Goal: Task Accomplishment & Management: Complete application form

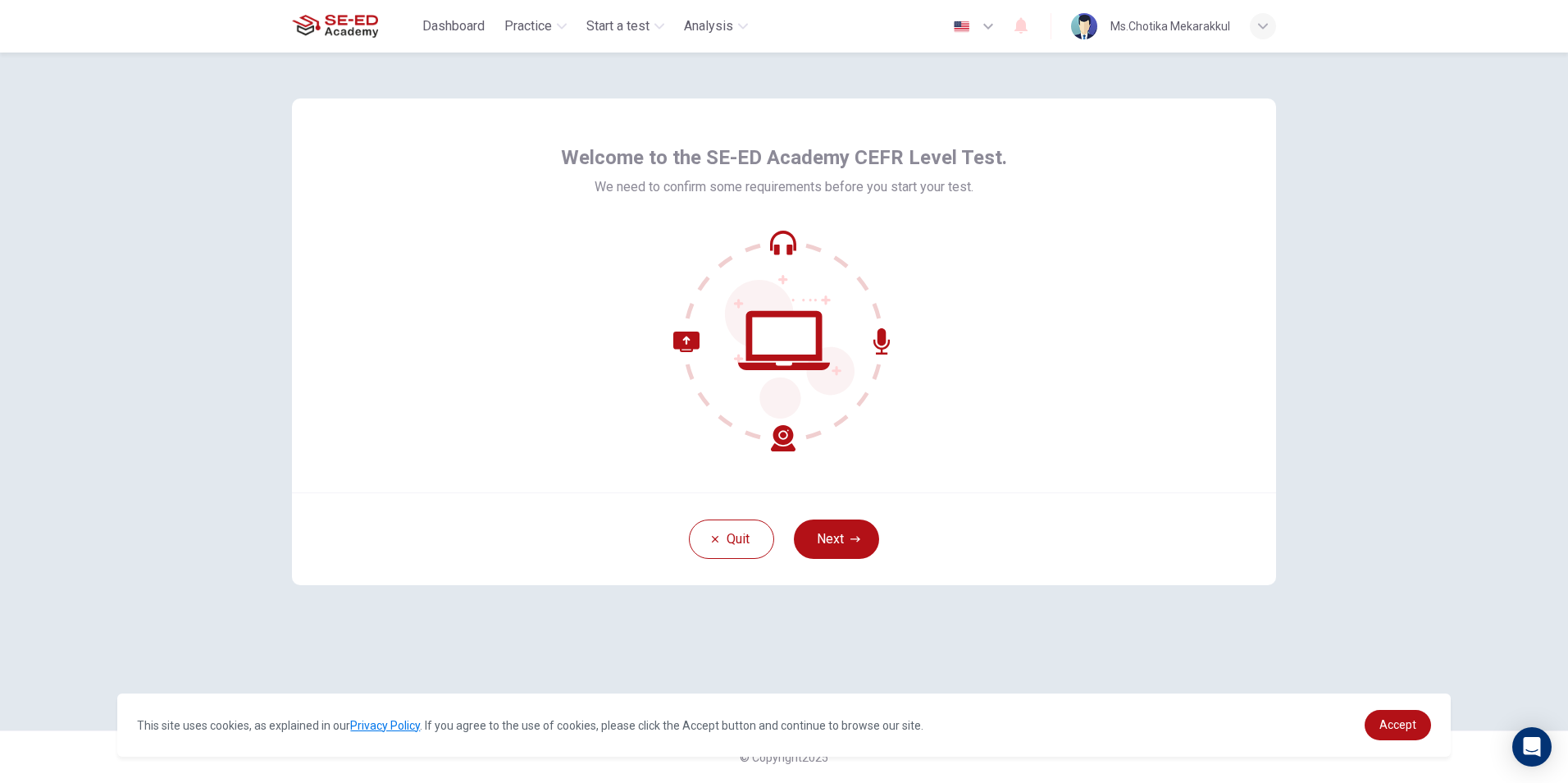
click at [1246, 336] on div "Welcome to the SE-ED Academy CEFR Level Test. We need to confirm some requireme…" at bounding box center [784, 295] width 984 height 394
click at [836, 532] on button "Next" at bounding box center [836, 539] width 85 height 39
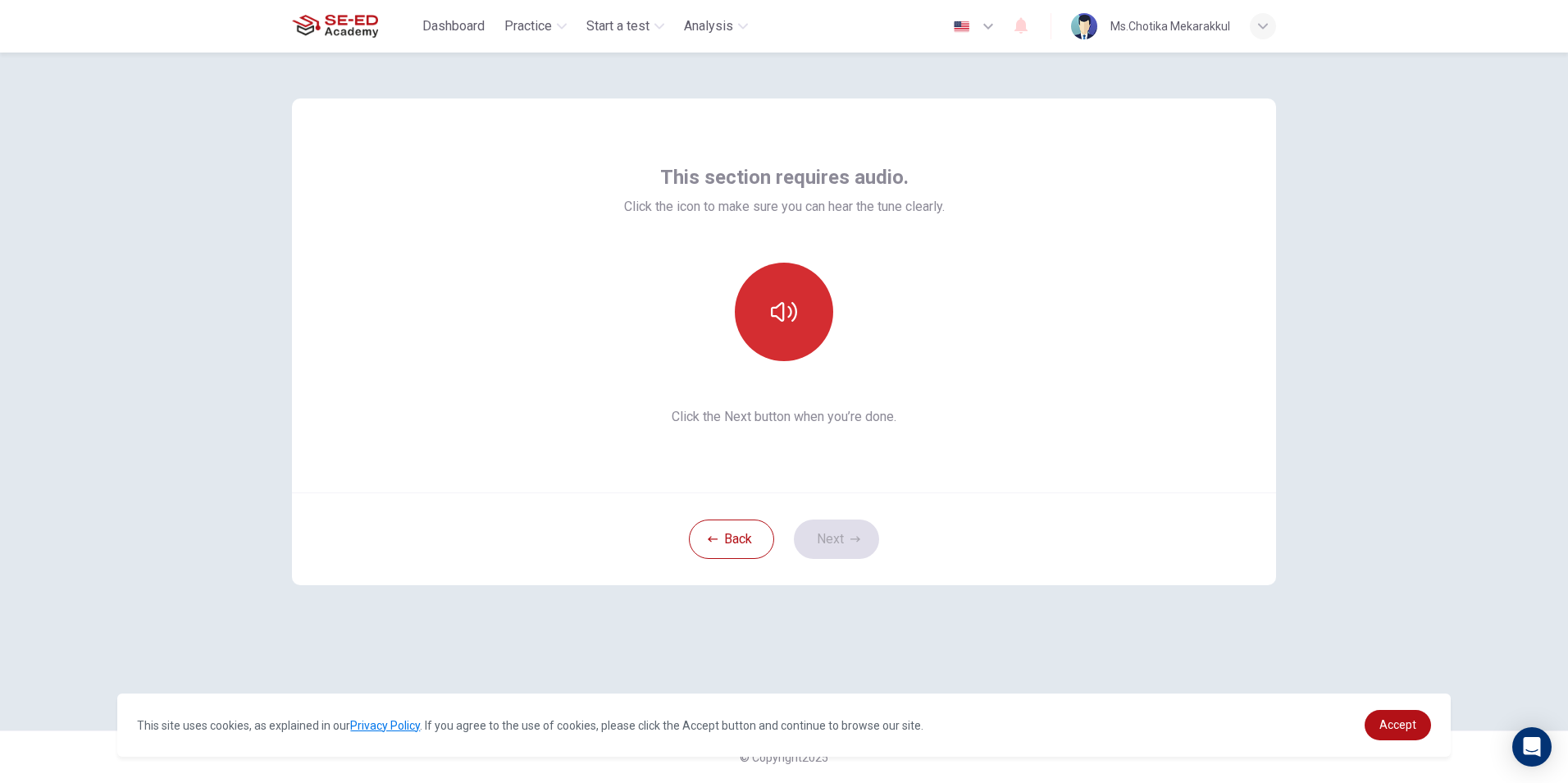
click at [777, 311] on icon "button" at bounding box center [784, 311] width 26 height 26
click at [794, 311] on icon "button" at bounding box center [784, 311] width 26 height 26
click at [1058, 640] on div "This section requires audio. Click the icon to make sure you can hear the tune …" at bounding box center [784, 392] width 1036 height 678
click at [801, 312] on button "button" at bounding box center [784, 312] width 99 height 99
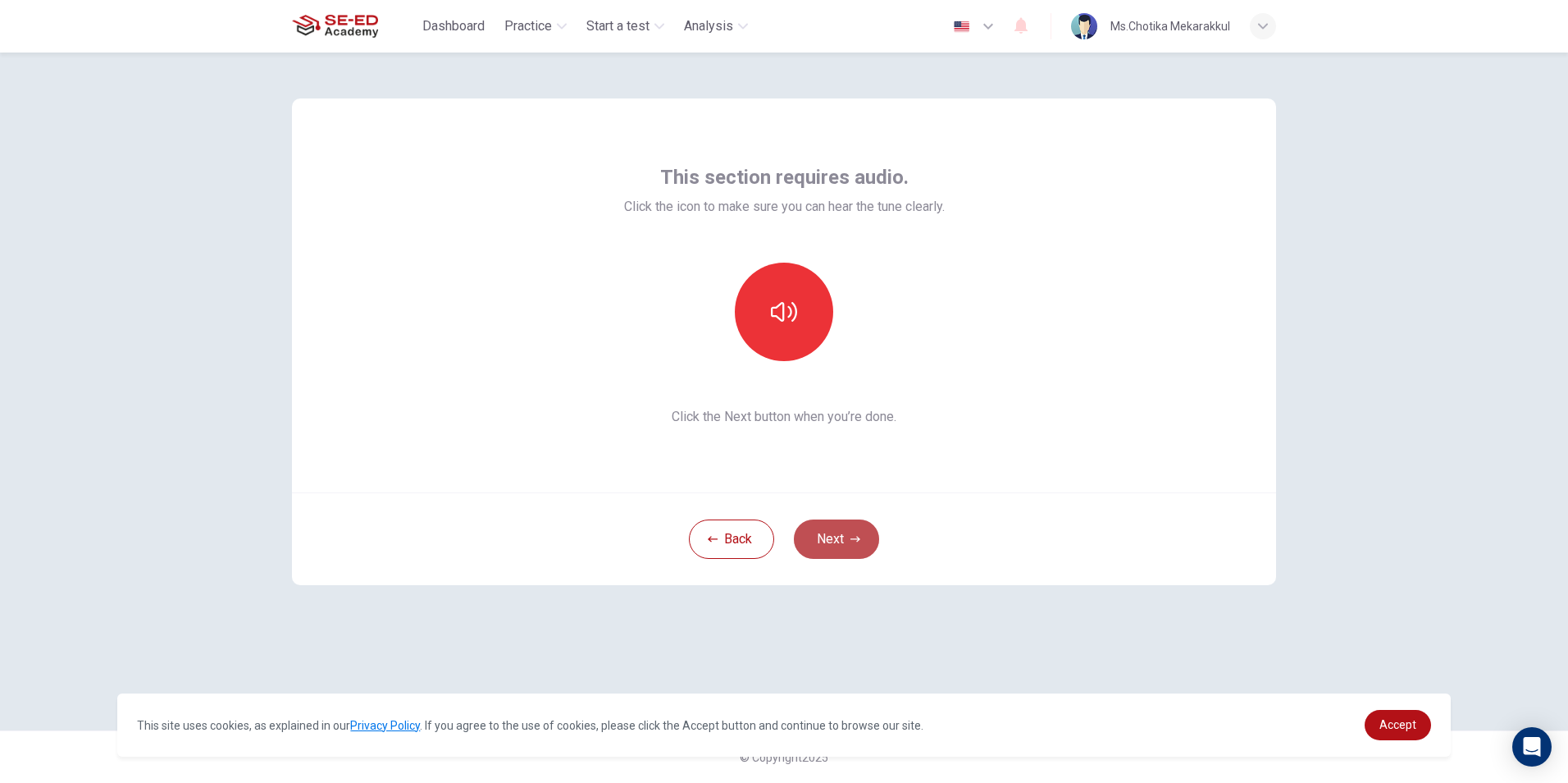
click at [841, 539] on button "Next" at bounding box center [836, 539] width 85 height 39
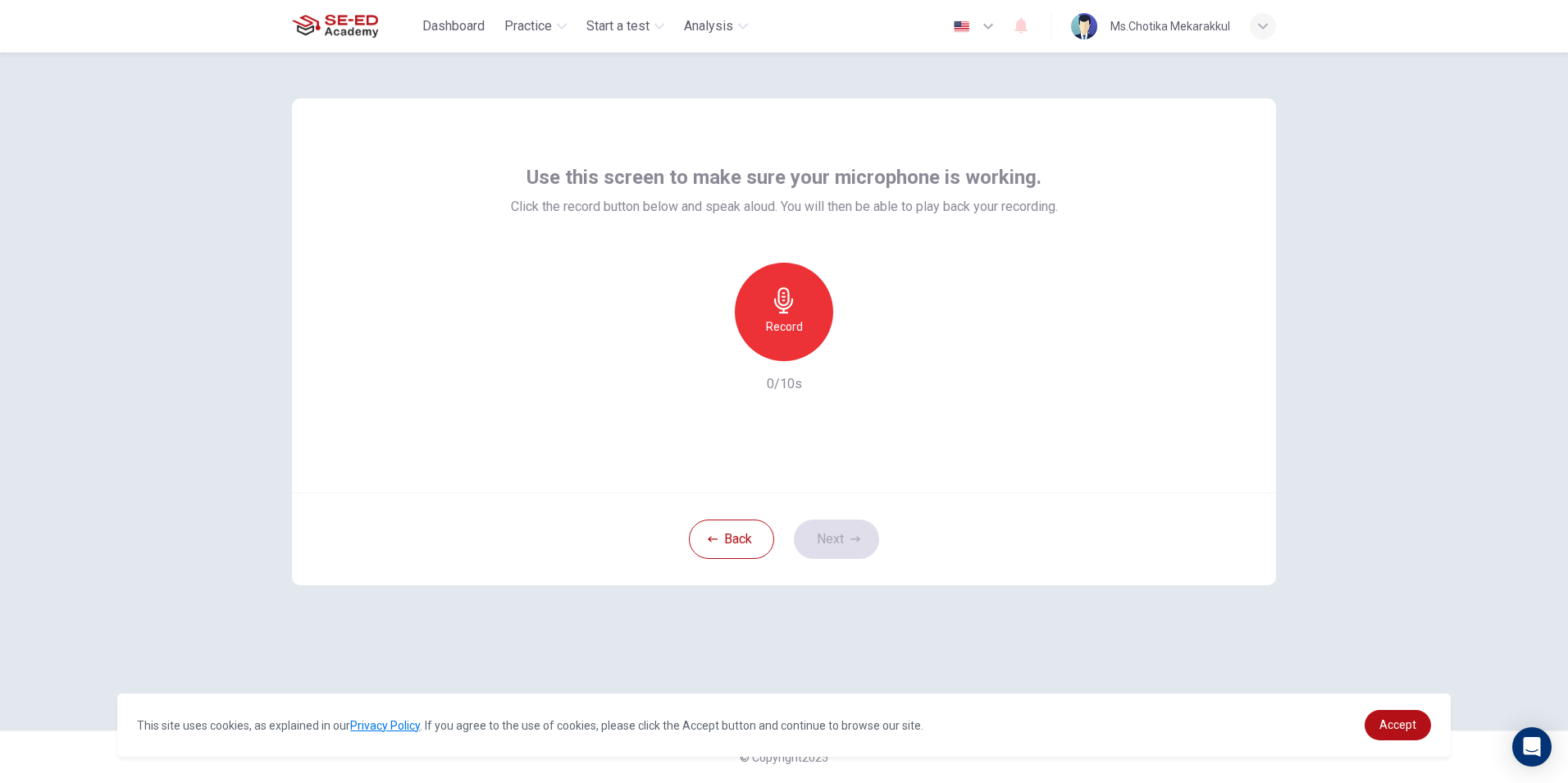
click at [786, 337] on div "Record" at bounding box center [784, 312] width 99 height 99
click at [861, 352] on icon "button" at bounding box center [860, 348] width 16 height 16
click at [698, 341] on div "button" at bounding box center [708, 347] width 26 height 26
click at [783, 311] on icon "button" at bounding box center [784, 300] width 26 height 26
click at [780, 310] on icon "button" at bounding box center [784, 300] width 26 height 26
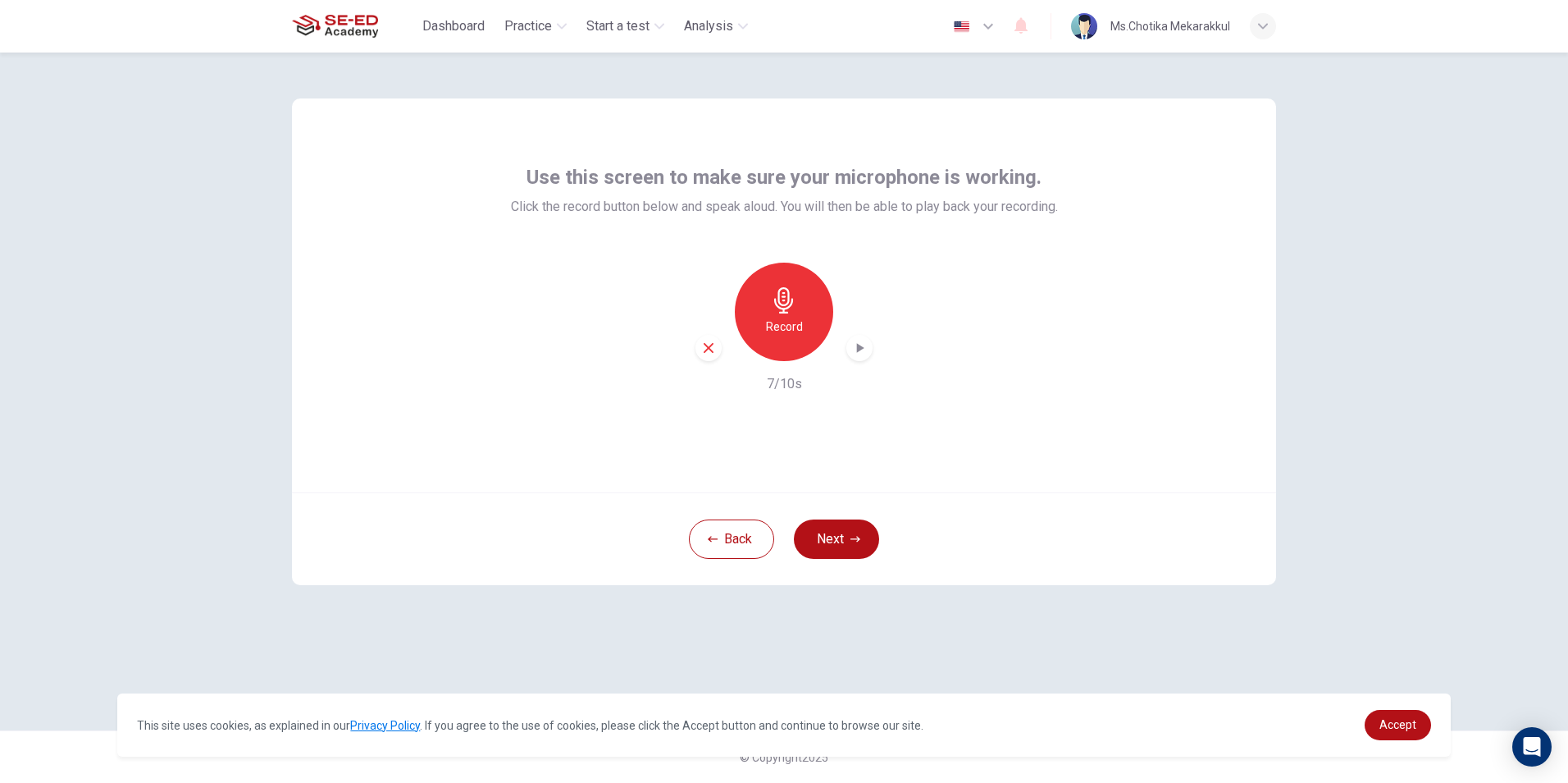
click at [838, 344] on div "Record" at bounding box center [784, 312] width 178 height 99
click at [855, 343] on icon "button" at bounding box center [860, 348] width 16 height 16
click at [700, 342] on div "button" at bounding box center [708, 347] width 26 height 26
click at [776, 329] on h6 "Record" at bounding box center [784, 326] width 37 height 20
click at [806, 331] on div "Stop" at bounding box center [784, 312] width 99 height 99
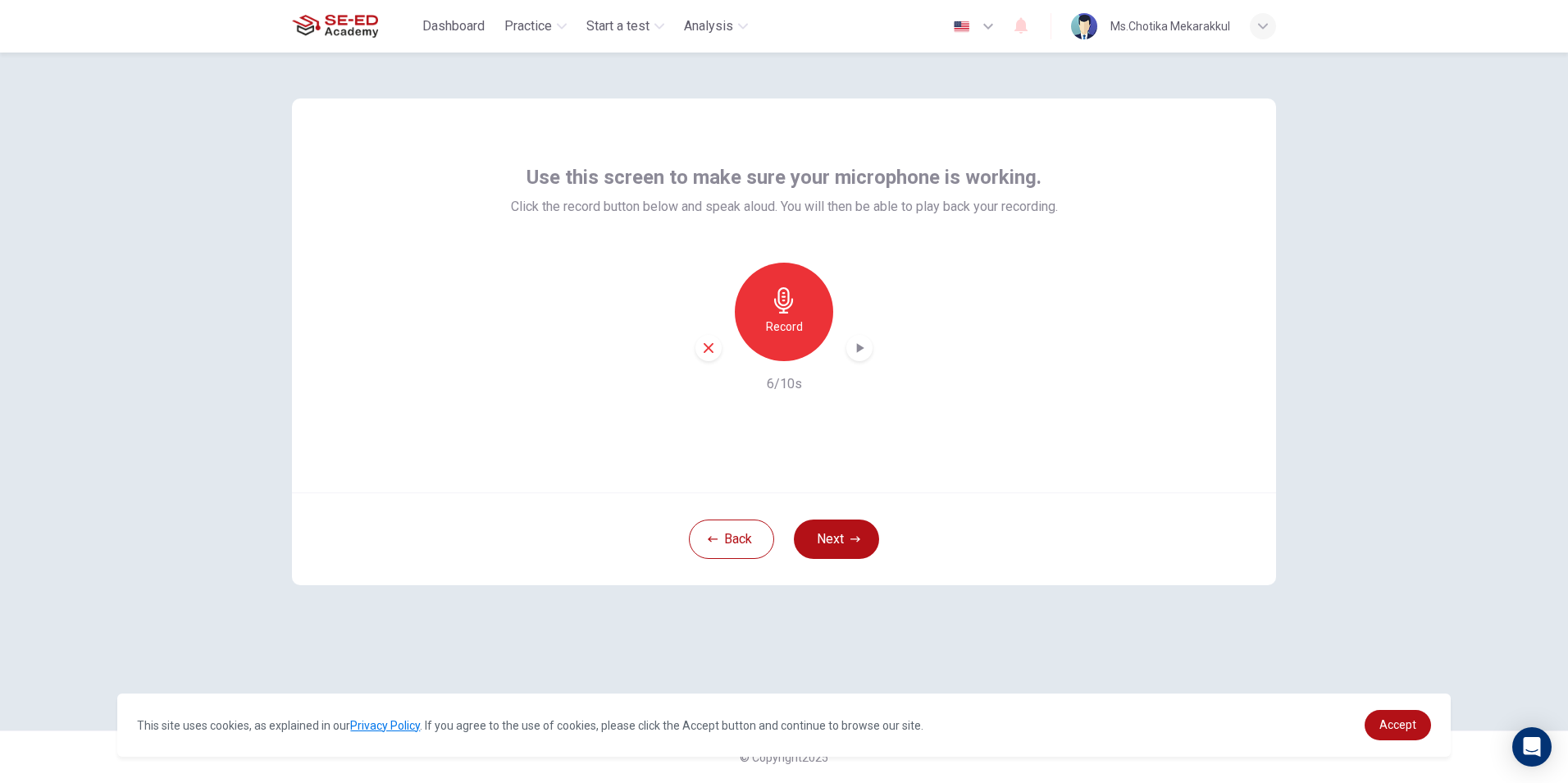
click at [864, 349] on icon "button" at bounding box center [860, 348] width 16 height 16
click at [710, 341] on icon "button" at bounding box center [708, 348] width 14 height 14
click at [829, 540] on button "Next" at bounding box center [836, 539] width 85 height 39
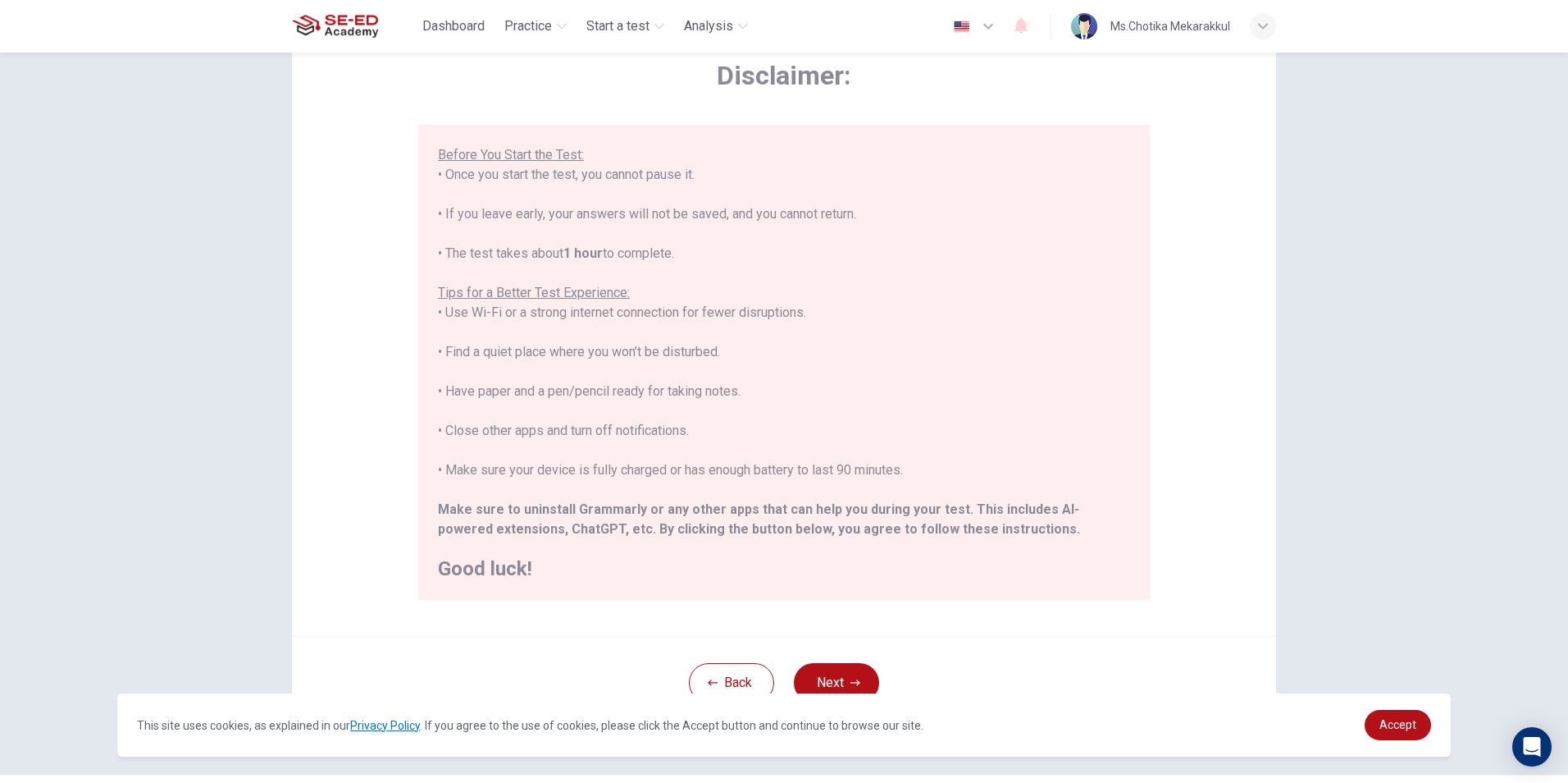
scroll to position [48, 0]
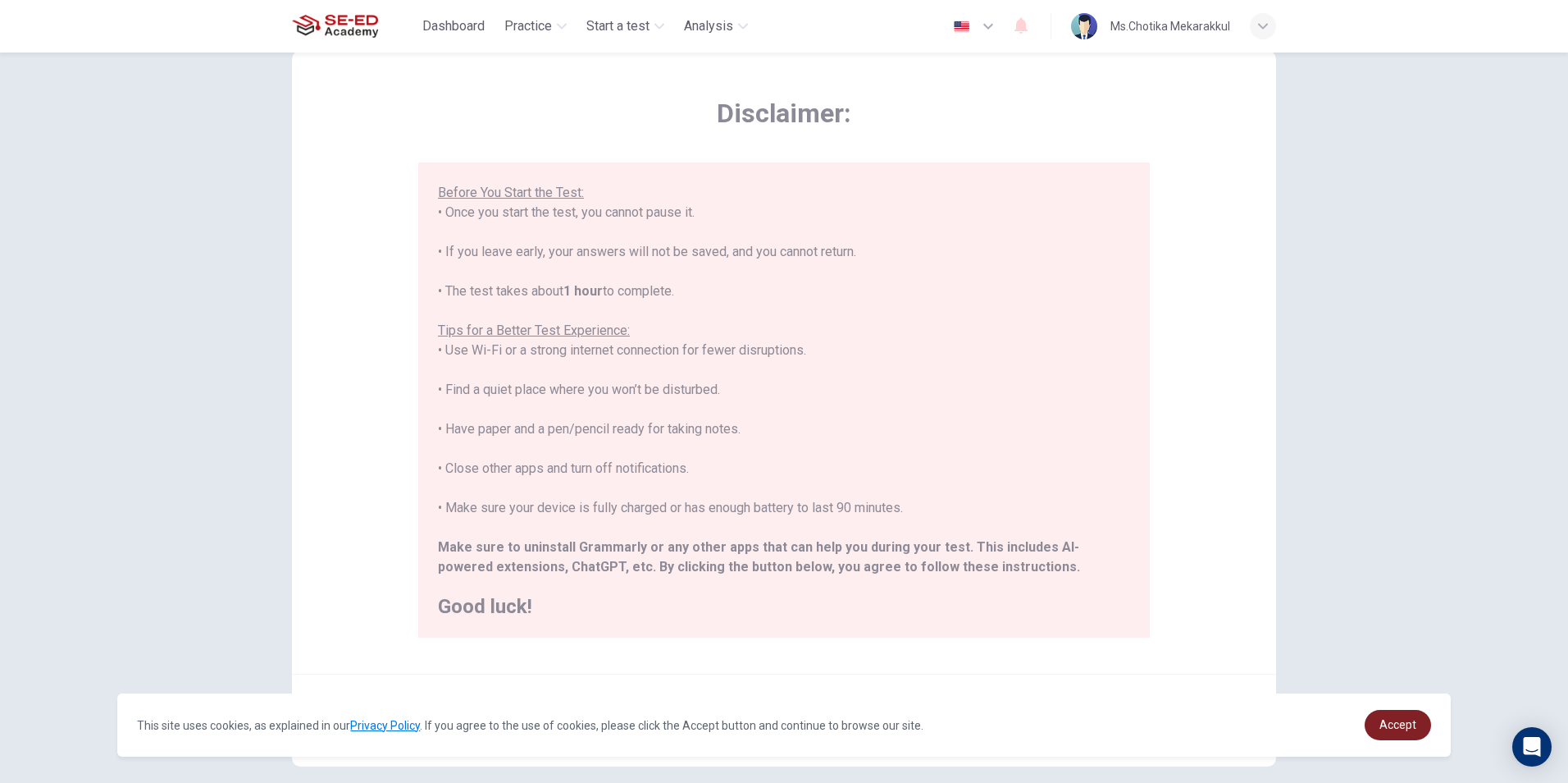
click at [1407, 732] on link "Accept" at bounding box center [1398, 725] width 66 height 30
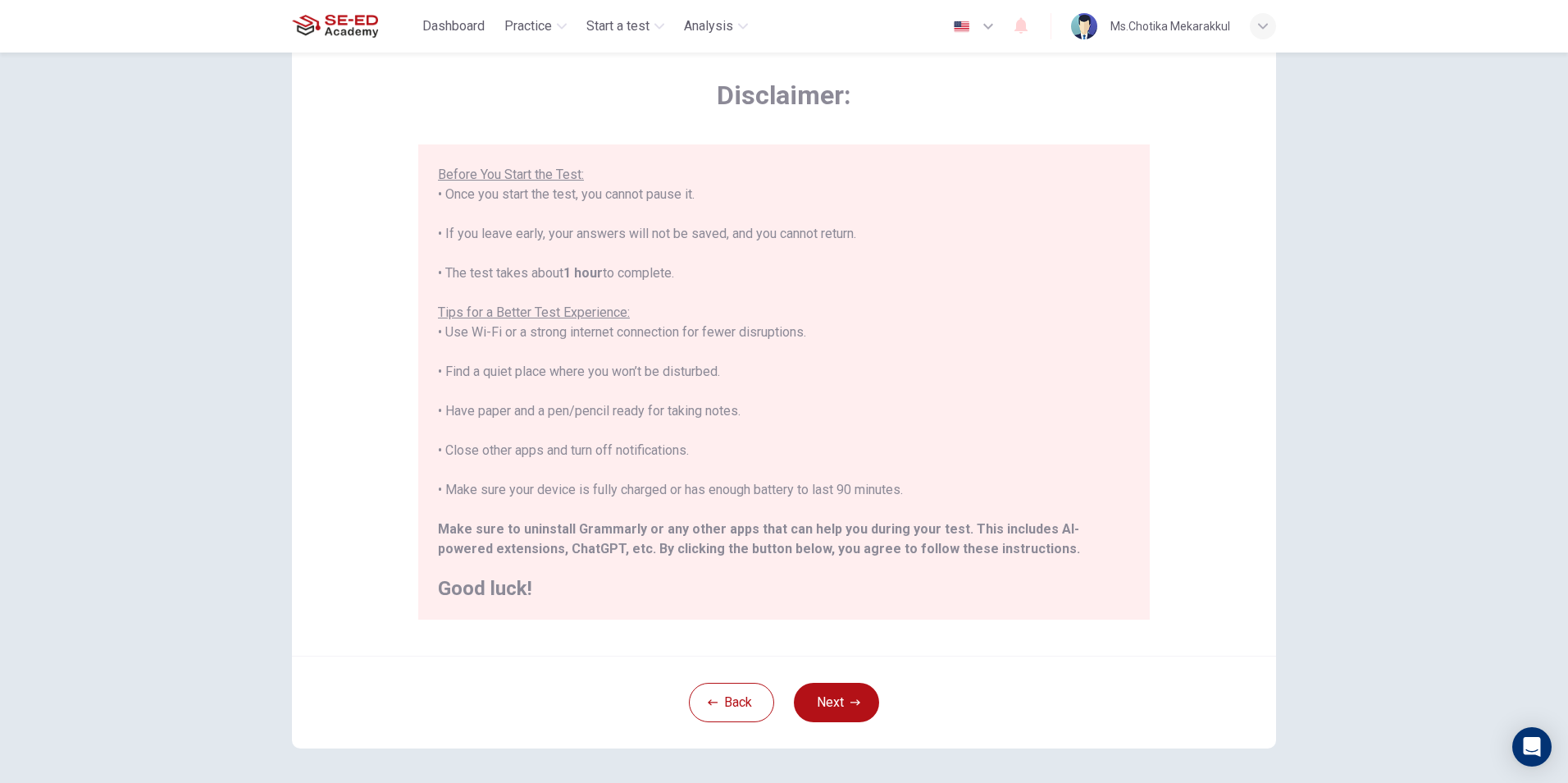
scroll to position [130, 0]
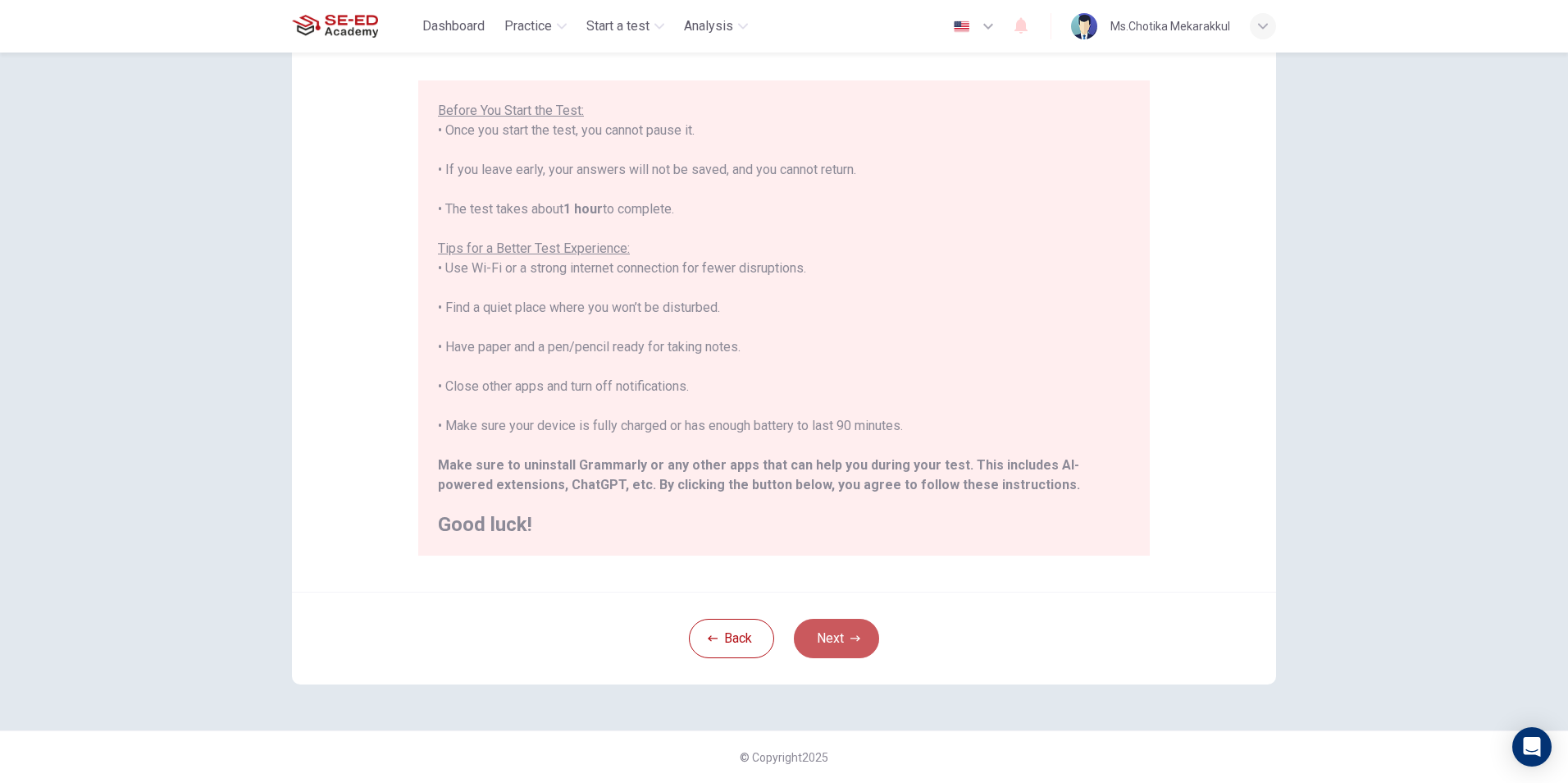
click at [816, 628] on button "Next" at bounding box center [836, 639] width 85 height 39
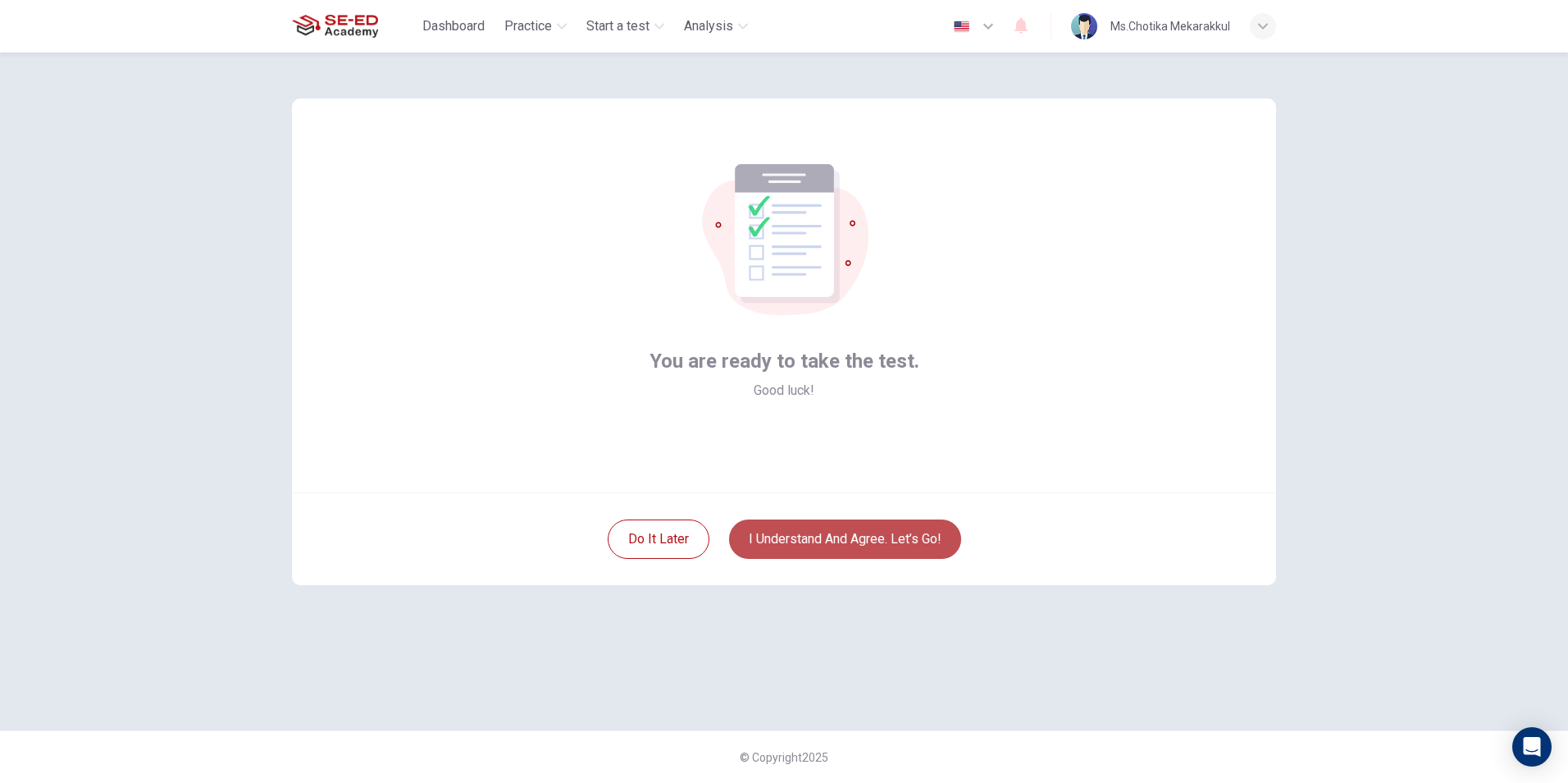
click at [924, 537] on button "I understand and agree. Let’s go!" at bounding box center [845, 539] width 232 height 39
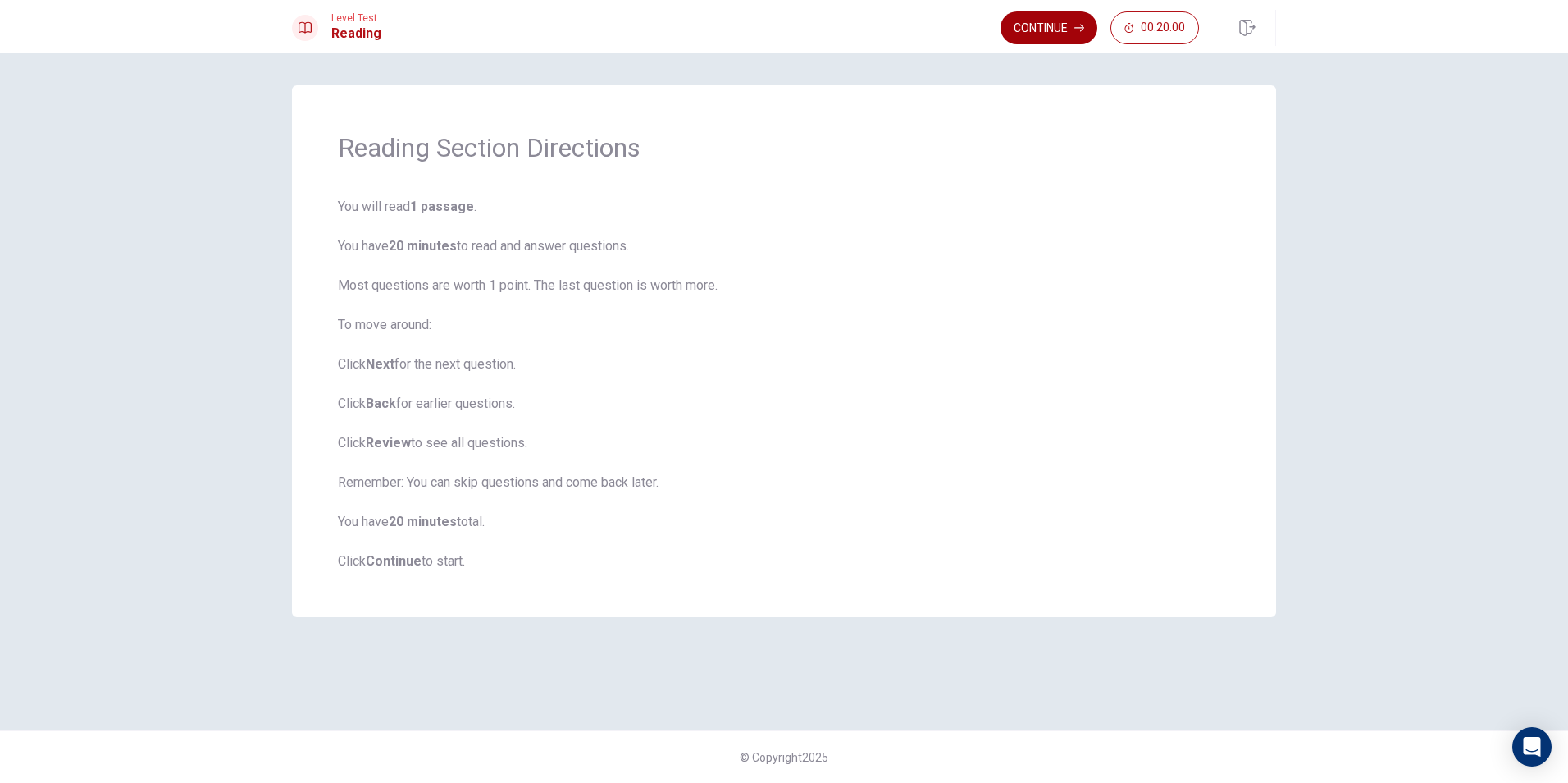
click at [1060, 22] on button "Continue" at bounding box center [1049, 28] width 97 height 33
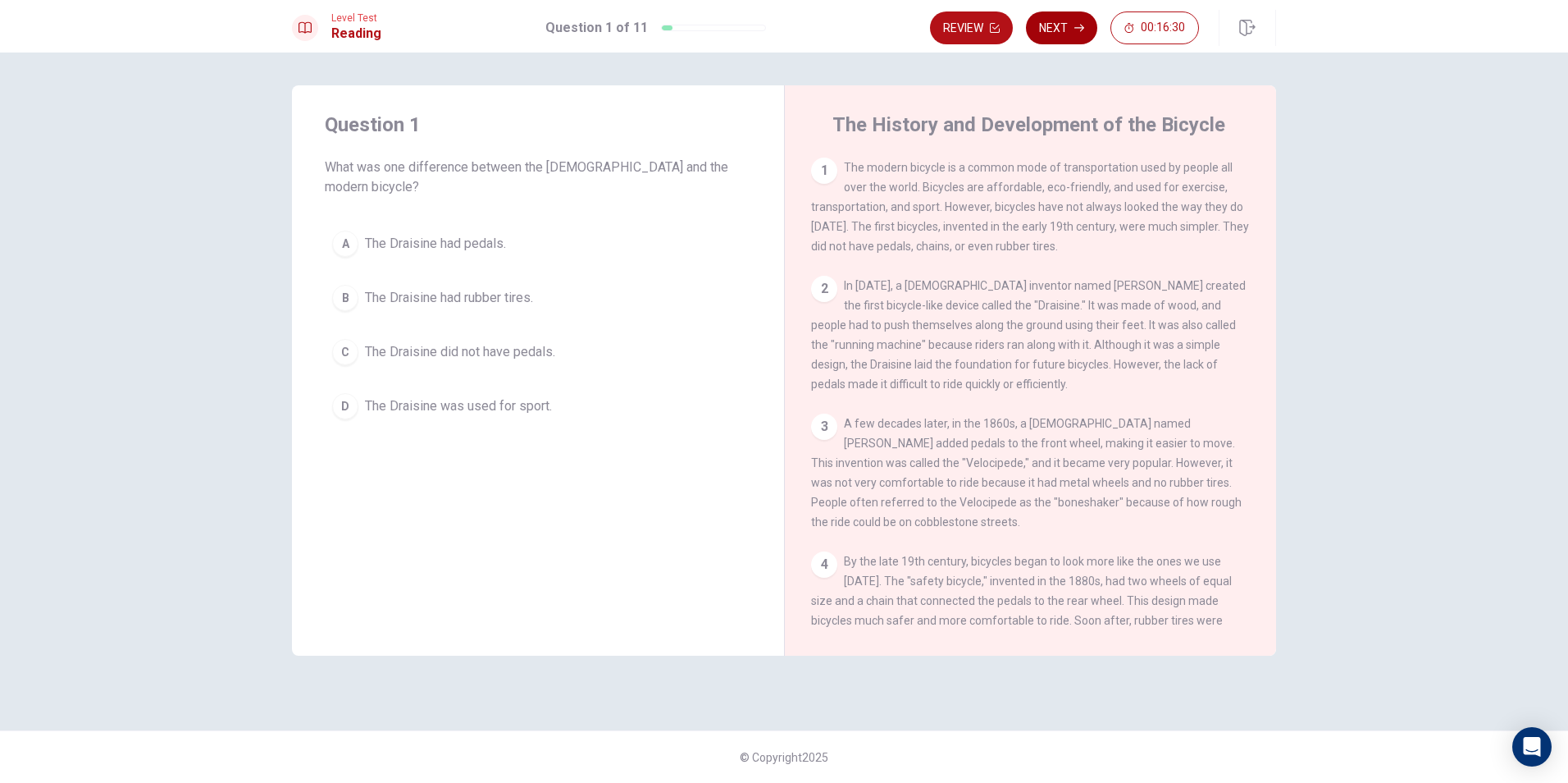
click at [1081, 22] on button "Next" at bounding box center [1061, 28] width 72 height 33
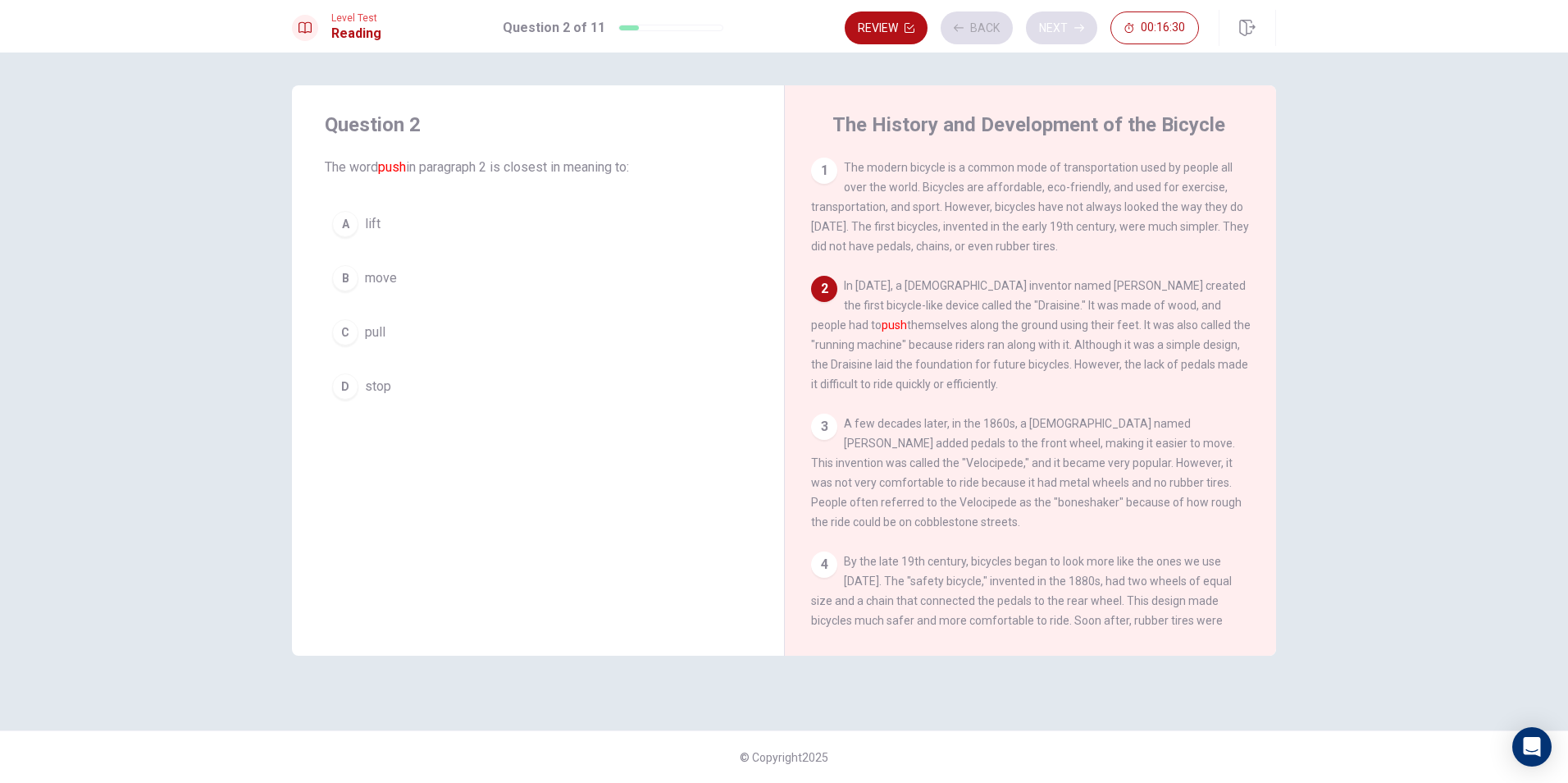
scroll to position [122, 0]
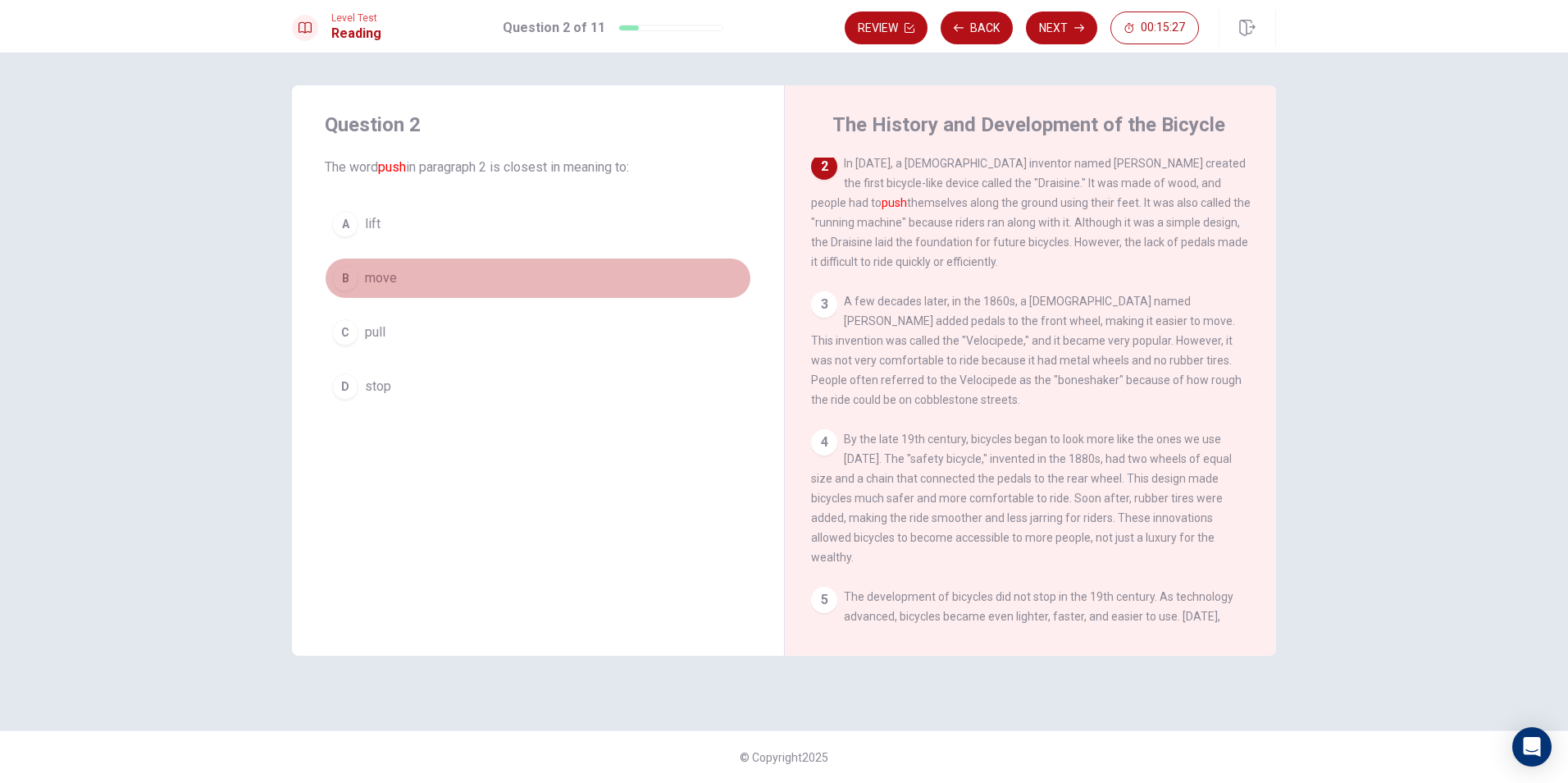
click at [344, 278] on div "B" at bounding box center [345, 277] width 26 height 26
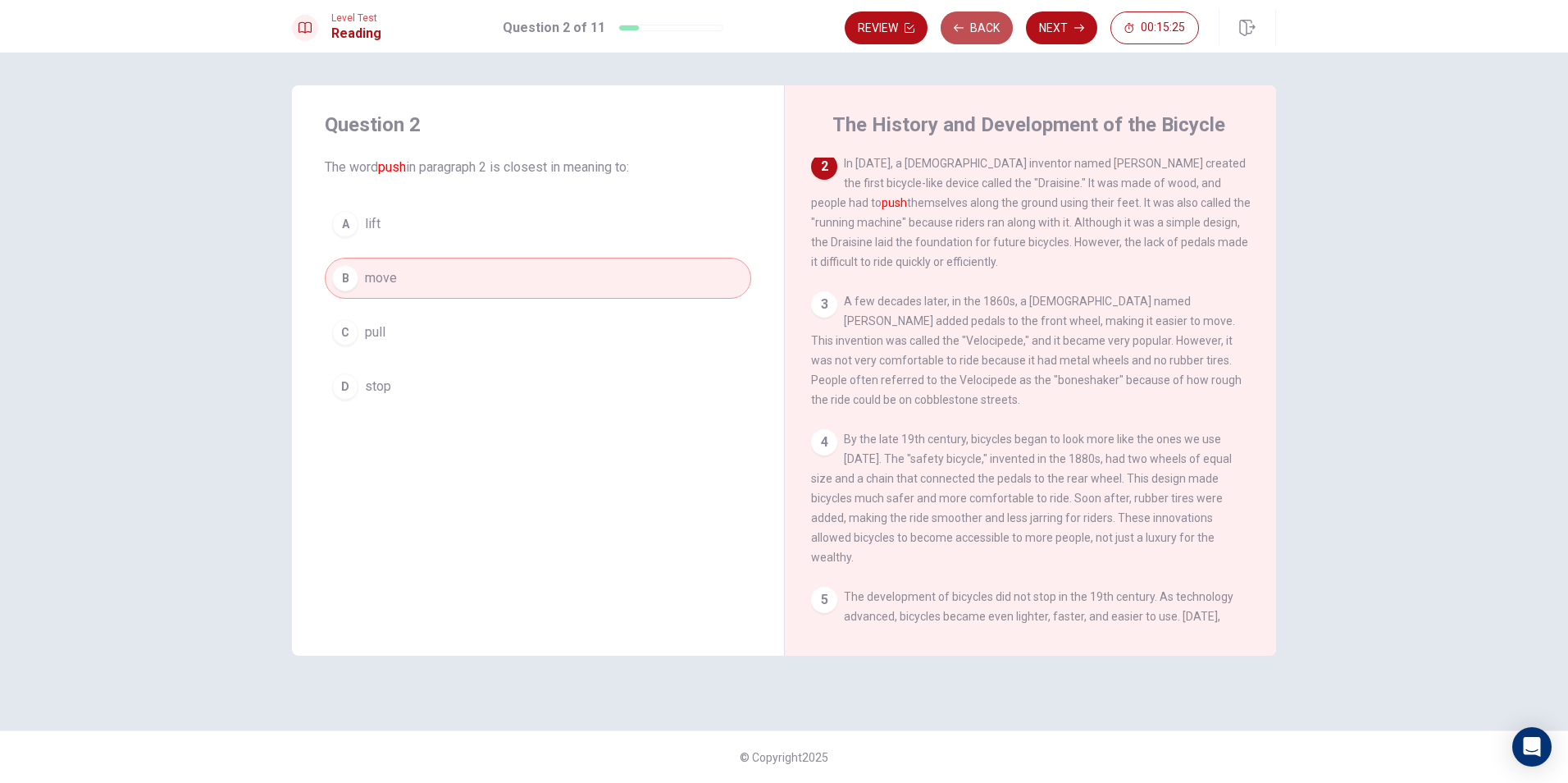
click at [980, 23] on button "Back" at bounding box center [976, 28] width 73 height 33
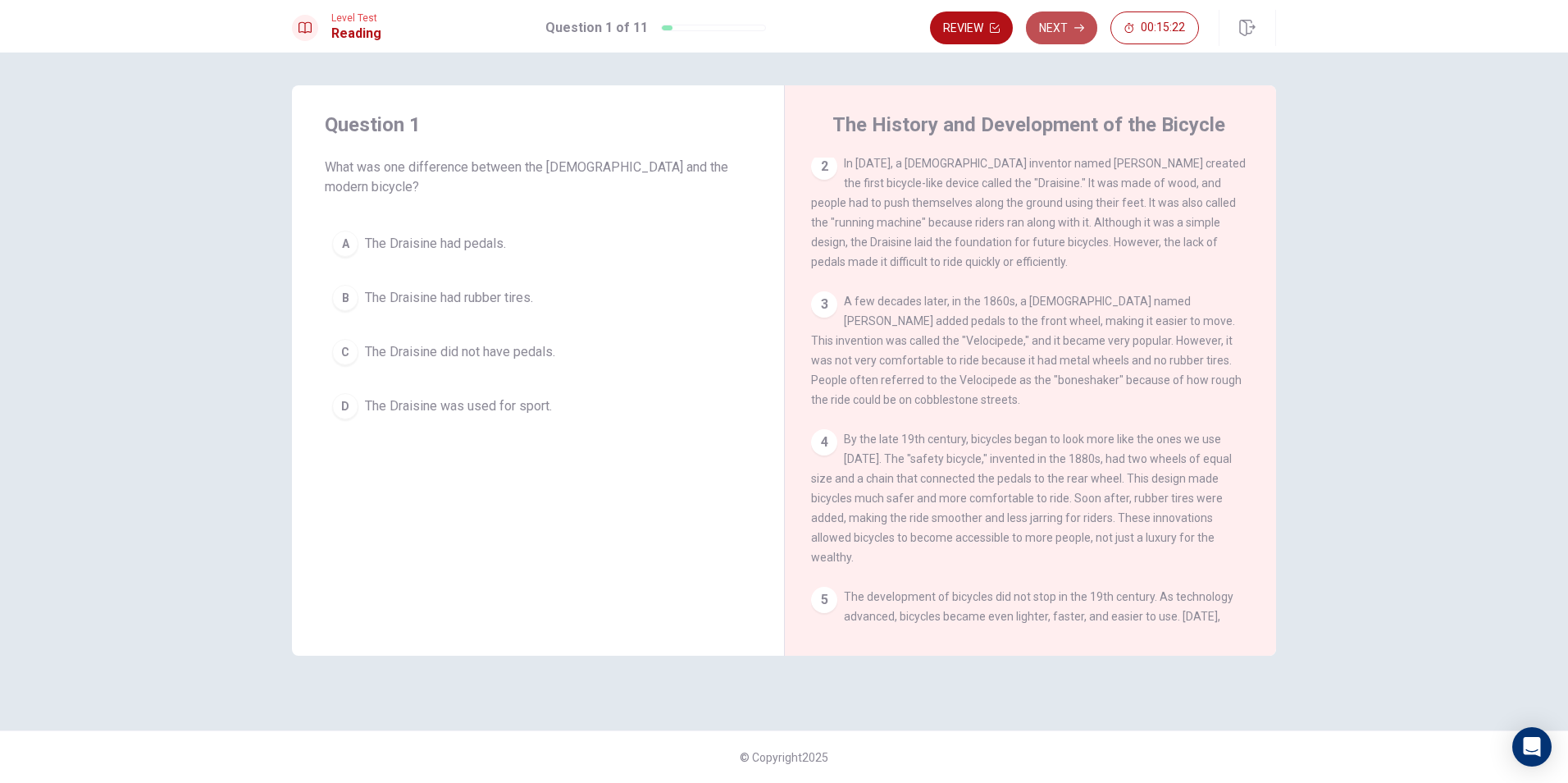
click at [1072, 23] on button "Next" at bounding box center [1061, 28] width 72 height 33
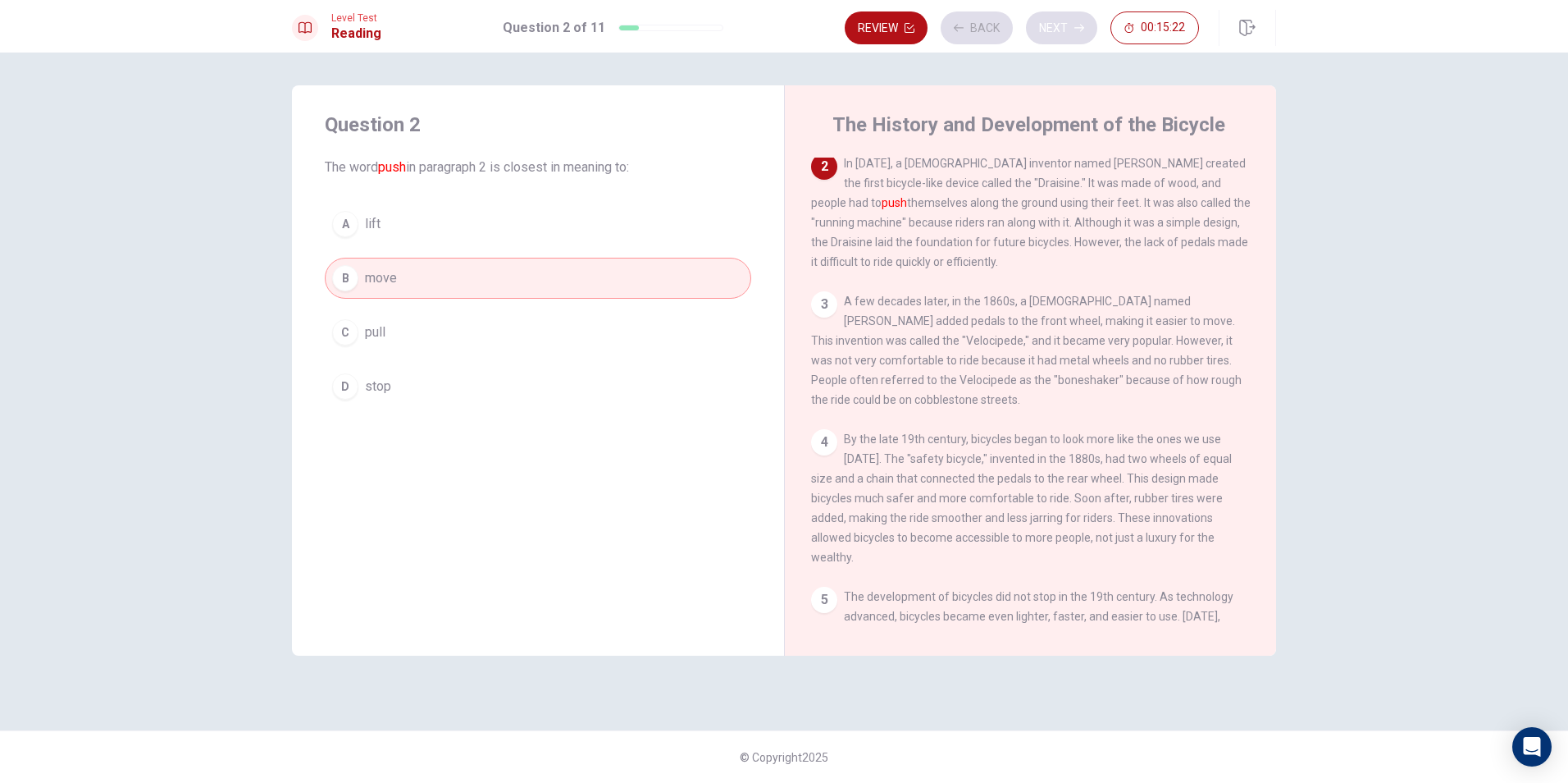
click at [1072, 23] on div "Review Back Next 00:15:22" at bounding box center [1021, 28] width 354 height 33
click at [1064, 30] on button "Next" at bounding box center [1061, 28] width 72 height 33
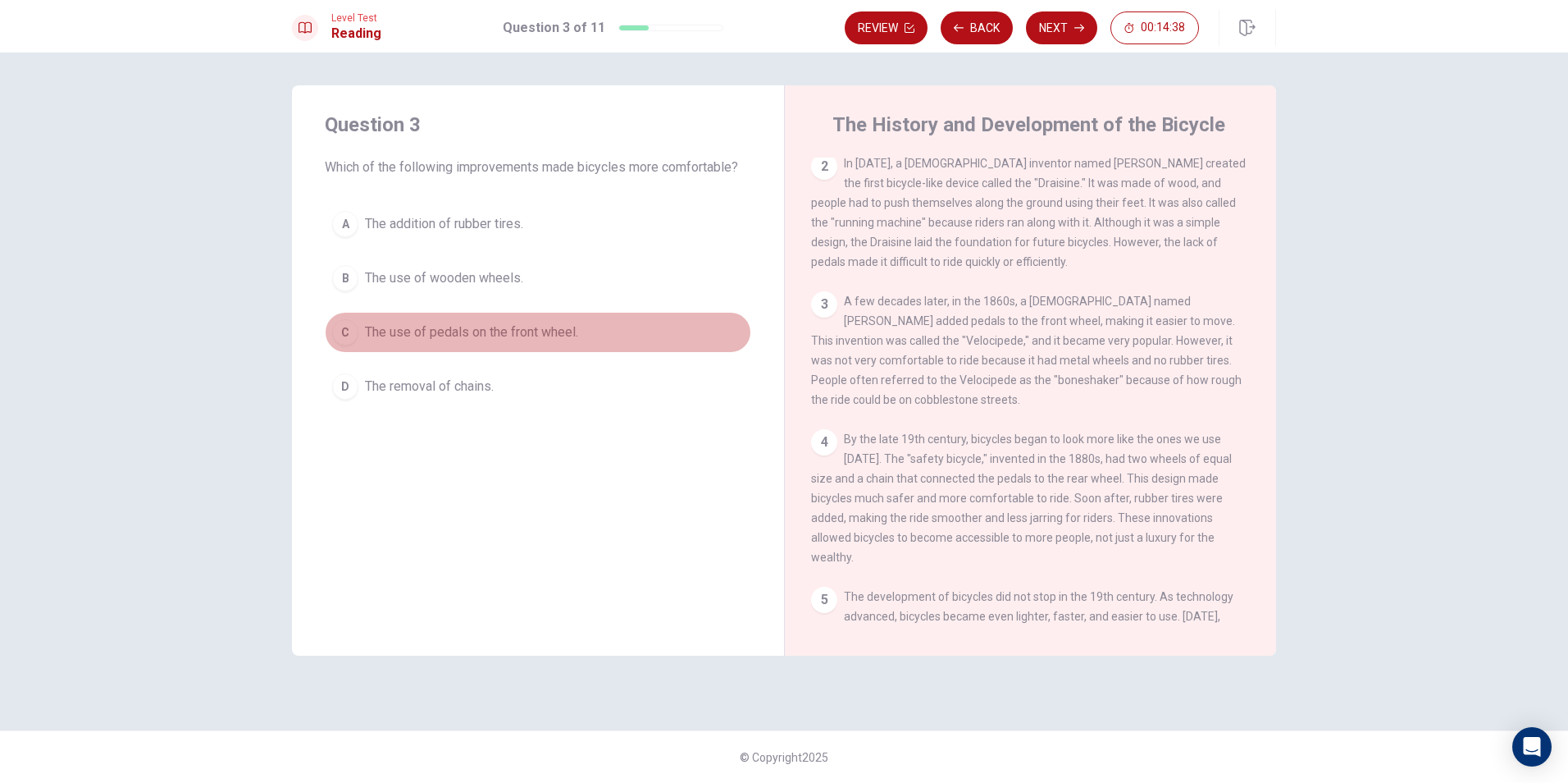
click at [414, 323] on span "The use of pedals on the front wheel." at bounding box center [472, 333] width 213 height 20
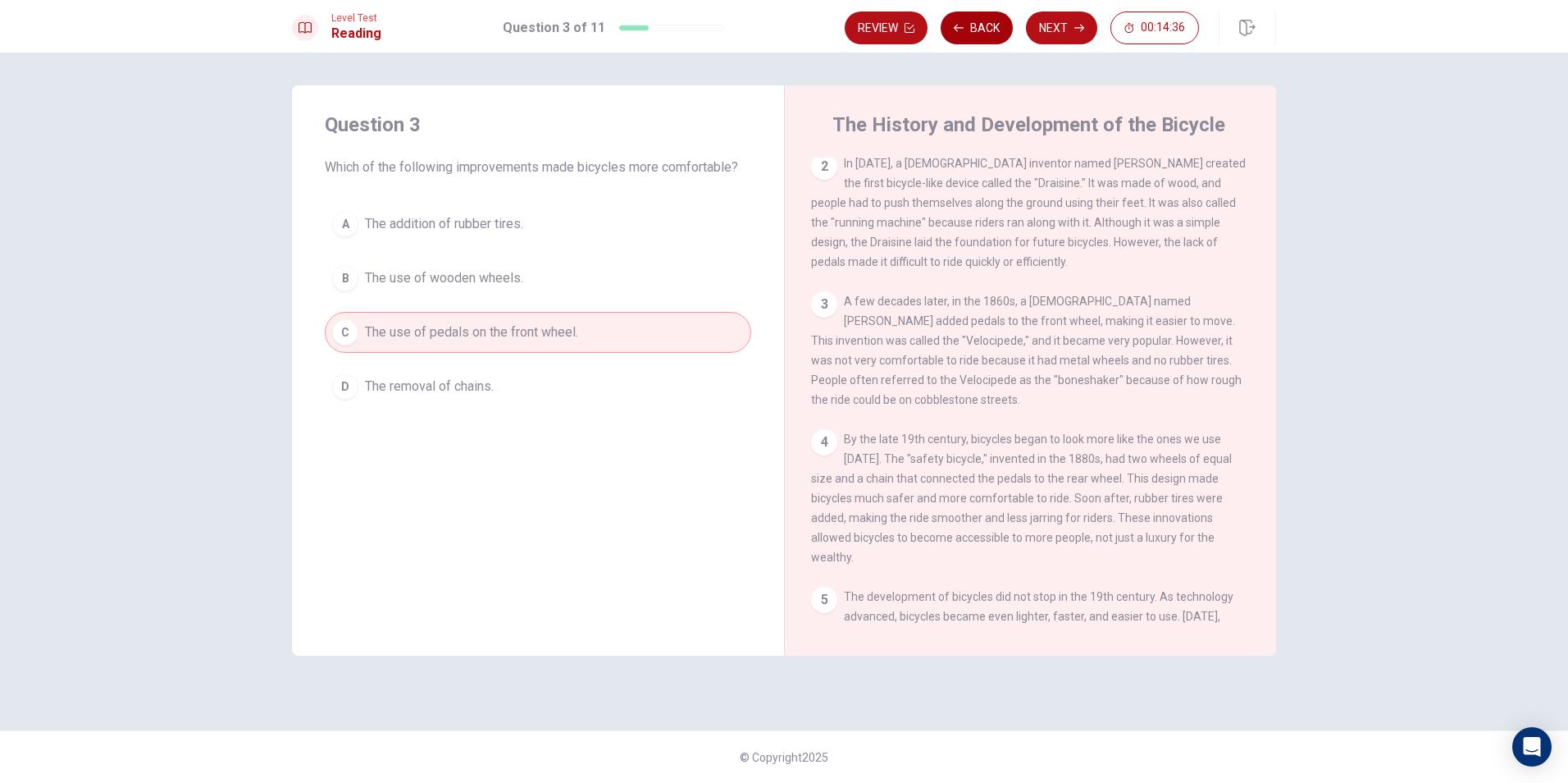
click at [995, 18] on button "Back" at bounding box center [976, 28] width 73 height 33
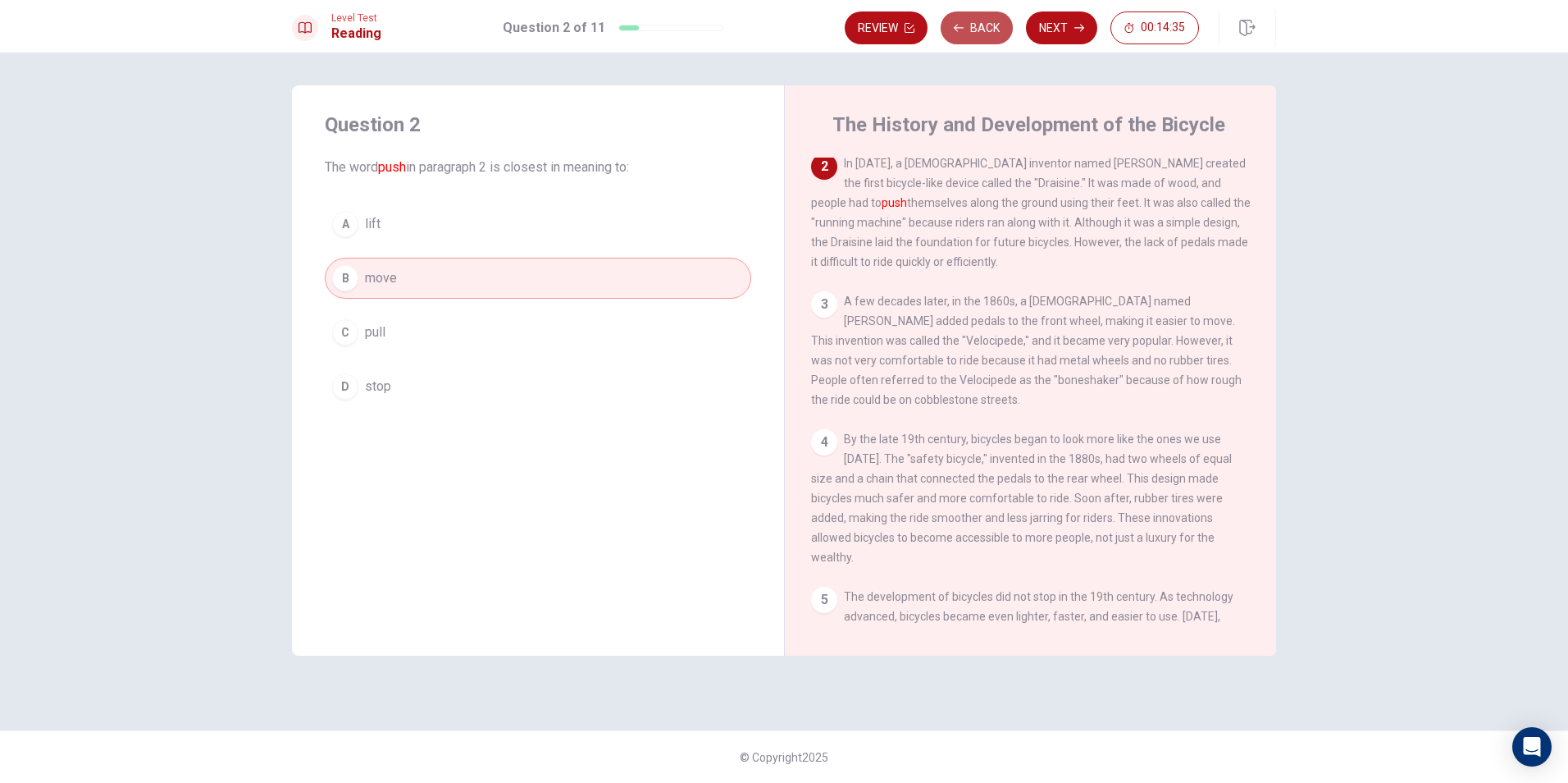
click at [995, 18] on button "Back" at bounding box center [976, 28] width 73 height 33
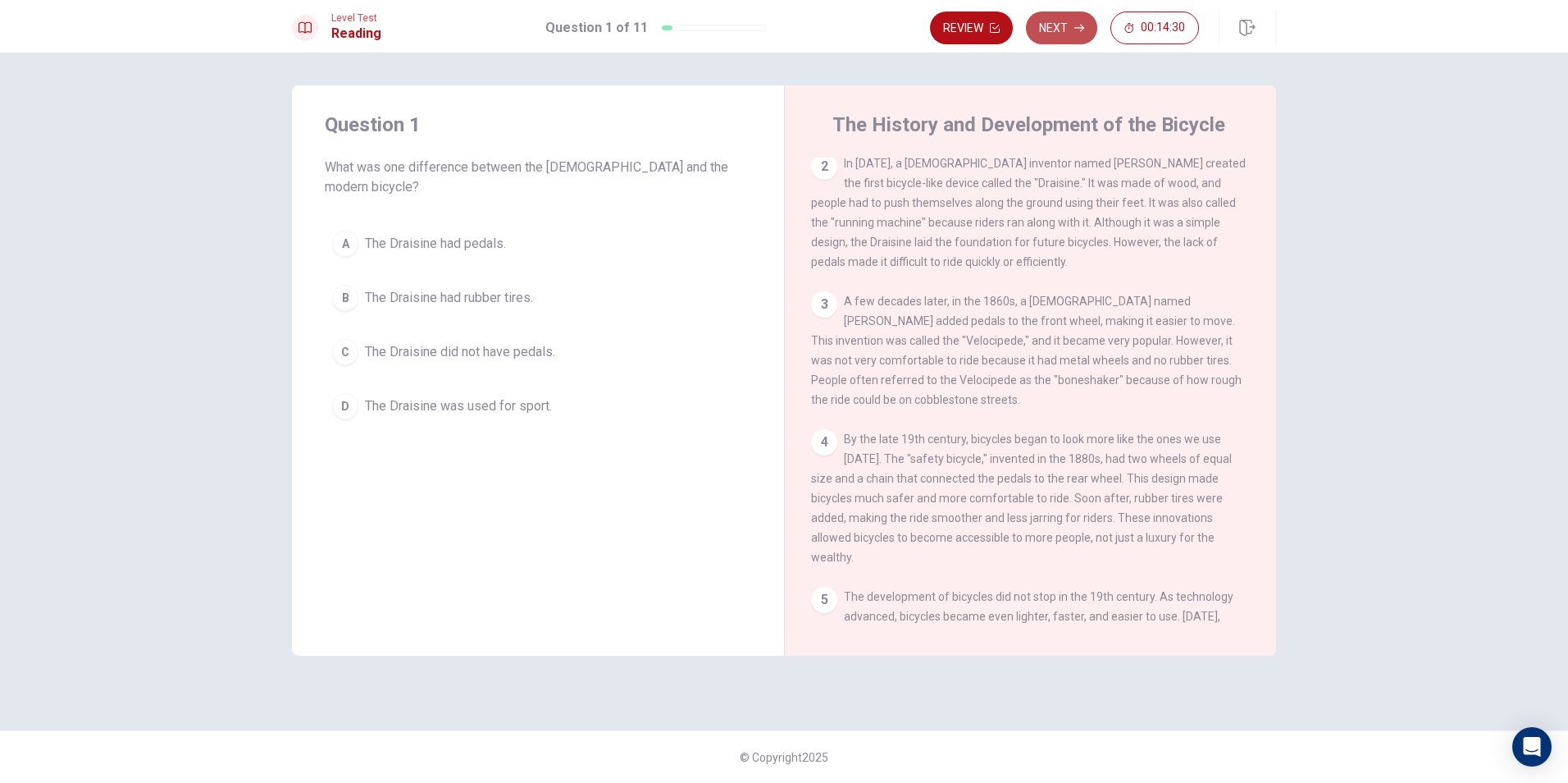
click at [1084, 25] on icon "button" at bounding box center [1079, 28] width 10 height 10
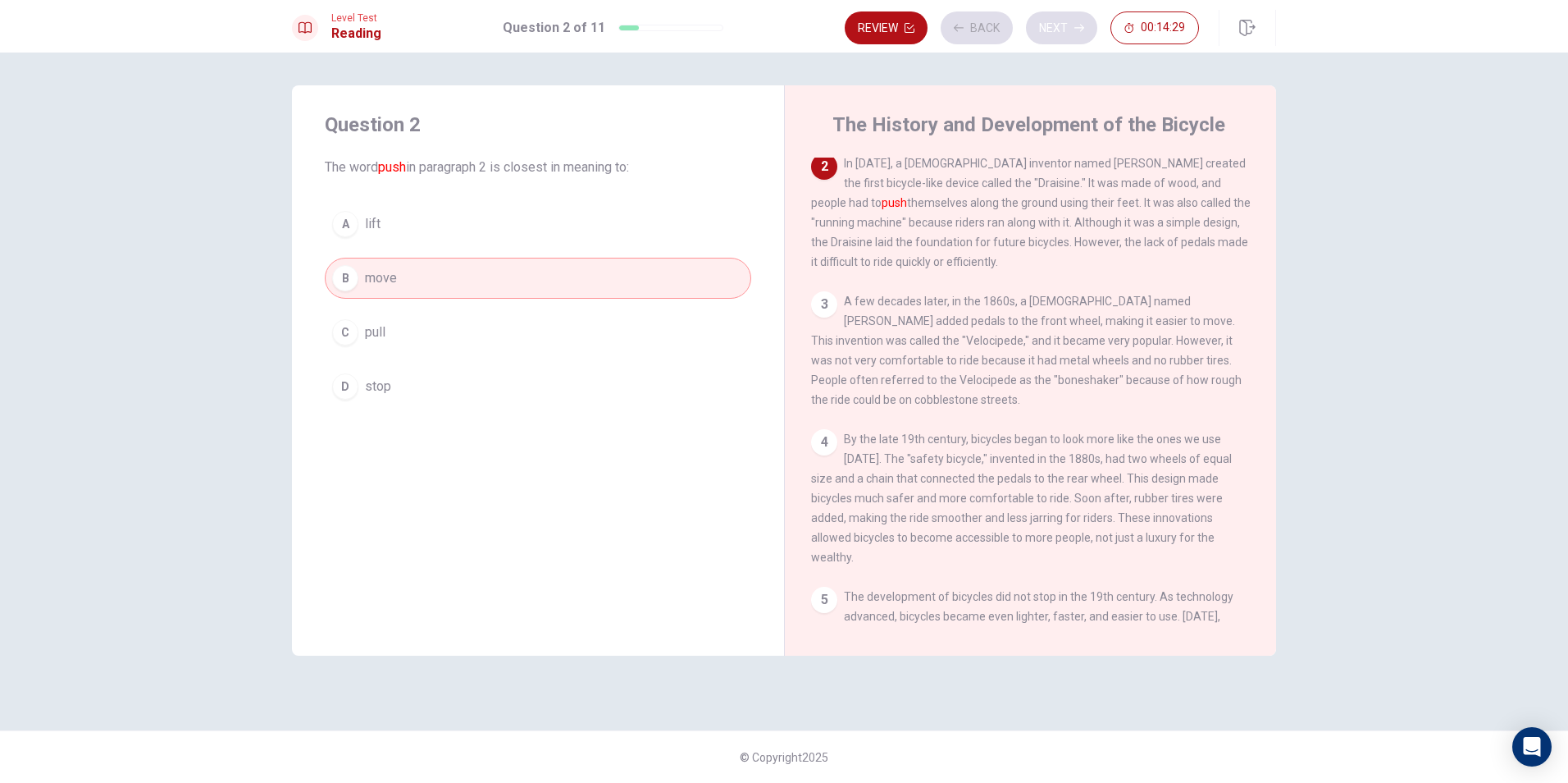
click at [1084, 25] on div "Review Back Next 00:14:29" at bounding box center [1021, 28] width 354 height 33
click at [1055, 23] on button "Next" at bounding box center [1061, 28] width 72 height 33
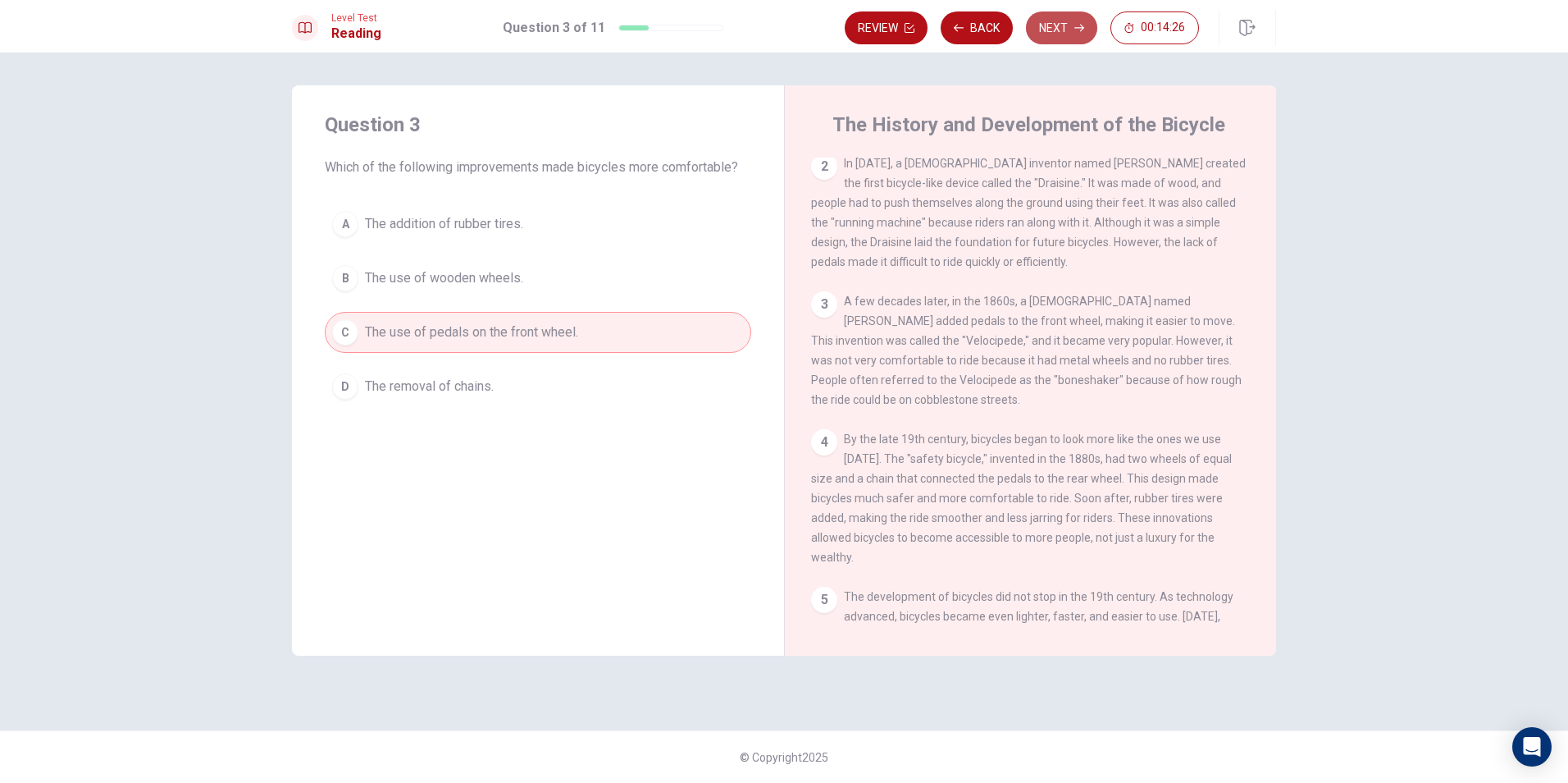
click at [1051, 16] on button "Next" at bounding box center [1061, 28] width 72 height 33
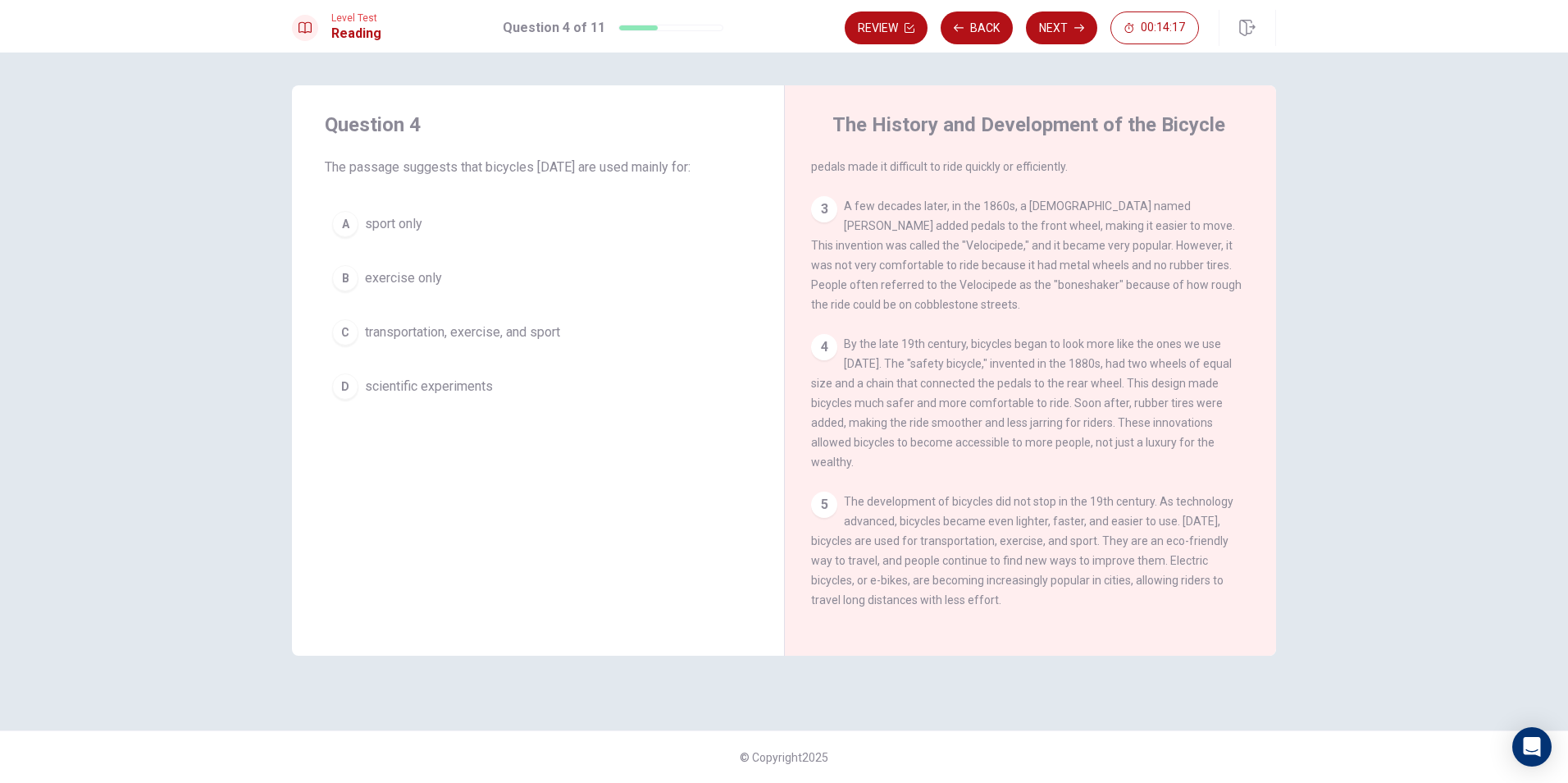
scroll to position [222, 0]
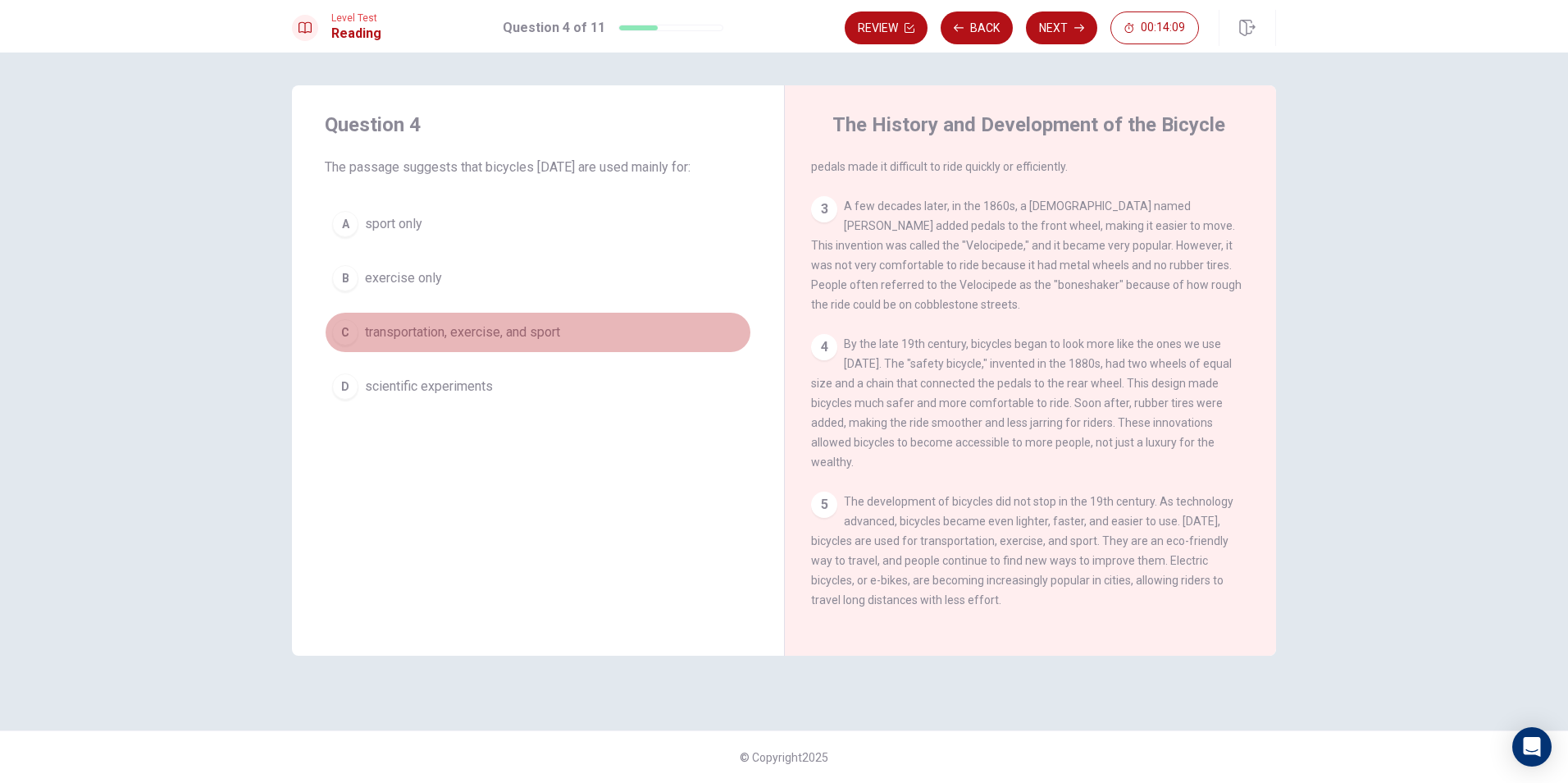
click at [526, 322] on button "C transportation, exercise, and sport" at bounding box center [538, 333] width 427 height 41
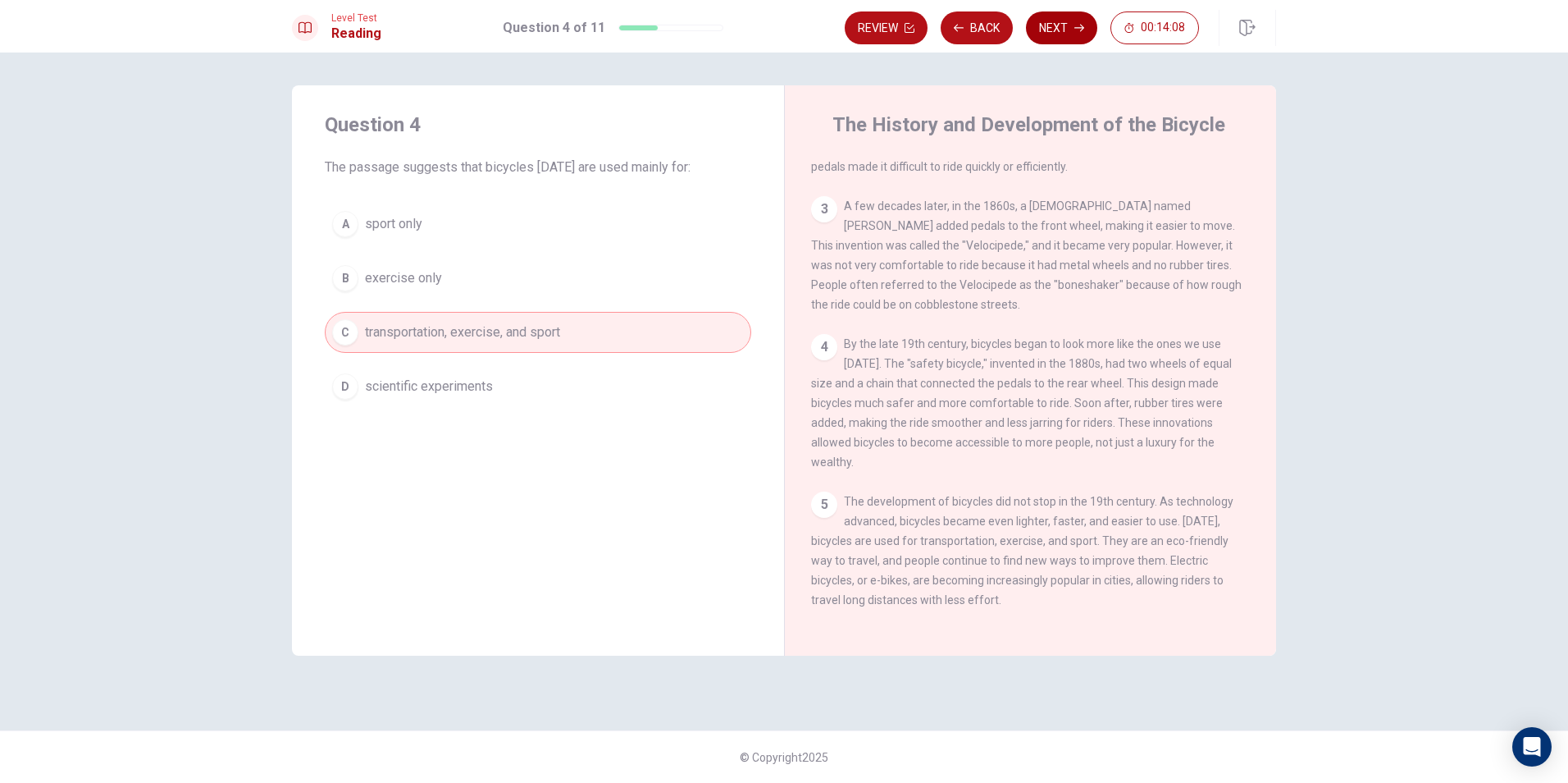
click at [1048, 19] on button "Next" at bounding box center [1061, 28] width 72 height 33
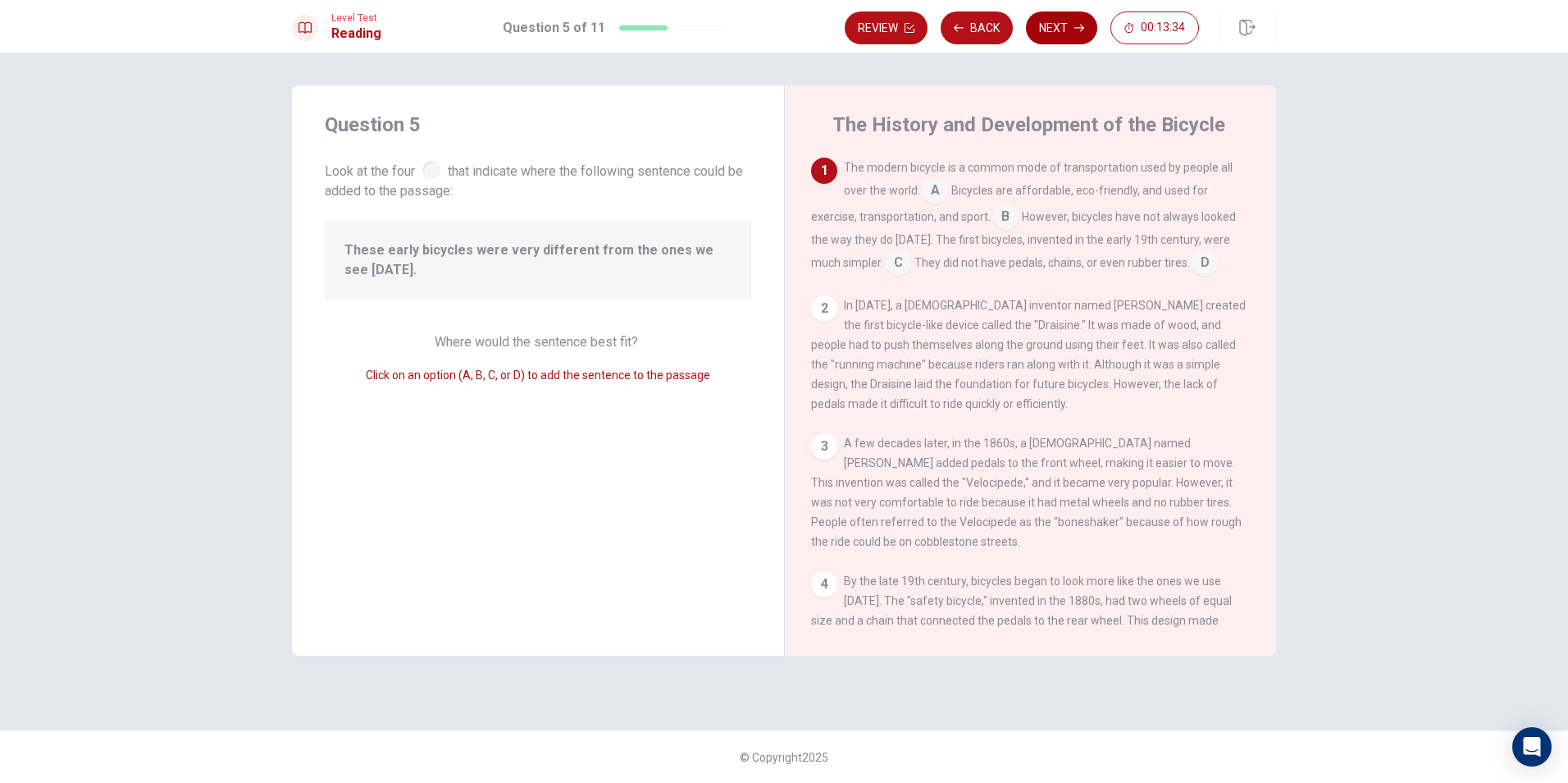
click at [1051, 14] on button "Next" at bounding box center [1061, 28] width 72 height 33
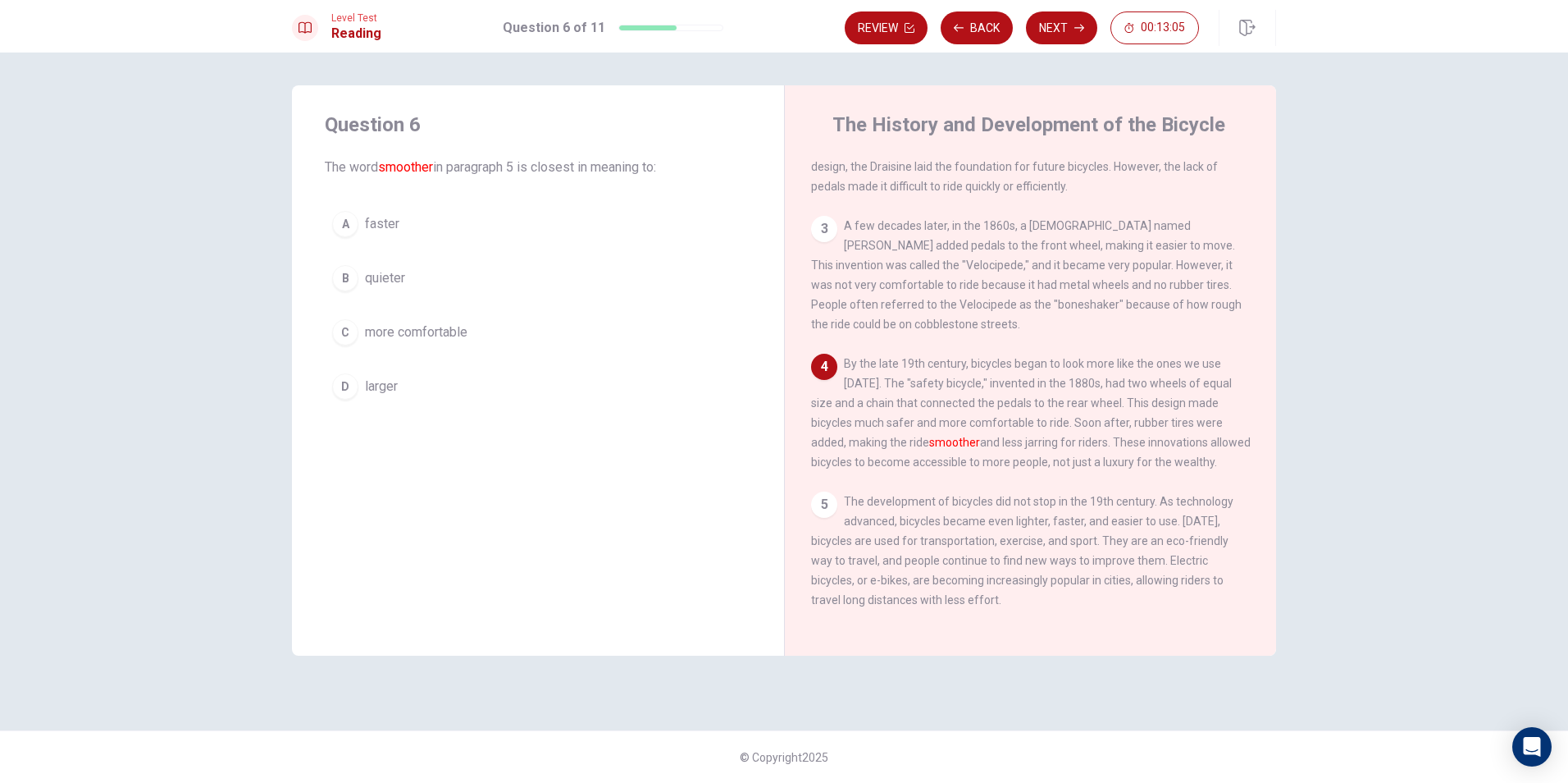
click at [354, 349] on button "C more comfortable" at bounding box center [538, 333] width 427 height 41
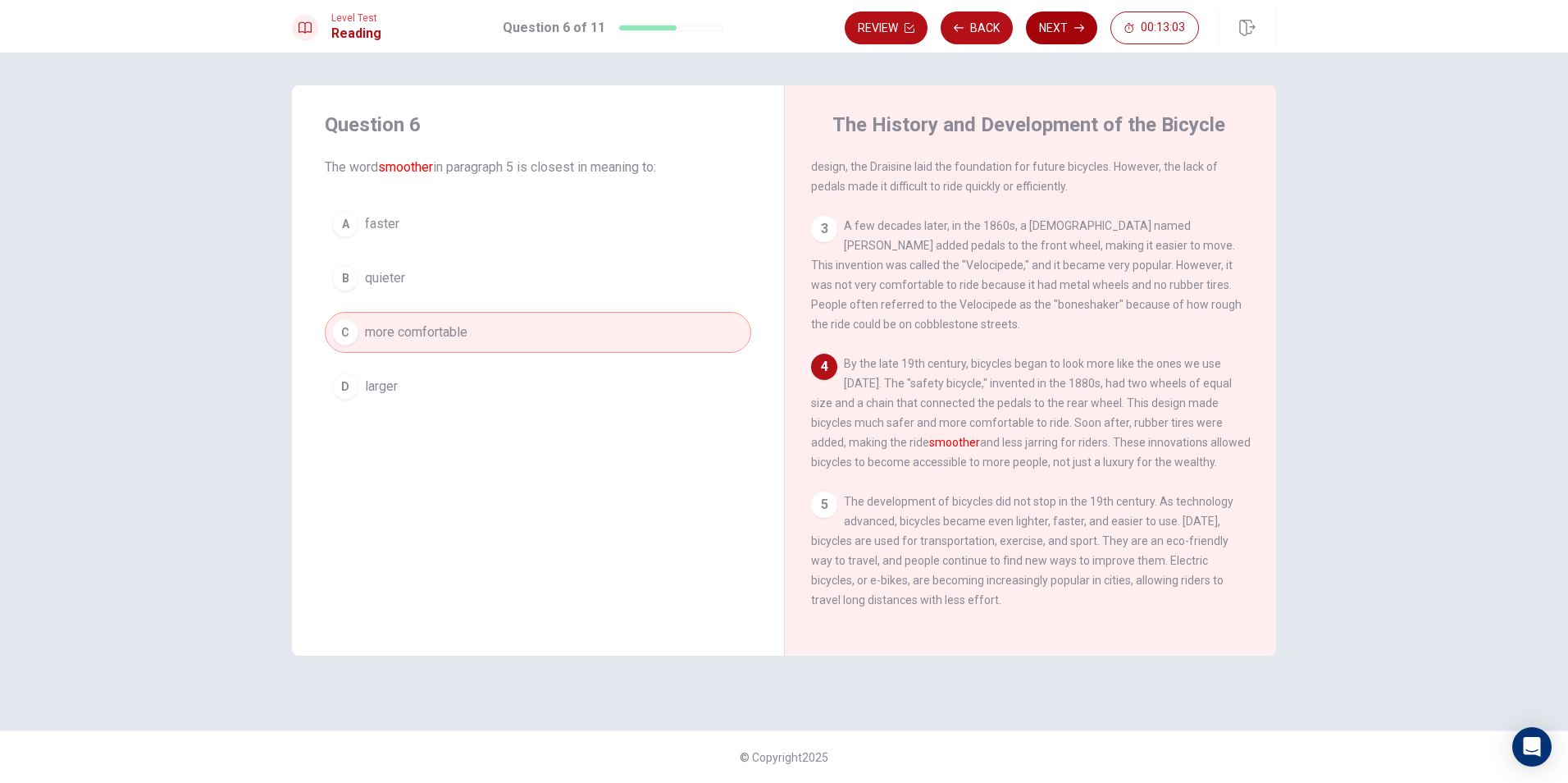
click at [1083, 31] on icon "button" at bounding box center [1079, 28] width 10 height 10
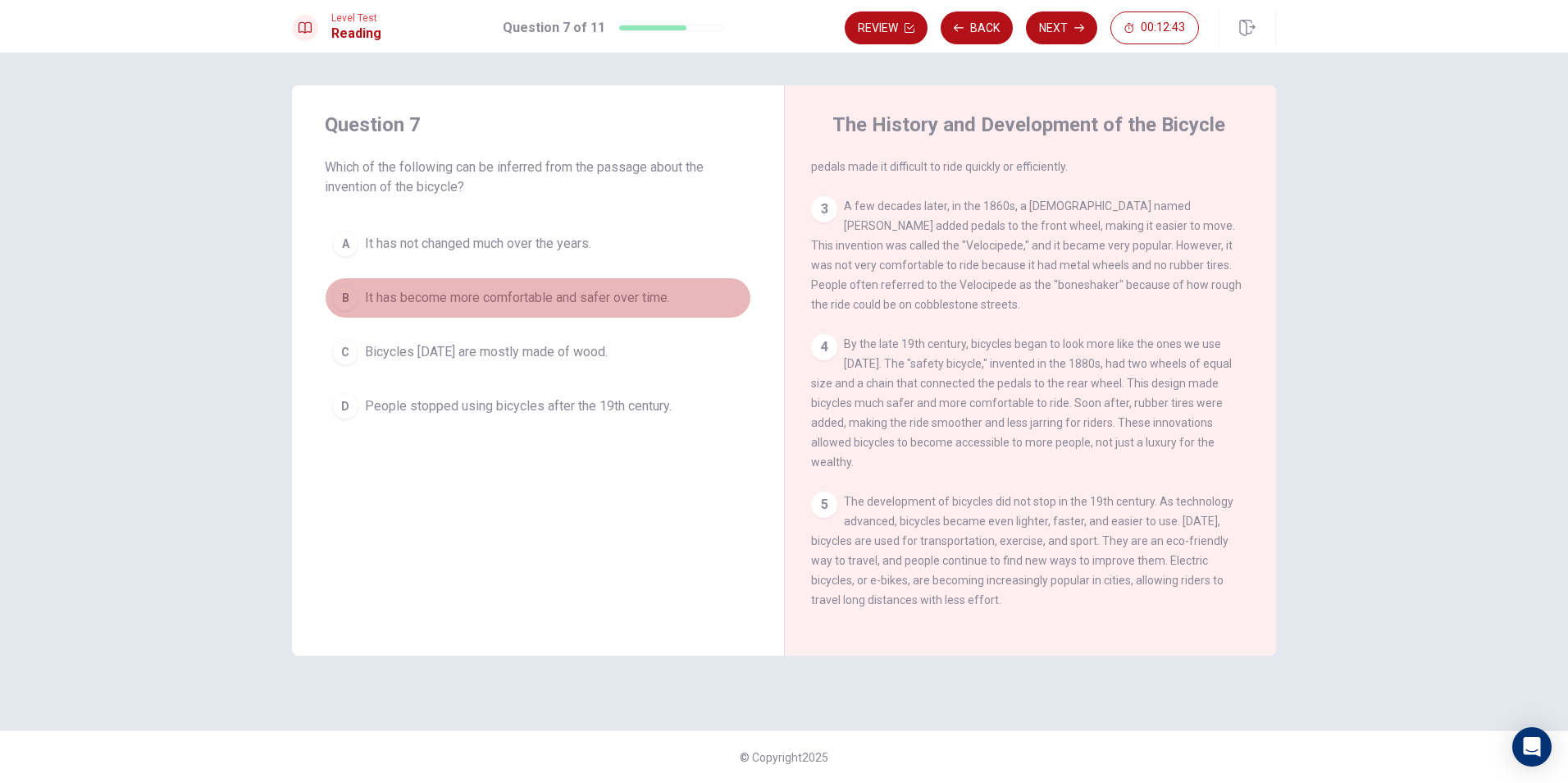
click at [342, 294] on div "B" at bounding box center [345, 297] width 26 height 26
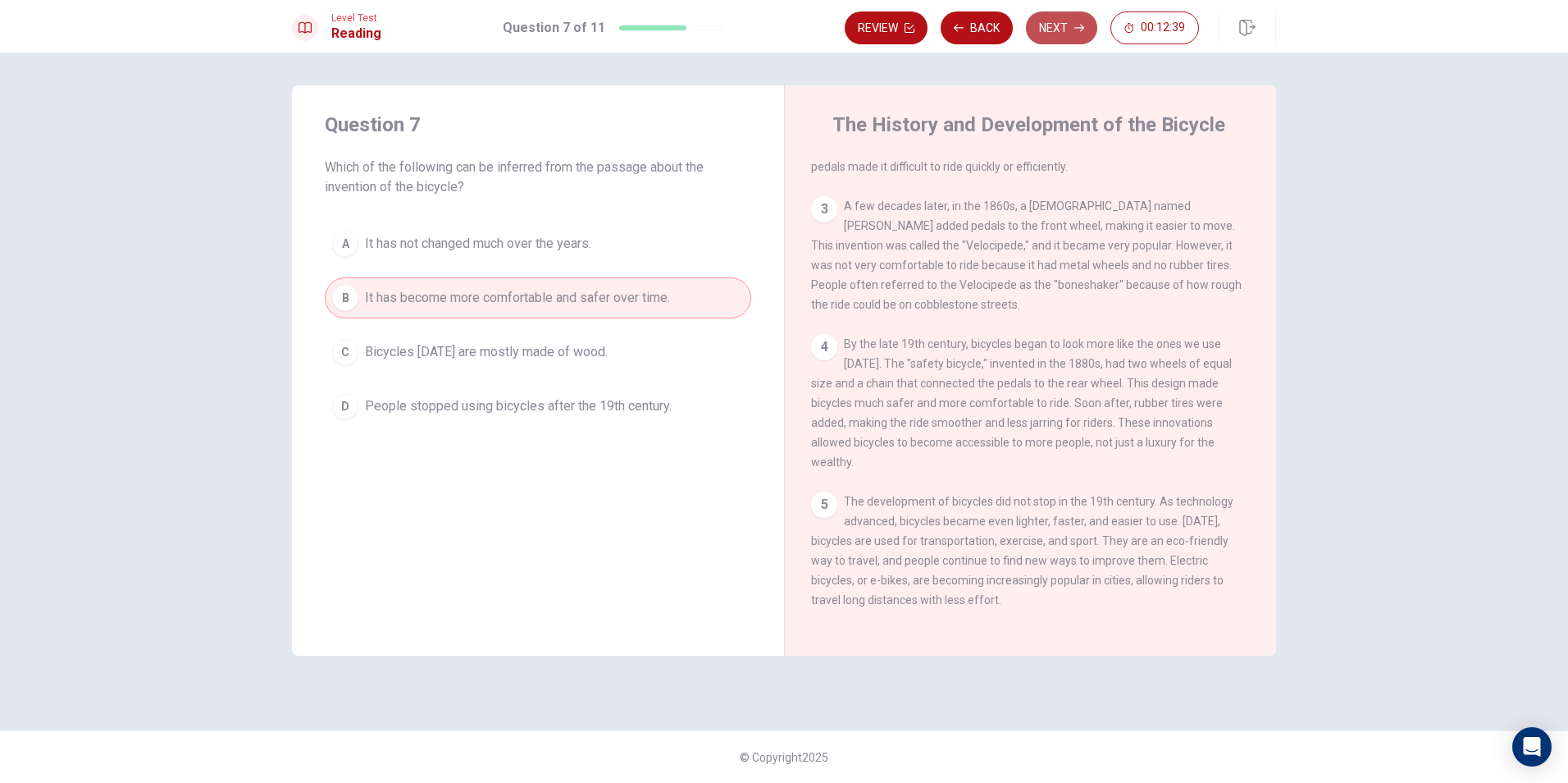
click at [1084, 24] on button "Next" at bounding box center [1061, 28] width 72 height 33
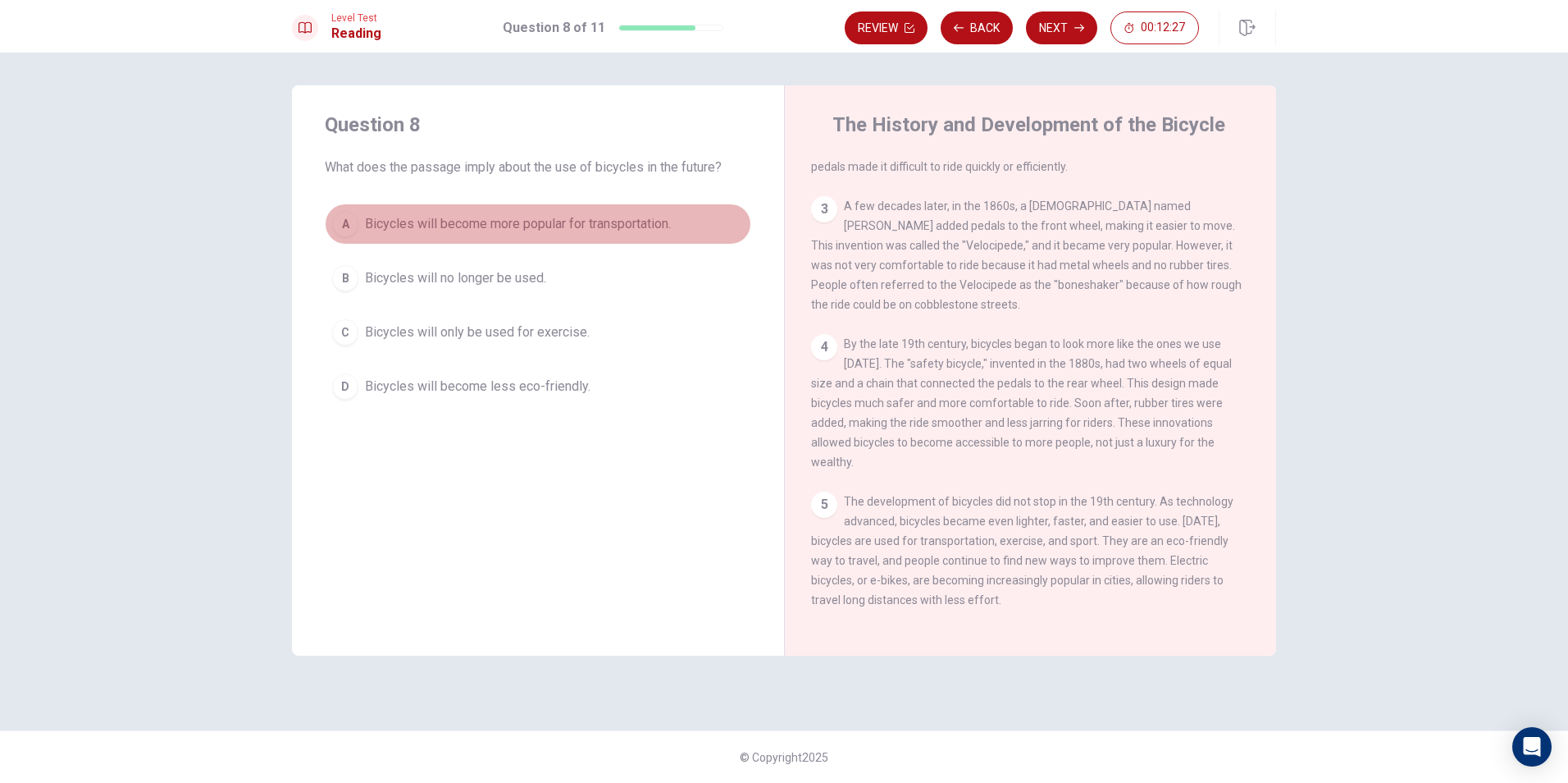
drag, startPoint x: 331, startPoint y: 217, endPoint x: 431, endPoint y: 208, distance: 100.4
click at [333, 217] on button "A Bicycles will become more popular for transportation." at bounding box center [538, 224] width 427 height 41
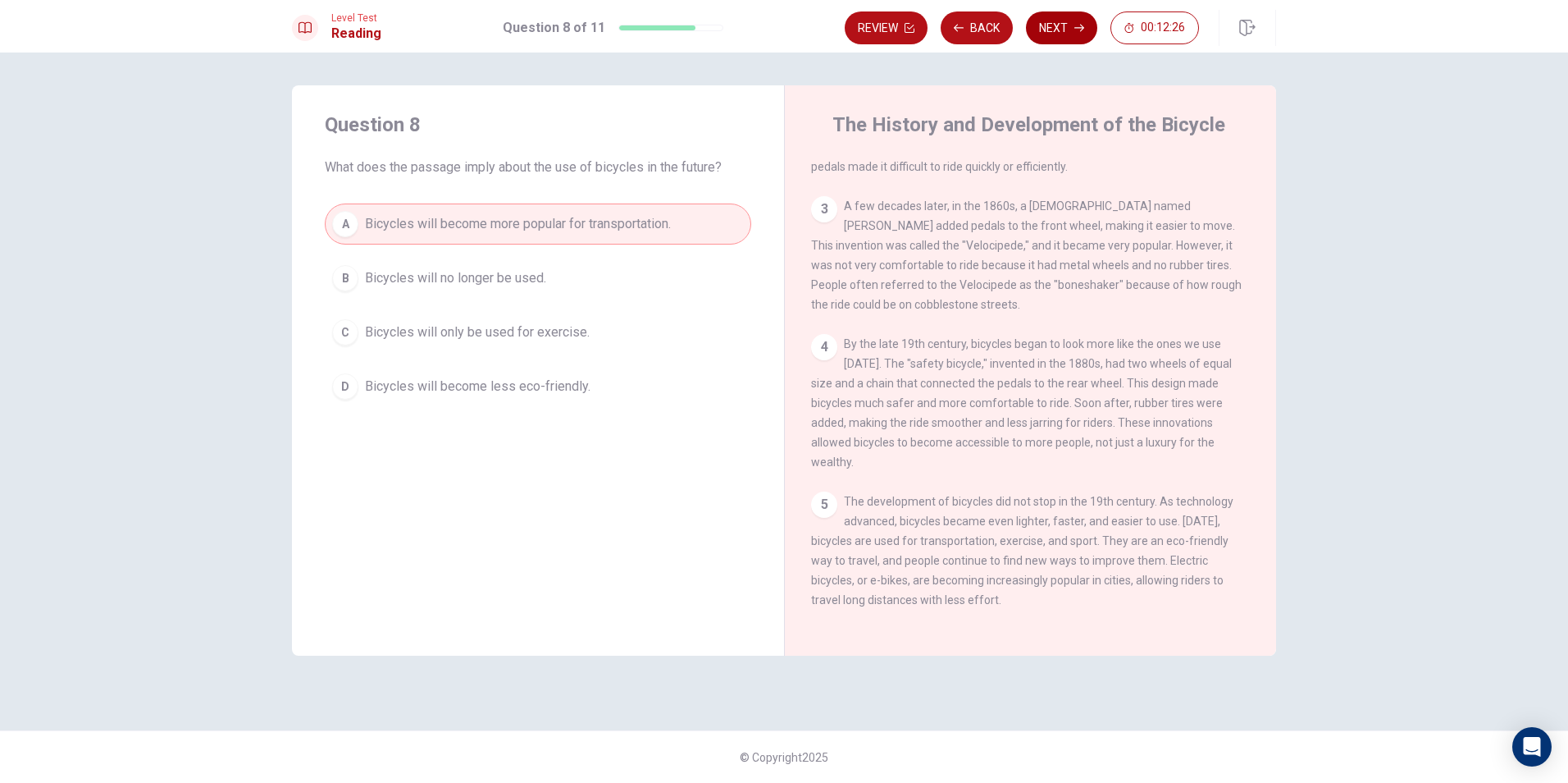
click at [1060, 21] on button "Next" at bounding box center [1061, 28] width 72 height 33
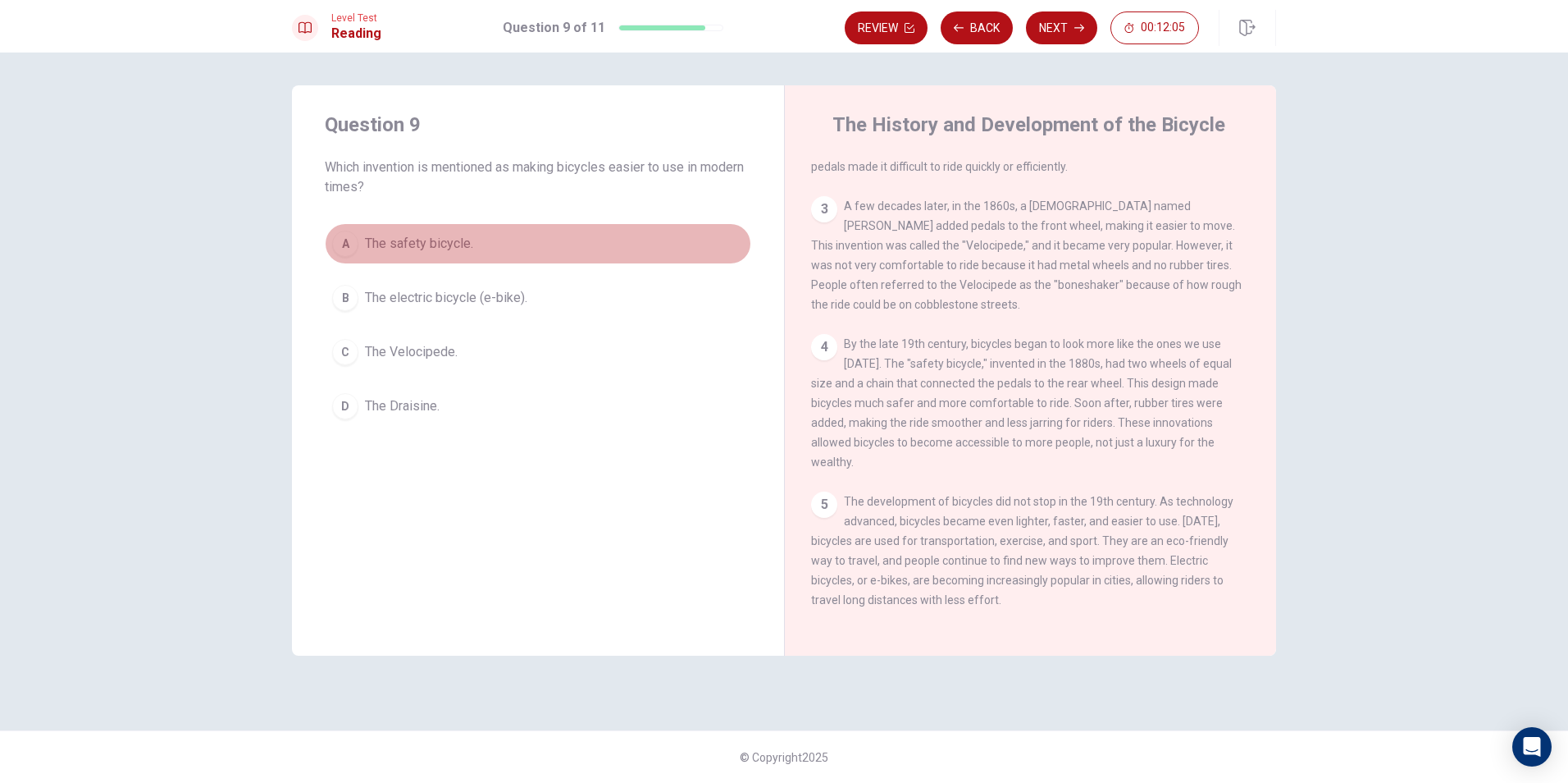
click at [416, 232] on button "A The safety bicycle." at bounding box center [538, 244] width 427 height 41
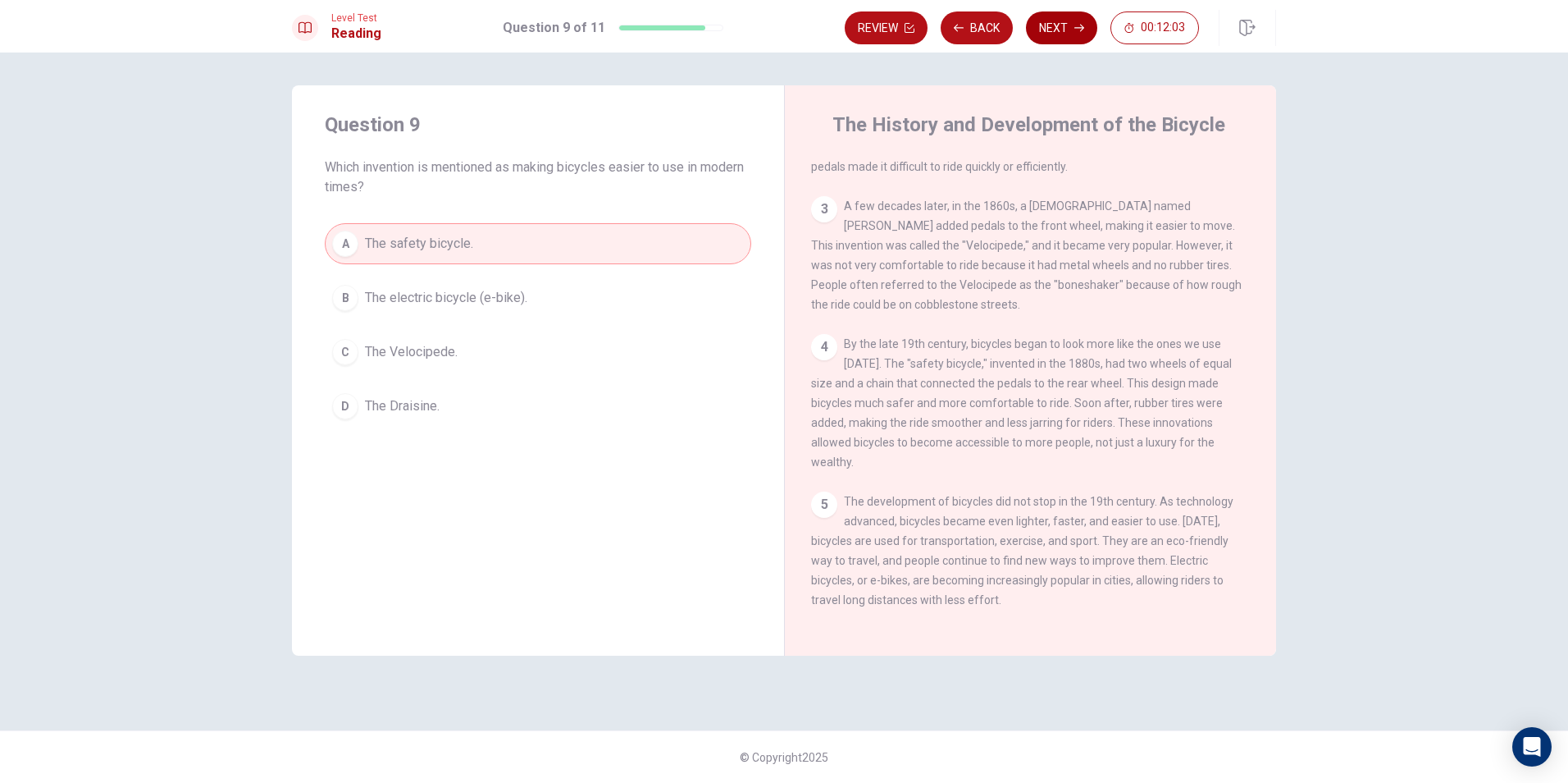
click at [1049, 14] on button "Next" at bounding box center [1061, 28] width 72 height 33
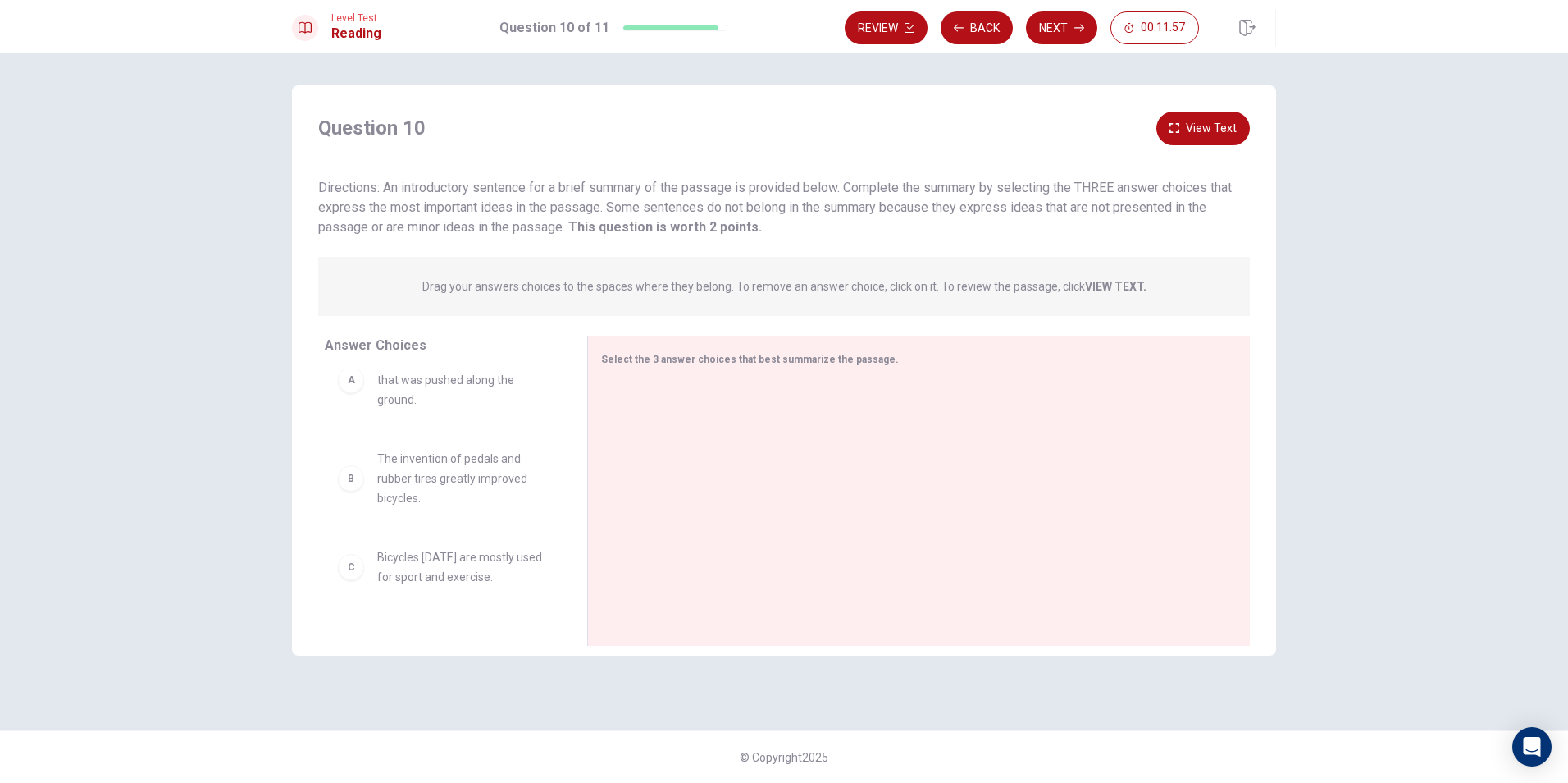
scroll to position [0, 0]
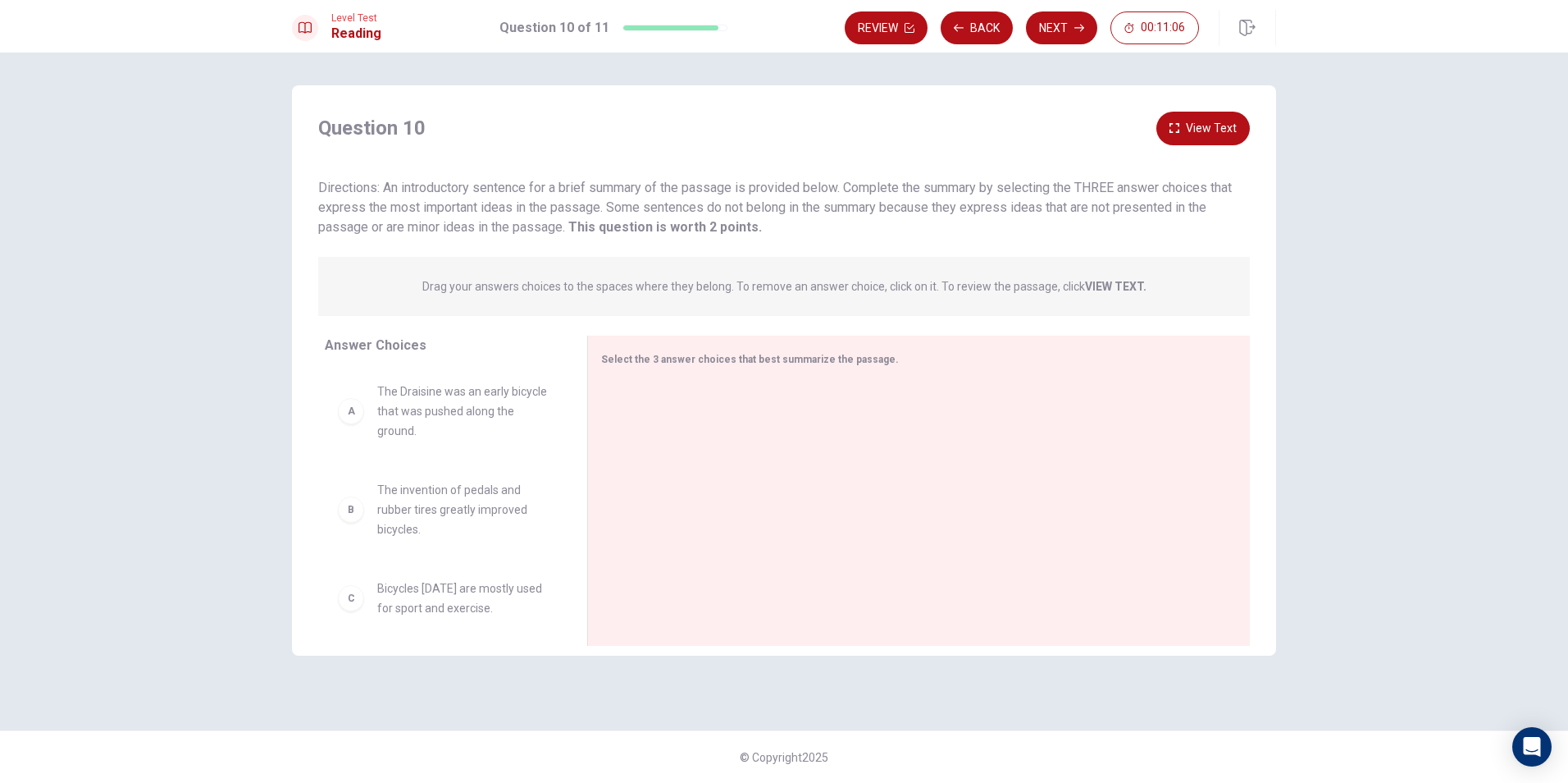
click at [1111, 286] on strong "VIEW TEXT." at bounding box center [1115, 286] width 62 height 13
click at [1098, 287] on strong "VIEW TEXT." at bounding box center [1115, 286] width 62 height 13
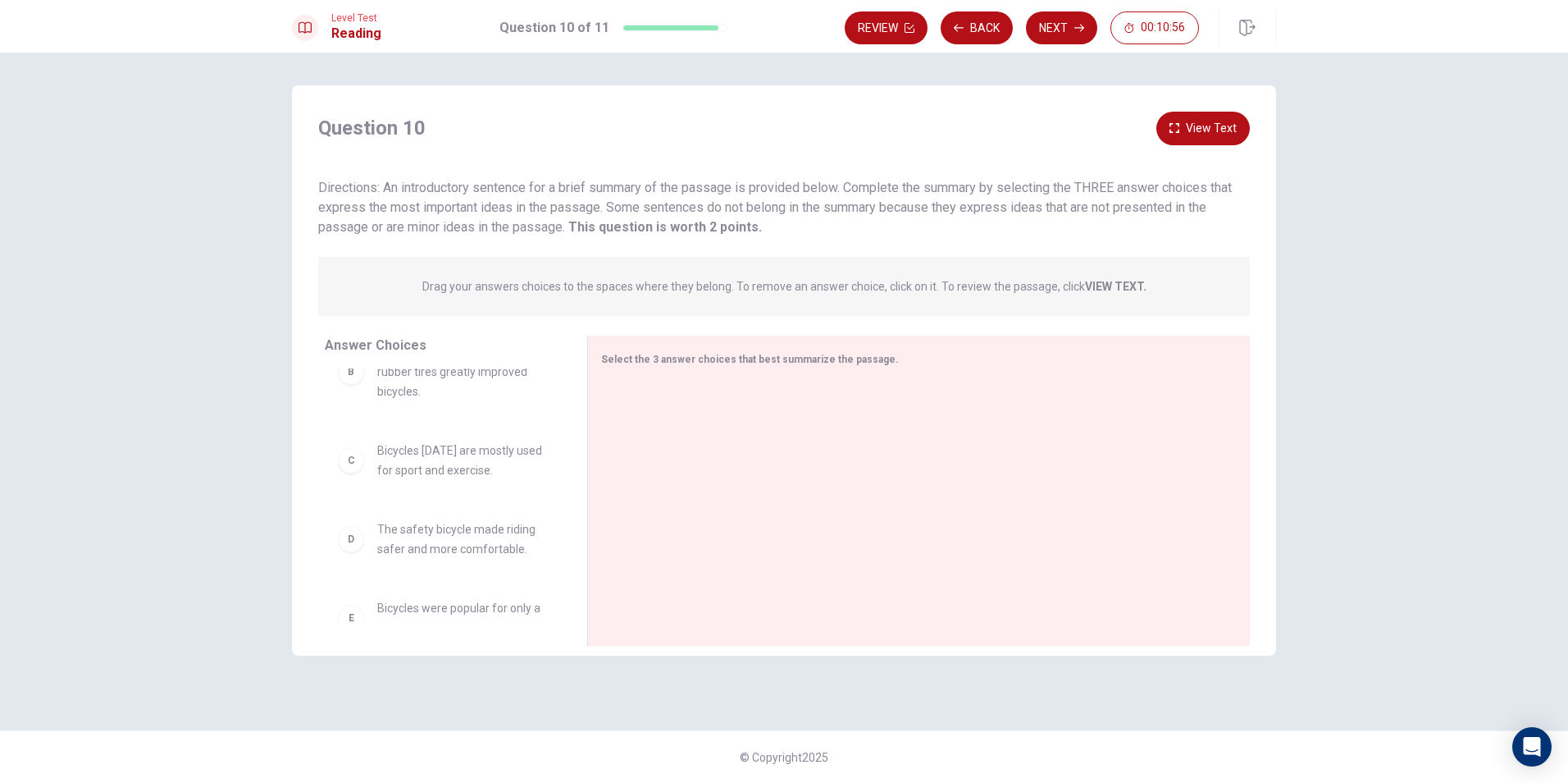
scroll to position [101, 0]
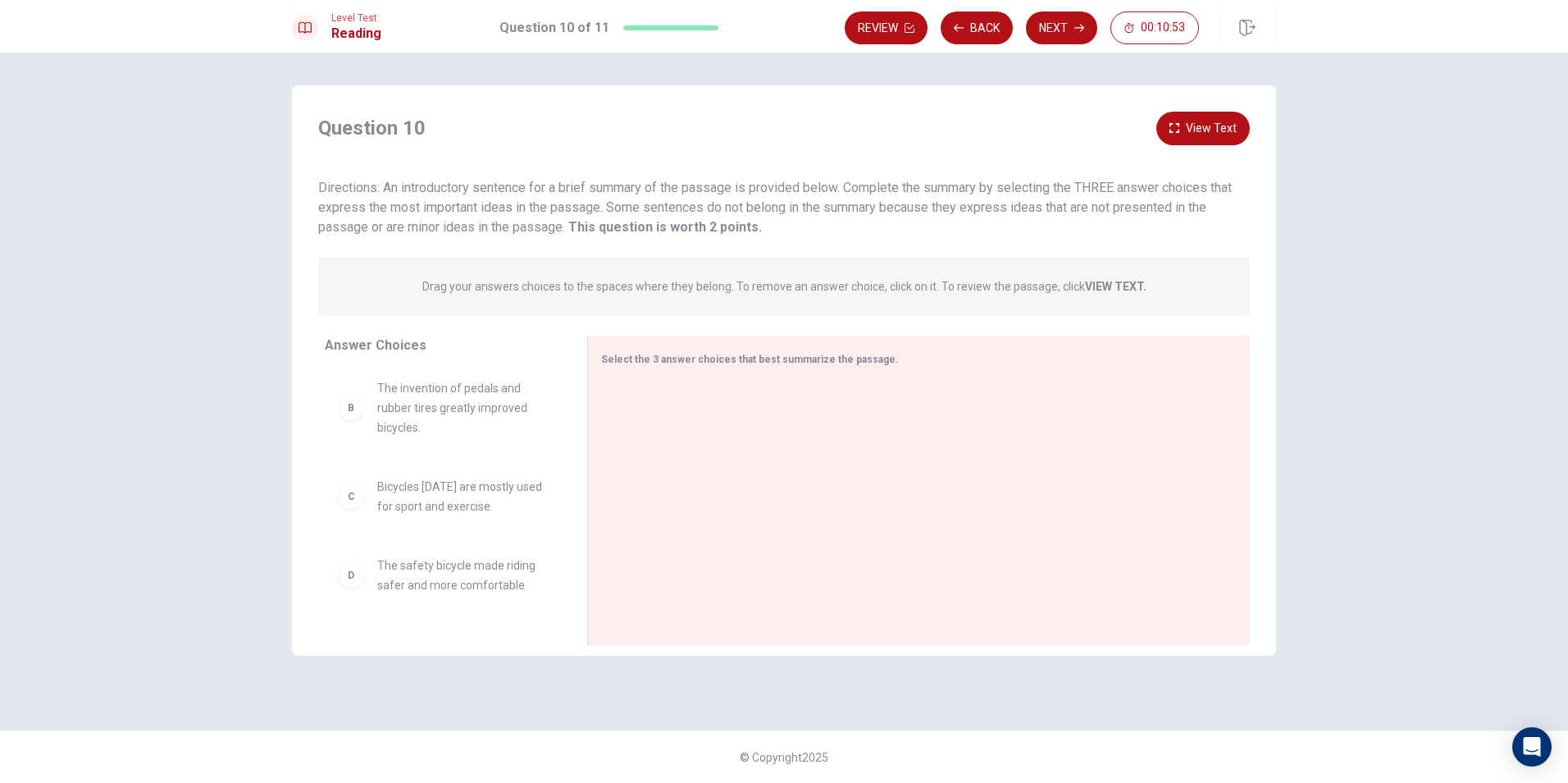
click at [437, 576] on span "The safety bicycle made riding safer and more comfortable." at bounding box center [463, 575] width 170 height 39
drag, startPoint x: 437, startPoint y: 576, endPoint x: 732, endPoint y: 408, distance: 339.5
drag, startPoint x: 422, startPoint y: 525, endPoint x: 384, endPoint y: 514, distance: 39.6
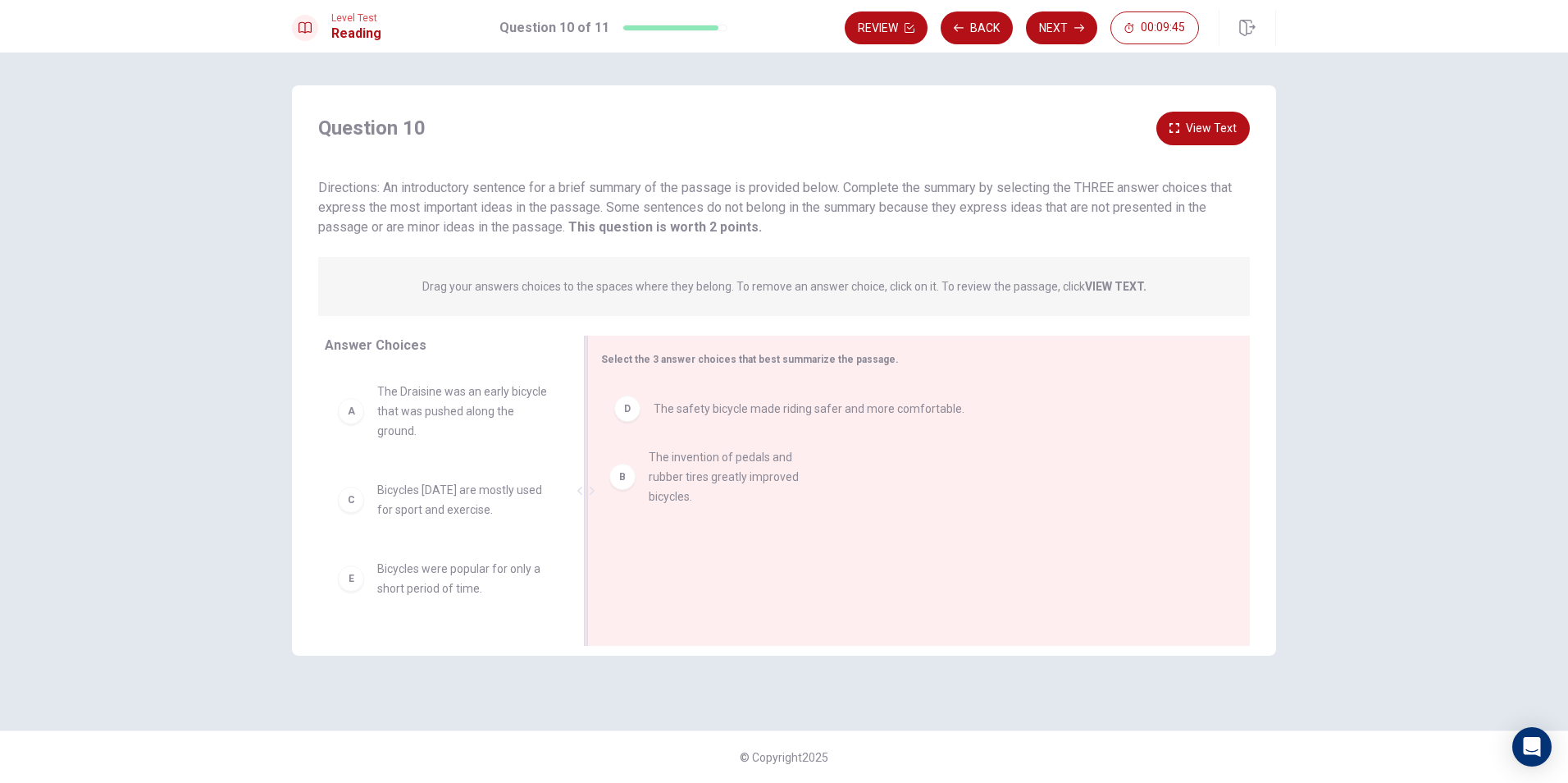
drag, startPoint x: 442, startPoint y: 522, endPoint x: 712, endPoint y: 483, distance: 272.8
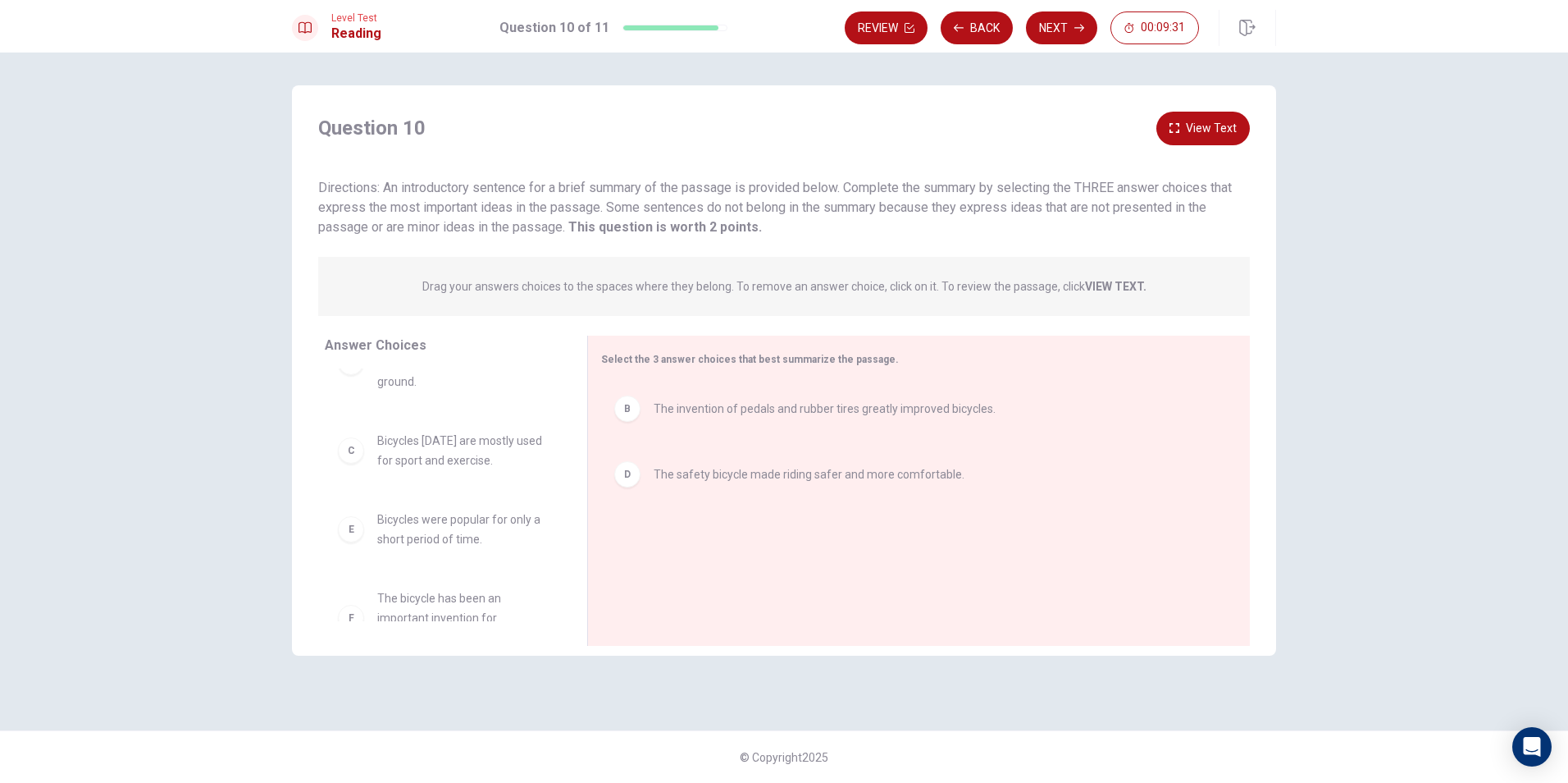
scroll to position [89, 0]
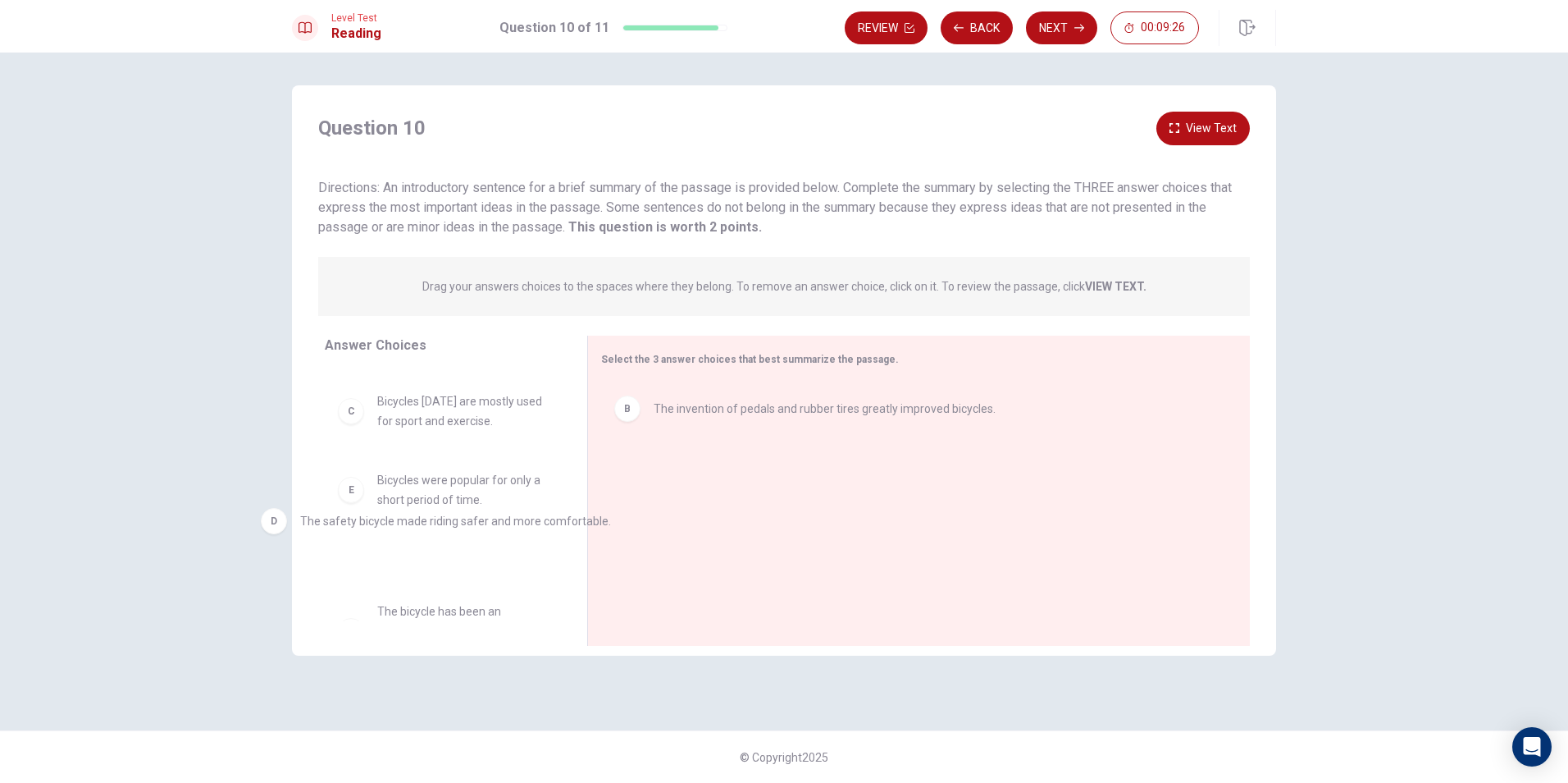
drag, startPoint x: 660, startPoint y: 492, endPoint x: 312, endPoint y: 526, distance: 349.7
drag, startPoint x: 451, startPoint y: 506, endPoint x: 726, endPoint y: 483, distance: 276.0
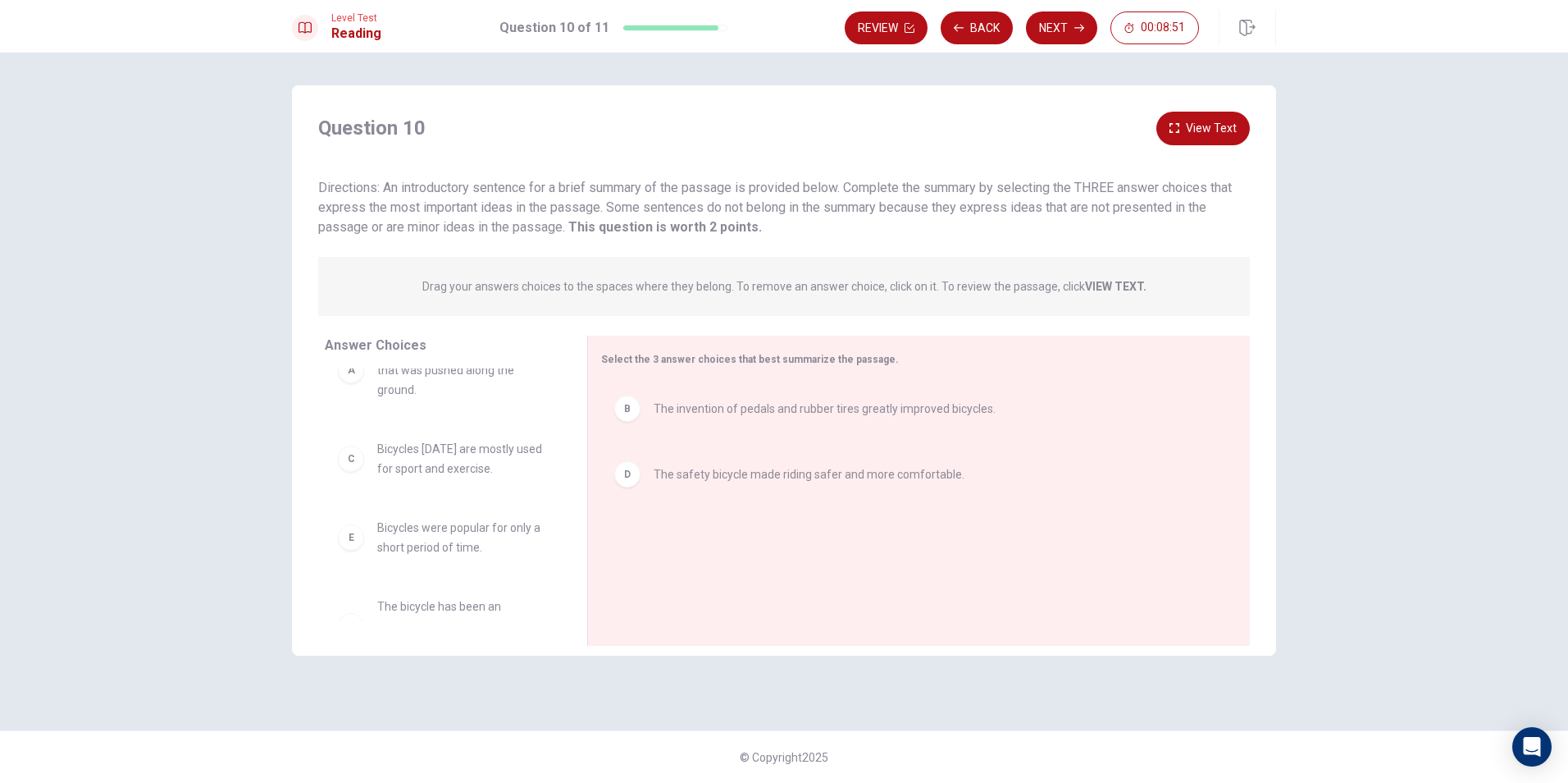
scroll to position [0, 0]
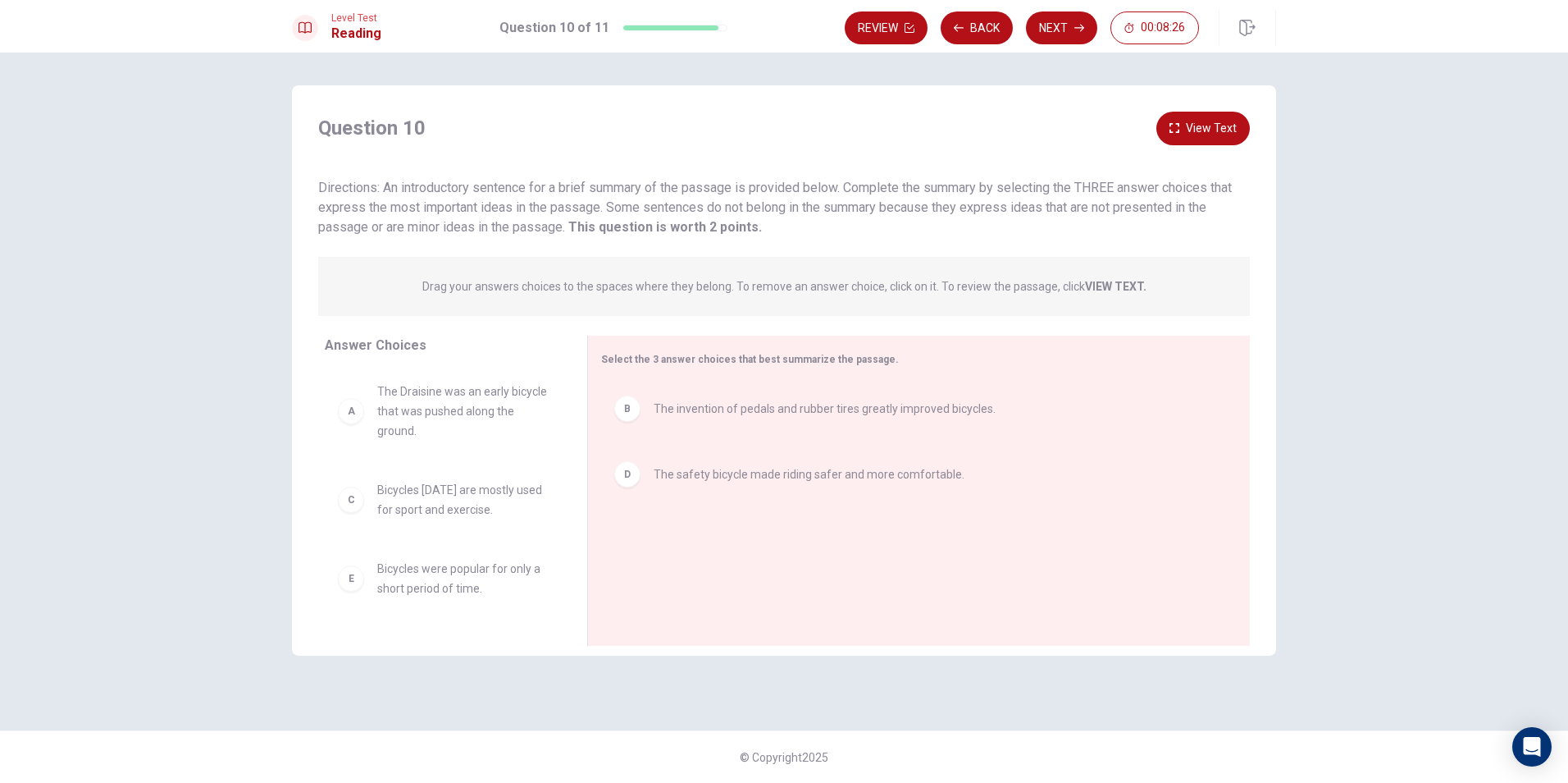
drag, startPoint x: 416, startPoint y: 336, endPoint x: 427, endPoint y: 355, distance: 22.0
click at [419, 340] on span "Answer Choices" at bounding box center [375, 344] width 101 height 15
drag, startPoint x: 525, startPoint y: 447, endPoint x: 880, endPoint y: 629, distance: 398.9
click at [819, 565] on div "B The invention of pedals and rubber tires greatly improved bicycles. D The saf…" at bounding box center [913, 492] width 622 height 220
click at [1066, 22] on button "Next" at bounding box center [1061, 28] width 72 height 33
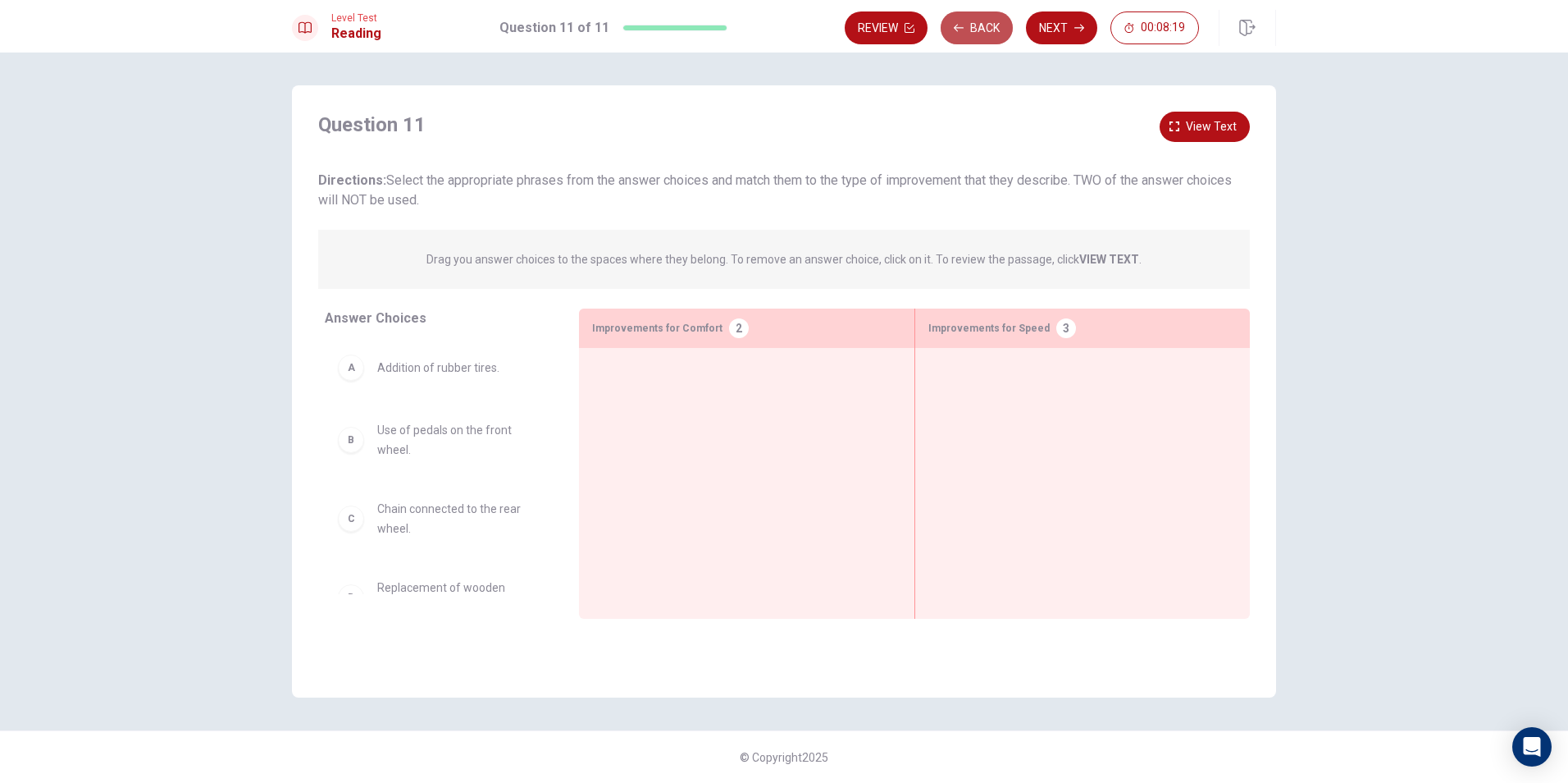
click at [988, 29] on button "Back" at bounding box center [976, 28] width 73 height 33
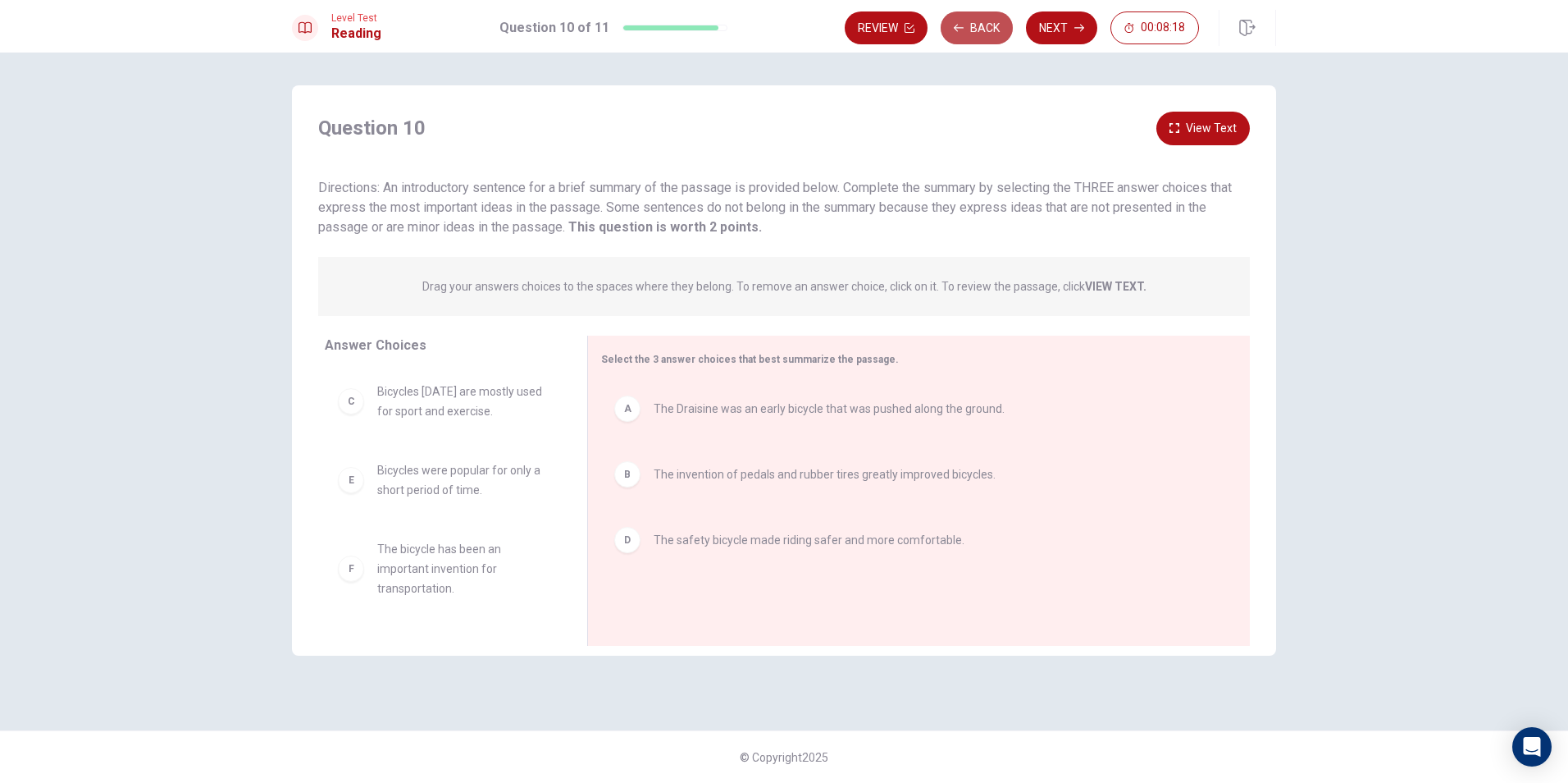
click at [986, 30] on button "Back" at bounding box center [976, 28] width 73 height 33
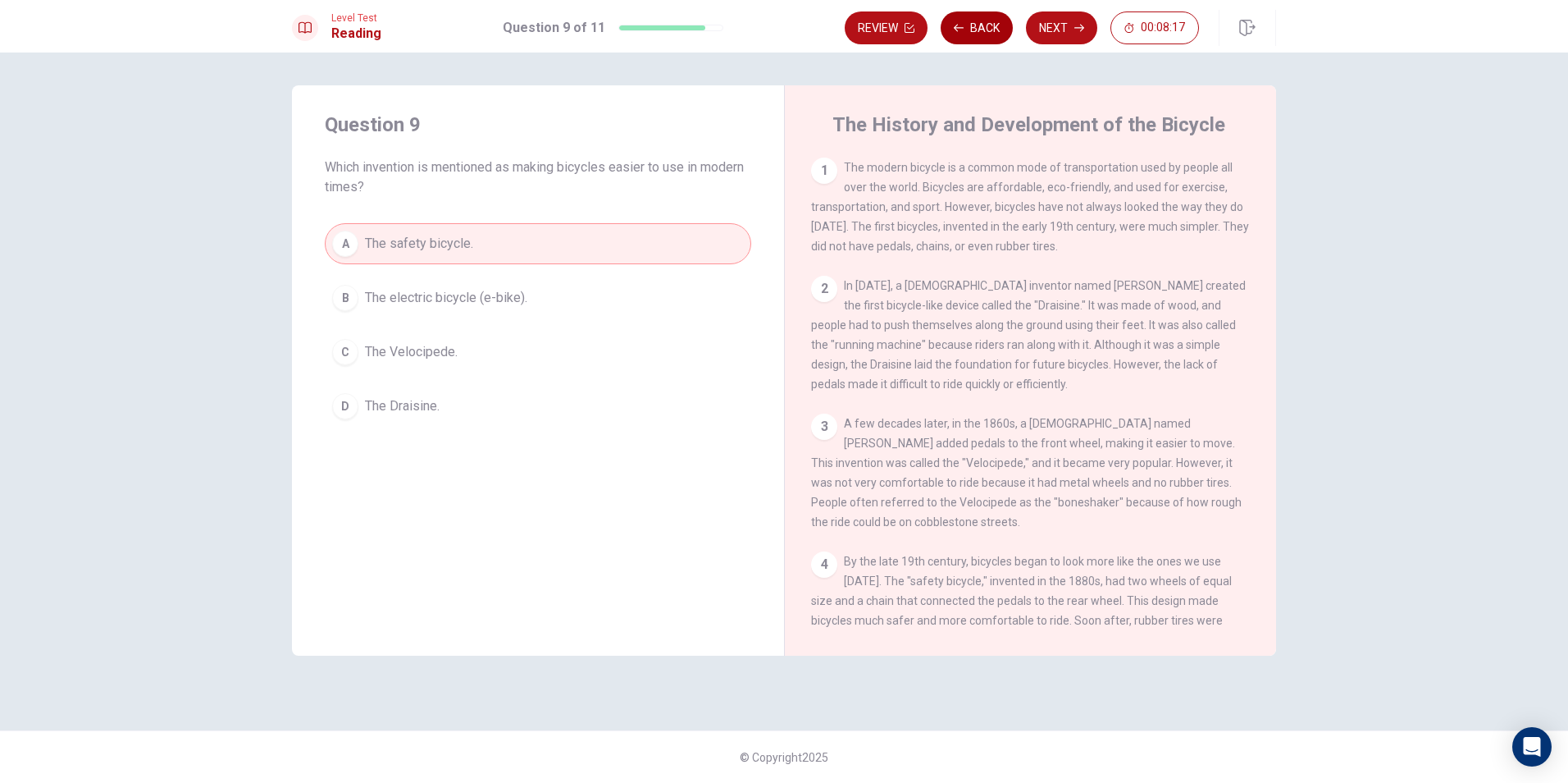
click at [983, 32] on button "Back" at bounding box center [976, 28] width 73 height 33
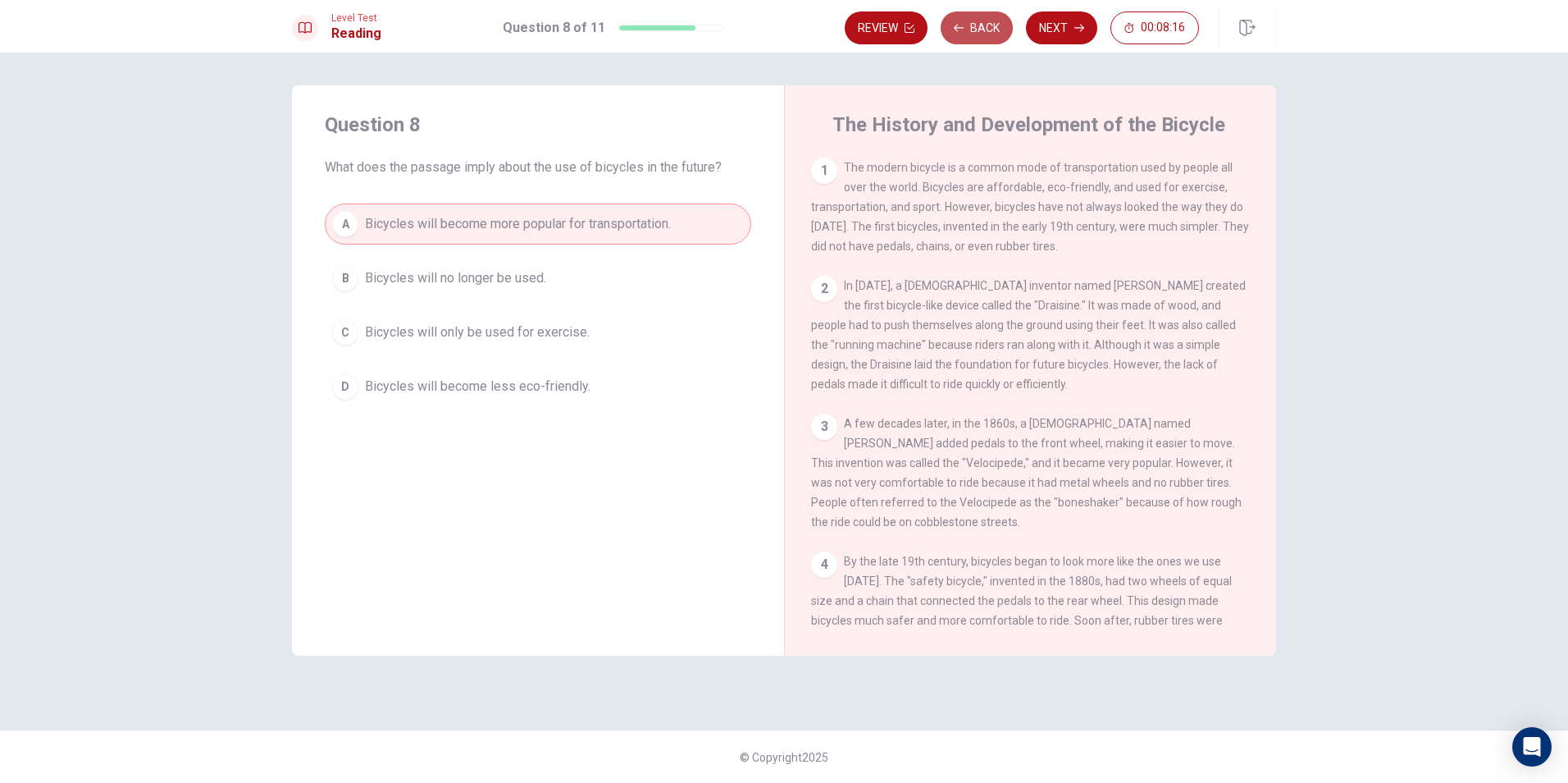
click at [983, 32] on button "Back" at bounding box center [976, 28] width 73 height 33
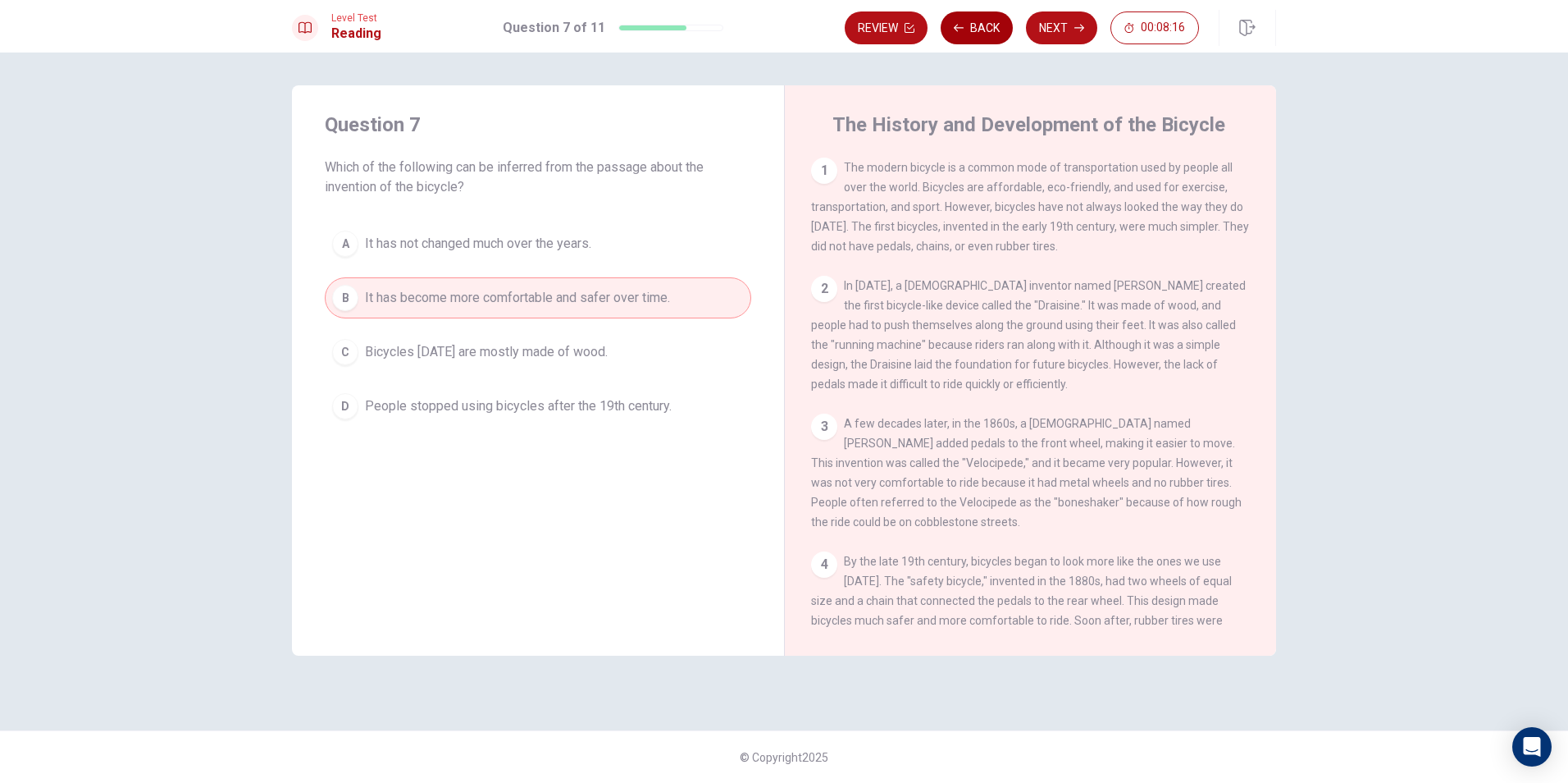
click at [983, 32] on button "Back" at bounding box center [976, 28] width 73 height 33
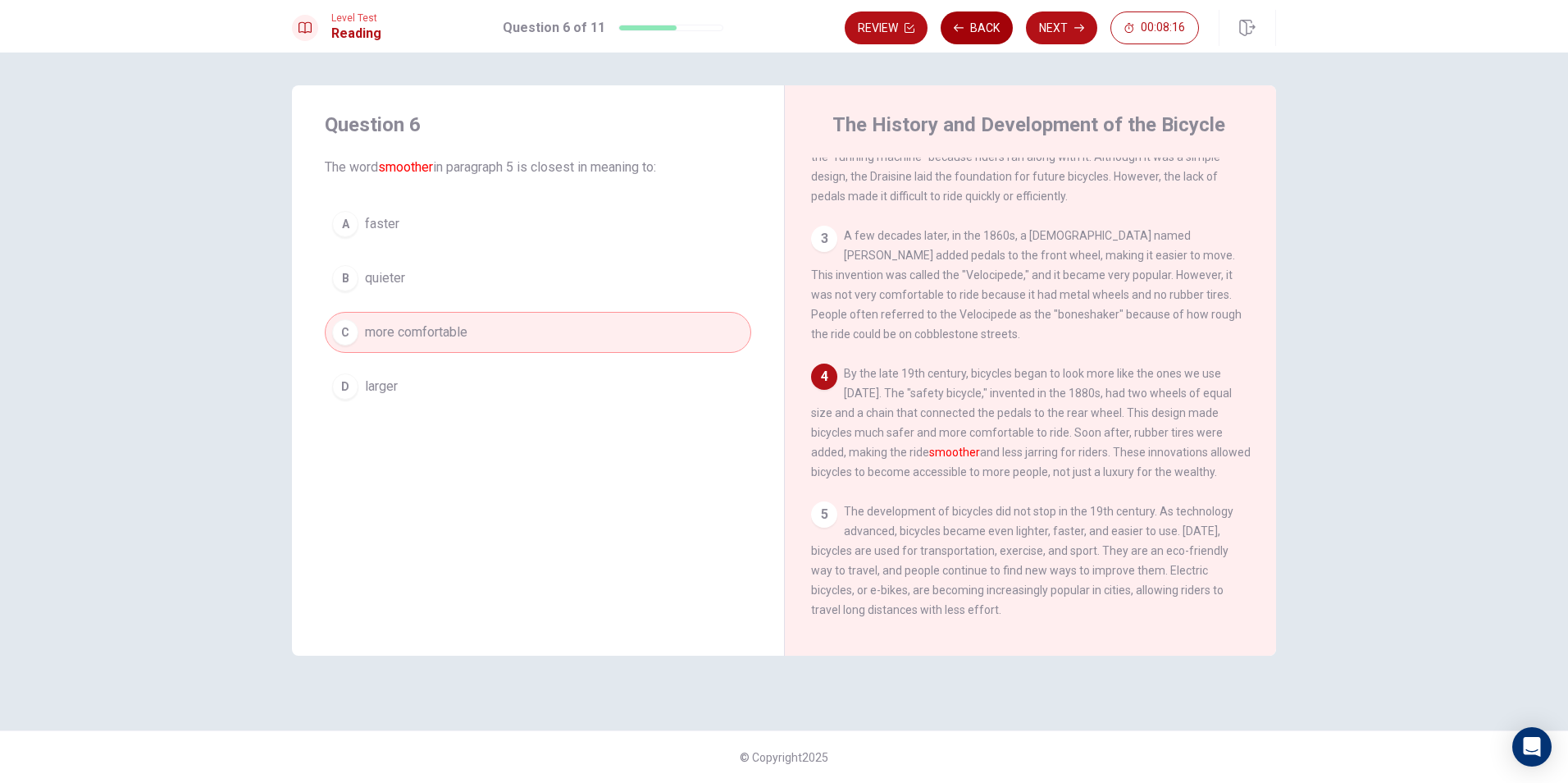
scroll to position [222, 0]
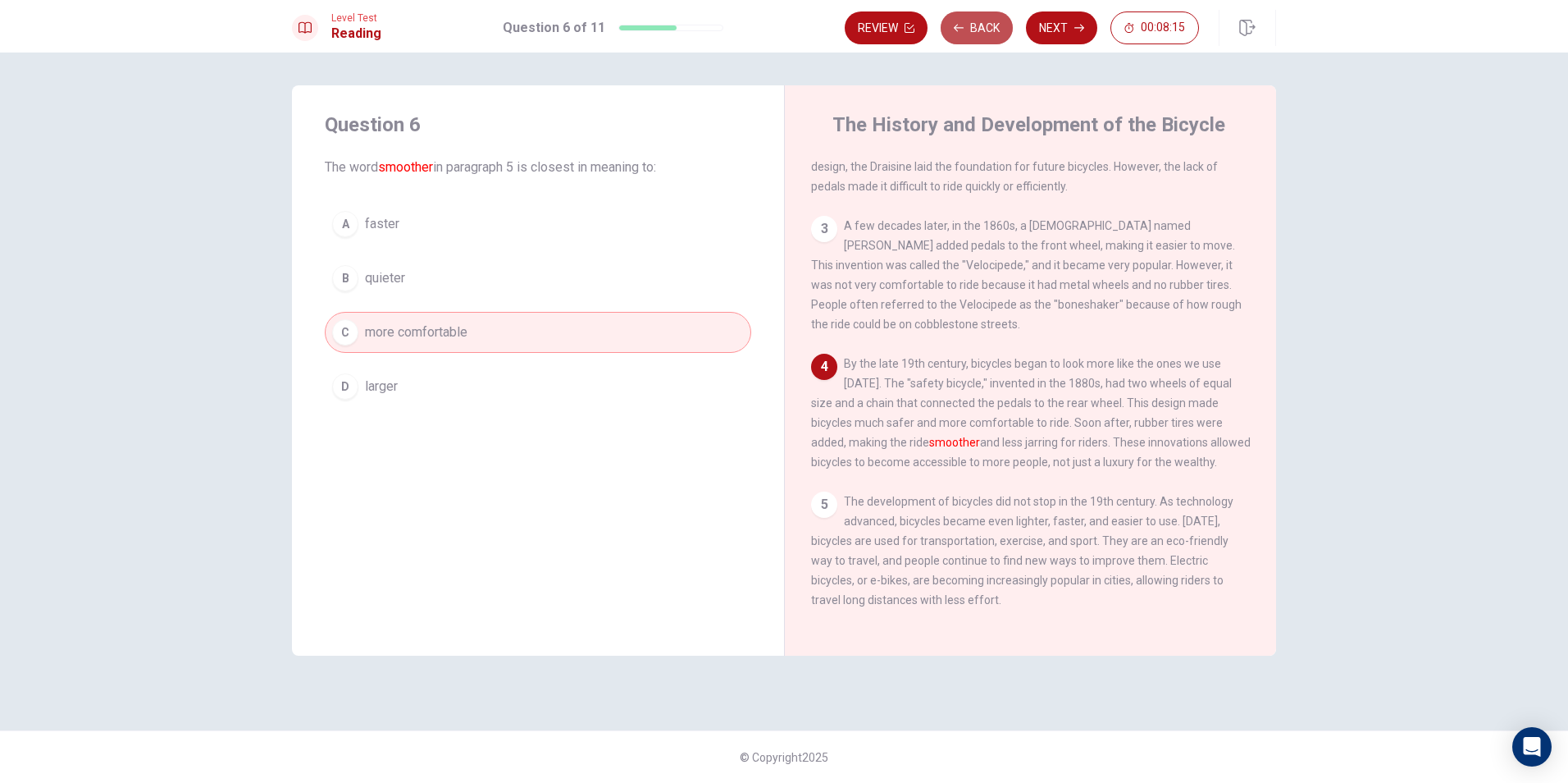
click at [983, 32] on button "Back" at bounding box center [976, 28] width 73 height 33
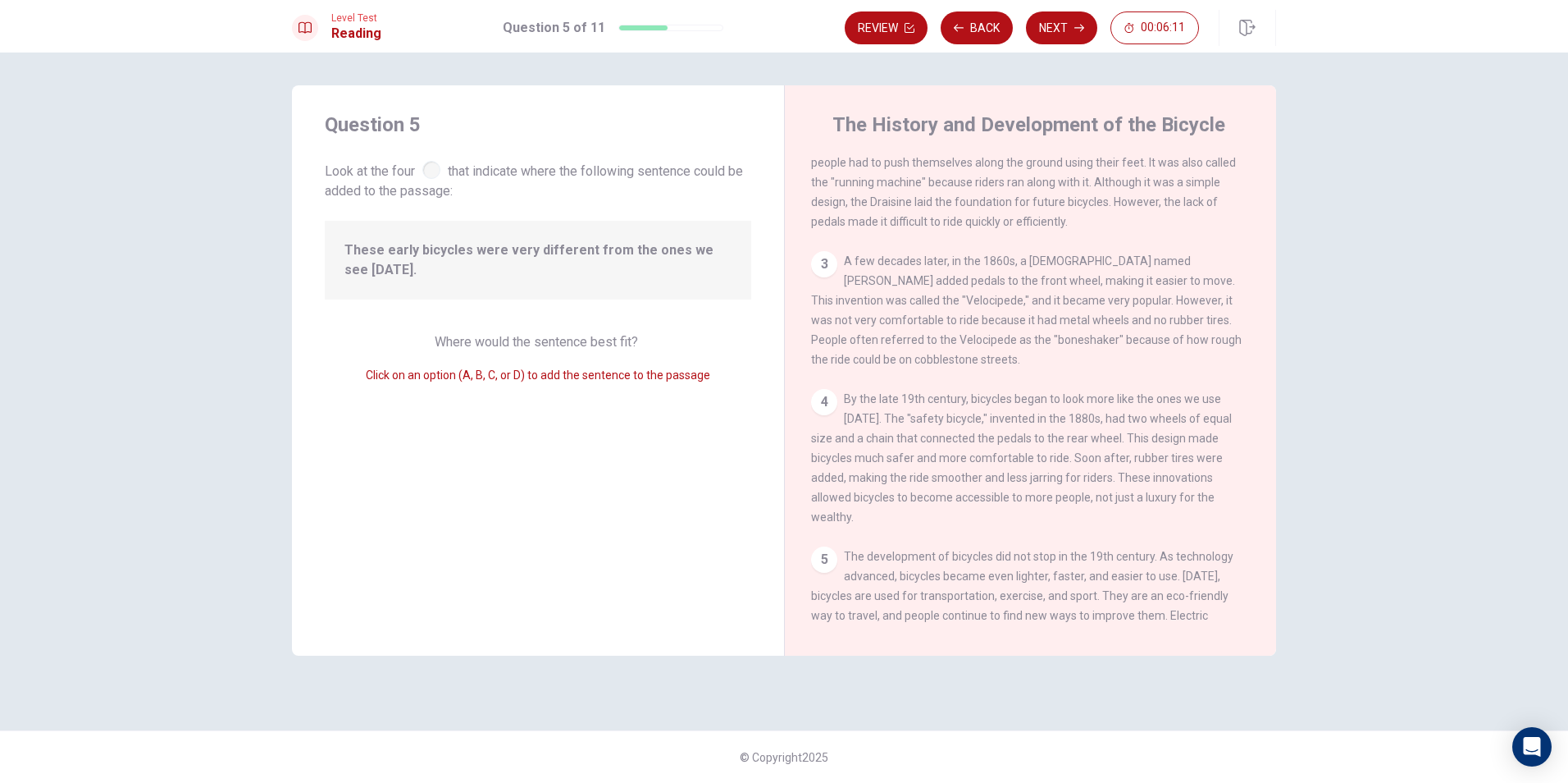
scroll to position [0, 0]
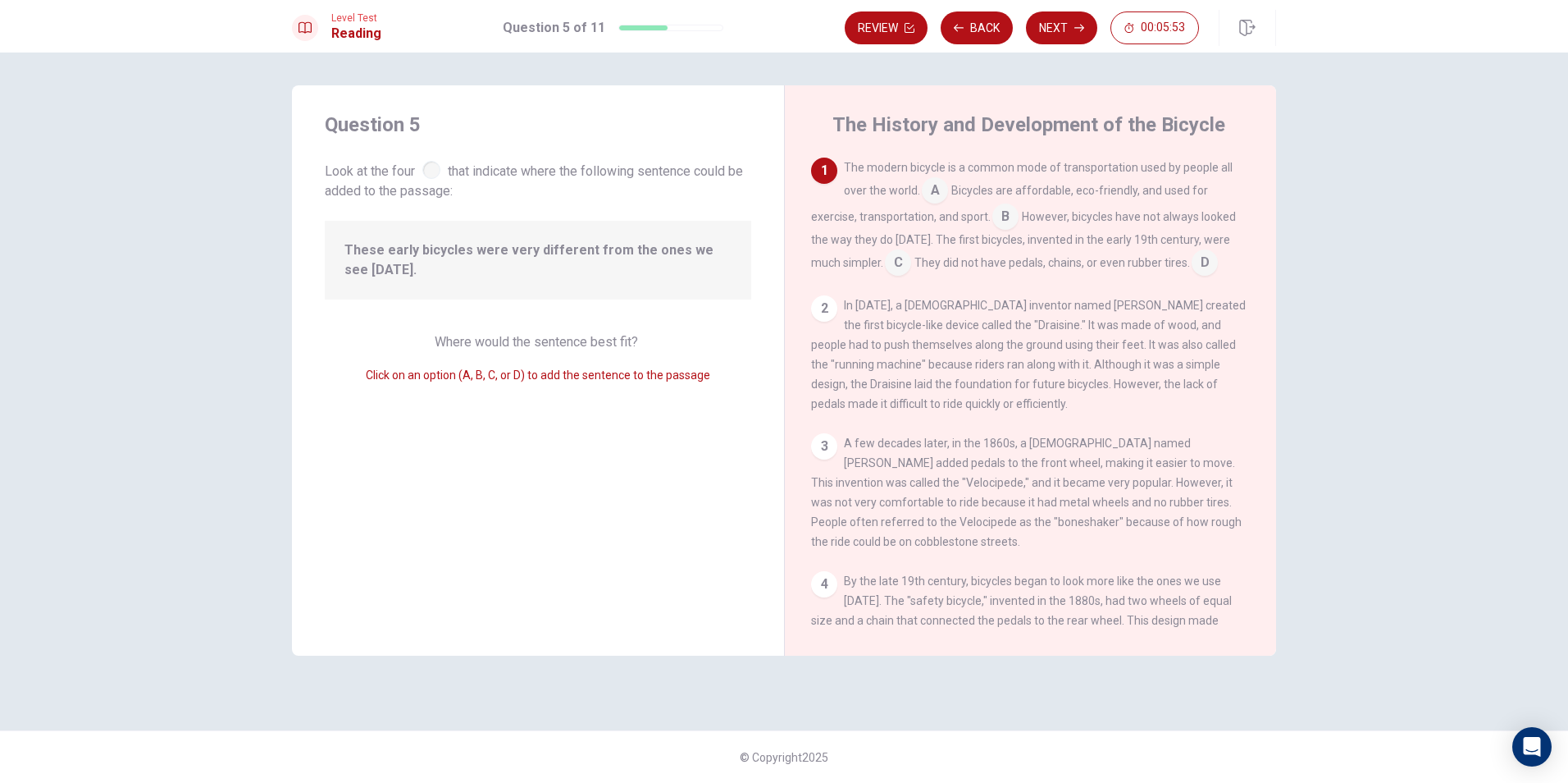
click at [909, 261] on input at bounding box center [897, 264] width 26 height 26
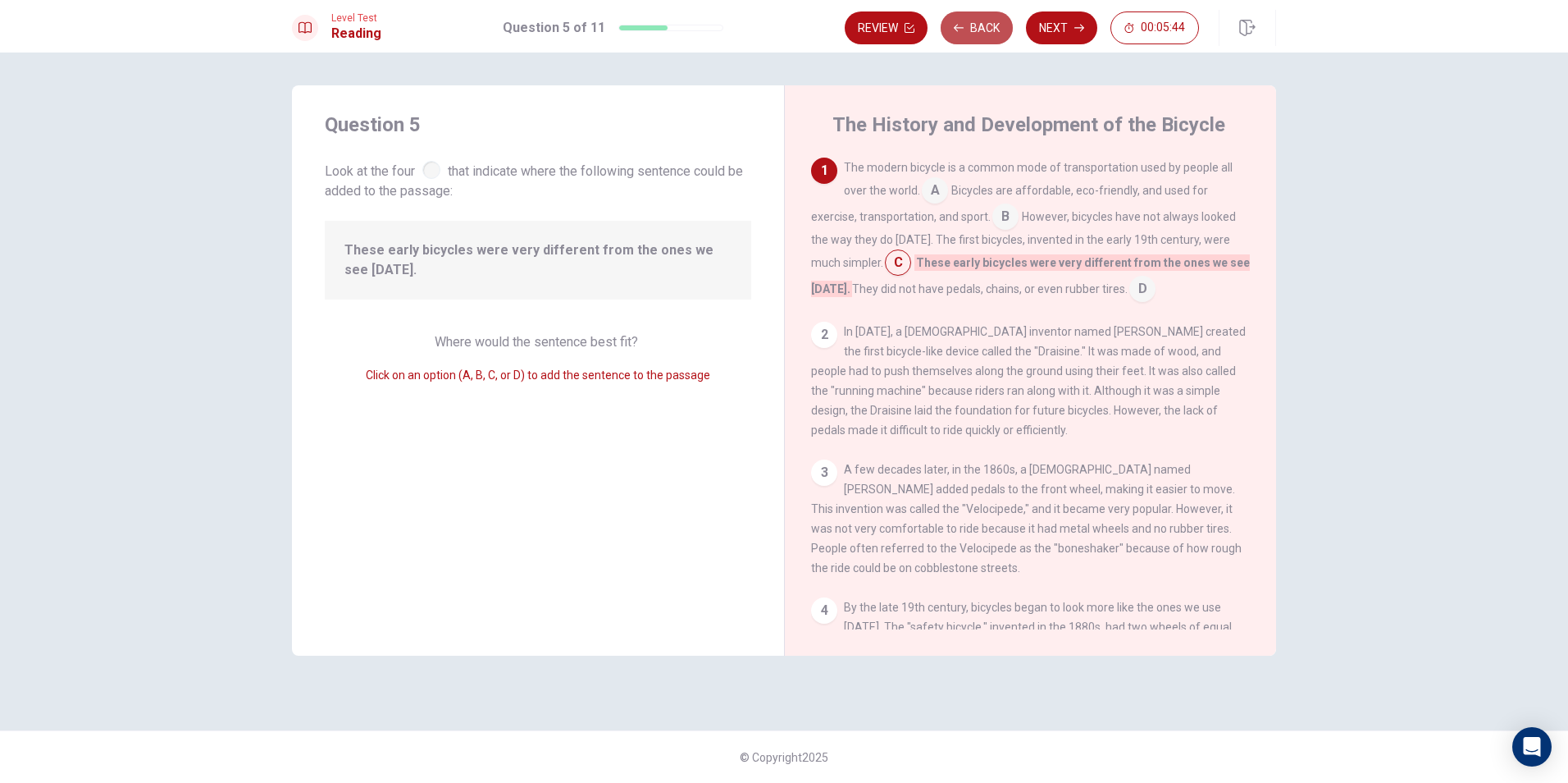
click at [989, 16] on button "Back" at bounding box center [976, 28] width 73 height 33
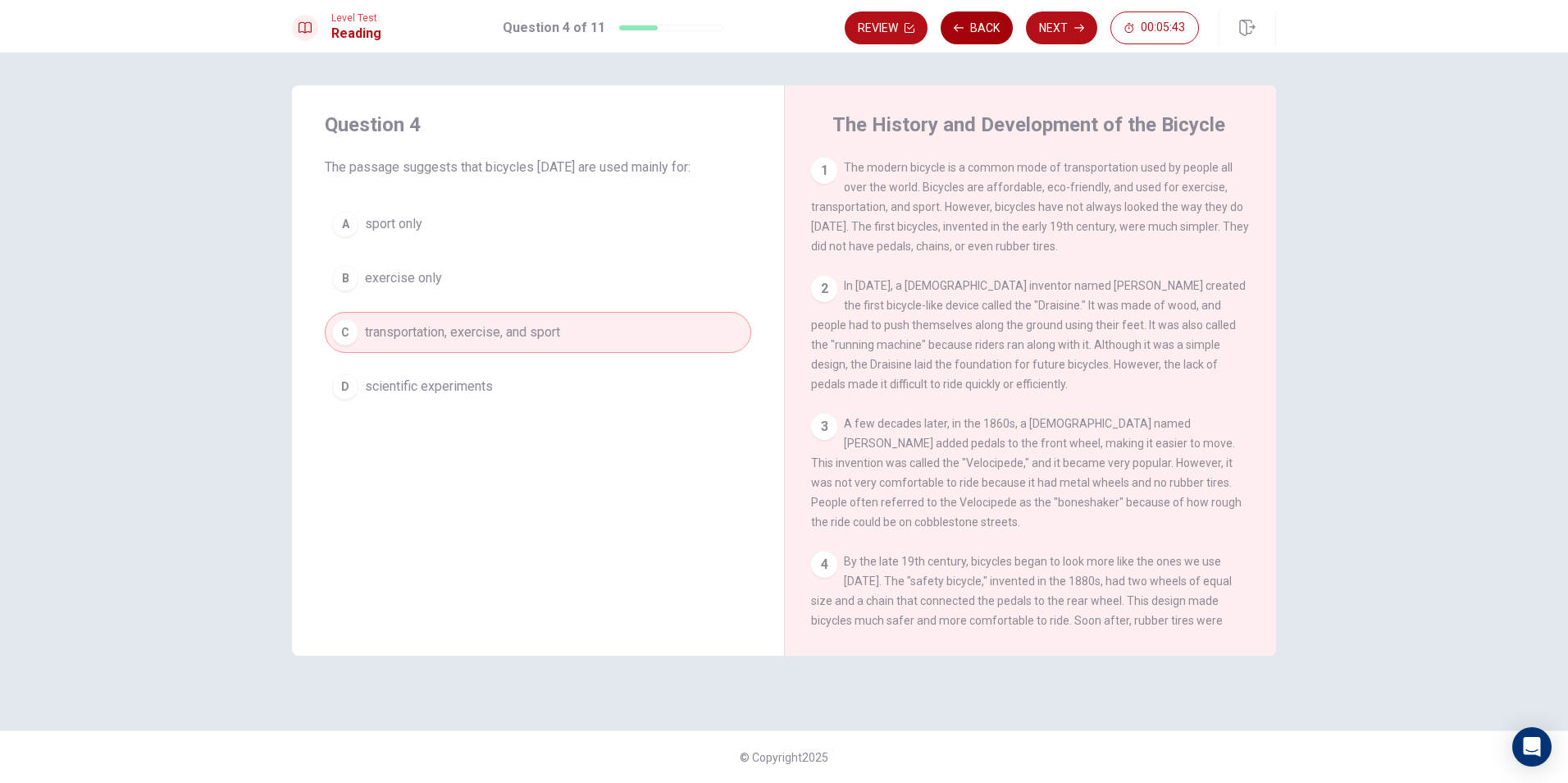
click at [989, 16] on button "Back" at bounding box center [976, 28] width 73 height 33
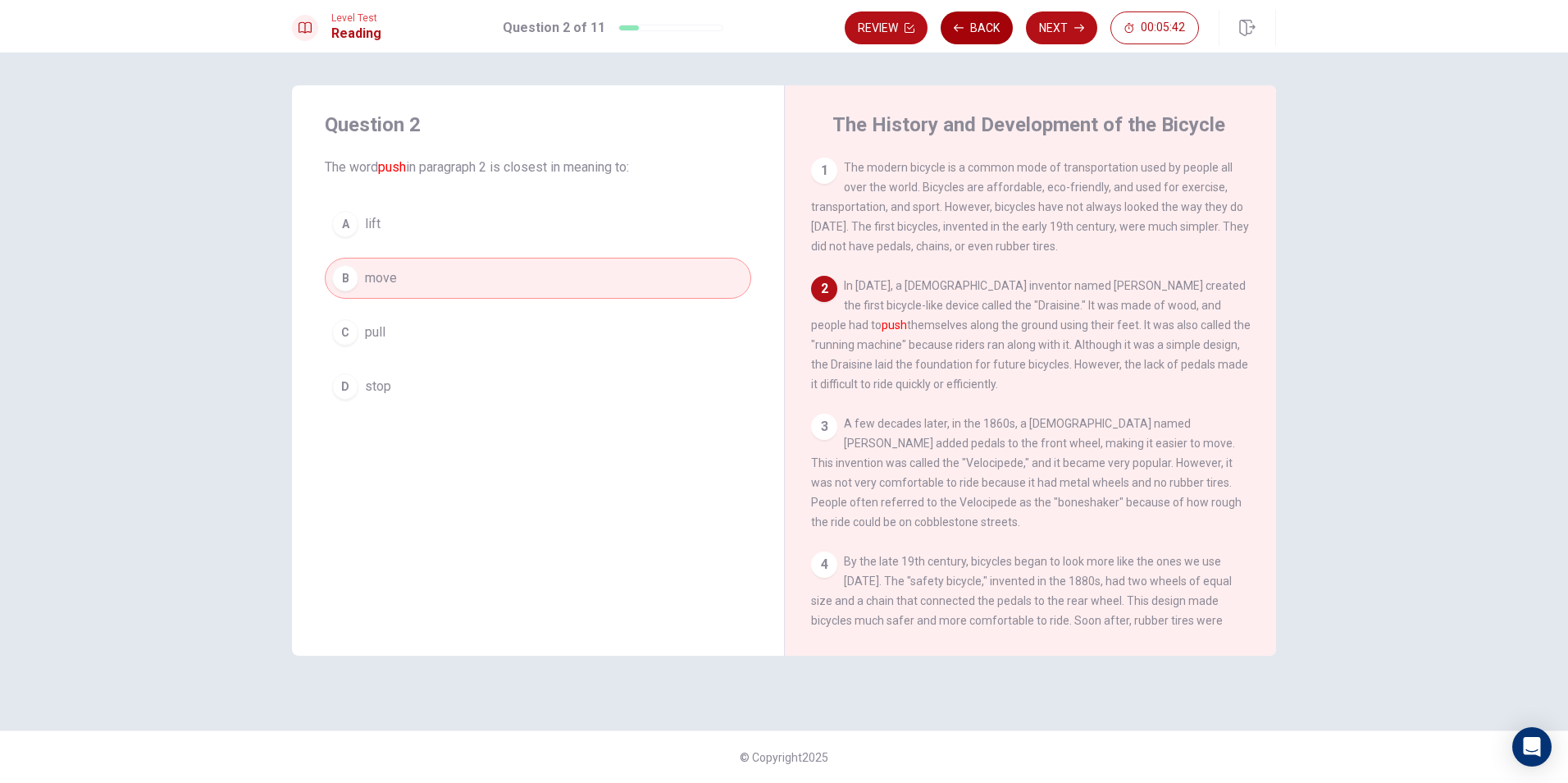
scroll to position [122, 0]
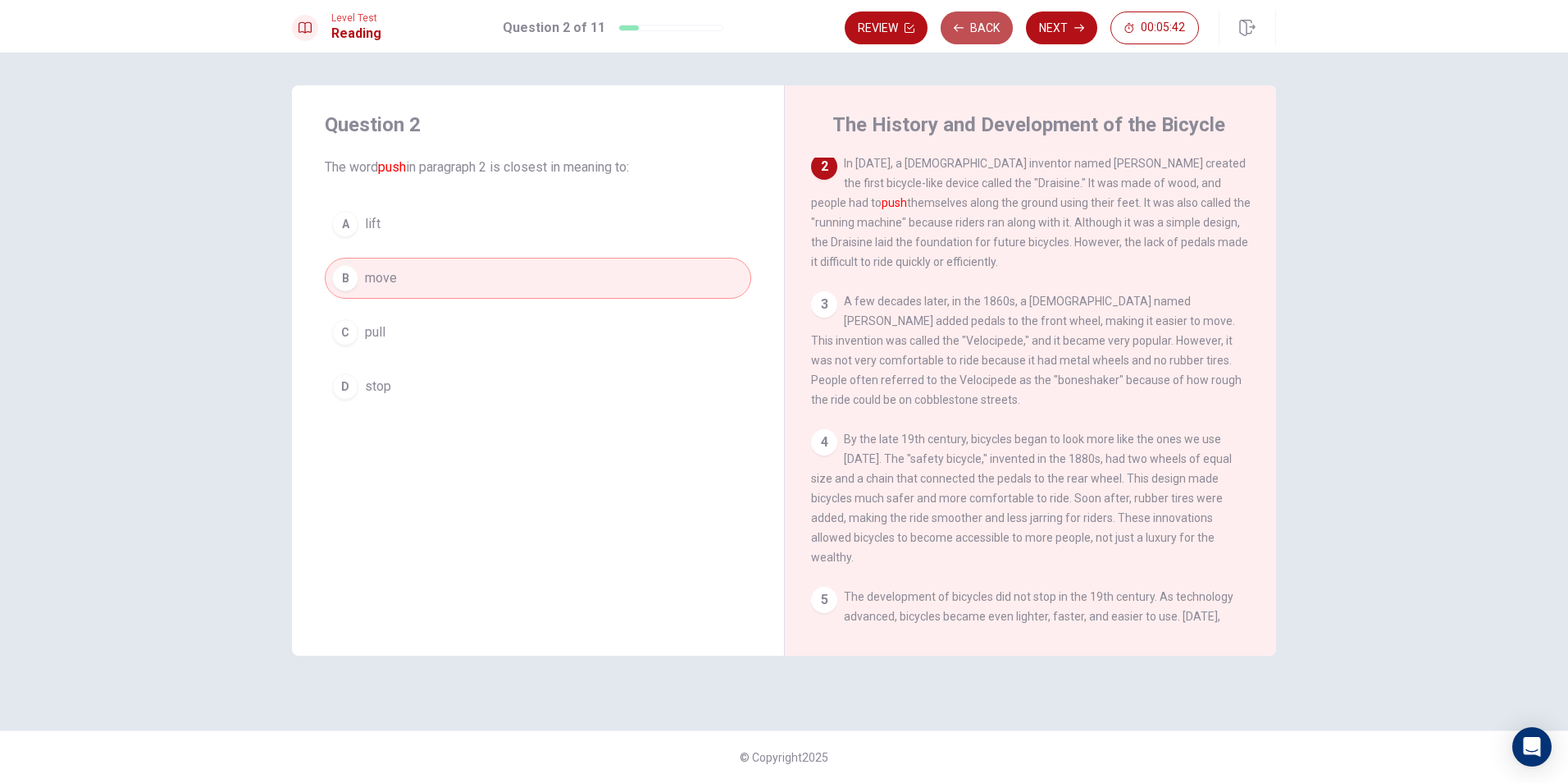
click at [984, 20] on button "Back" at bounding box center [976, 28] width 73 height 33
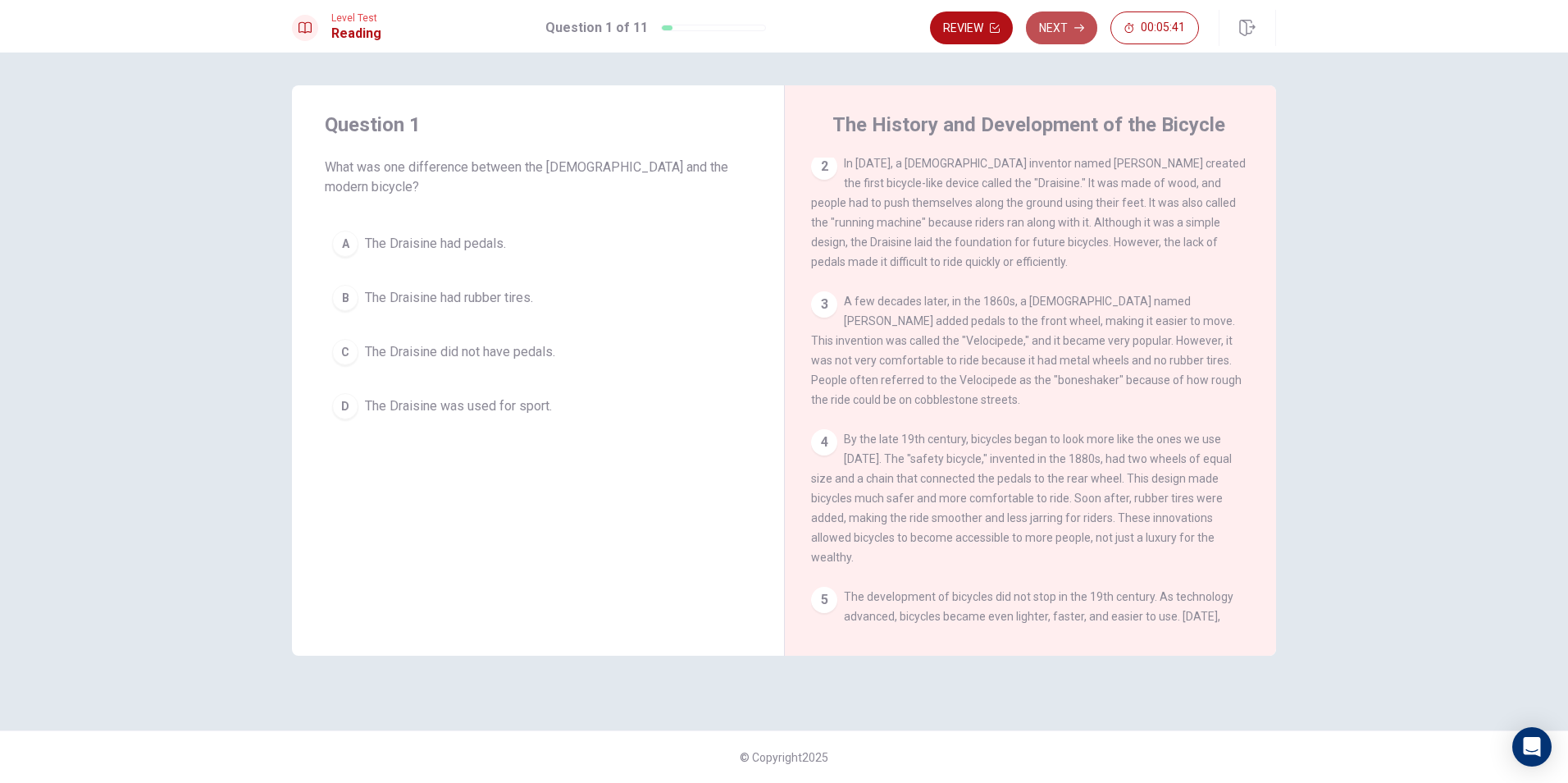
click at [1055, 31] on button "Next" at bounding box center [1061, 28] width 72 height 33
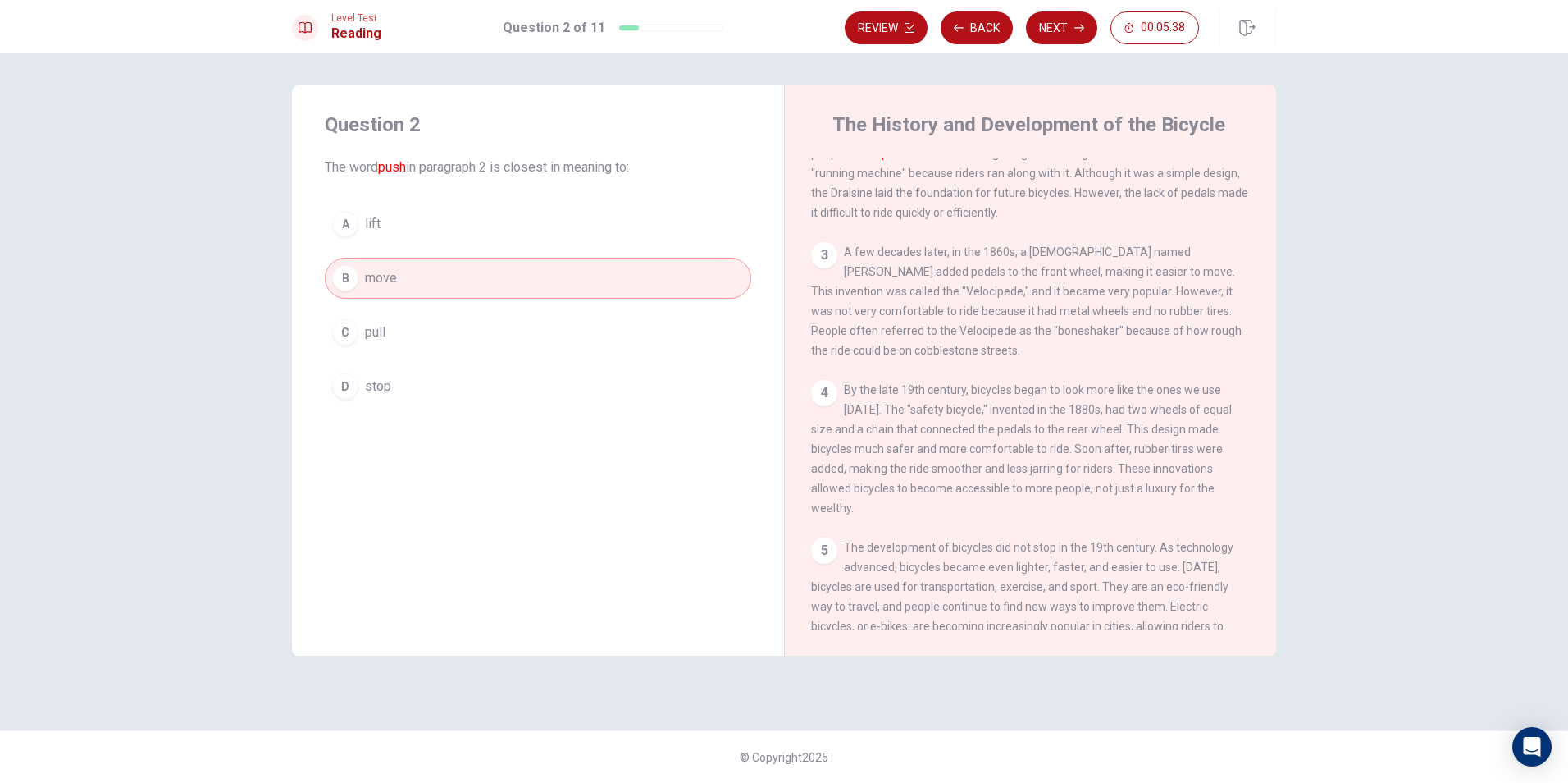
scroll to position [0, 0]
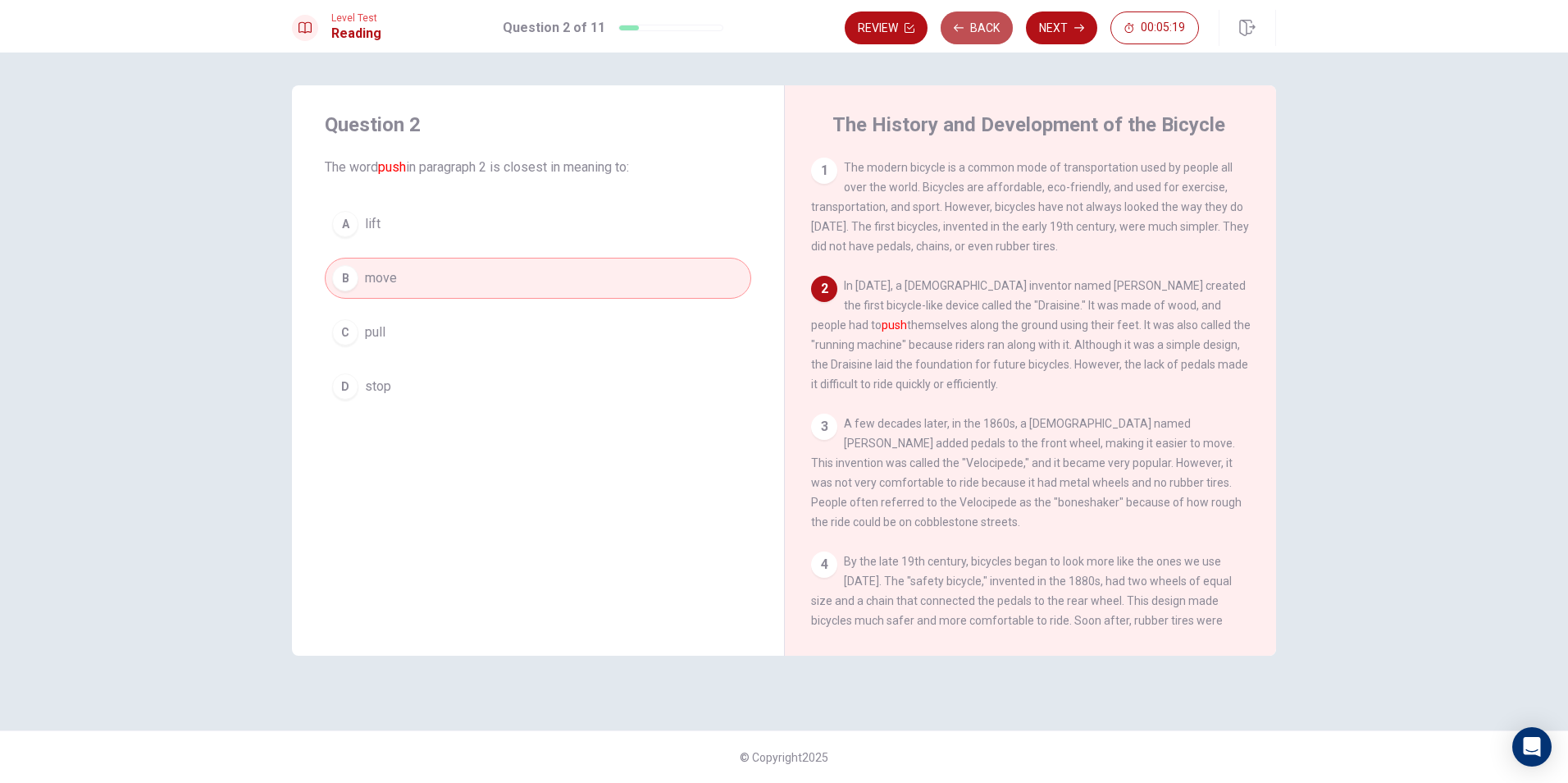
click at [983, 31] on button "Back" at bounding box center [976, 28] width 73 height 33
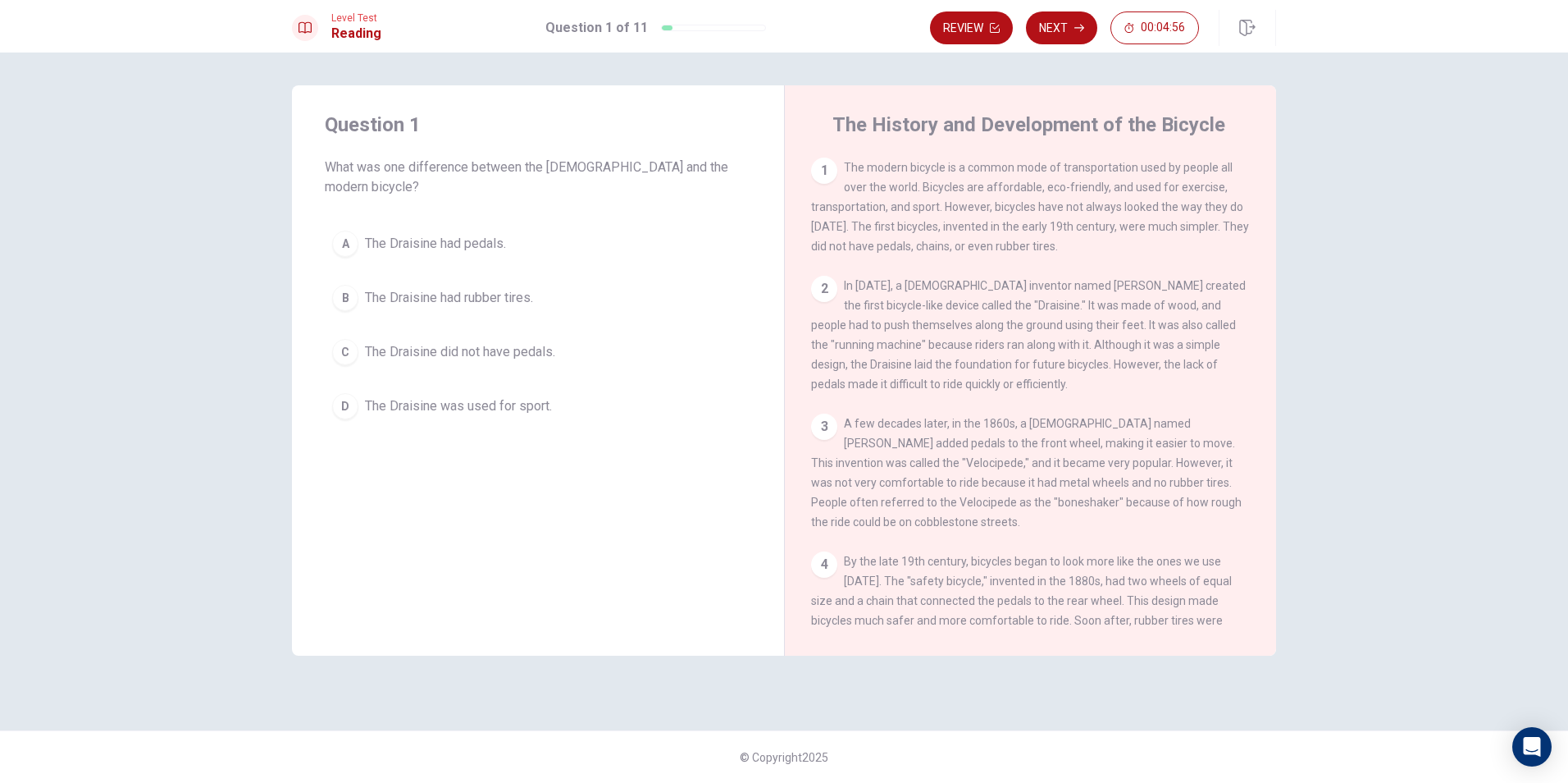
click at [493, 342] on span "The Draisine did not have pedals." at bounding box center [460, 352] width 190 height 20
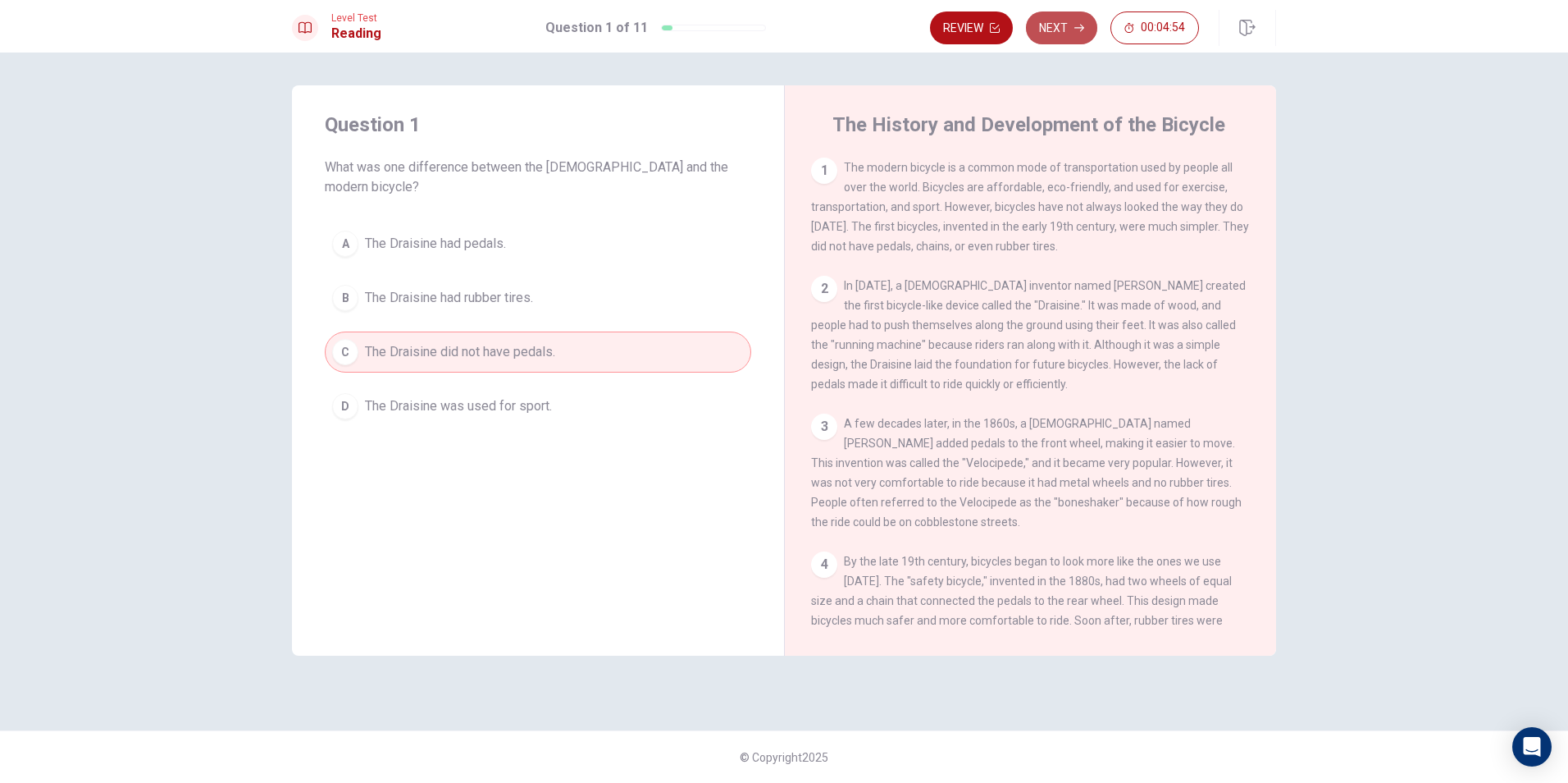
click at [1074, 40] on button "Next" at bounding box center [1061, 28] width 72 height 33
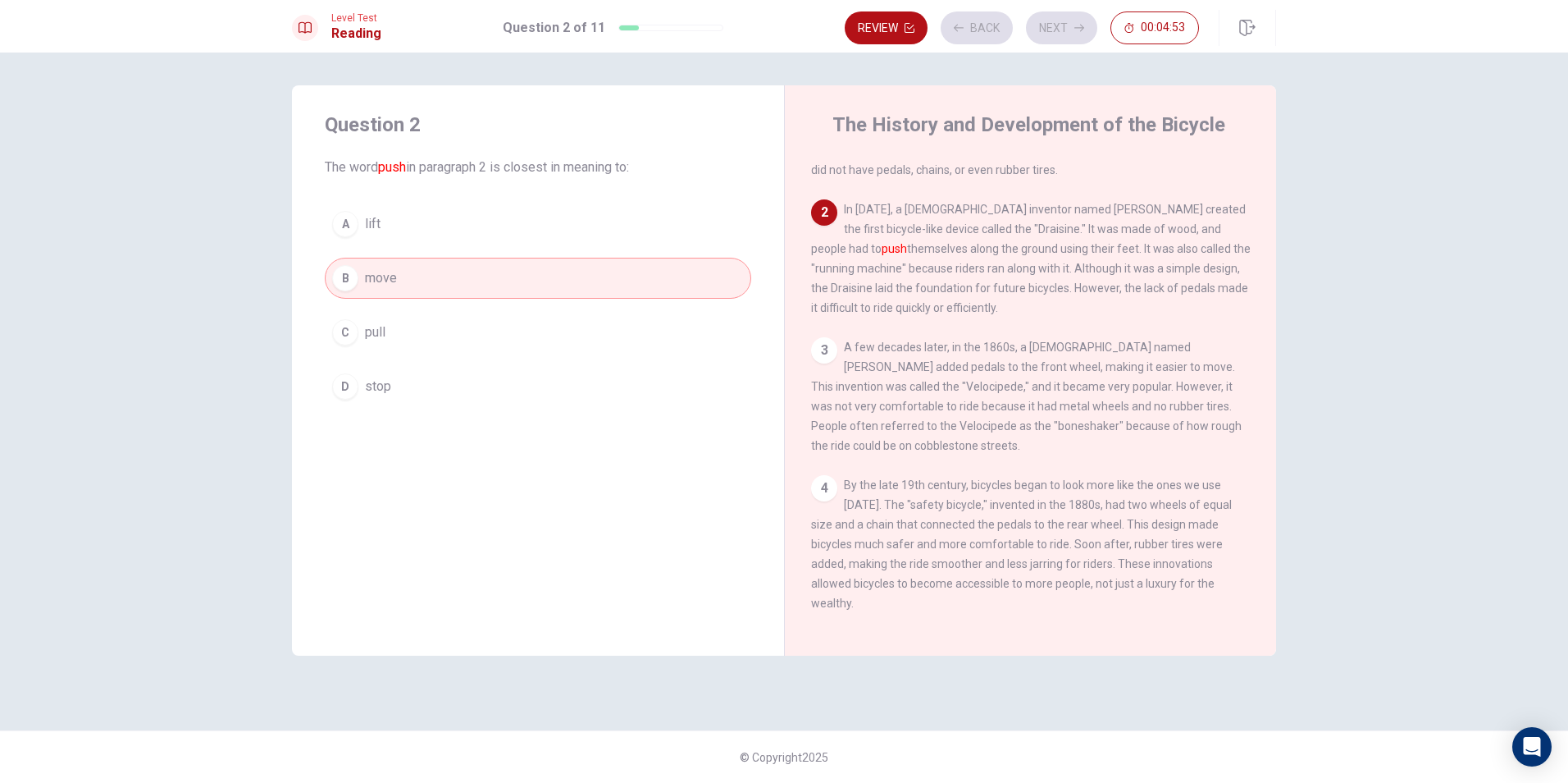
scroll to position [122, 0]
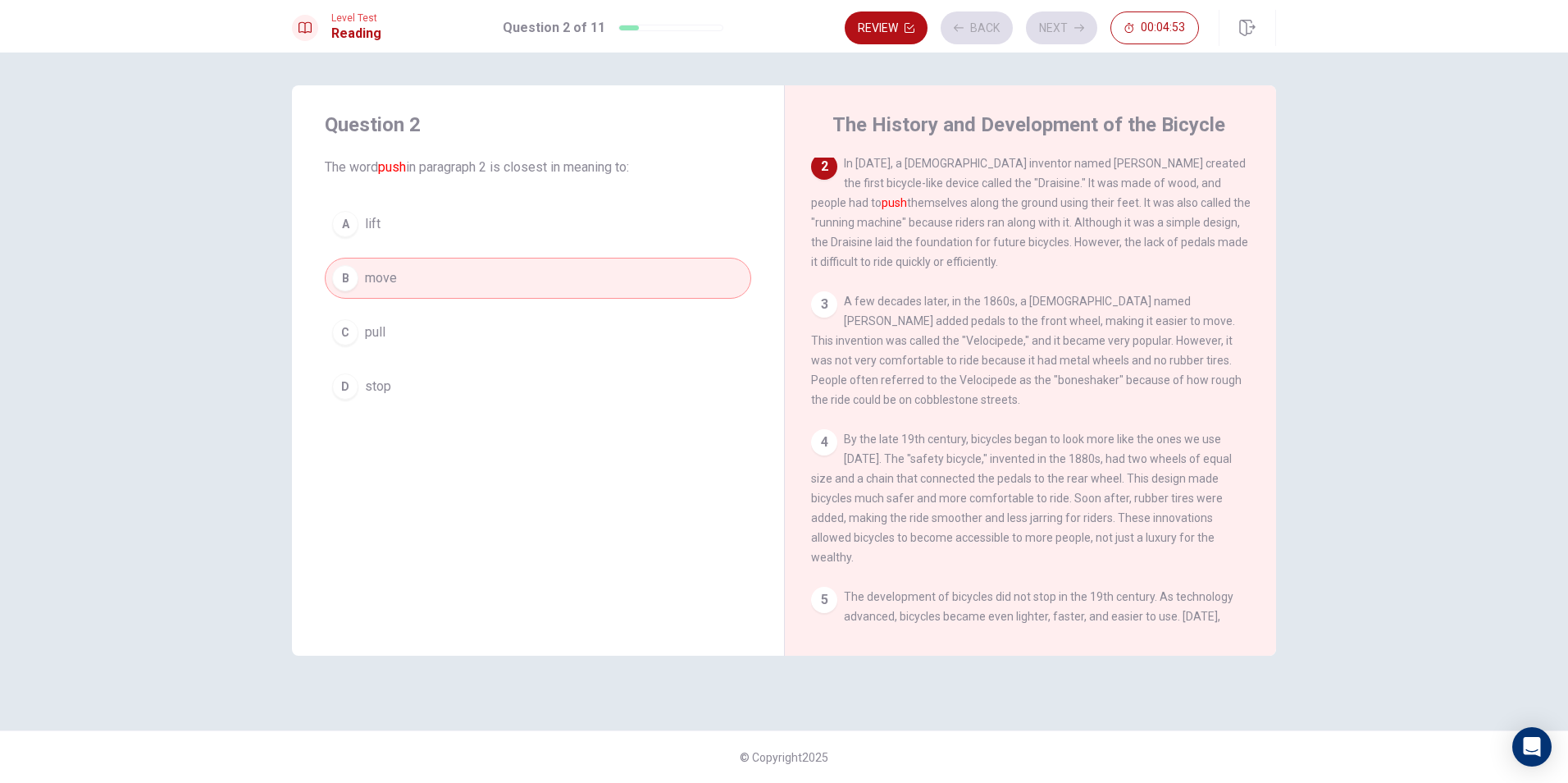
click at [1074, 31] on div "Review Back Next 00:04:53" at bounding box center [1021, 28] width 354 height 33
click at [1066, 39] on button "Next" at bounding box center [1061, 28] width 72 height 33
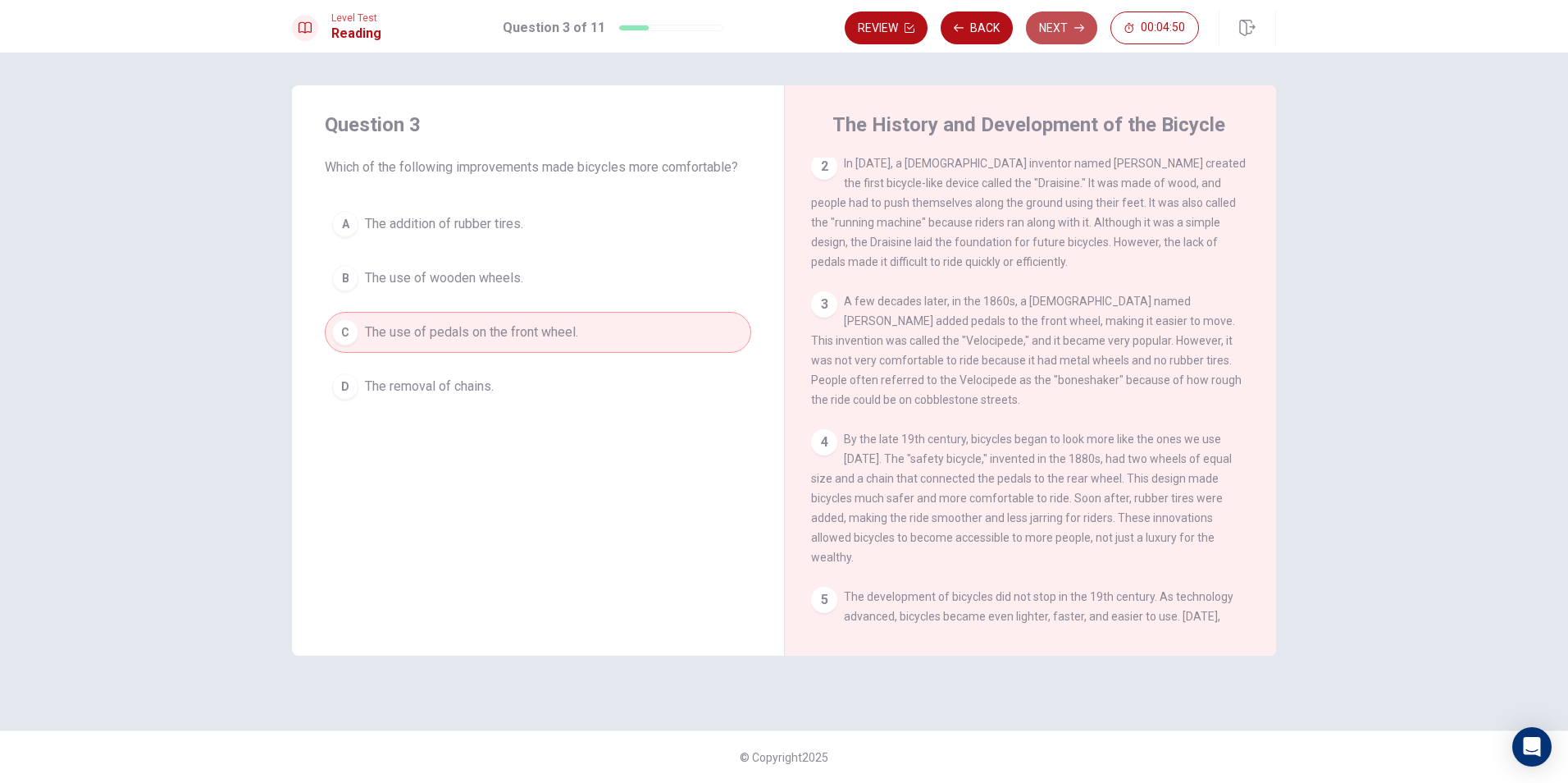
click at [1073, 31] on button "Next" at bounding box center [1061, 28] width 72 height 33
click at [1074, 31] on button "Next" at bounding box center [1061, 28] width 72 height 33
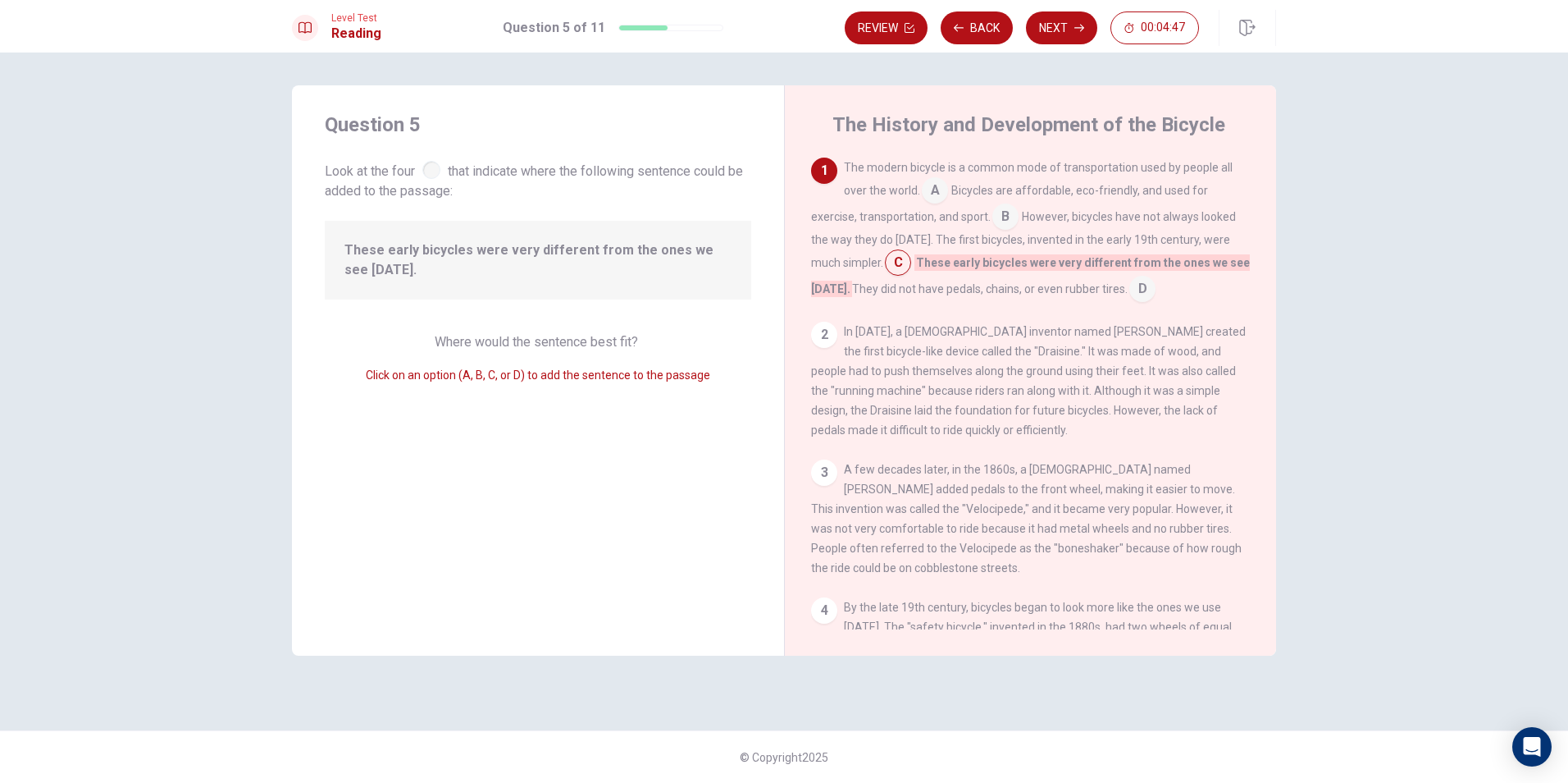
click at [1074, 31] on button "Next" at bounding box center [1061, 28] width 72 height 33
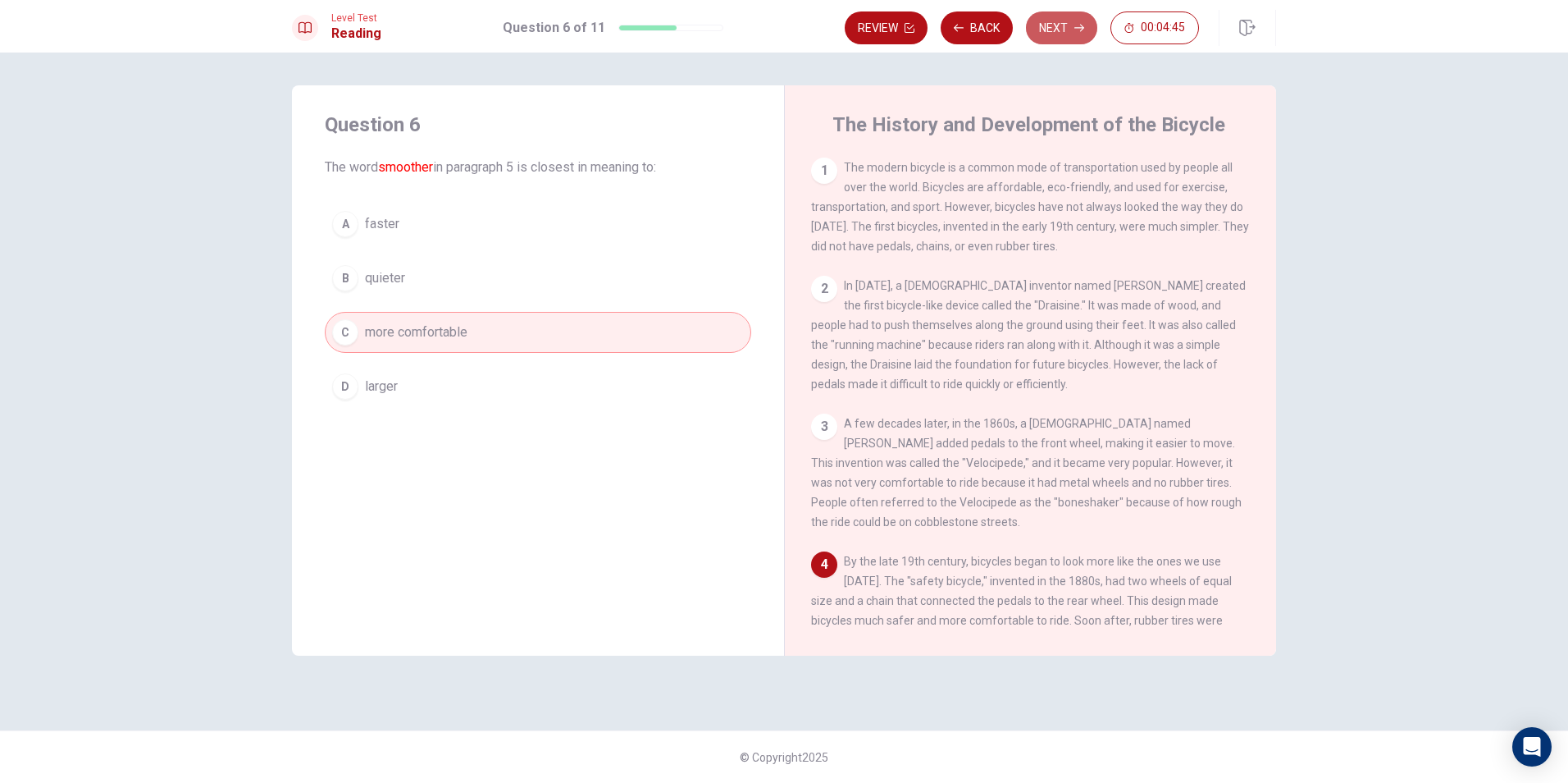
click at [1065, 31] on button "Next" at bounding box center [1061, 28] width 72 height 33
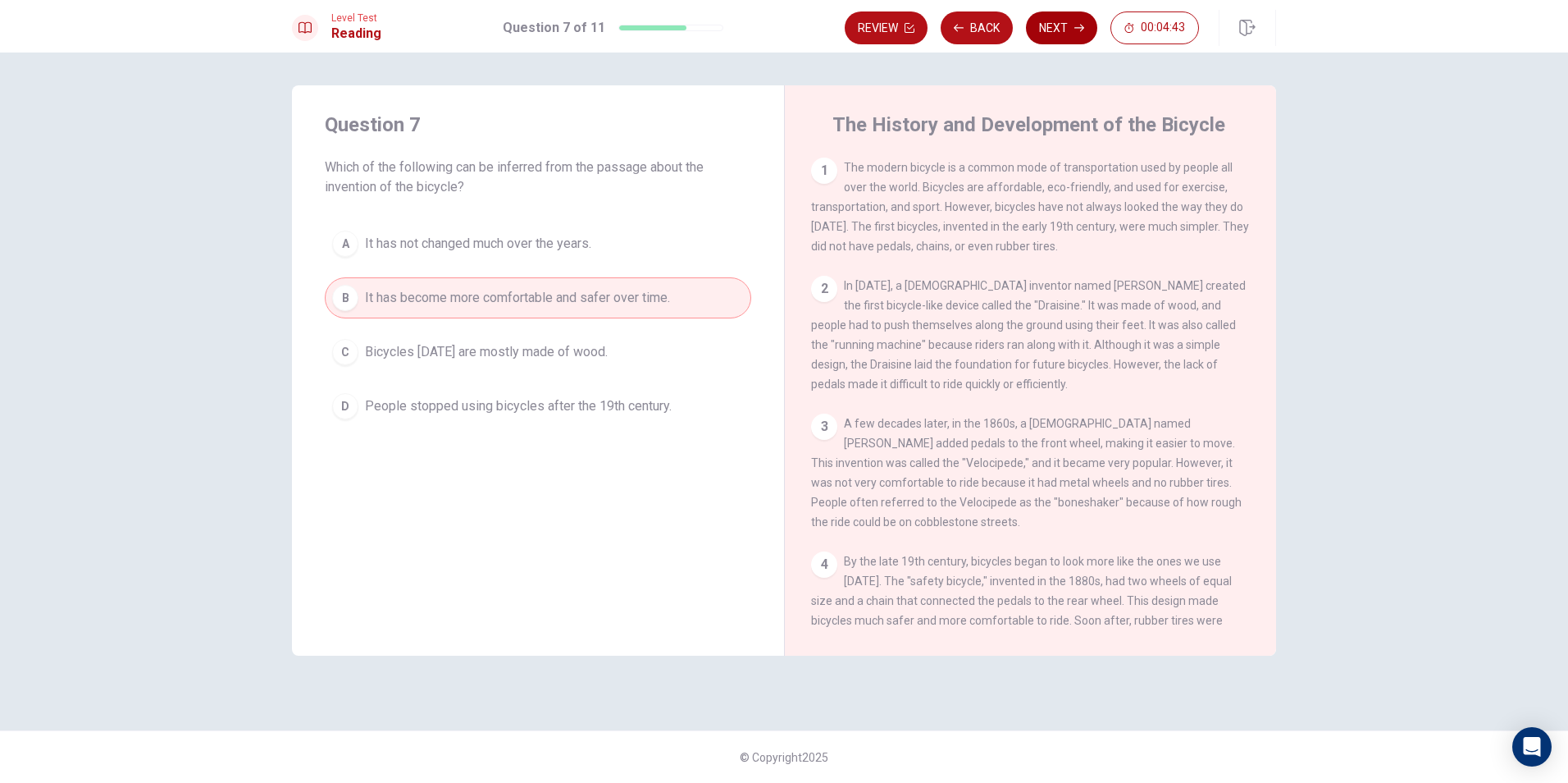
click at [1063, 31] on button "Next" at bounding box center [1061, 28] width 72 height 33
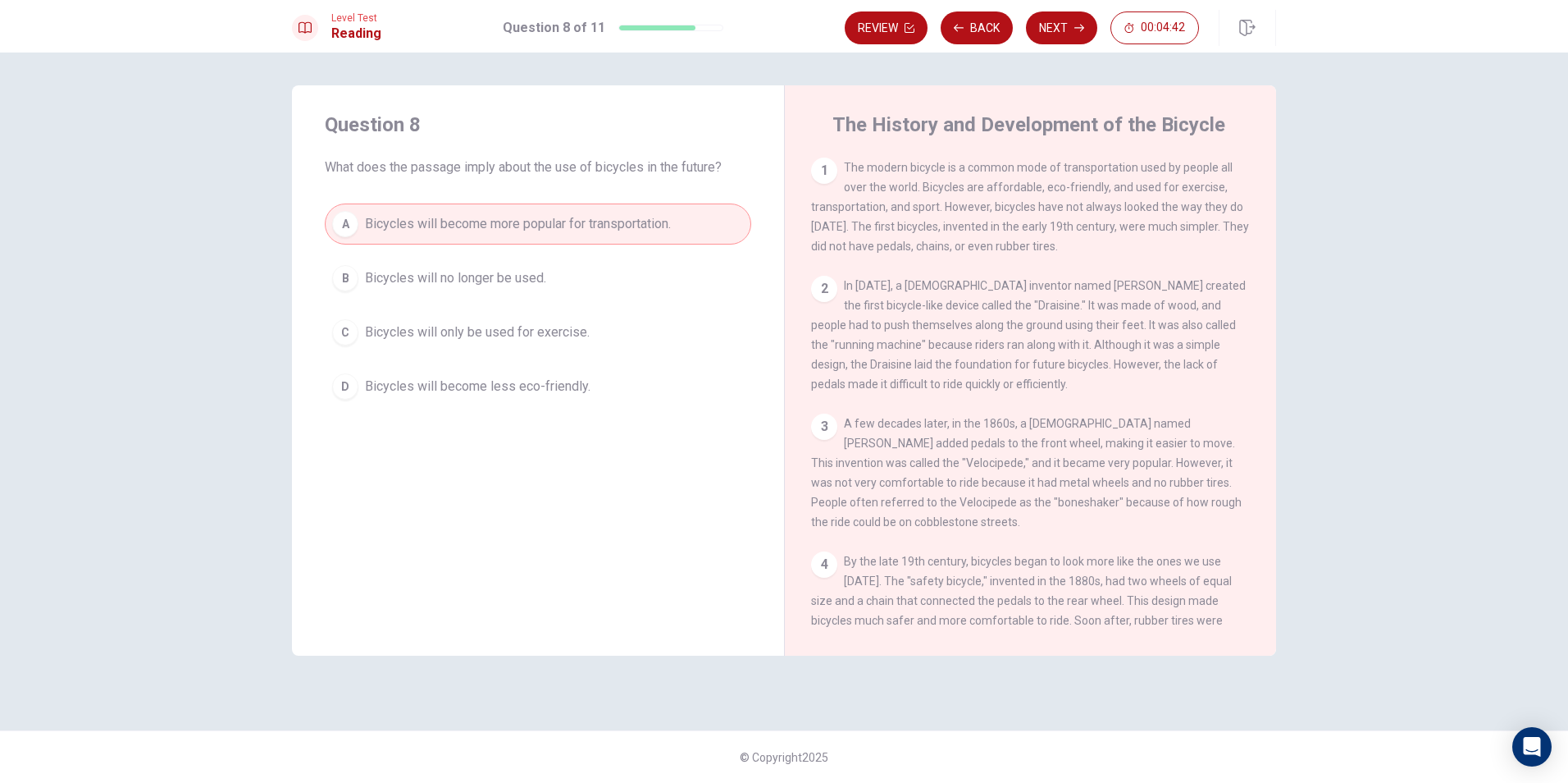
click at [1055, 32] on button "Next" at bounding box center [1061, 28] width 72 height 33
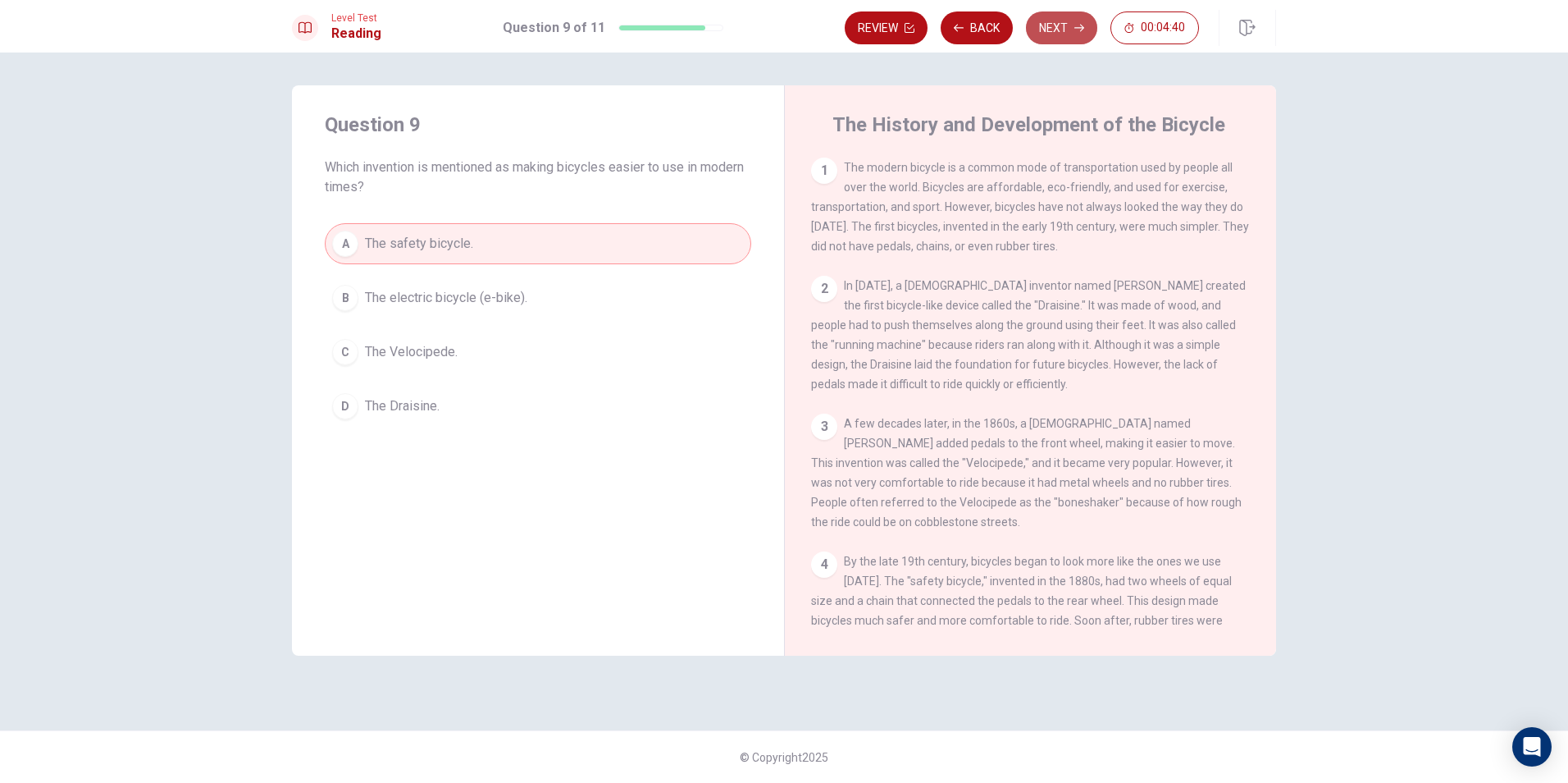
click at [1045, 39] on button "Next" at bounding box center [1061, 28] width 72 height 33
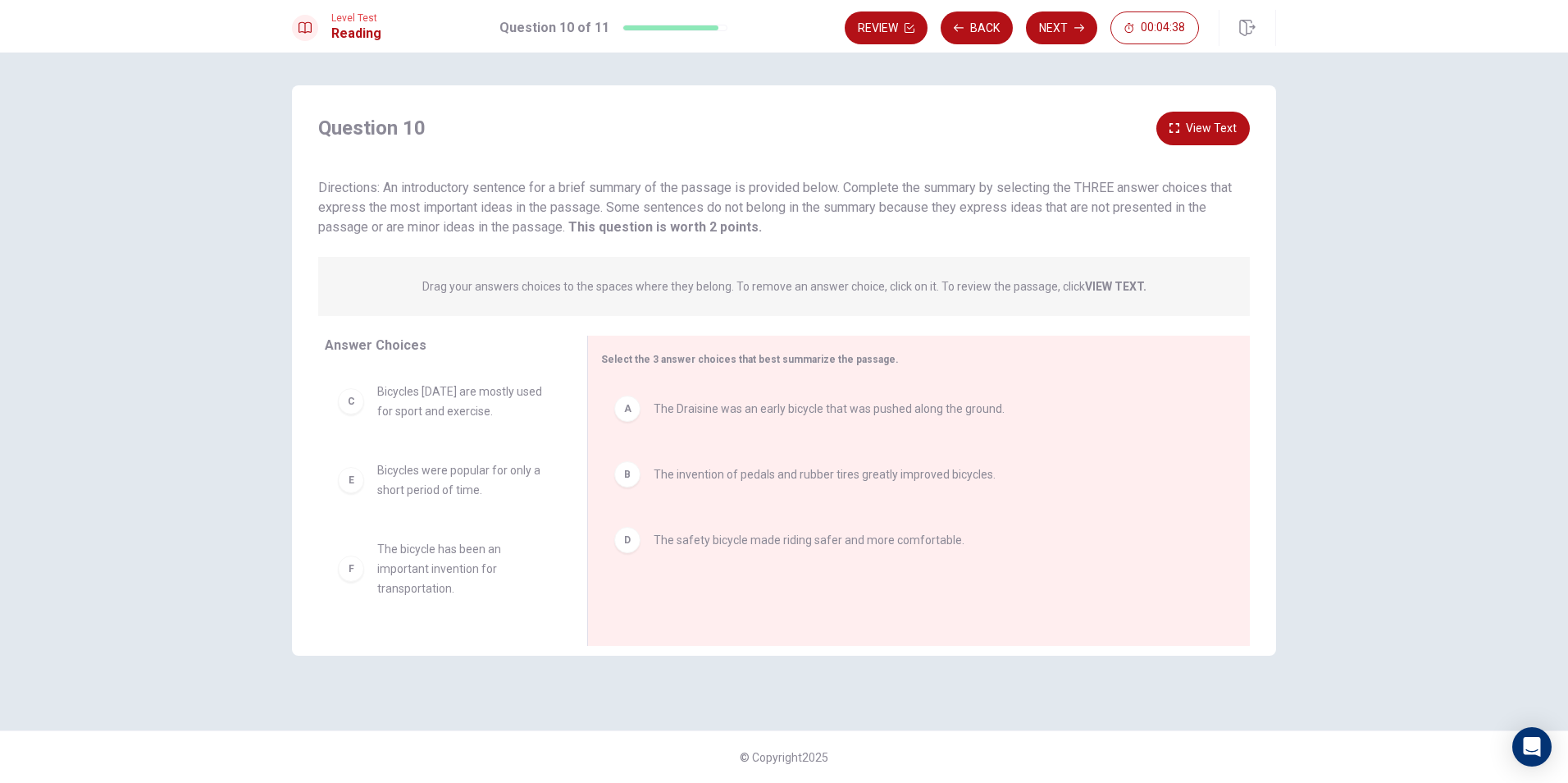
click at [1072, 34] on button "Next" at bounding box center [1061, 28] width 72 height 33
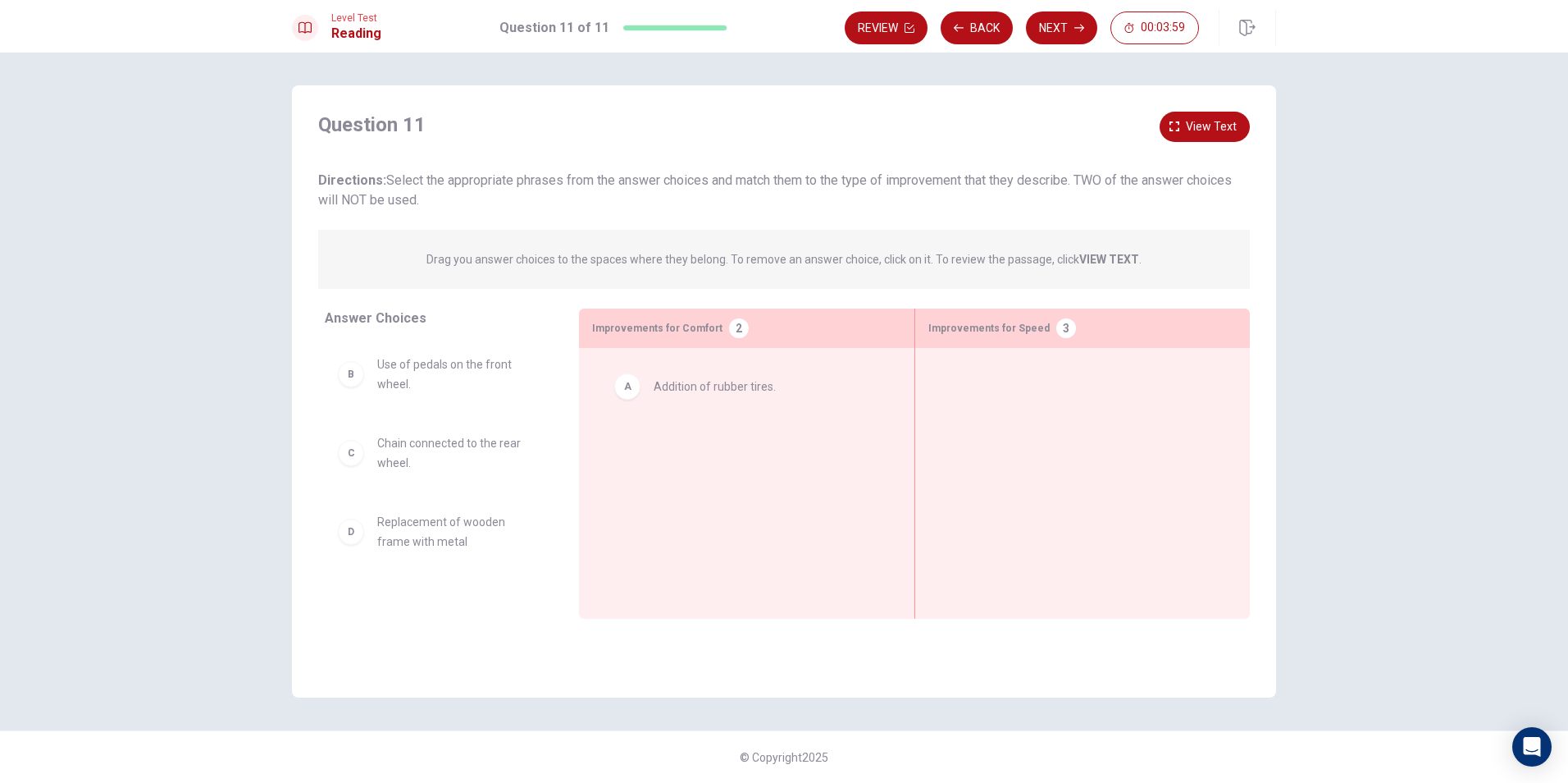
drag, startPoint x: 357, startPoint y: 371, endPoint x: 640, endPoint y: 390, distance: 283.6
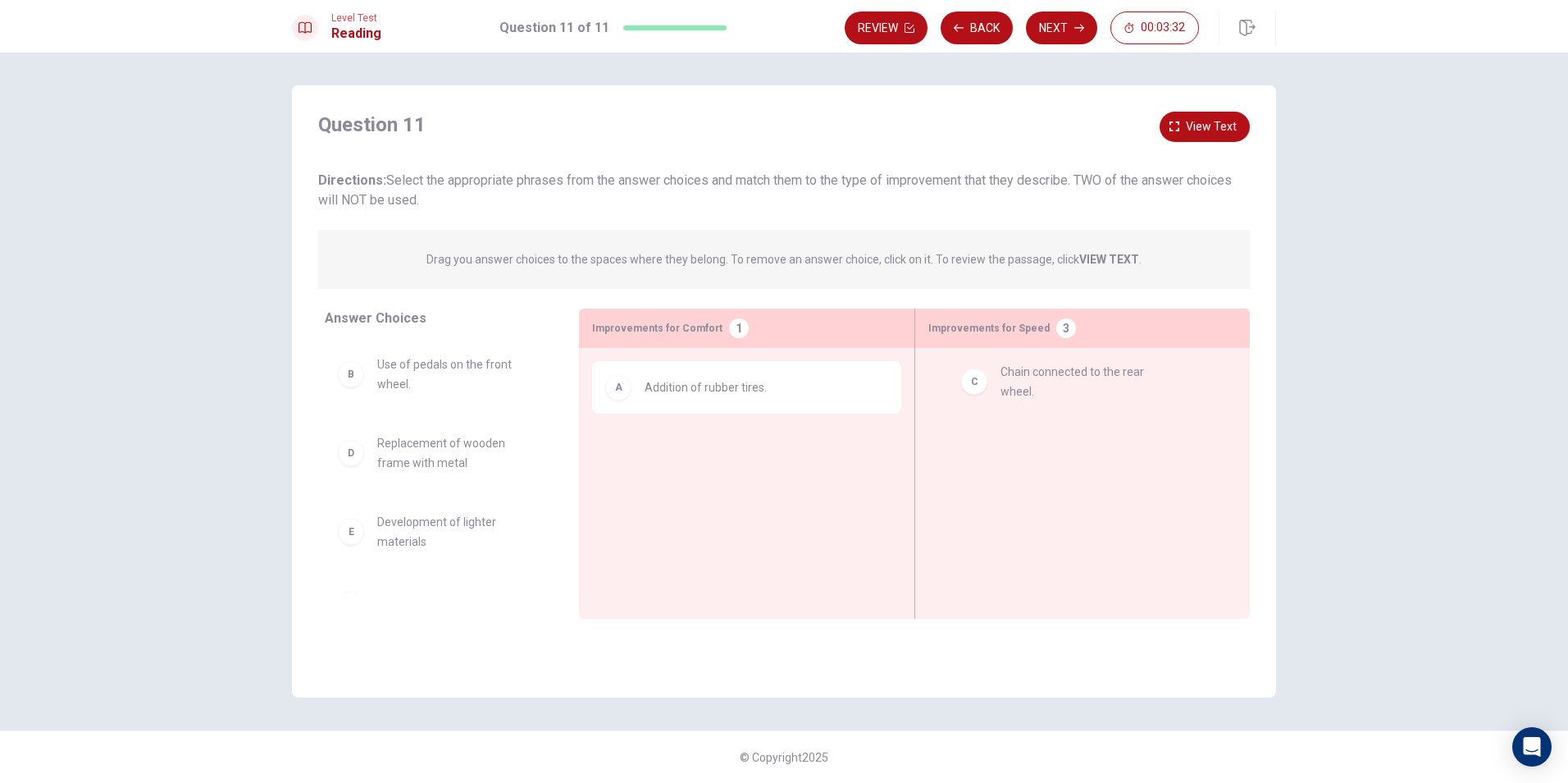
drag, startPoint x: 379, startPoint y: 461, endPoint x: 1011, endPoint y: 390, distance: 636.0
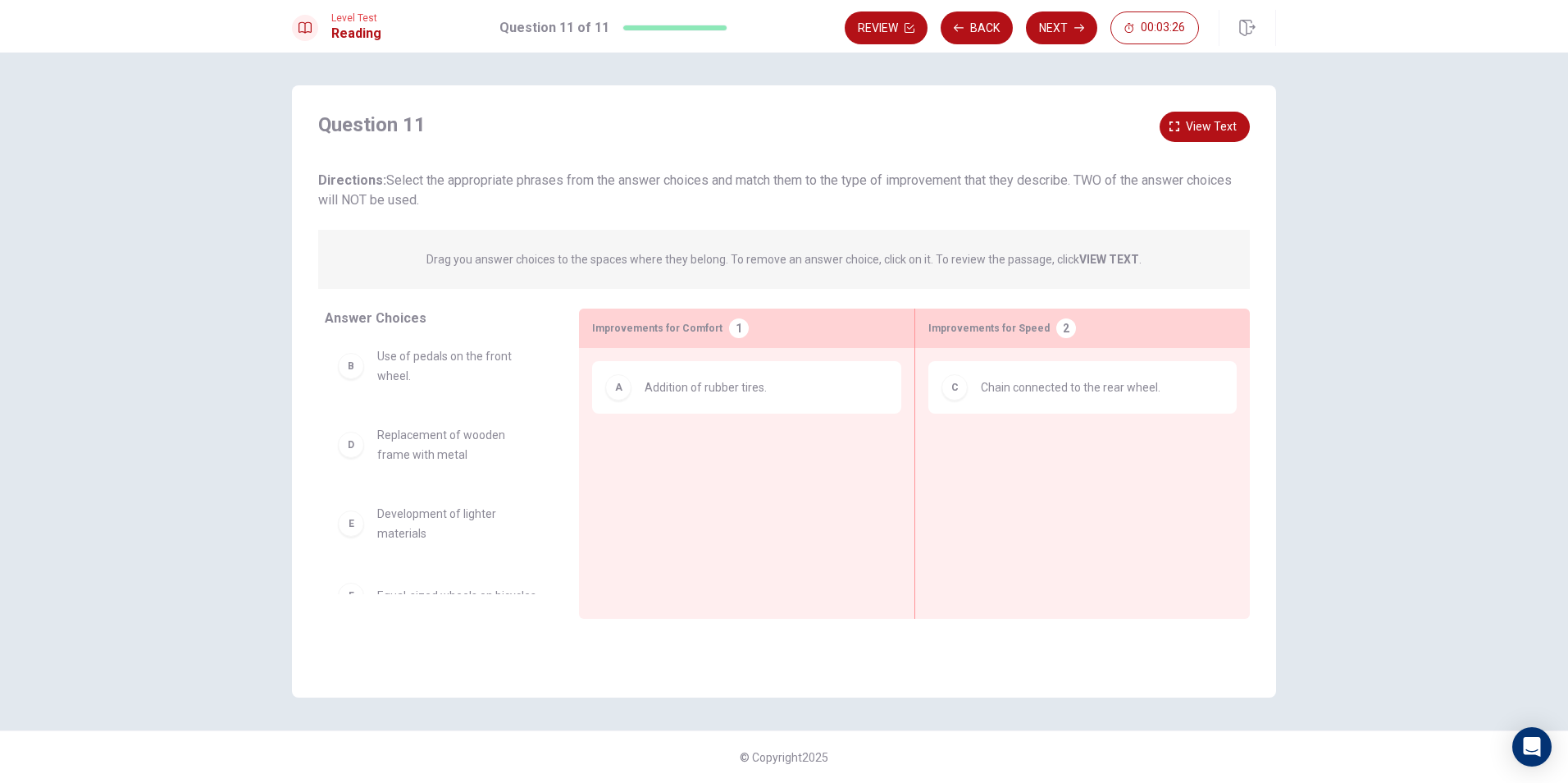
scroll to position [0, 0]
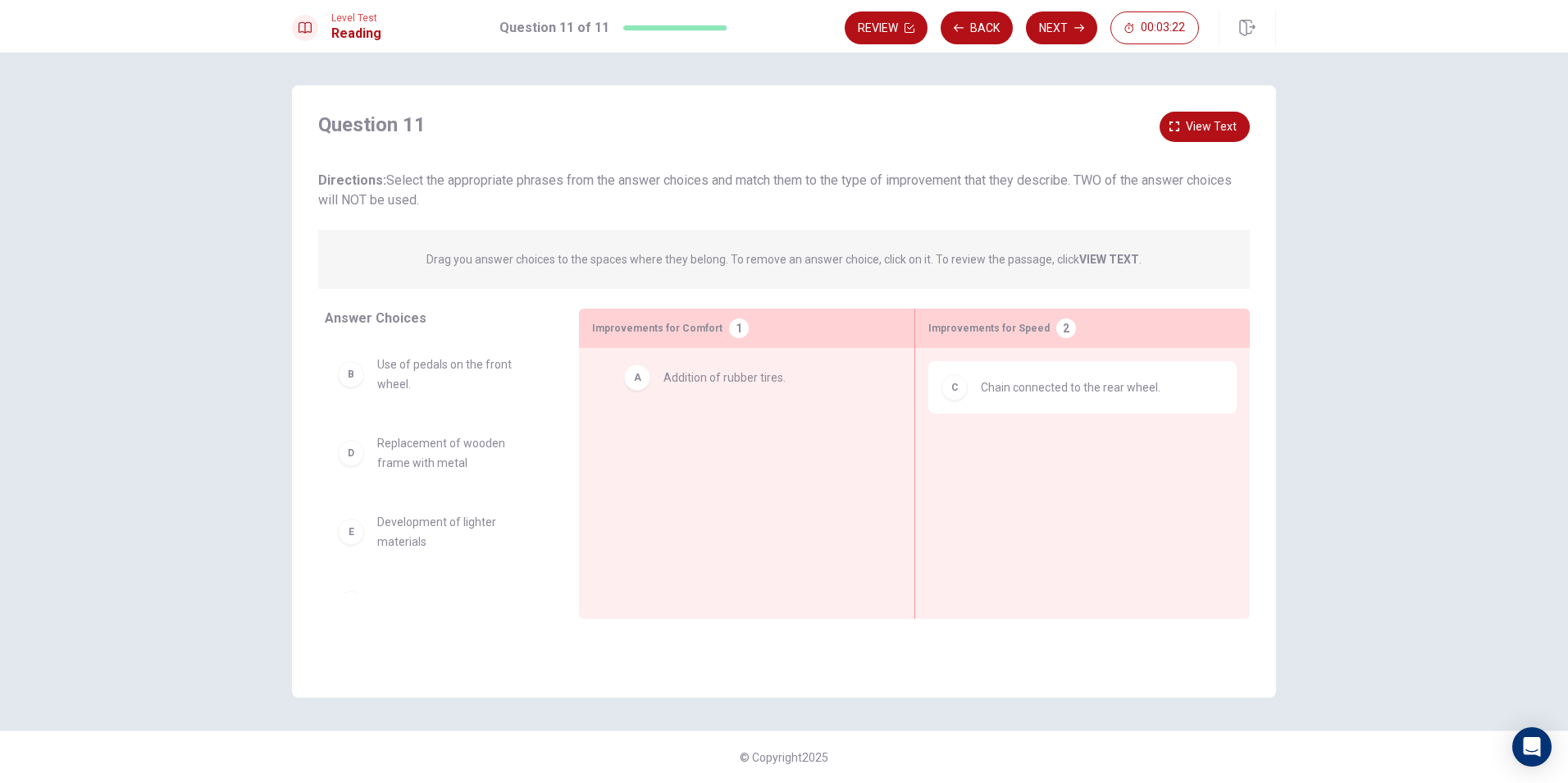
drag, startPoint x: 855, startPoint y: 404, endPoint x: 846, endPoint y: 399, distance: 10.3
click at [1211, 130] on span "View text" at bounding box center [1211, 126] width 51 height 21
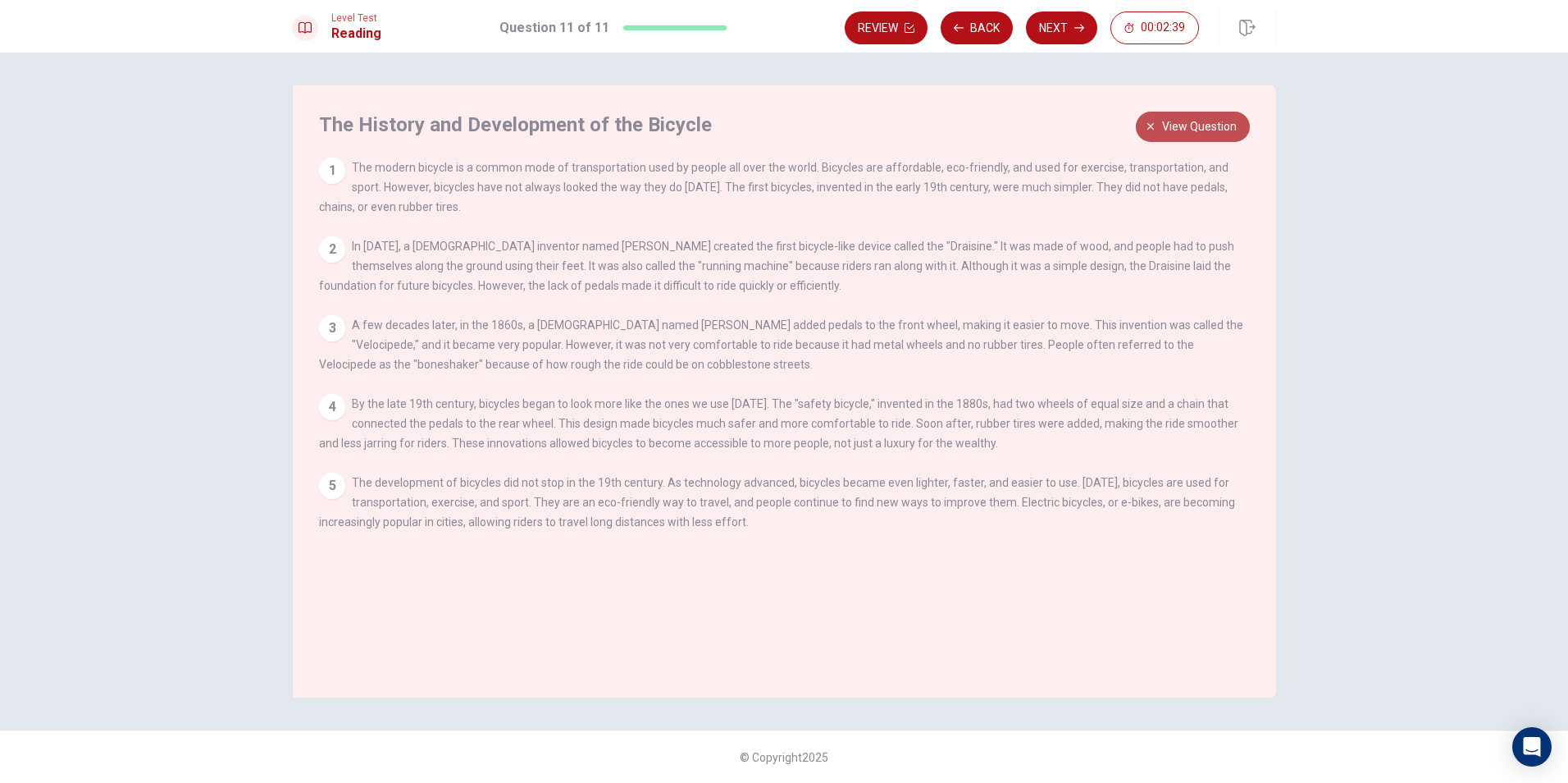
click at [1199, 125] on span "View question" at bounding box center [1199, 126] width 74 height 21
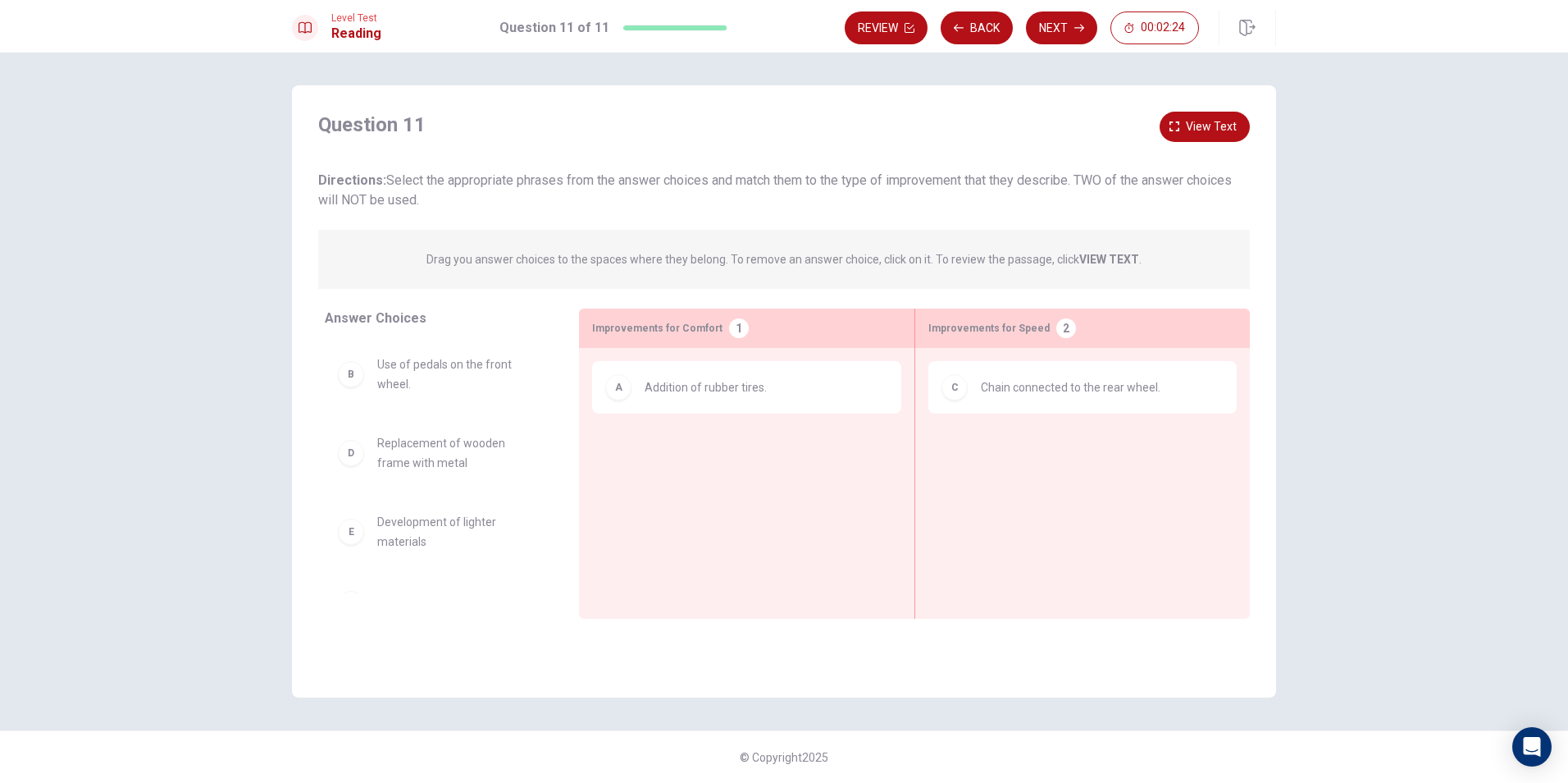
click at [1236, 111] on div "Question 11 View text Directions: Select the appropriate phrases from the answe…" at bounding box center [784, 391] width 984 height 612
click at [1228, 128] on span "View text" at bounding box center [1211, 126] width 51 height 21
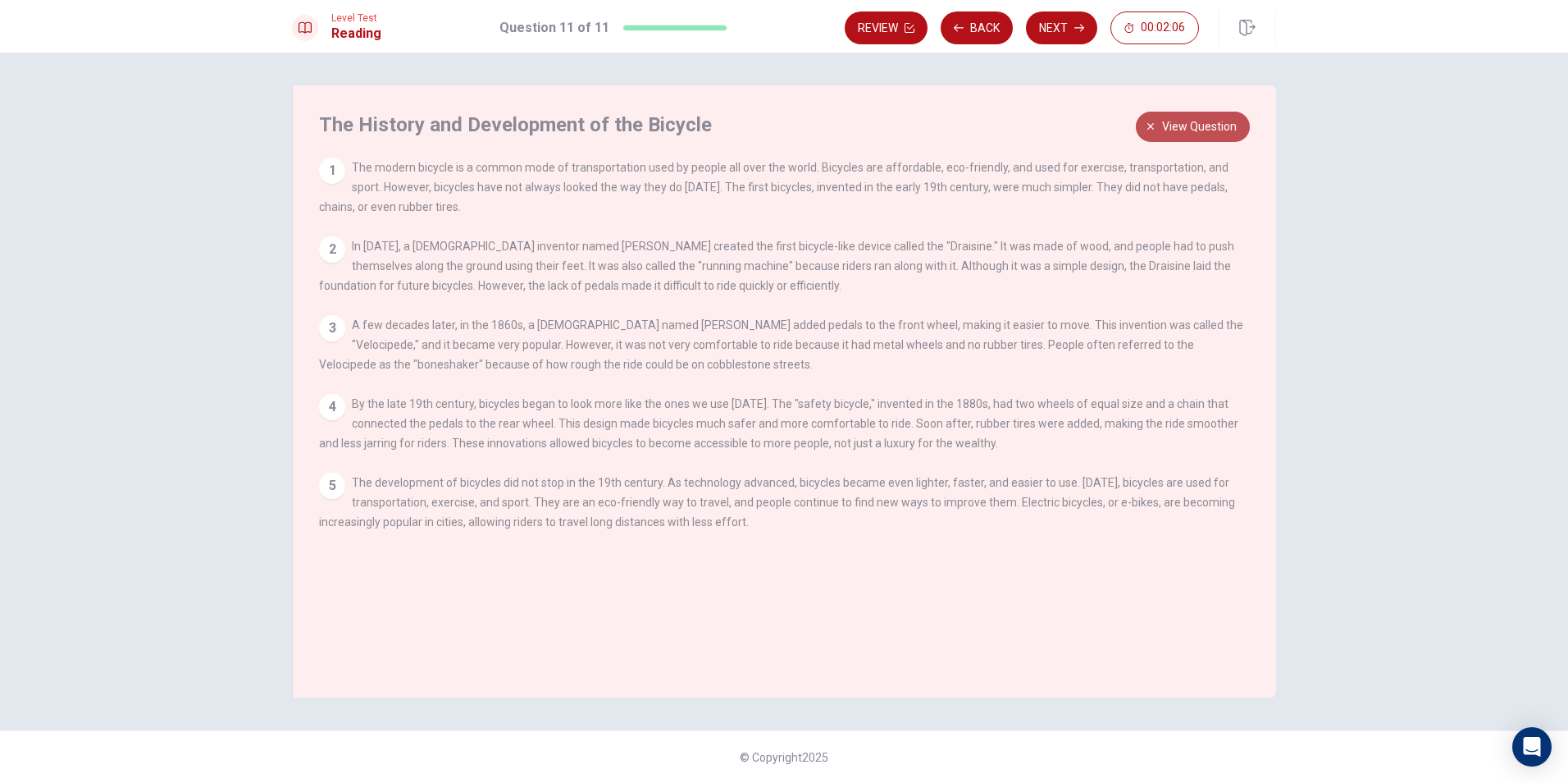
click at [1213, 123] on span "View question" at bounding box center [1199, 126] width 74 height 21
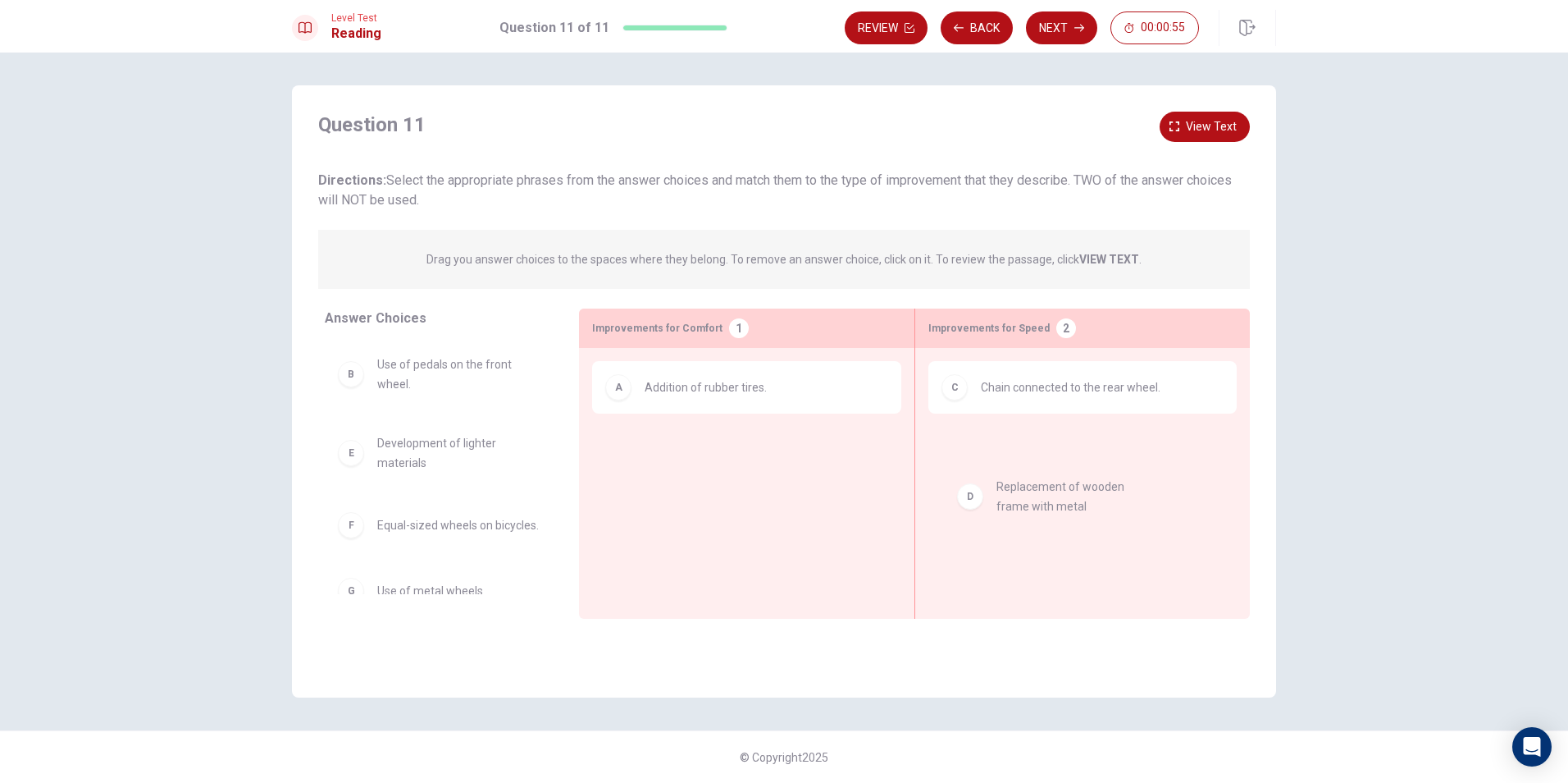
drag, startPoint x: 476, startPoint y: 446, endPoint x: 865, endPoint y: 516, distance: 395.2
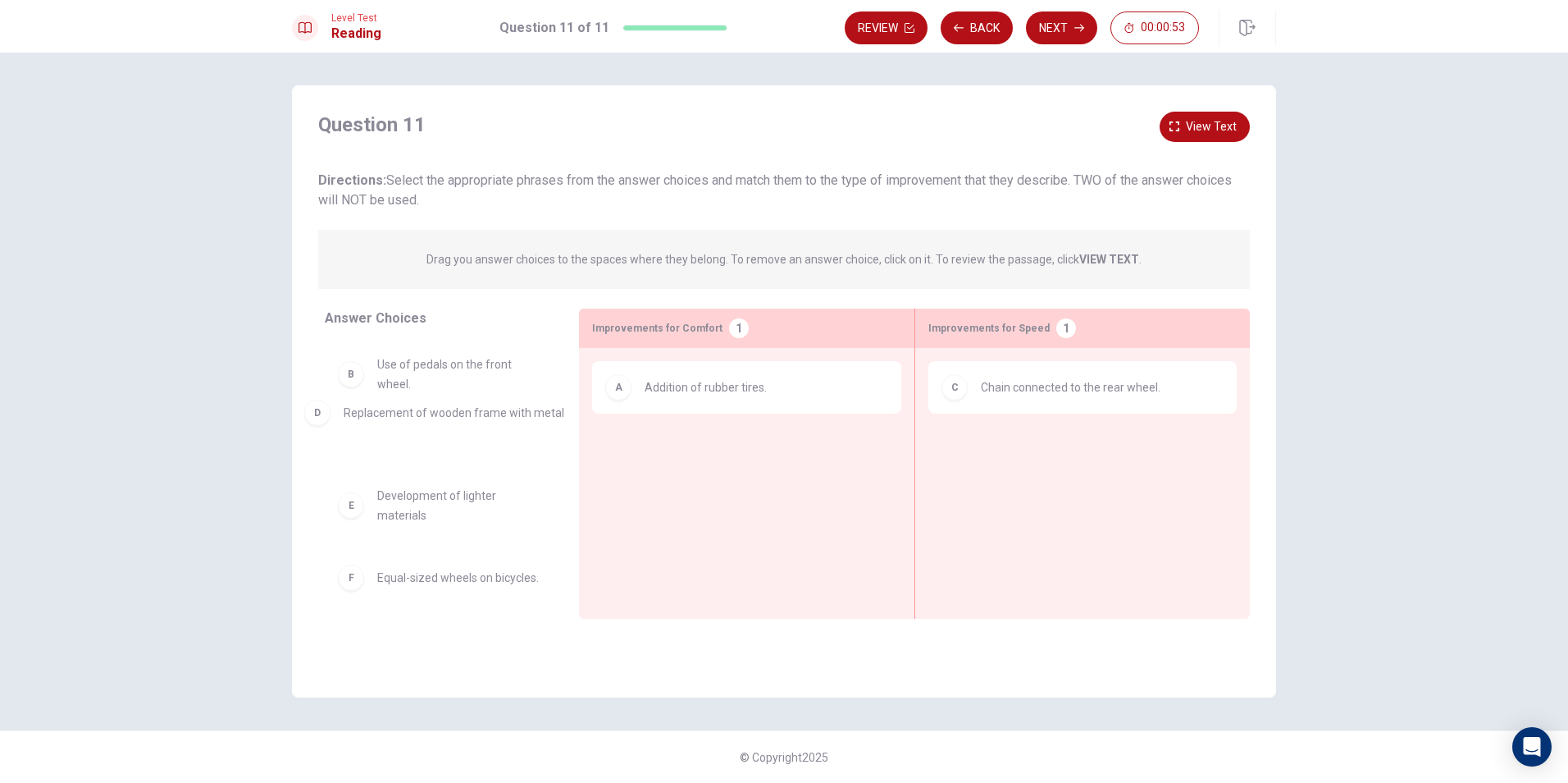
drag, startPoint x: 1003, startPoint y: 456, endPoint x: 346, endPoint y: 418, distance: 658.1
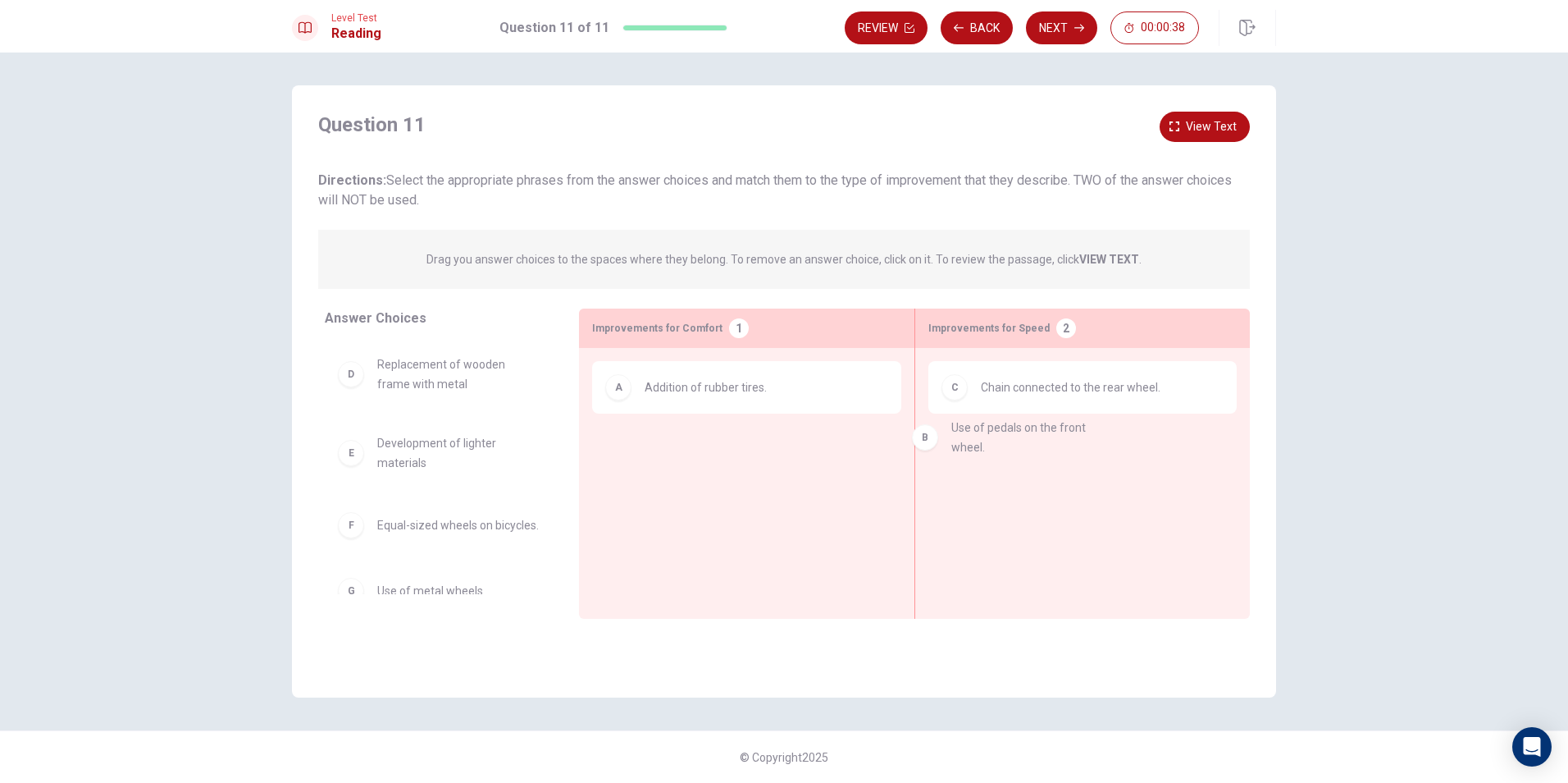
drag, startPoint x: 464, startPoint y: 383, endPoint x: 1049, endPoint y: 448, distance: 588.6
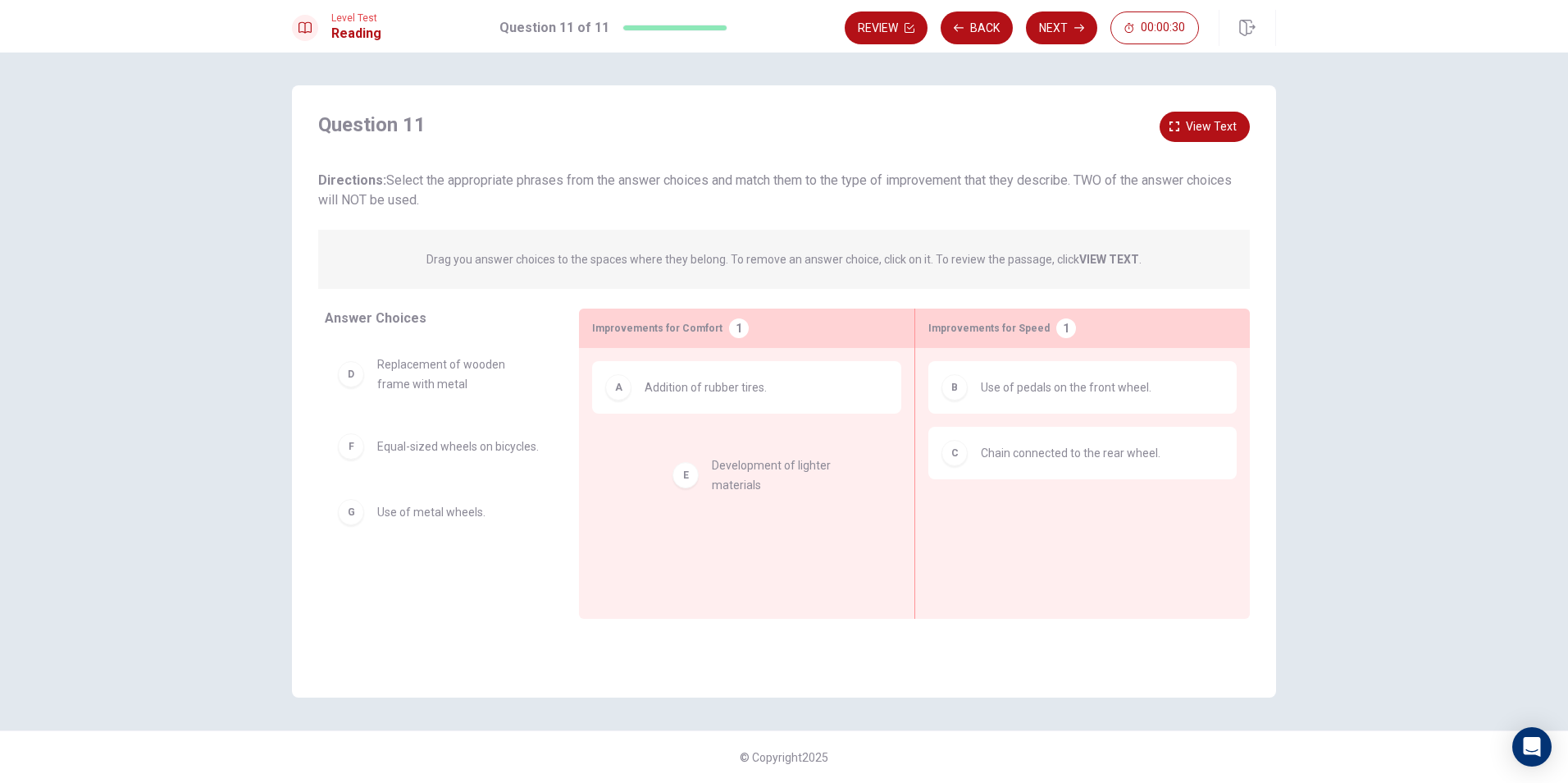
drag, startPoint x: 459, startPoint y: 465, endPoint x: 798, endPoint y: 485, distance: 339.6
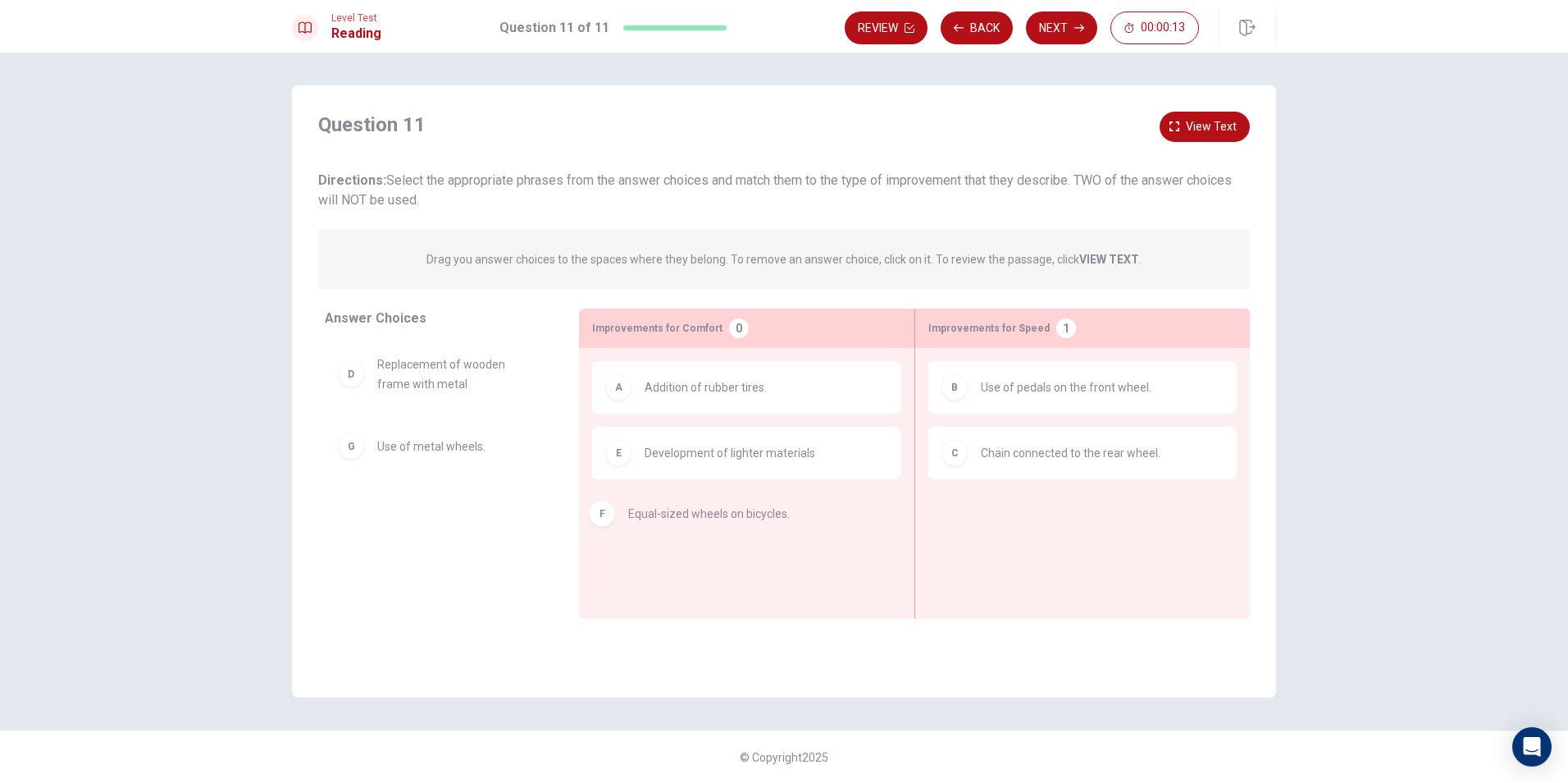
drag, startPoint x: 467, startPoint y: 447, endPoint x: 728, endPoint y: 521, distance: 271.3
drag, startPoint x: 471, startPoint y: 443, endPoint x: 789, endPoint y: 527, distance: 328.9
drag, startPoint x: 487, startPoint y: 444, endPoint x: 802, endPoint y: 506, distance: 321.0
drag, startPoint x: 524, startPoint y: 376, endPoint x: 815, endPoint y: 526, distance: 327.4
drag, startPoint x: 488, startPoint y: 385, endPoint x: 1106, endPoint y: 509, distance: 630.3
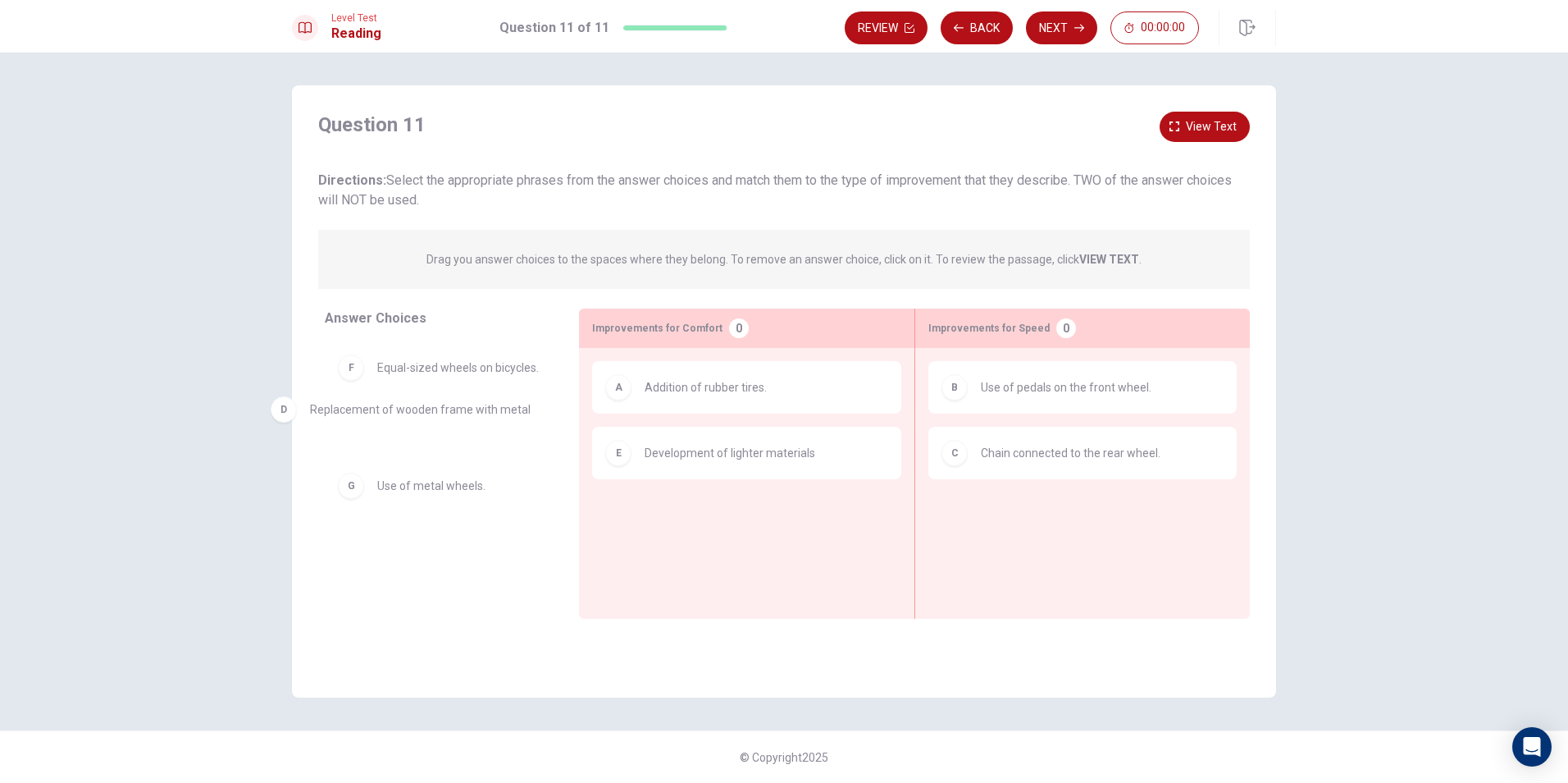
drag, startPoint x: 1080, startPoint y: 534, endPoint x: 452, endPoint y: 420, distance: 638.3
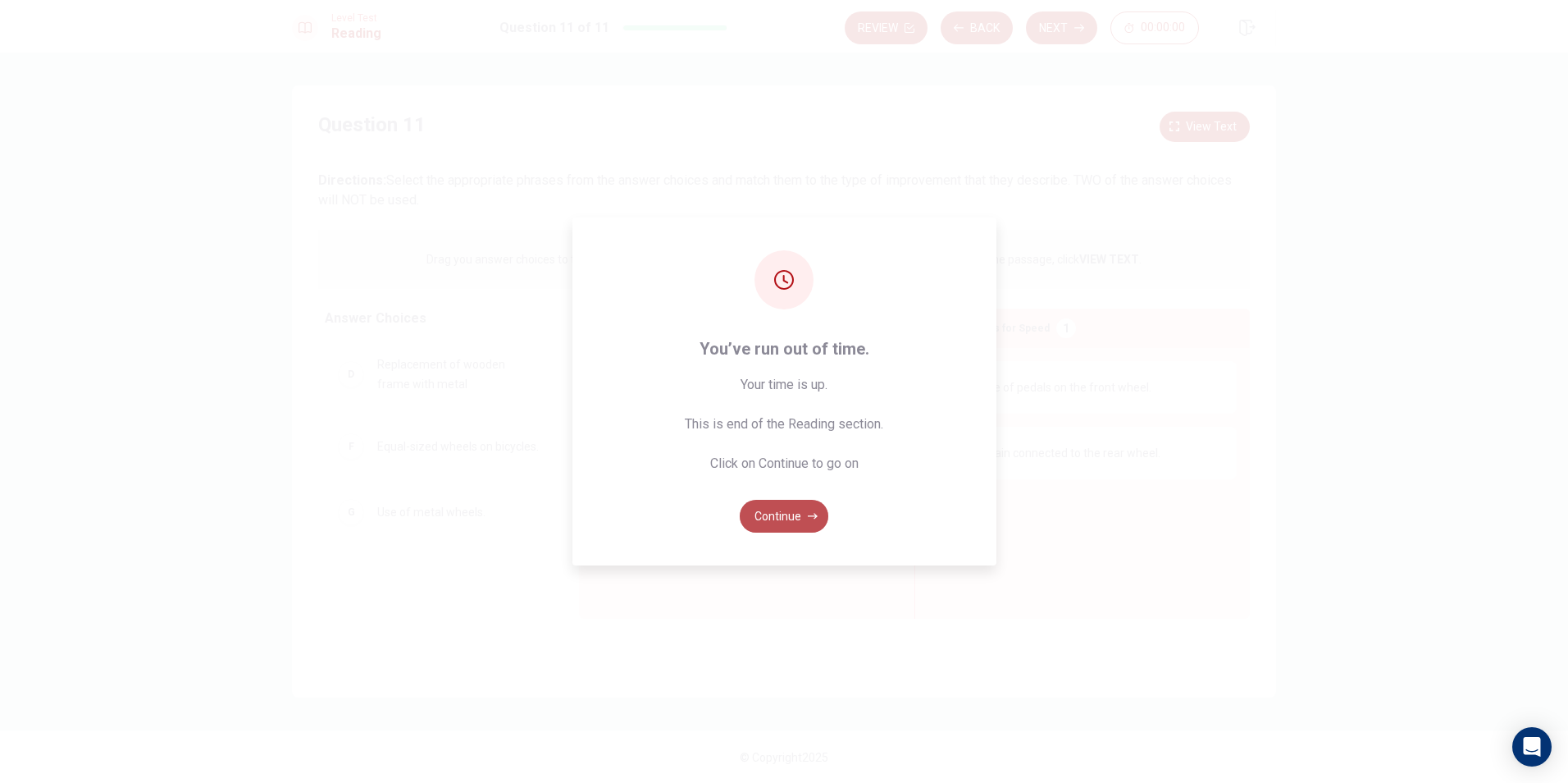
click at [798, 518] on button "Continue" at bounding box center [784, 516] width 89 height 33
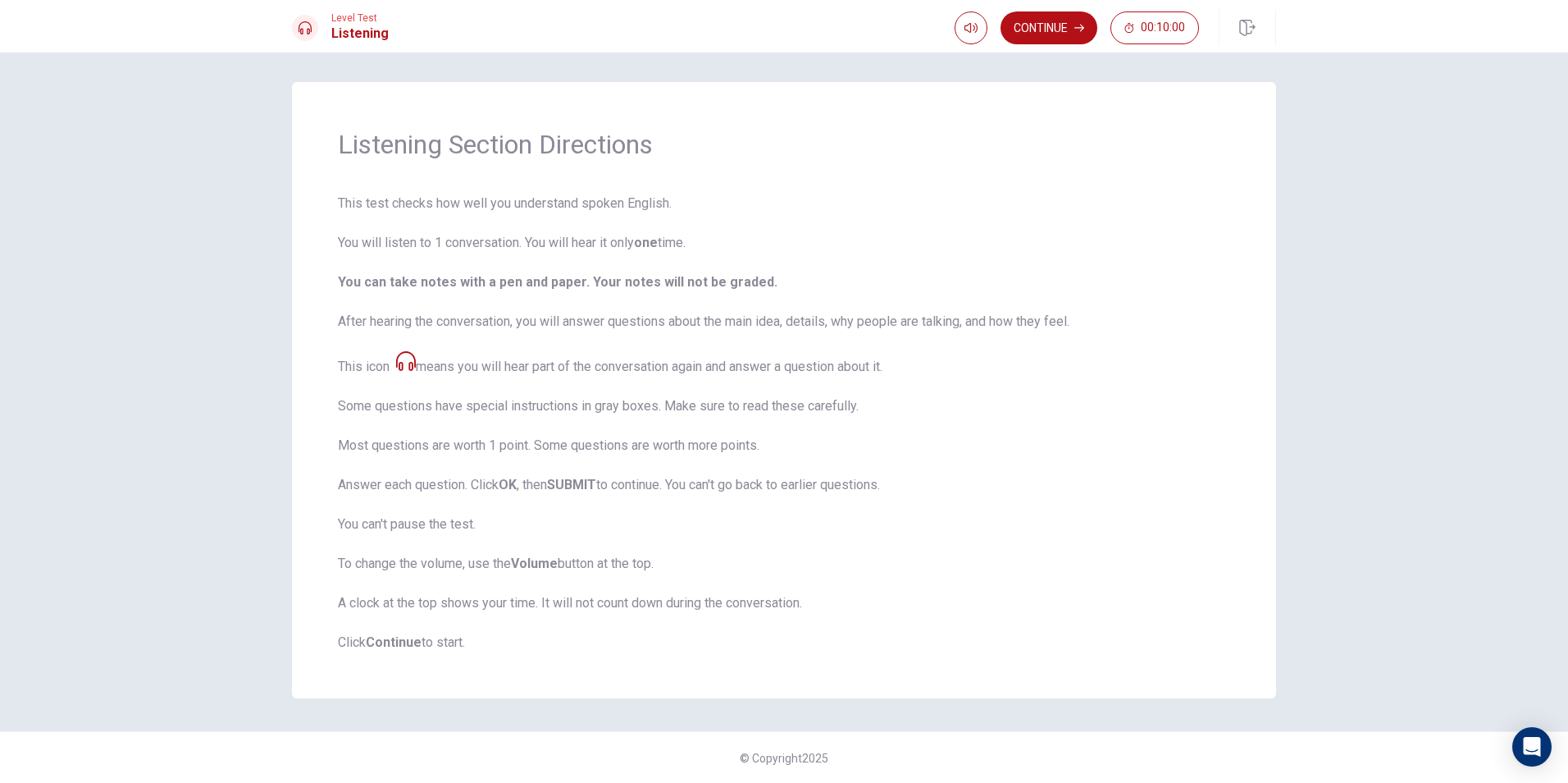
scroll to position [4, 0]
click at [1062, 23] on button "Continue" at bounding box center [1049, 28] width 97 height 33
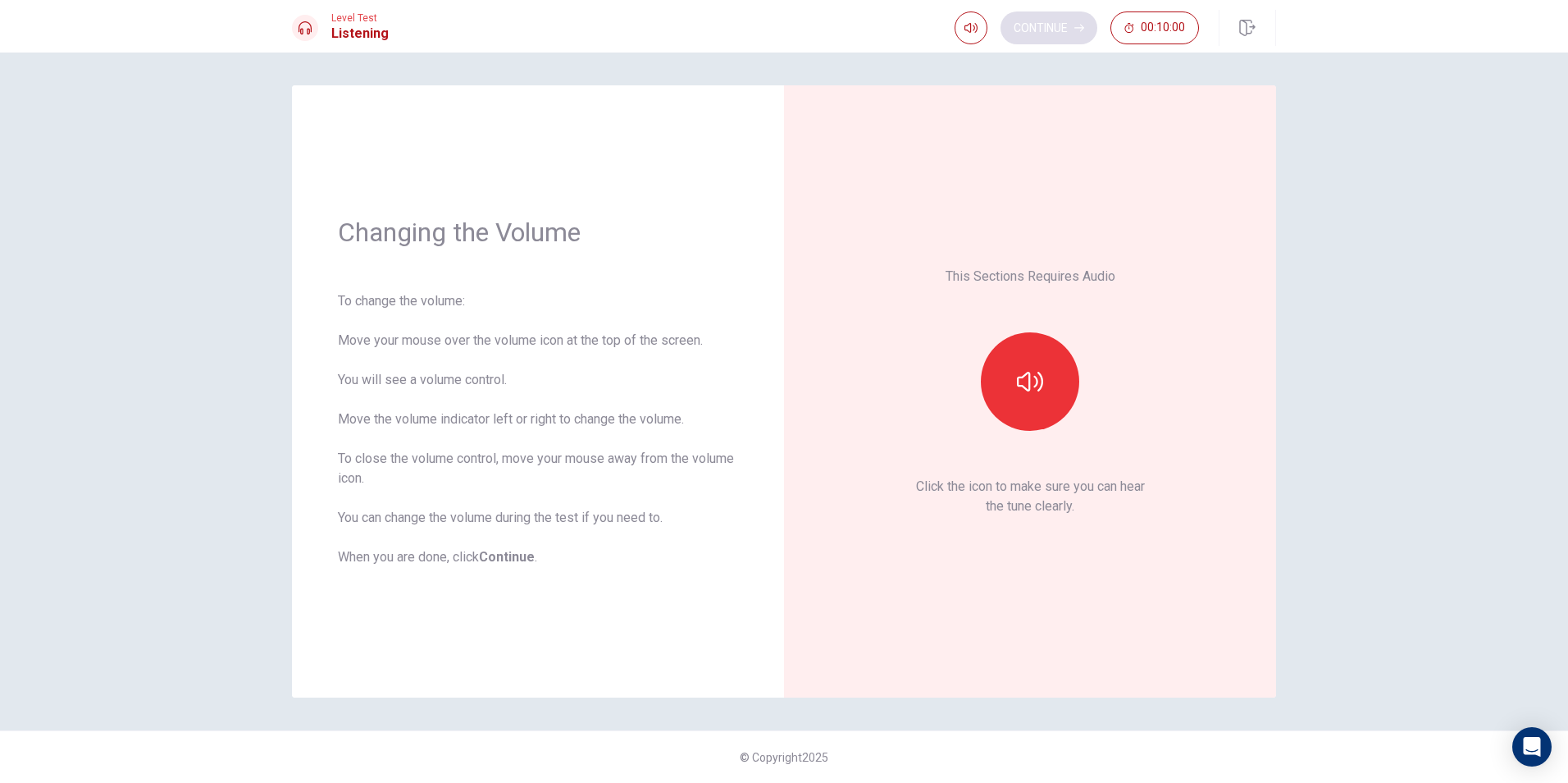
scroll to position [0, 0]
click at [1045, 644] on div "This Sections Requires Audio Click the icon to make sure you can hear the tune …" at bounding box center [1030, 391] width 400 height 520
click at [1045, 398] on button "button" at bounding box center [1030, 382] width 99 height 99
click at [1069, 21] on button "Continue" at bounding box center [1049, 28] width 97 height 33
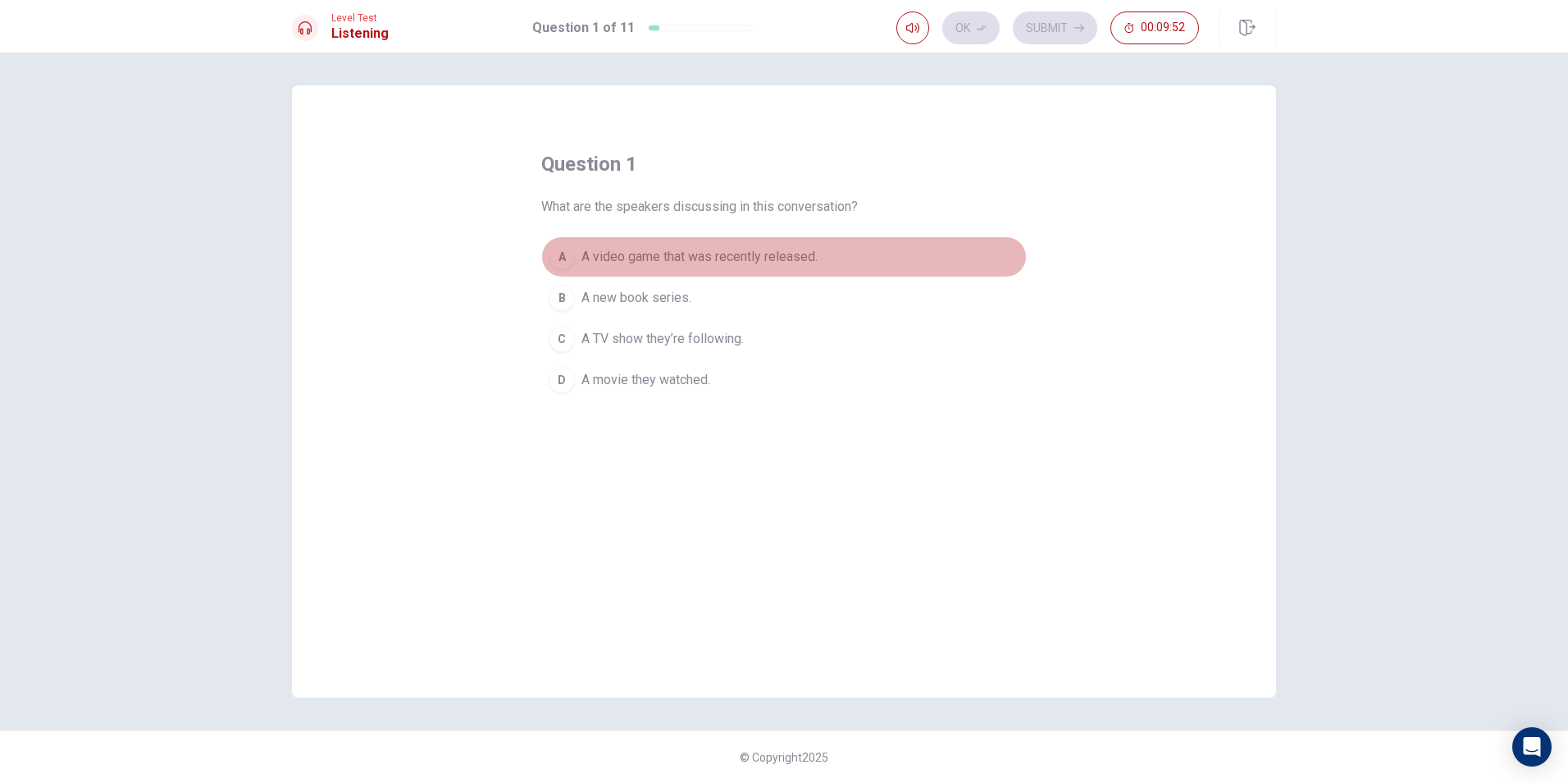
click at [570, 261] on div "A" at bounding box center [561, 257] width 26 height 26
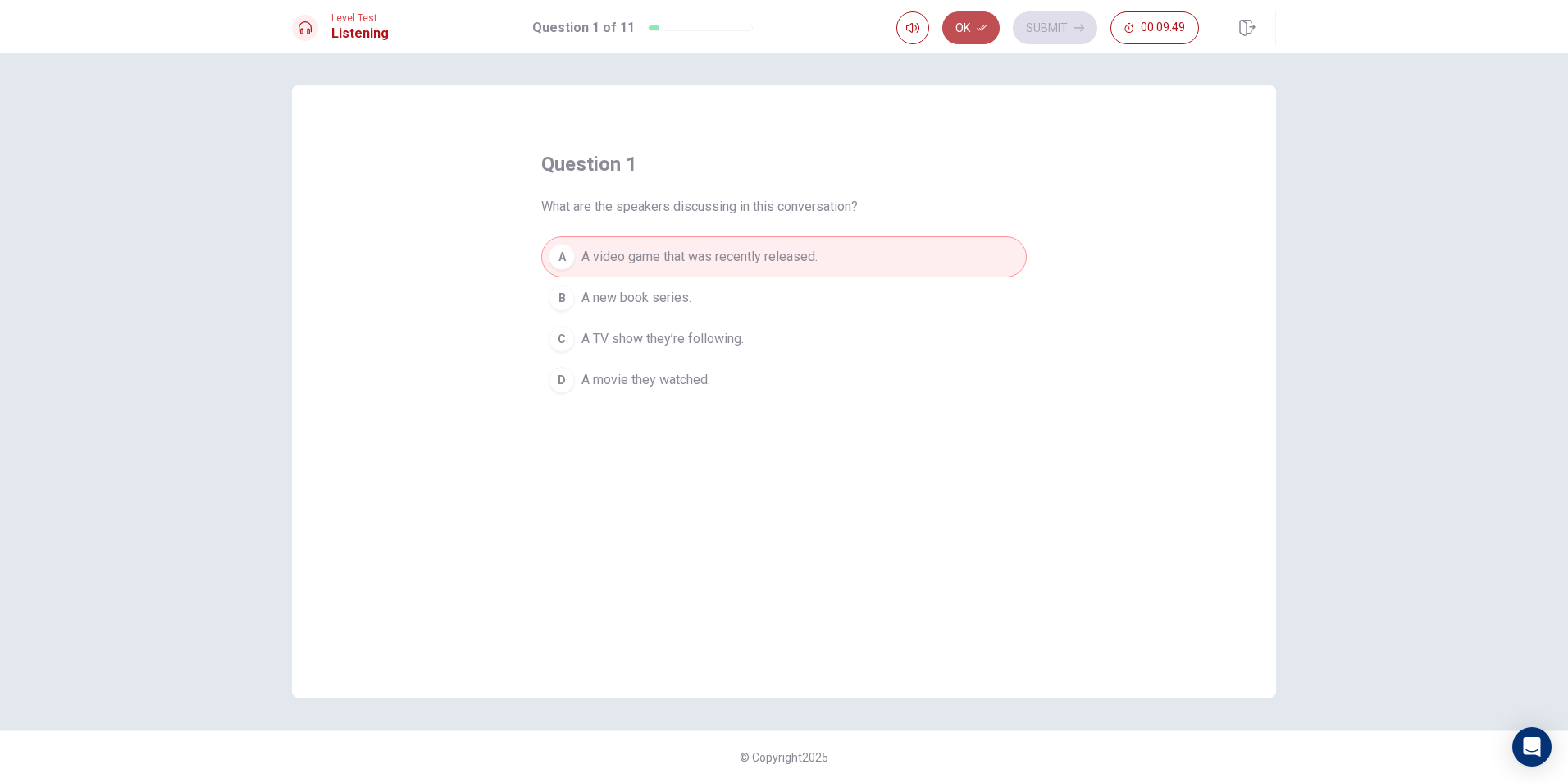
click at [983, 31] on icon "button" at bounding box center [982, 28] width 10 height 10
click at [1087, 32] on button "Submit" at bounding box center [1055, 28] width 84 height 33
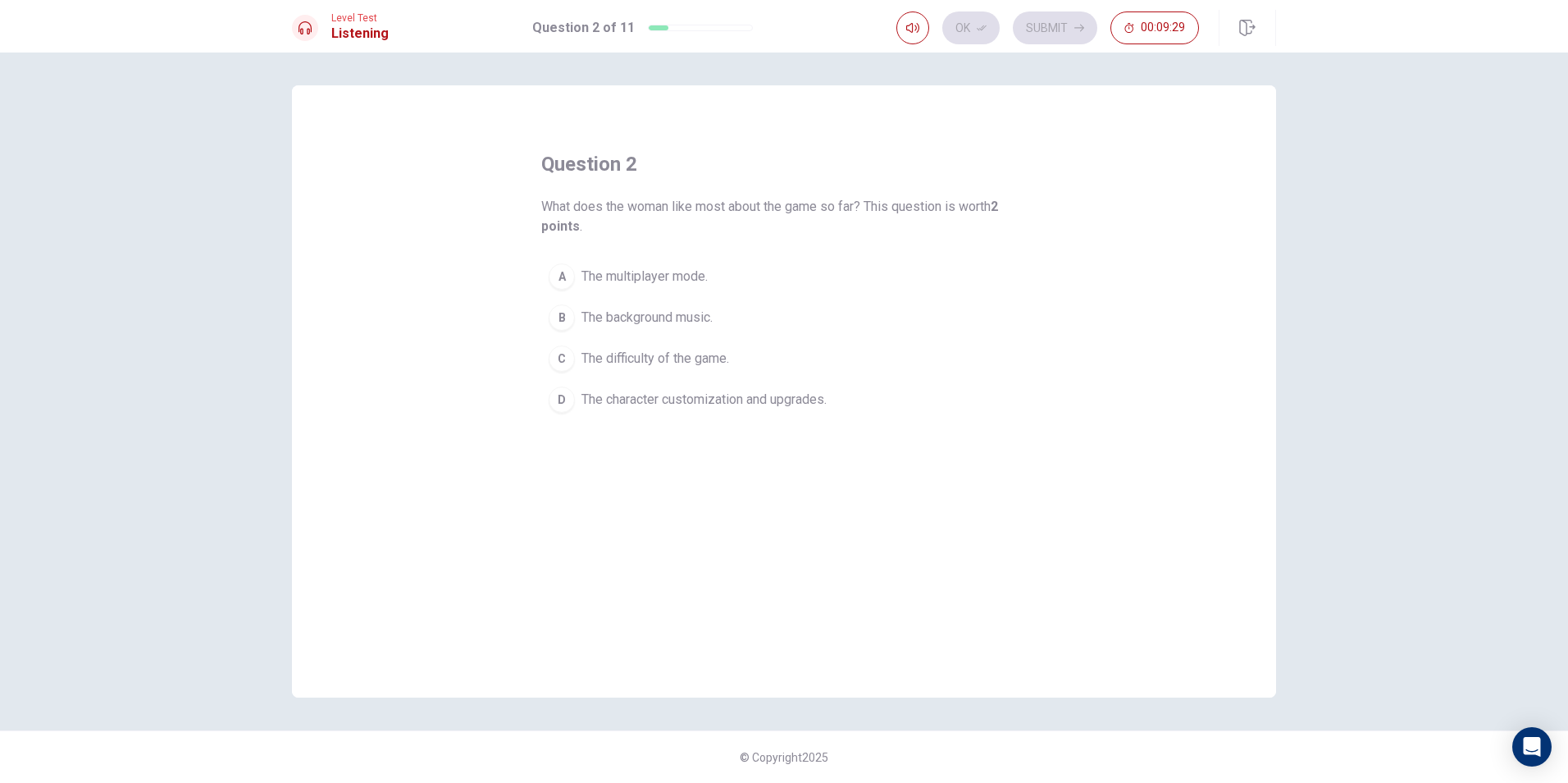
click at [565, 400] on div "D" at bounding box center [561, 399] width 26 height 26
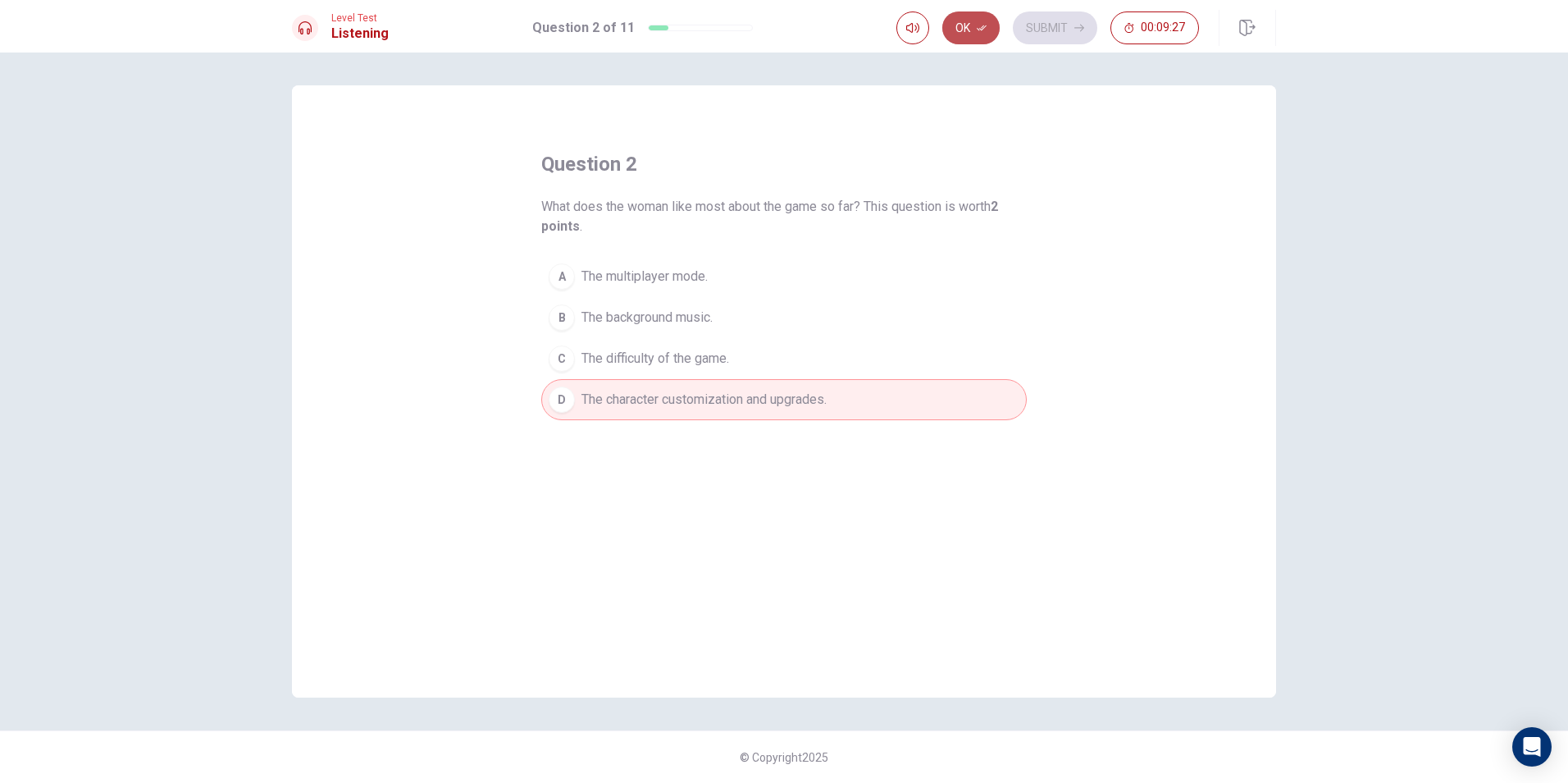
click at [964, 22] on button "Ok" at bounding box center [971, 28] width 57 height 33
click at [1058, 21] on button "Submit" at bounding box center [1055, 28] width 84 height 33
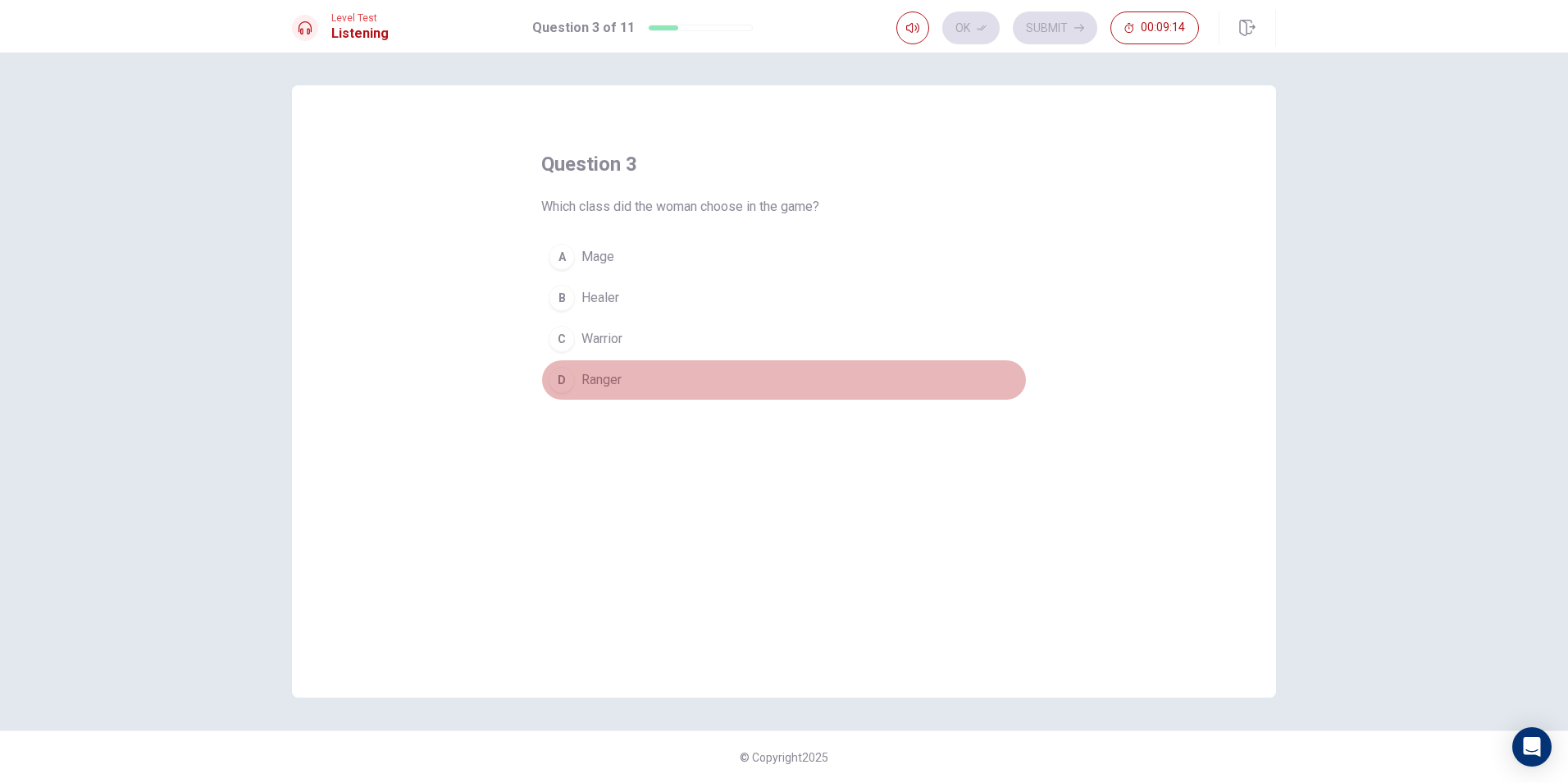
click at [620, 374] on span "Ranger" at bounding box center [602, 380] width 40 height 20
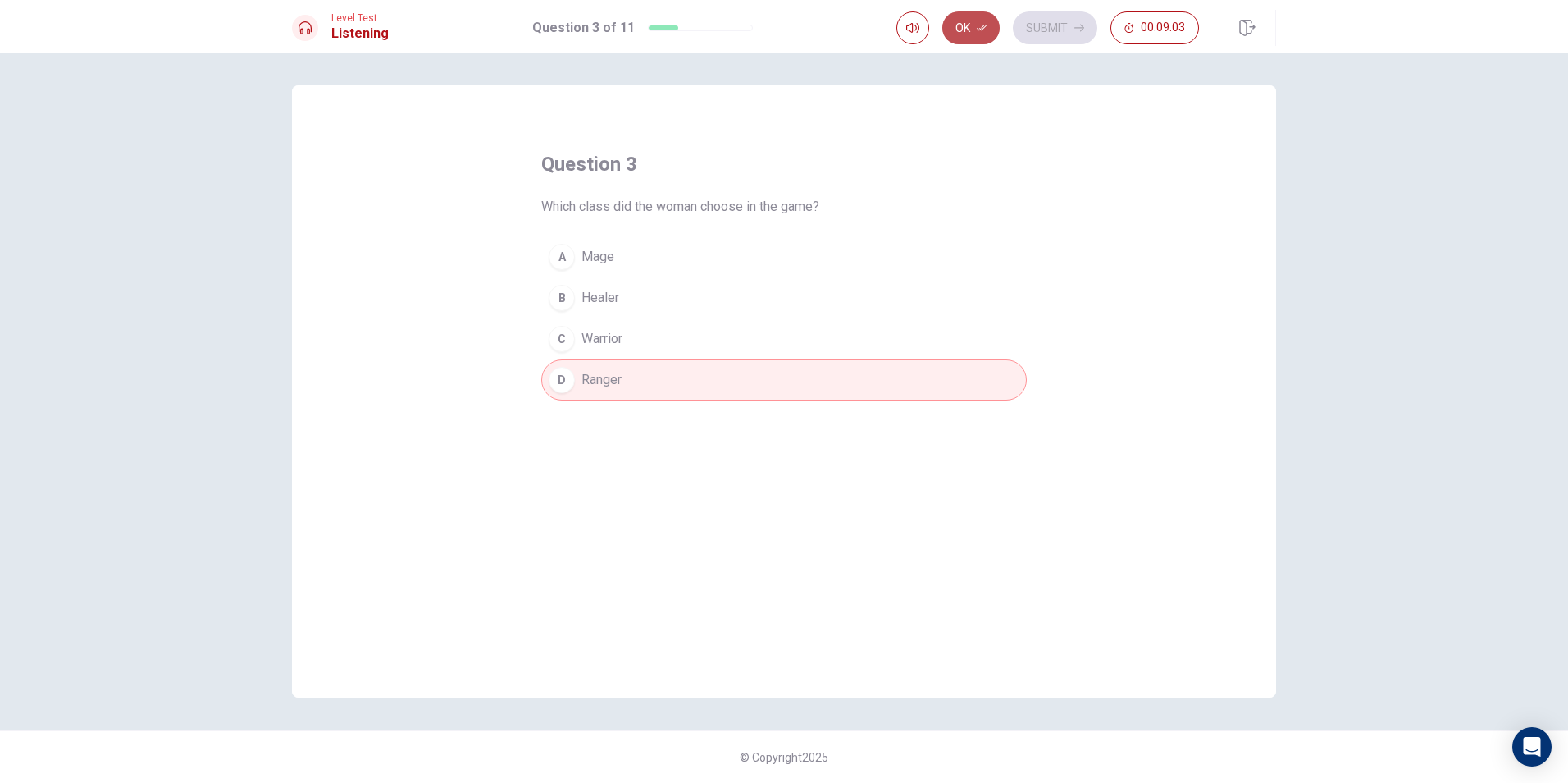
click at [969, 33] on button "Ok" at bounding box center [971, 28] width 57 height 33
click at [1054, 33] on button "Submit" at bounding box center [1055, 28] width 84 height 33
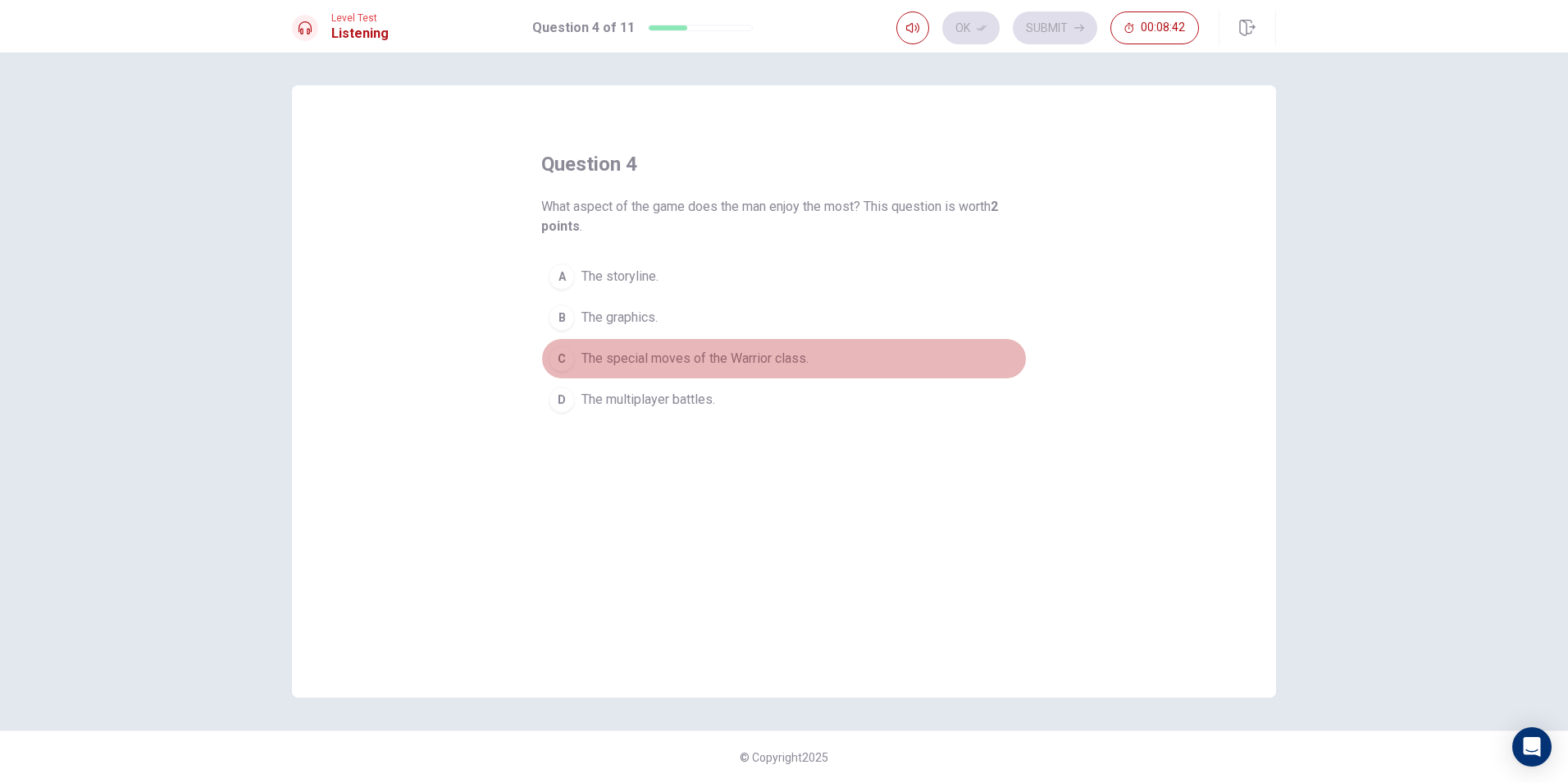
click at [620, 355] on span "The special moves of the Warrior class." at bounding box center [695, 359] width 227 height 20
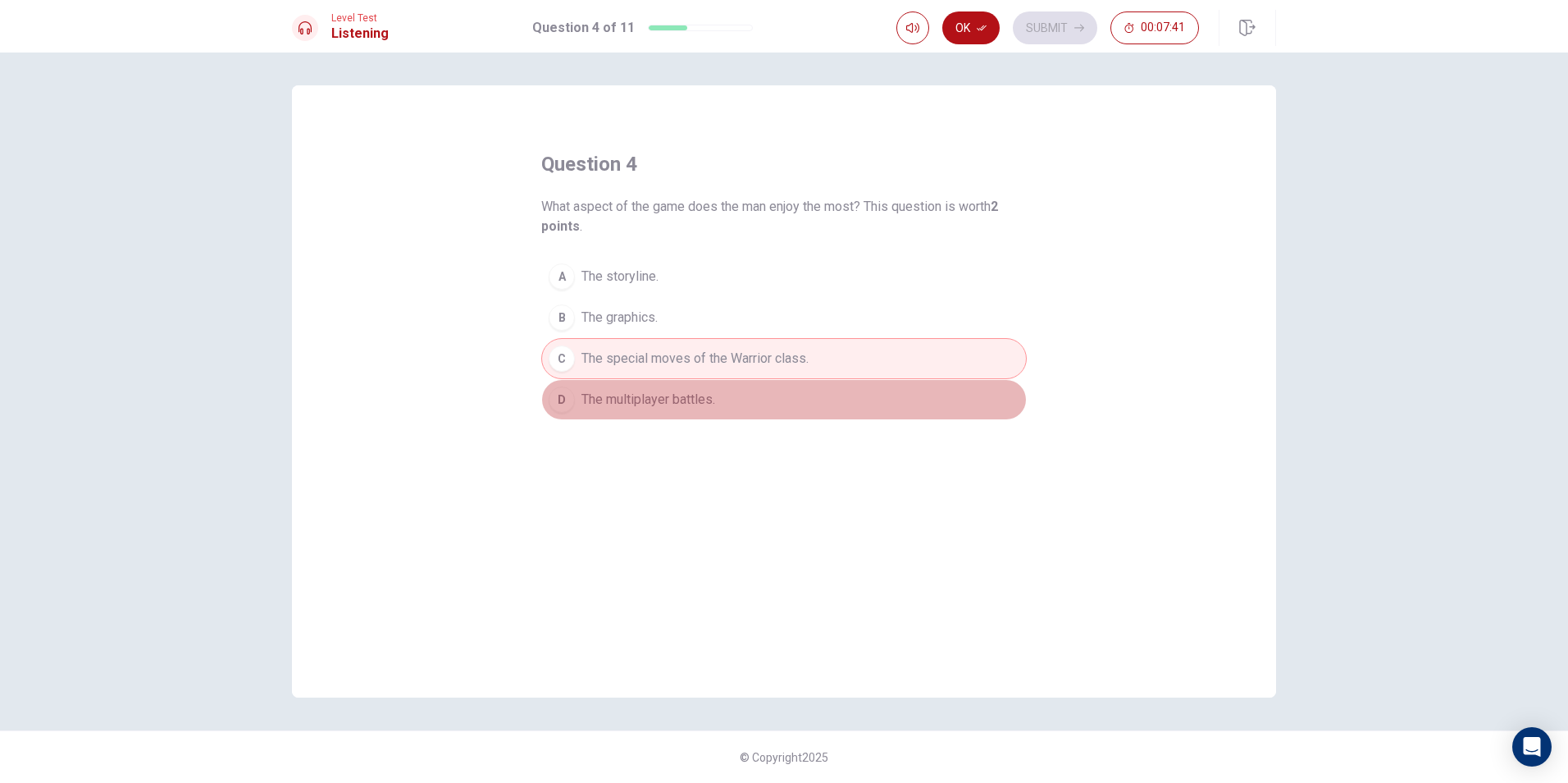
click at [657, 412] on button "D The multiplayer battles." at bounding box center [784, 400] width 486 height 41
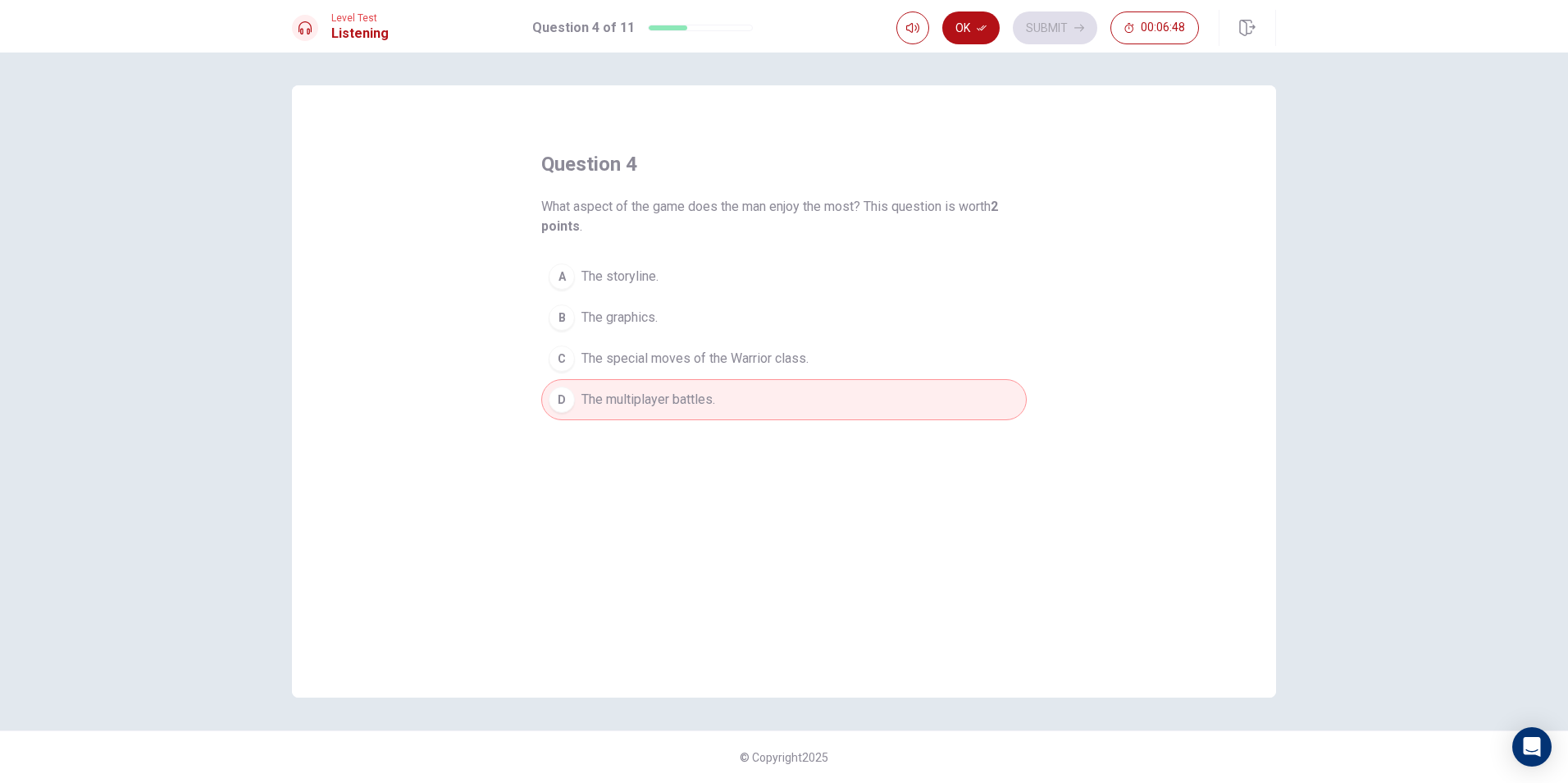
click at [694, 355] on span "The special moves of the Warrior class." at bounding box center [695, 359] width 227 height 20
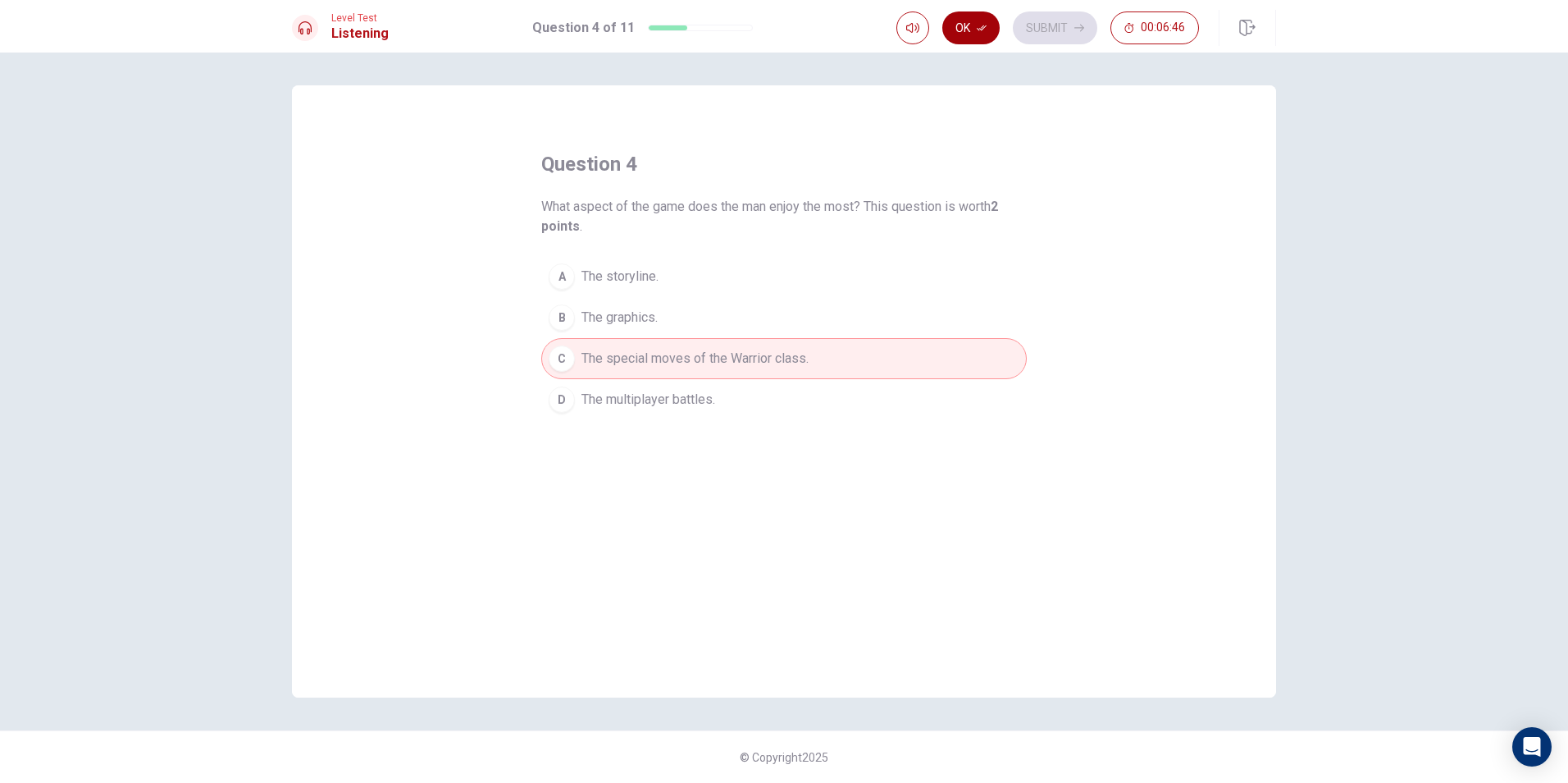
click at [967, 23] on button "Ok" at bounding box center [971, 28] width 57 height 33
click at [1048, 30] on button "Submit" at bounding box center [1055, 28] width 84 height 33
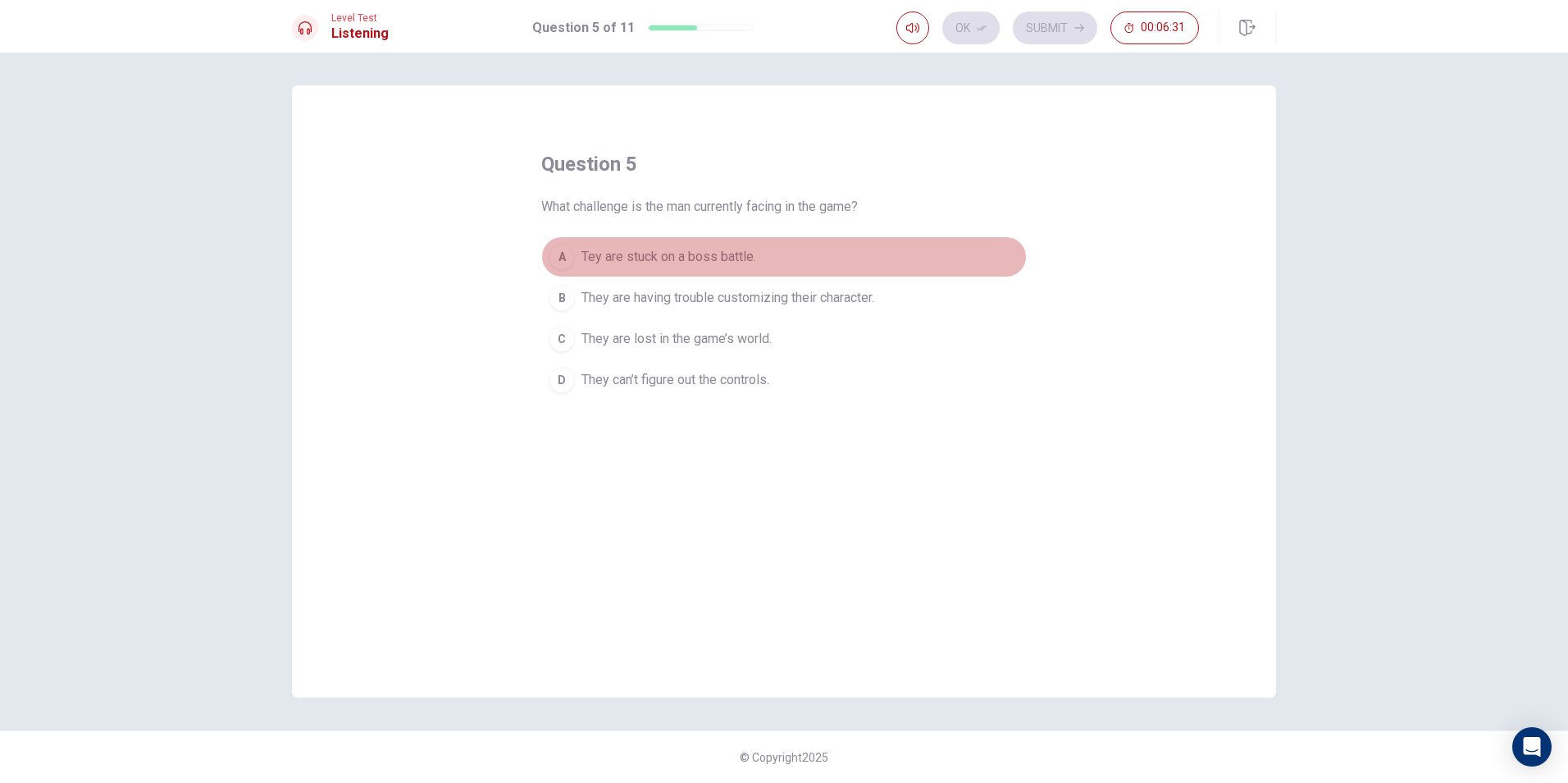
click at [631, 246] on button "A Tey are stuck on a boss battle." at bounding box center [784, 257] width 486 height 41
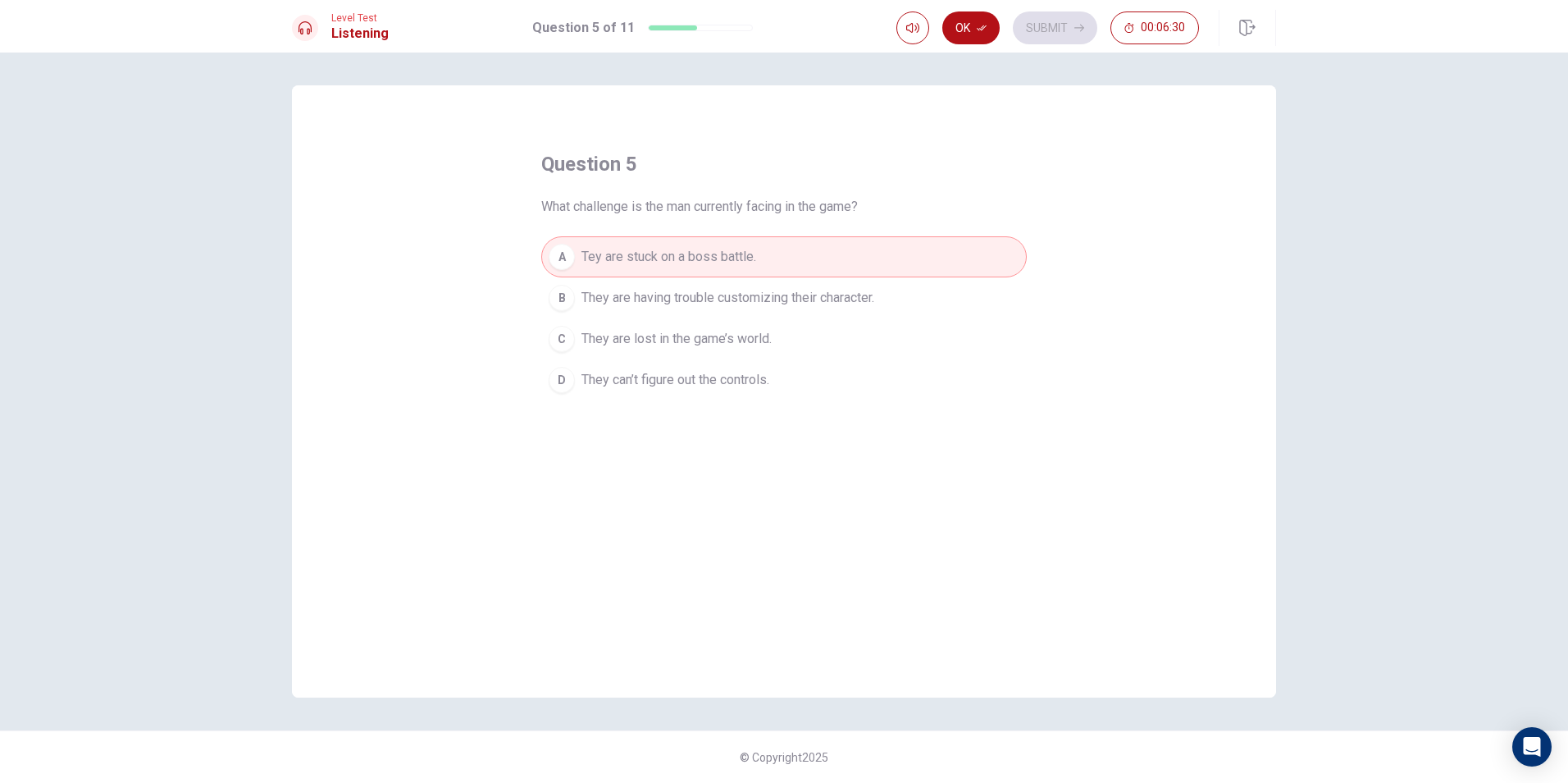
click at [594, 308] on button "B They are having trouble customizing their character." at bounding box center [784, 298] width 486 height 41
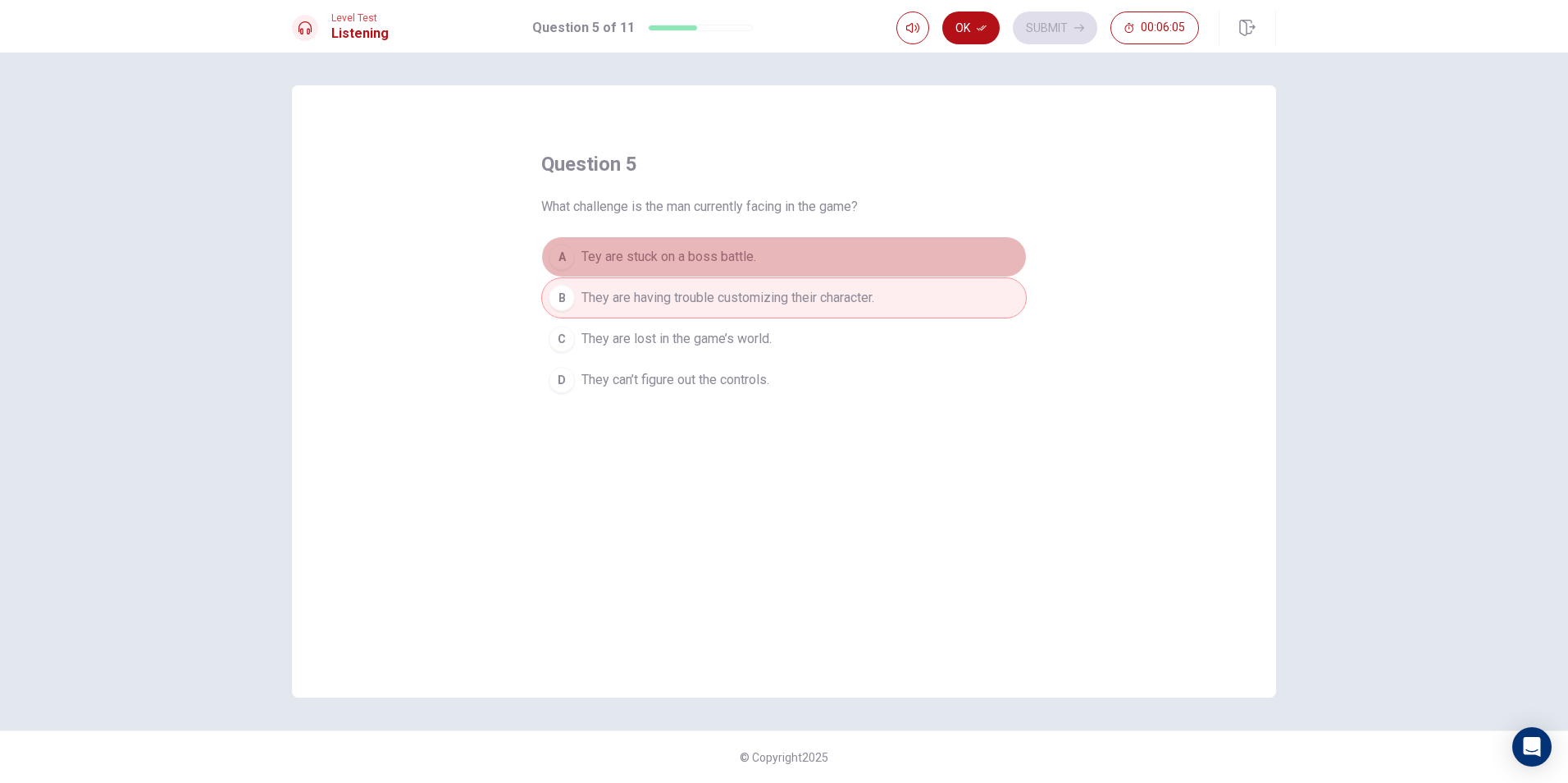
click at [857, 252] on button "A Tey are stuck on a boss battle." at bounding box center [784, 257] width 486 height 41
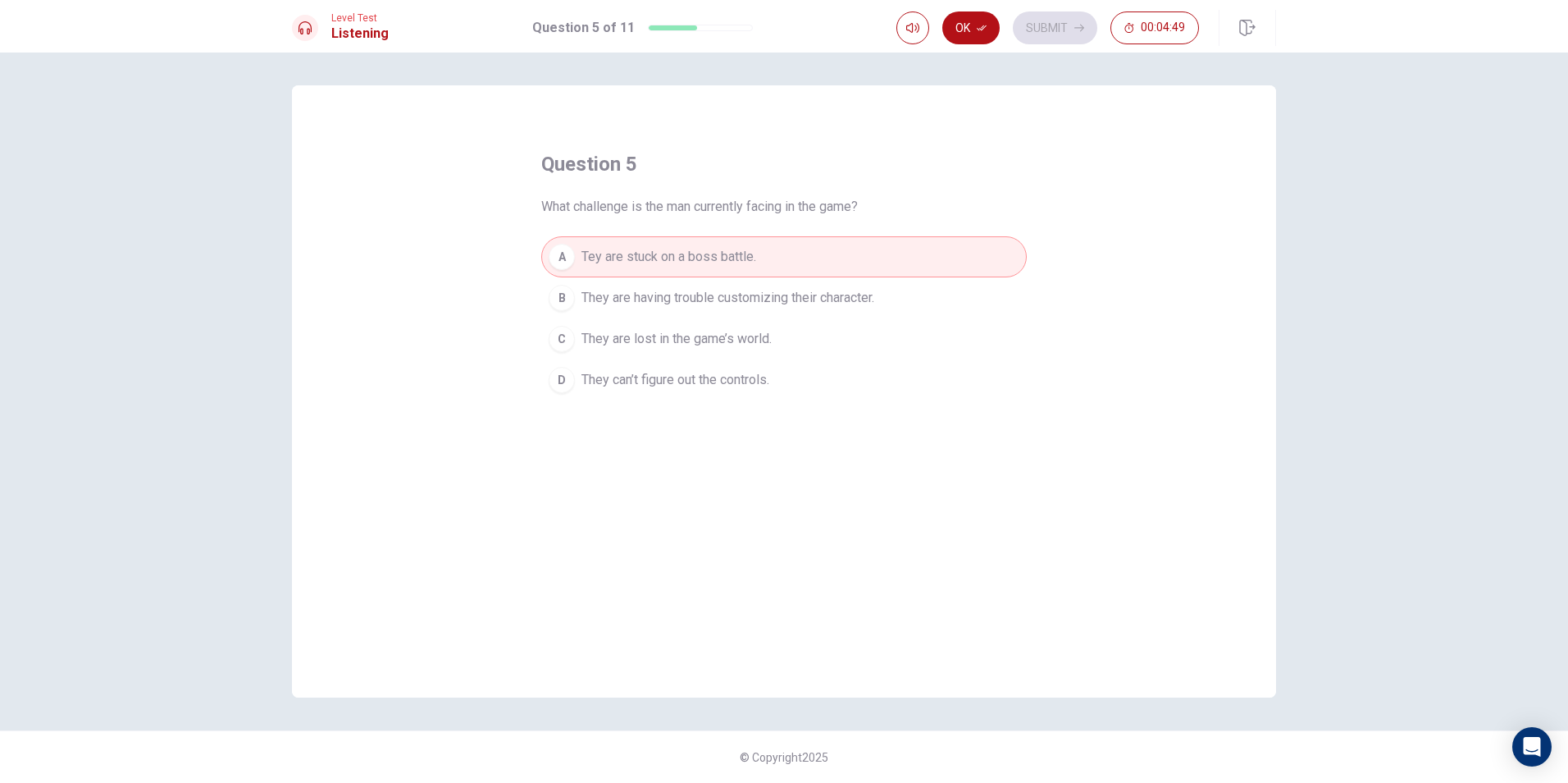
click at [680, 297] on span "They are having trouble customizing their character." at bounding box center [728, 298] width 293 height 20
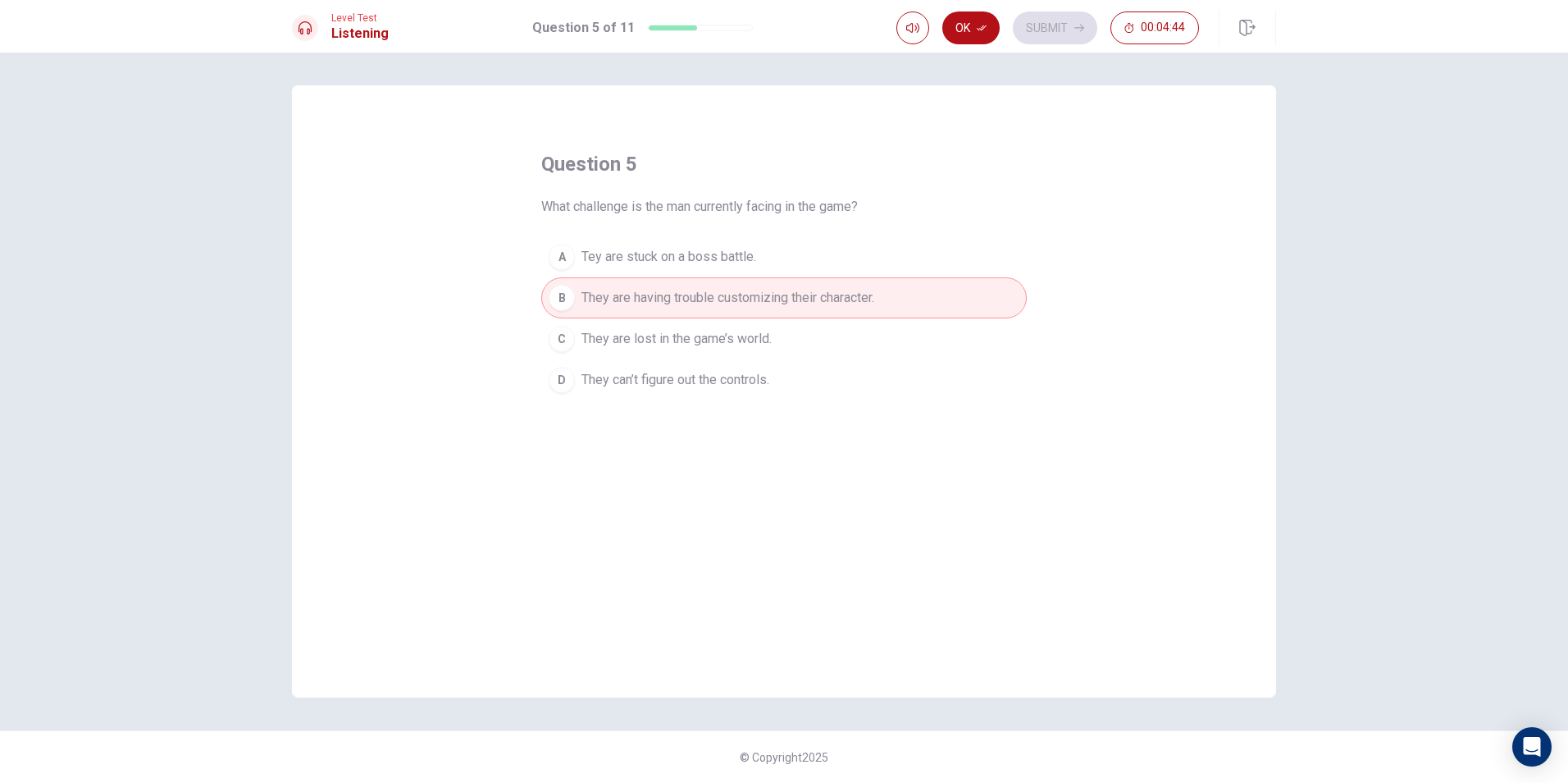
click at [756, 262] on span "Tey are stuck on a boss battle." at bounding box center [669, 257] width 175 height 20
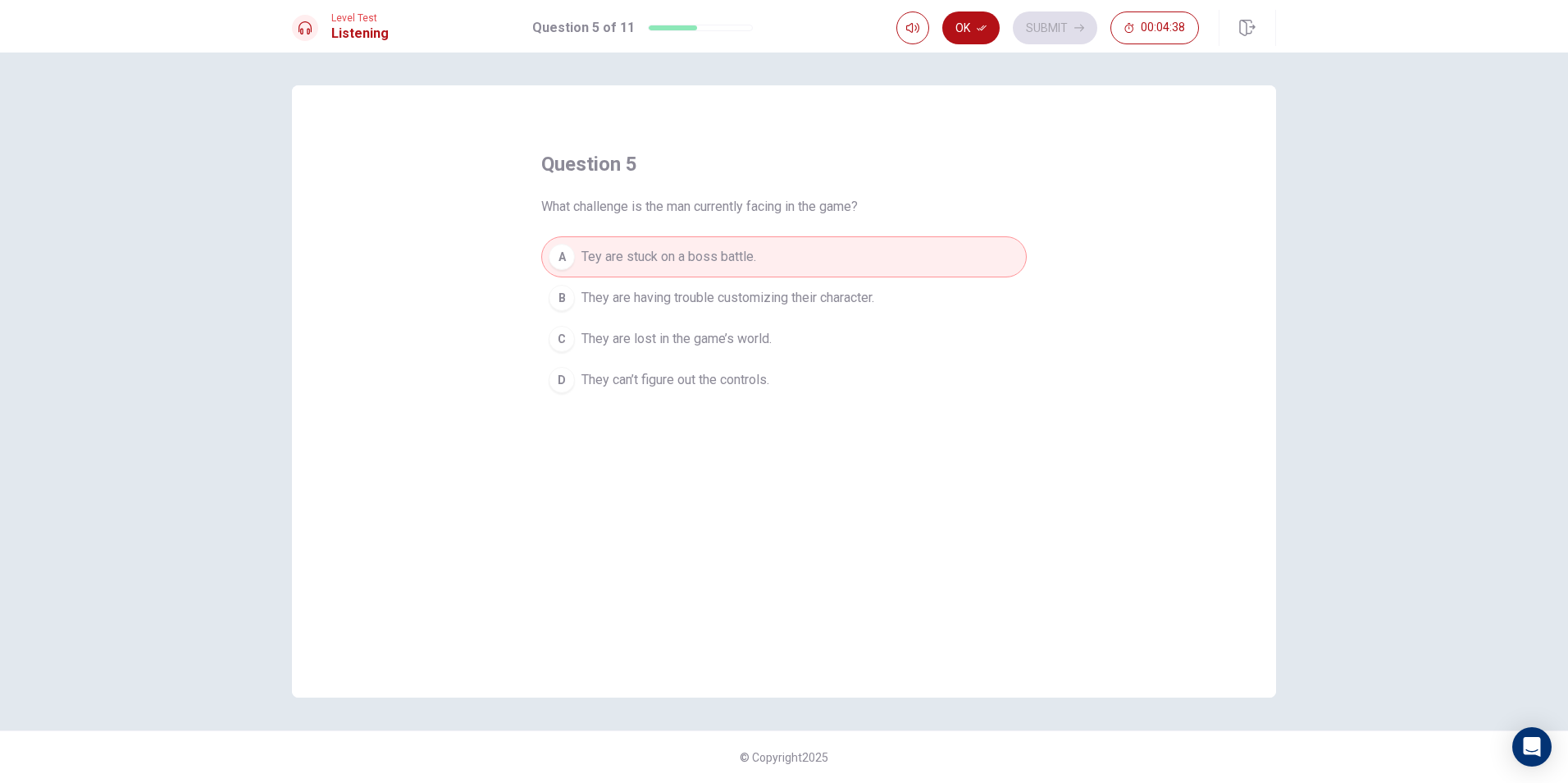
click at [772, 338] on span "They are lost in the game’s world." at bounding box center [677, 339] width 190 height 20
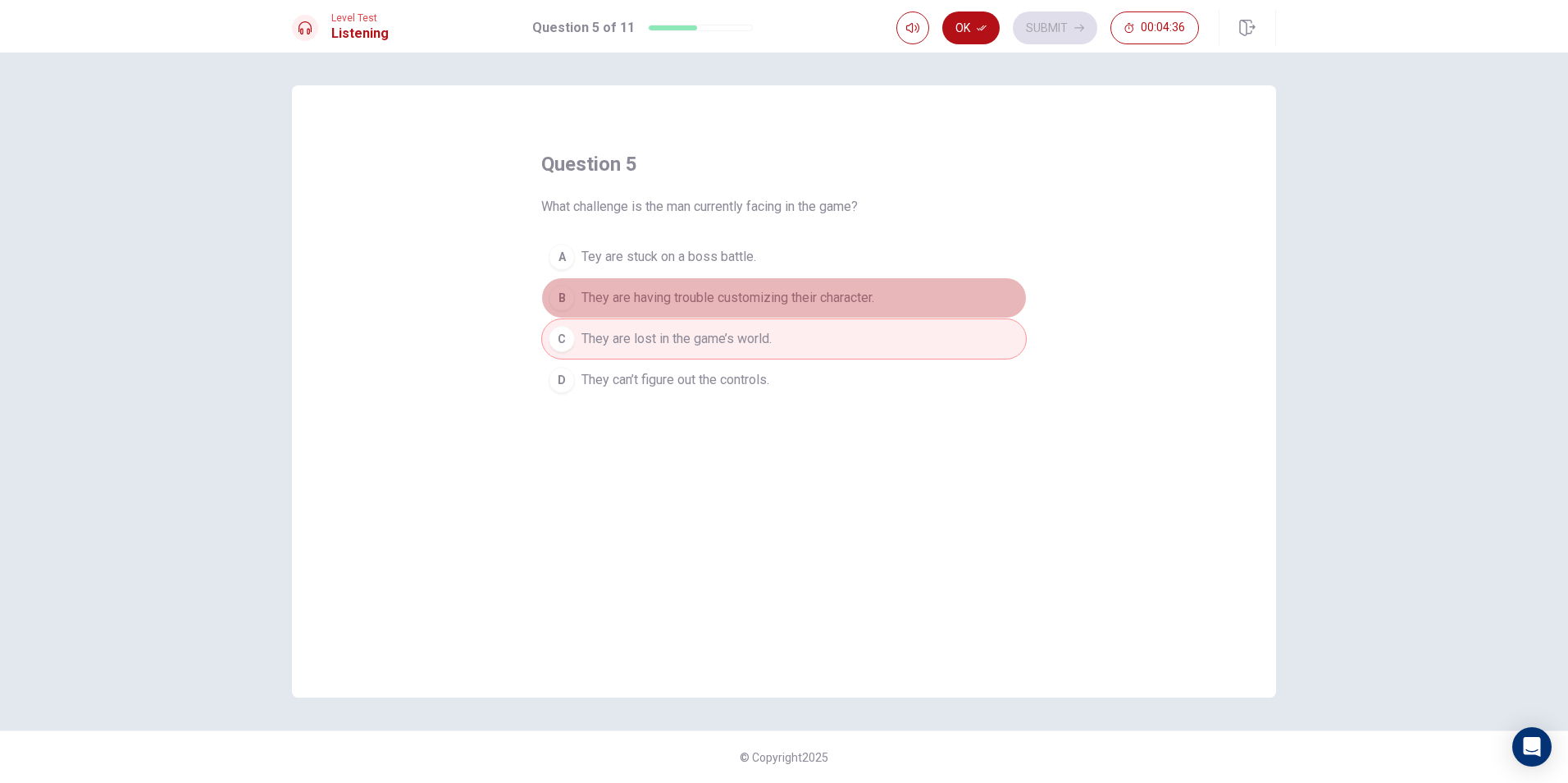
click at [829, 287] on button "B They are having trouble customizing their character." at bounding box center [784, 298] width 486 height 41
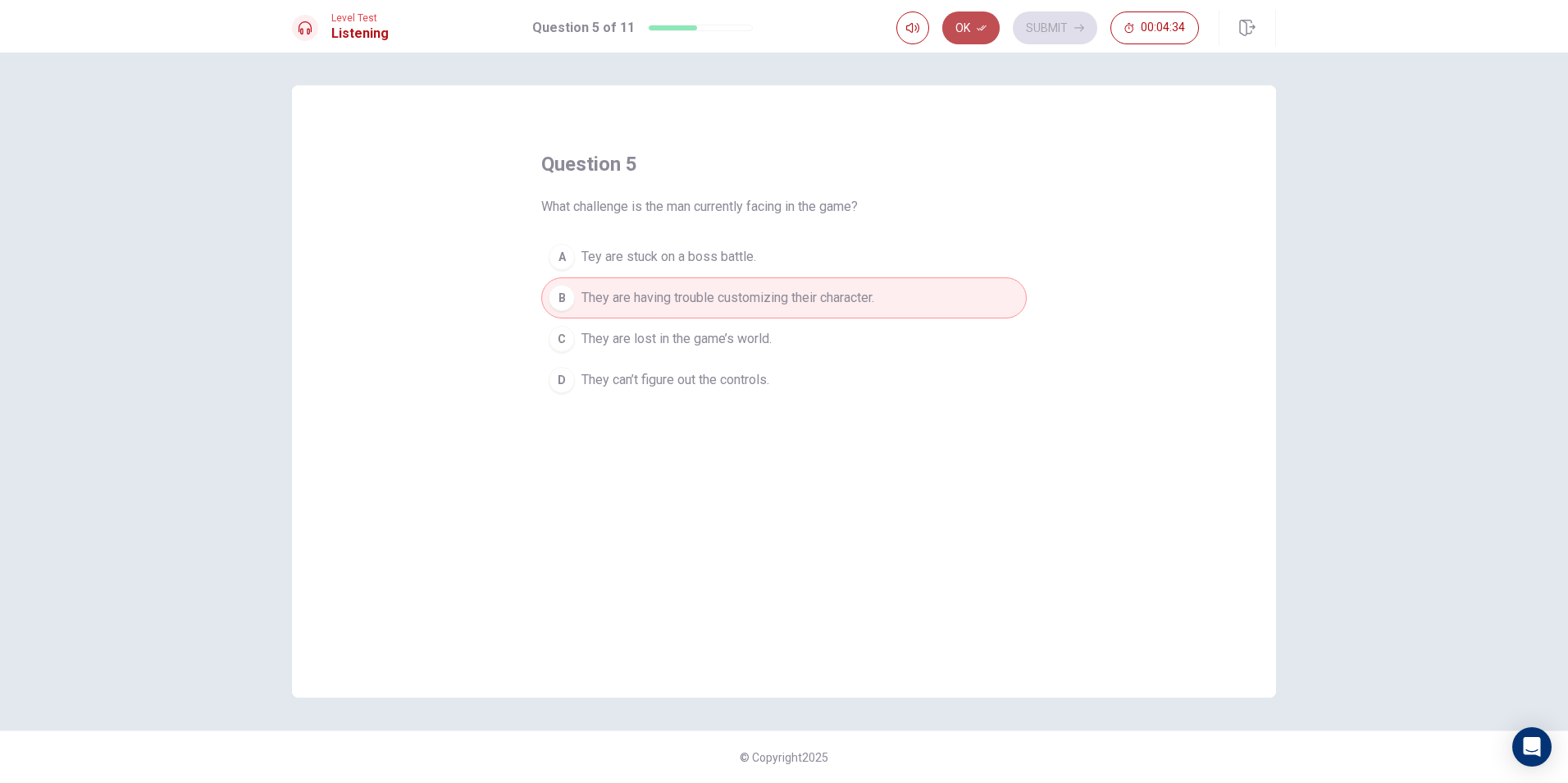
click at [979, 21] on button "Ok" at bounding box center [971, 28] width 57 height 33
click at [1074, 26] on icon "button" at bounding box center [1079, 28] width 10 height 10
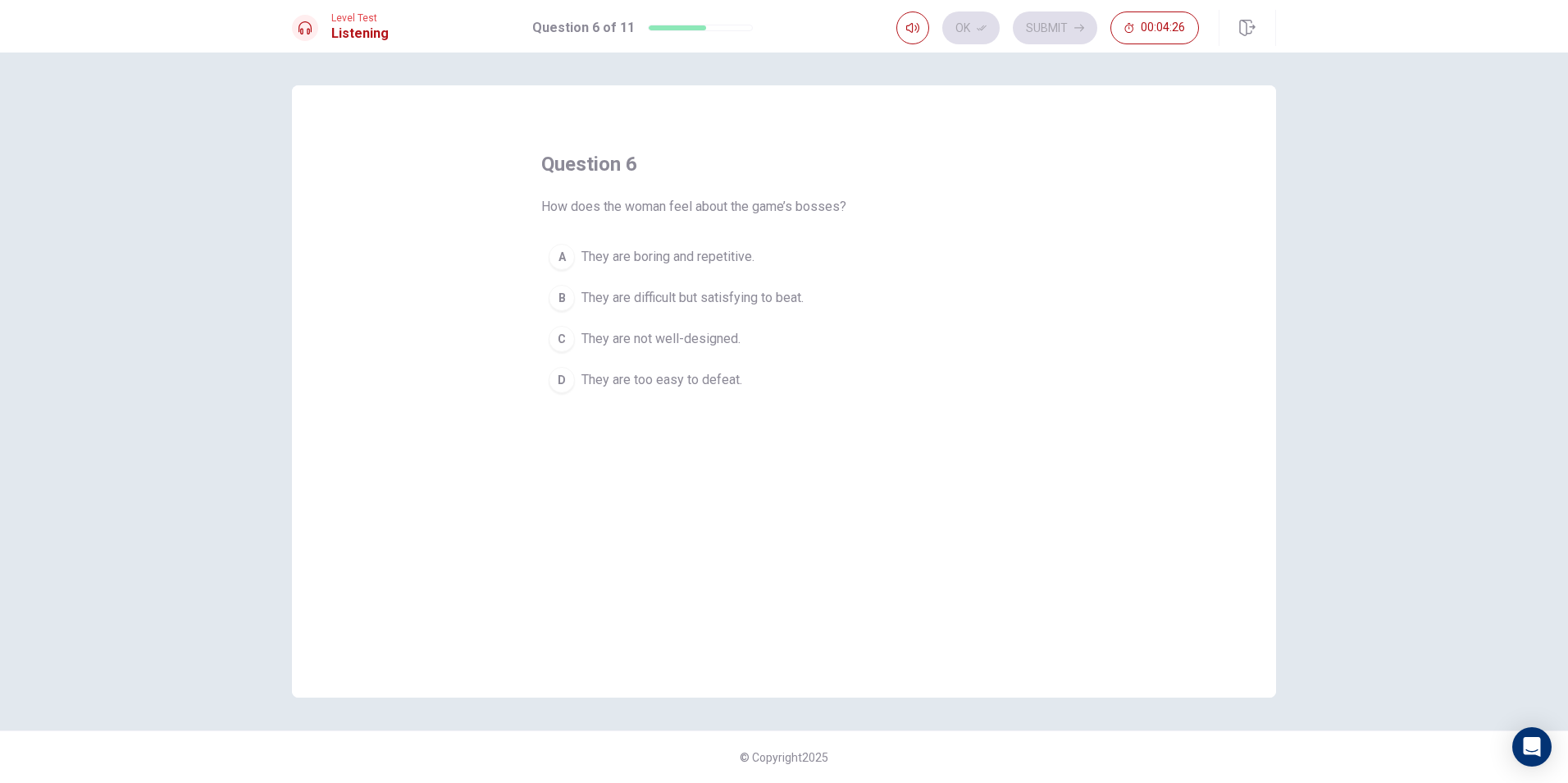
click at [602, 281] on button "B They are difficult but satisfying to beat." at bounding box center [784, 298] width 486 height 41
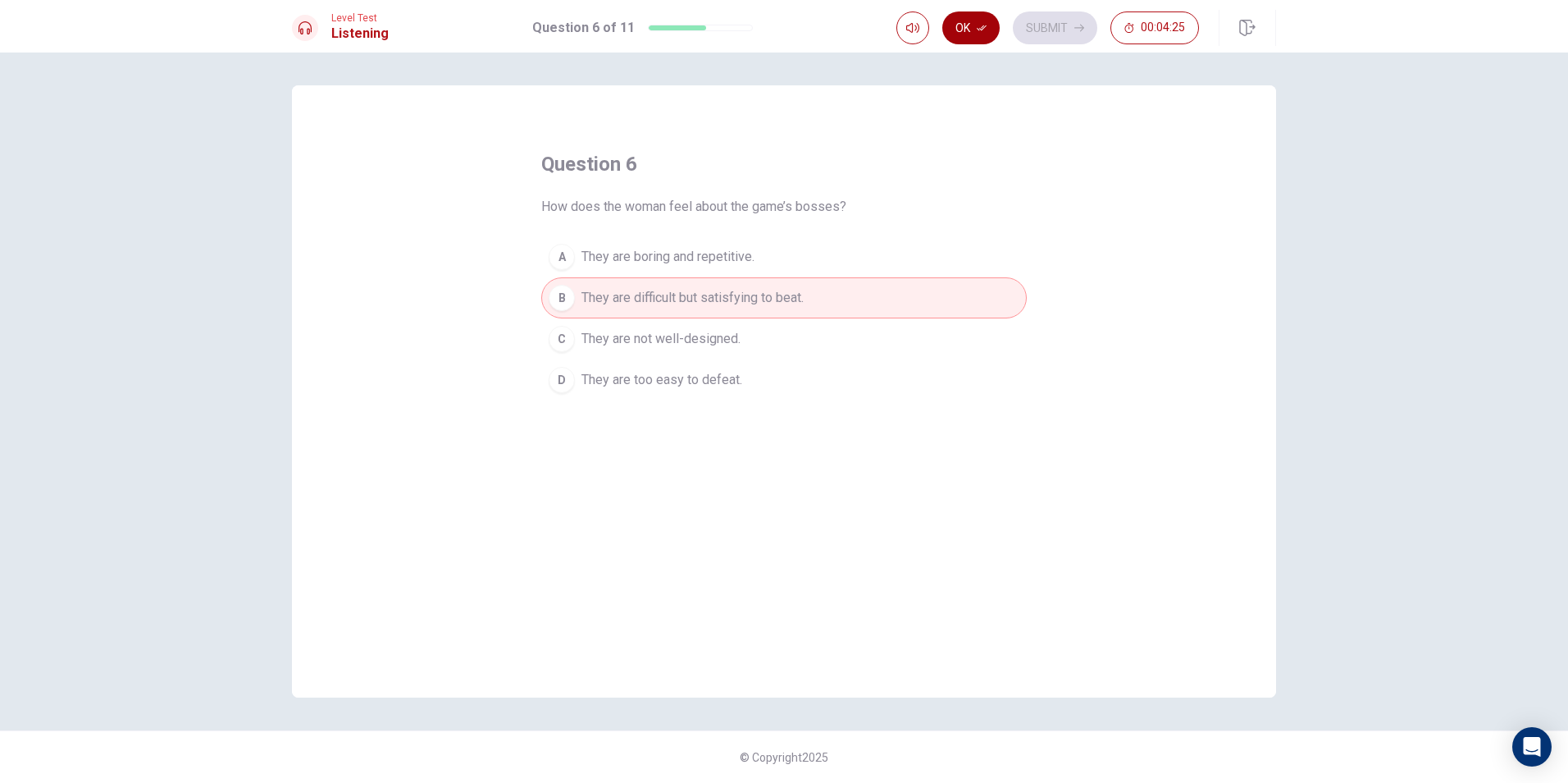
click at [961, 24] on button "Ok" at bounding box center [971, 28] width 57 height 33
click at [1050, 30] on button "Submit" at bounding box center [1055, 28] width 84 height 33
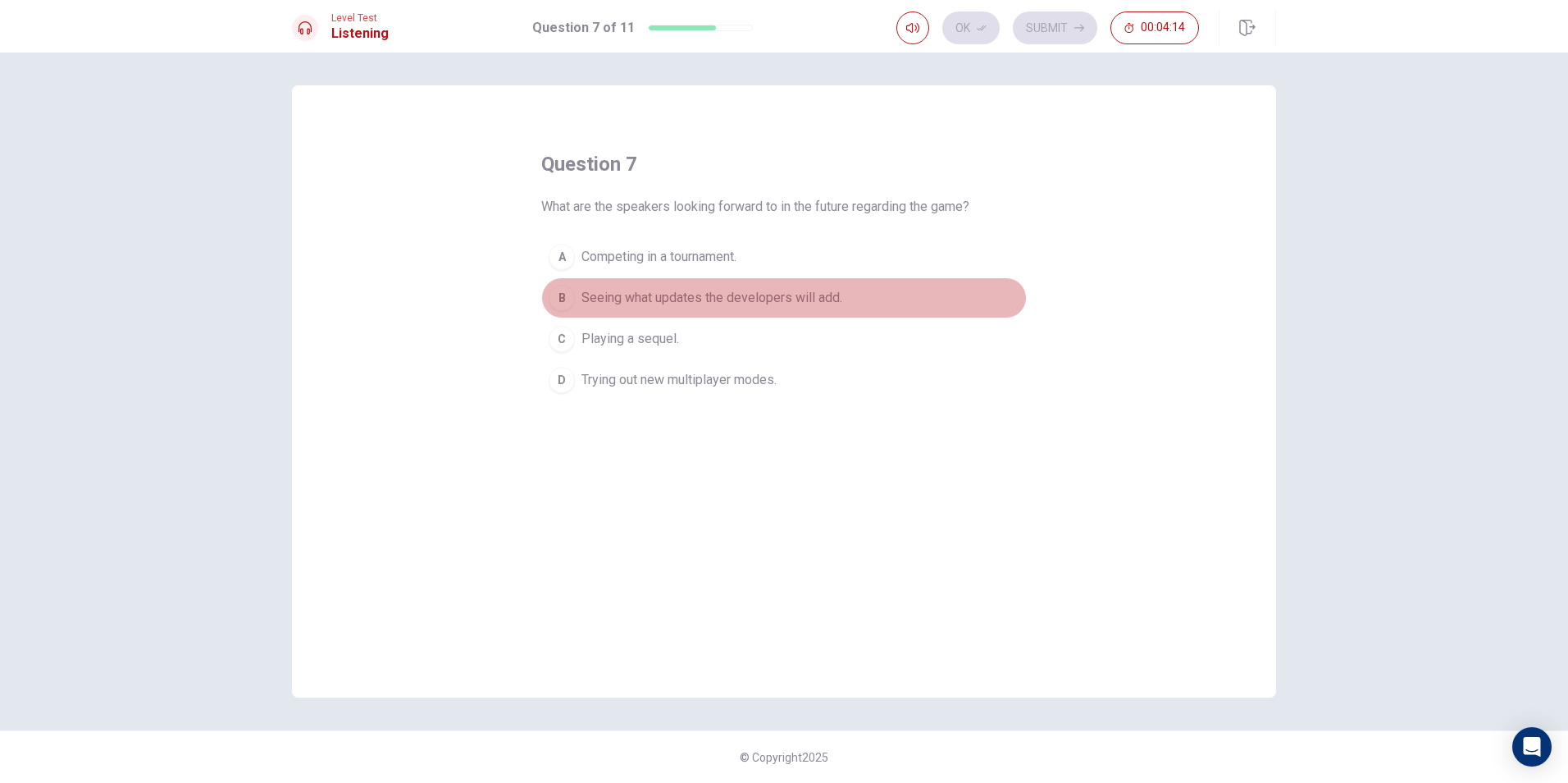
click at [706, 300] on span "Seeing what updates the developers will add." at bounding box center [712, 298] width 261 height 20
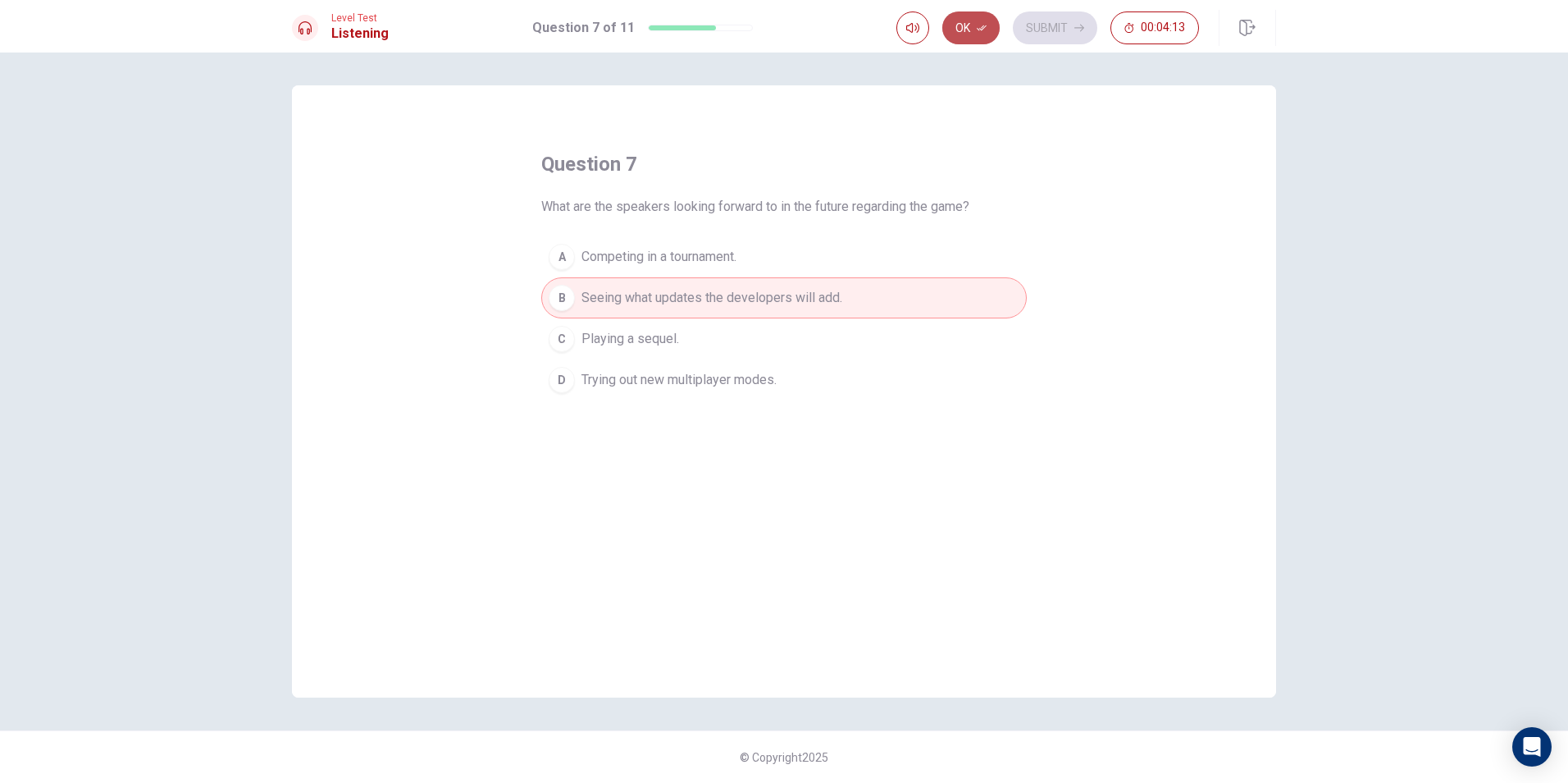
click at [976, 12] on button "Ok" at bounding box center [971, 28] width 57 height 33
click at [1047, 21] on button "Submit" at bounding box center [1055, 28] width 84 height 33
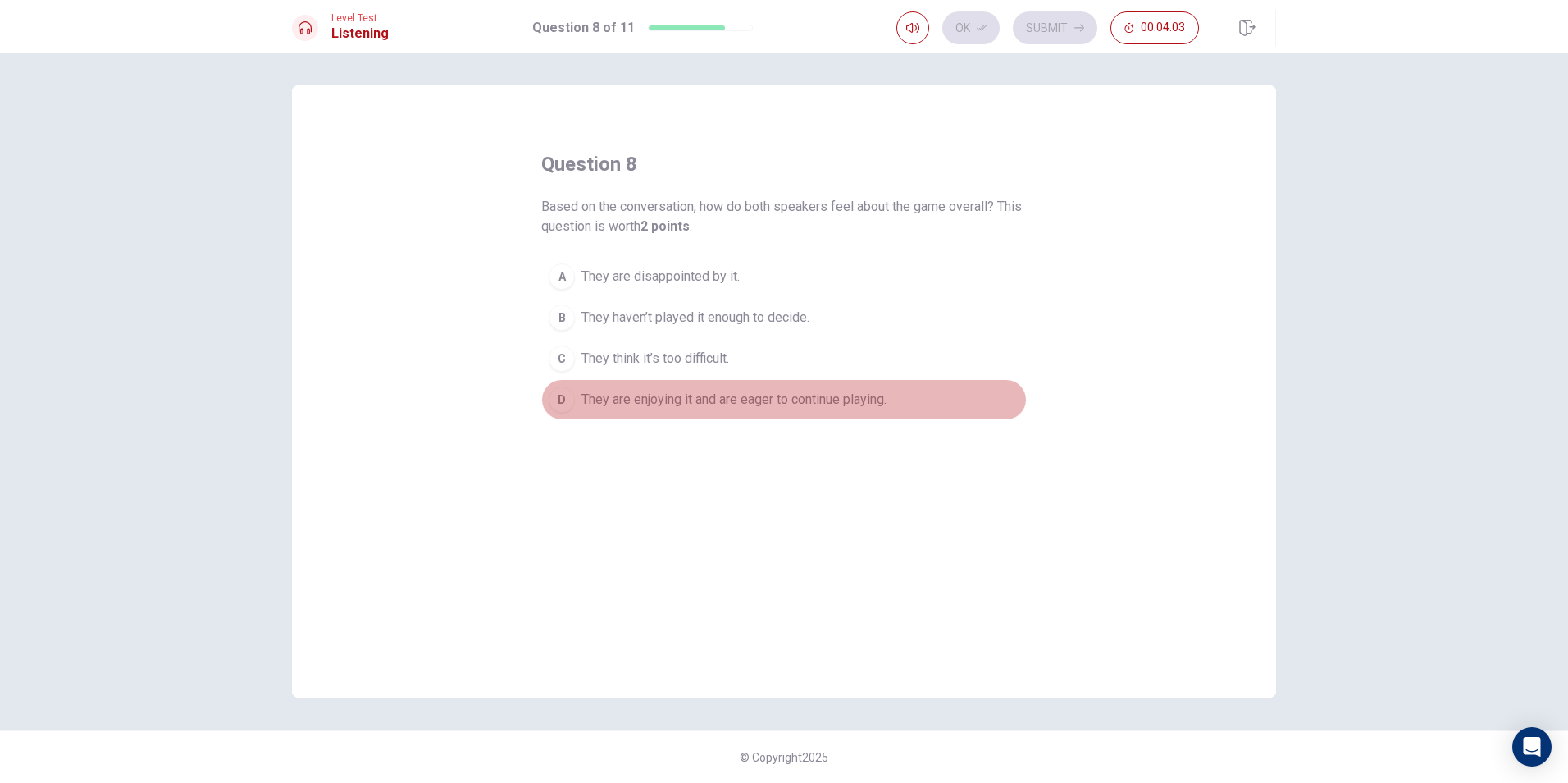
drag, startPoint x: 756, startPoint y: 401, endPoint x: 688, endPoint y: 387, distance: 69.4
click at [754, 401] on span "They are enjoying it and are eager to continue playing." at bounding box center [734, 400] width 305 height 20
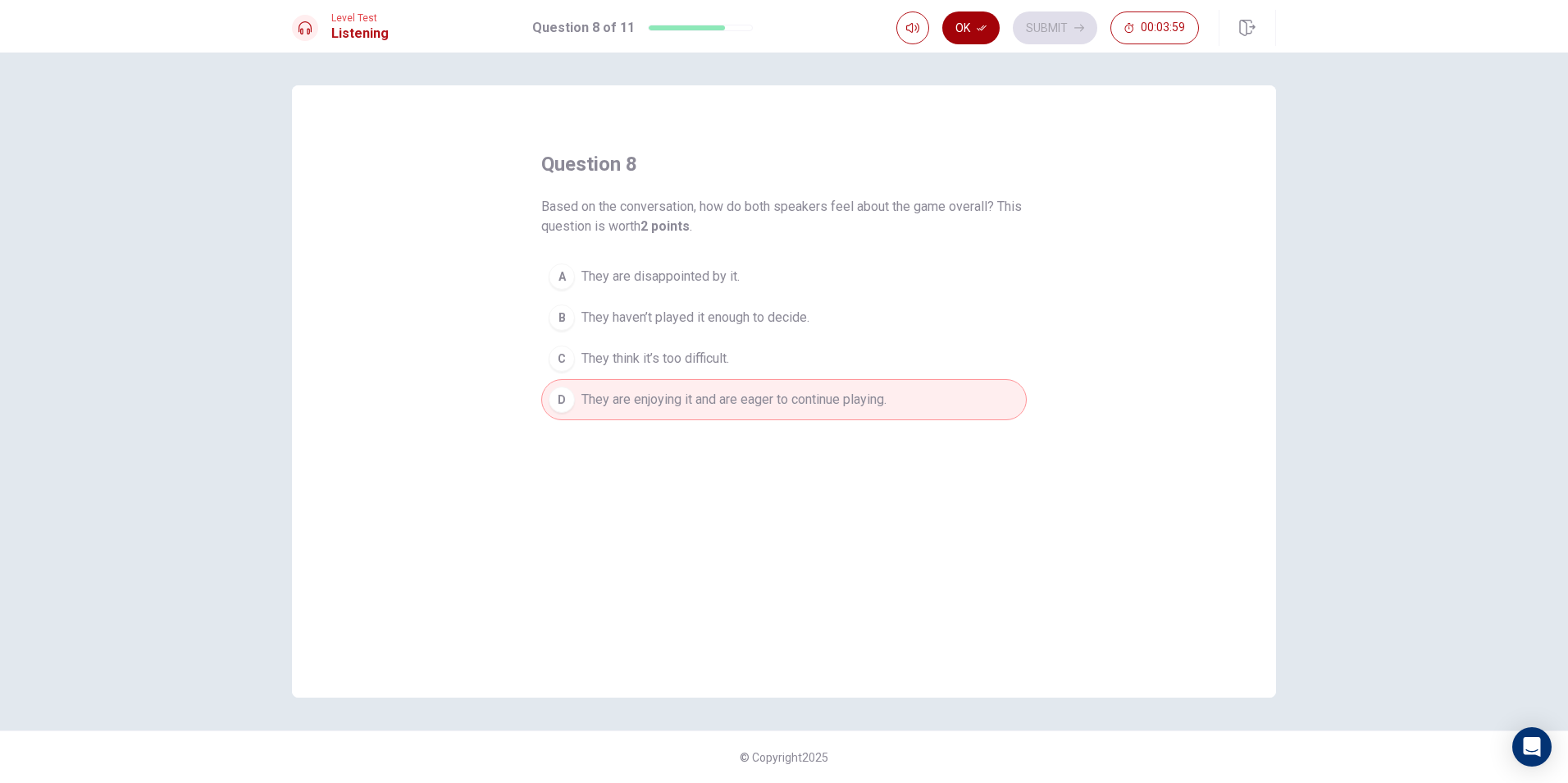
click at [972, 30] on button "Ok" at bounding box center [971, 28] width 57 height 33
click at [1037, 15] on button "Submit" at bounding box center [1055, 28] width 84 height 33
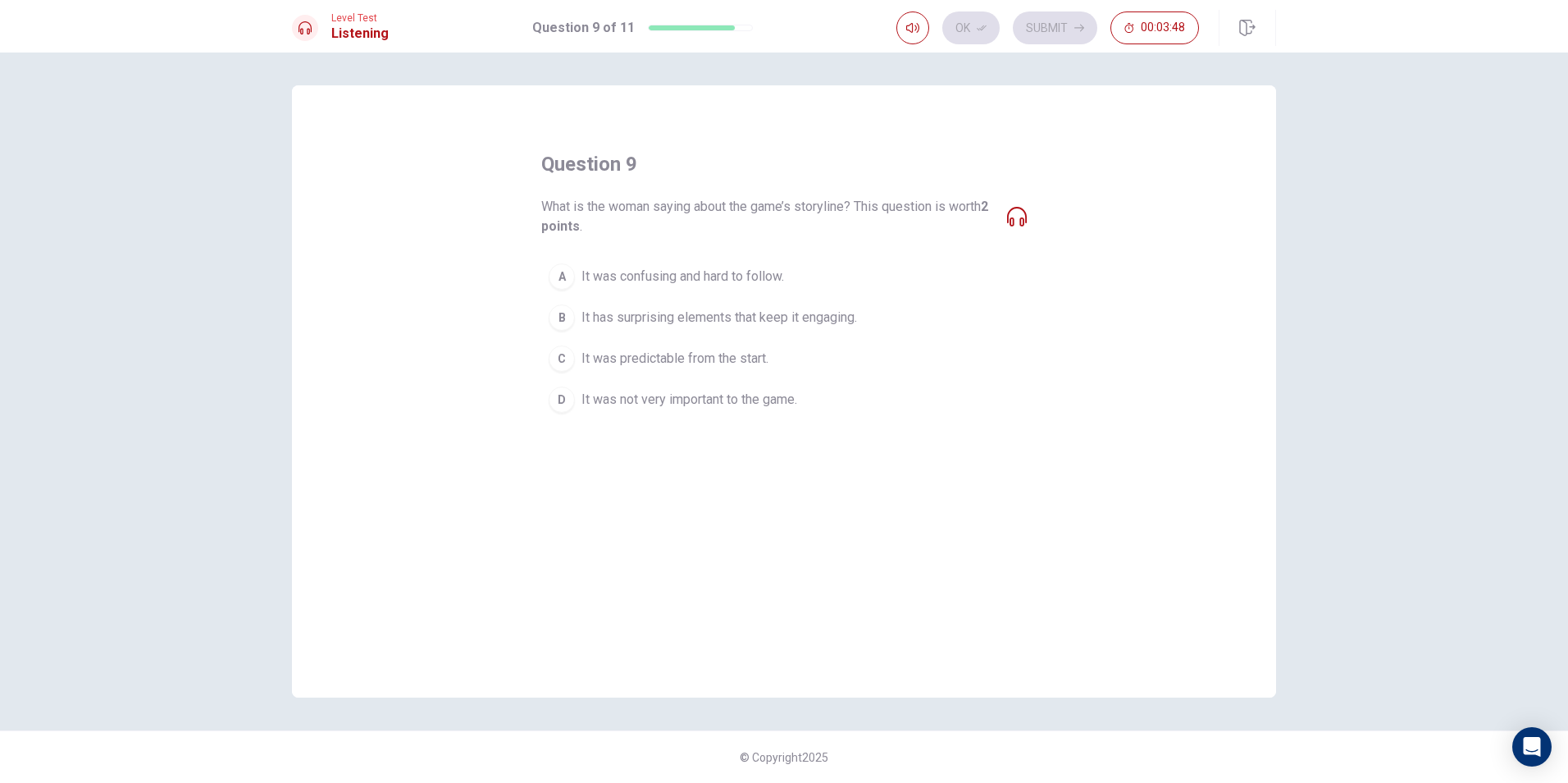
click at [673, 322] on span "It has surprising elements that keep it engaging." at bounding box center [719, 318] width 275 height 20
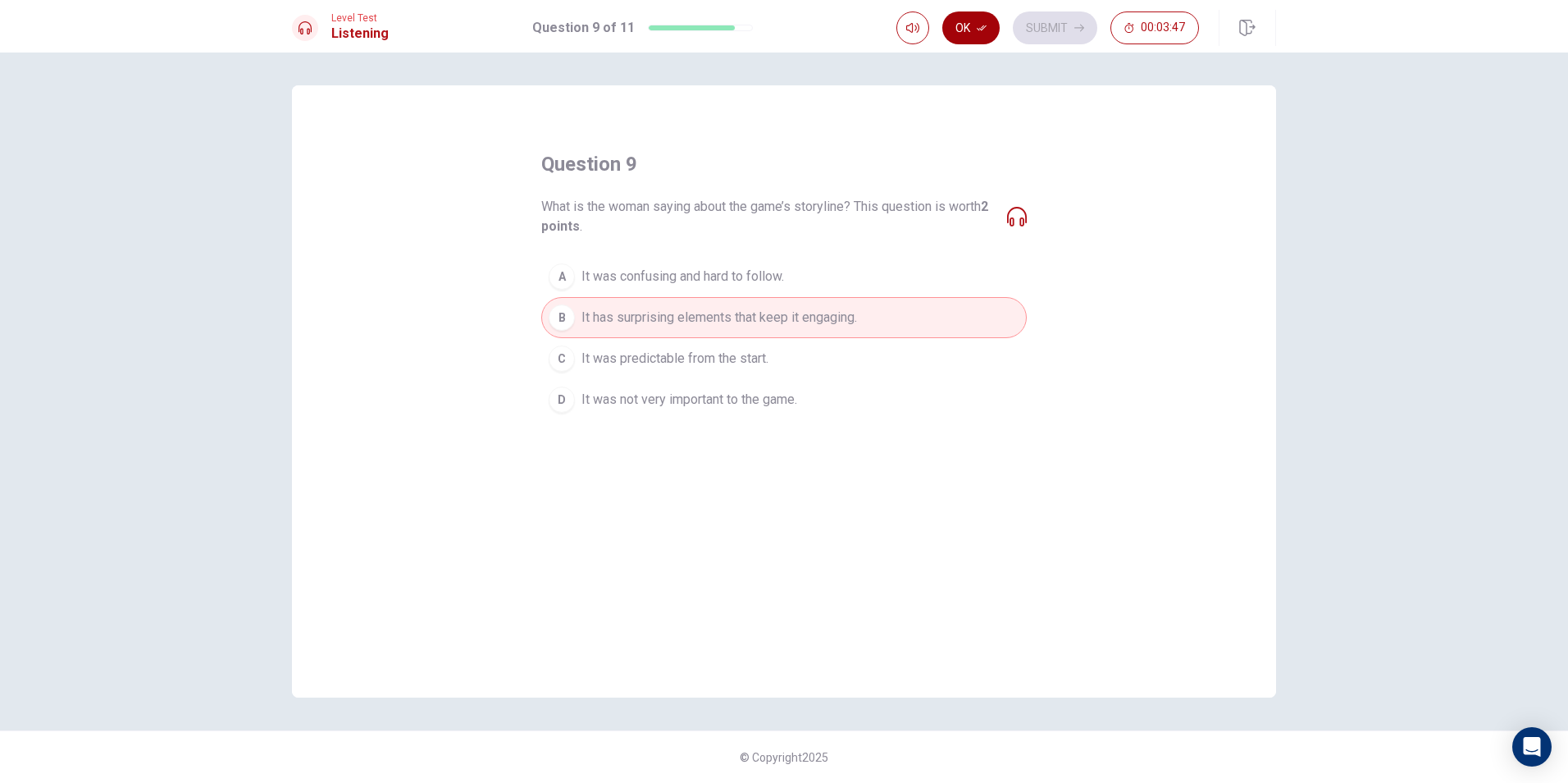
click at [978, 26] on icon "button" at bounding box center [982, 28] width 10 height 10
click at [1070, 27] on button "Submit" at bounding box center [1055, 28] width 84 height 33
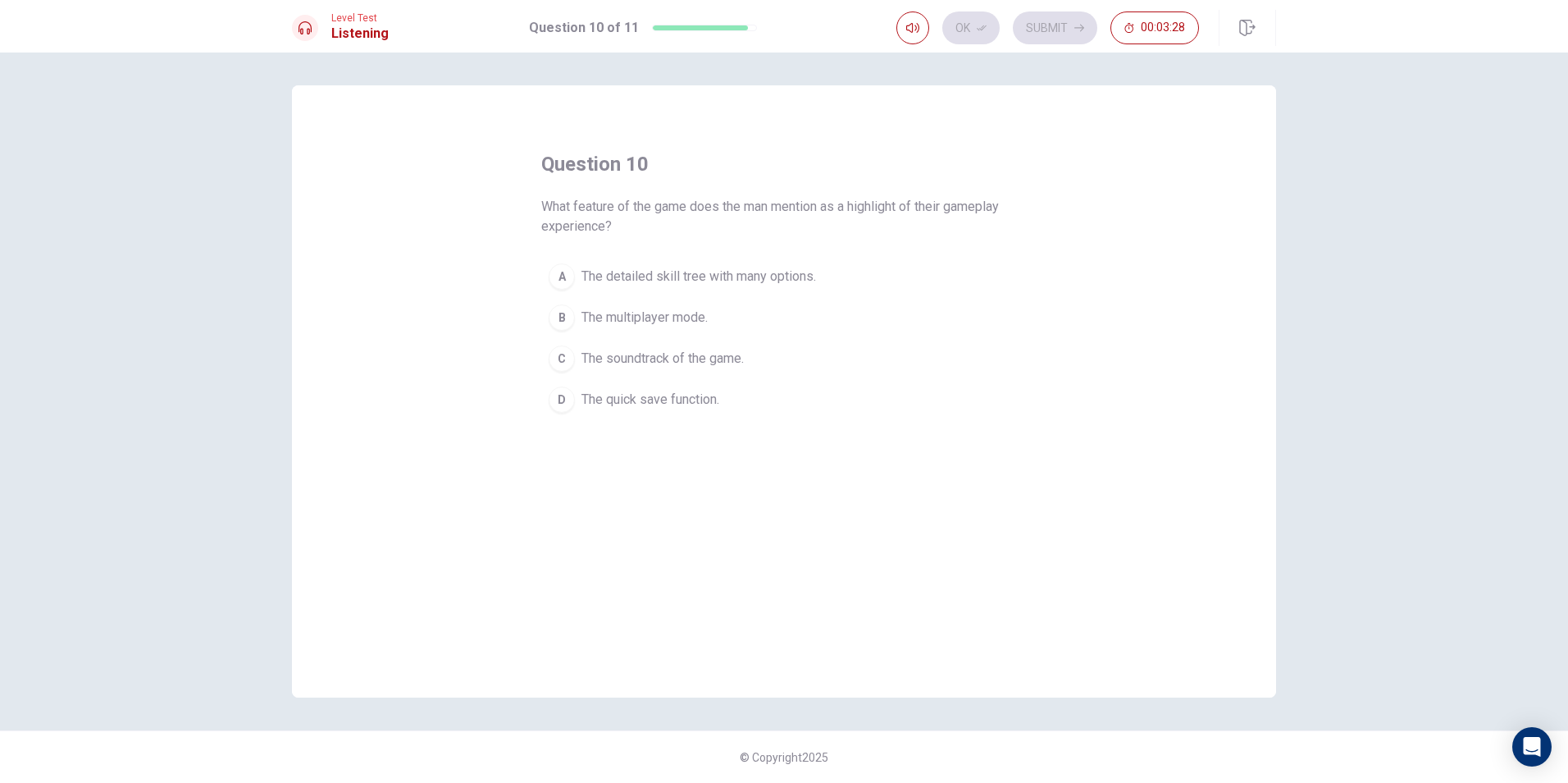
click at [626, 279] on span "The detailed skill tree with many options." at bounding box center [699, 276] width 235 height 20
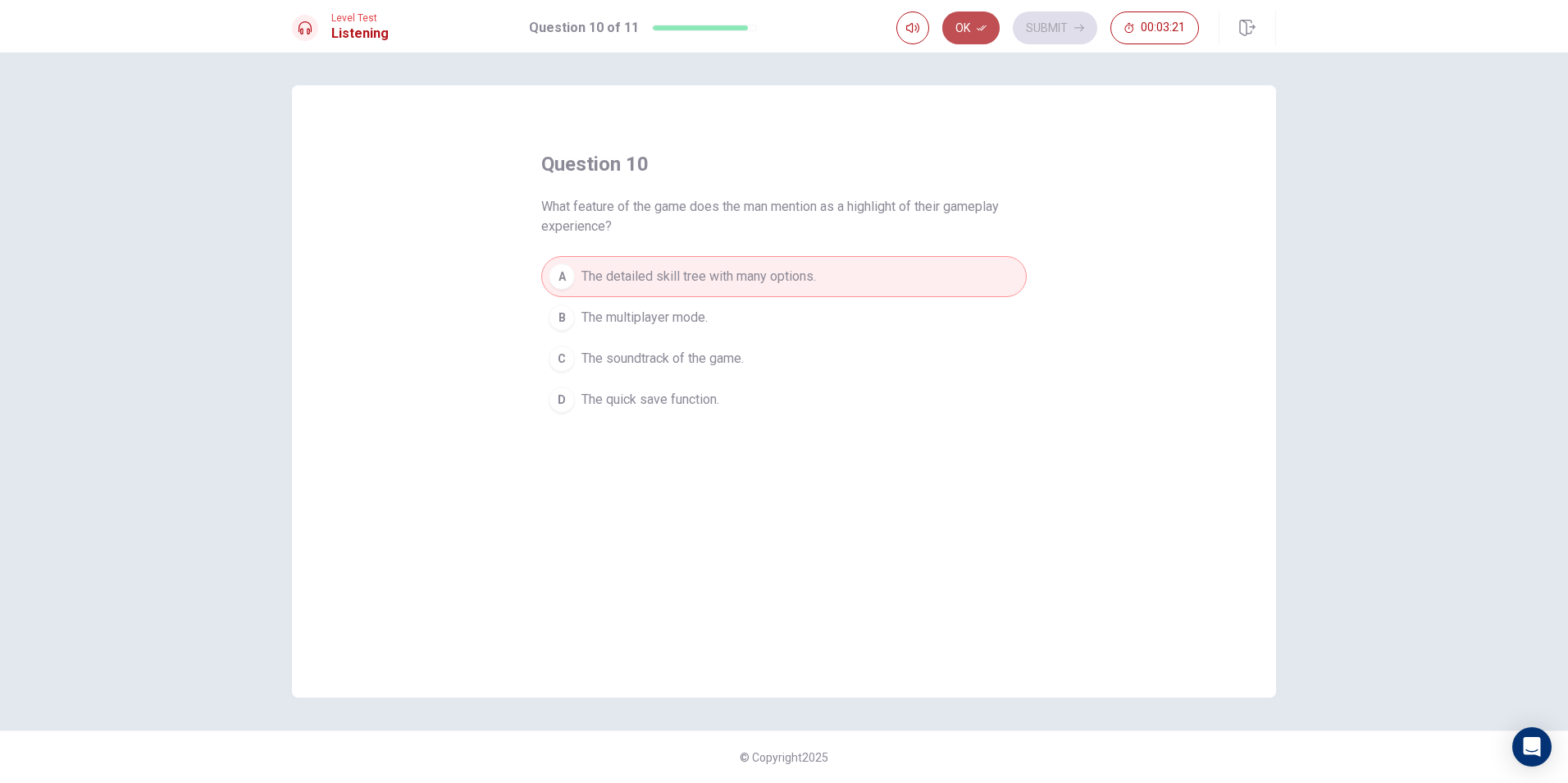
click at [976, 19] on button "Ok" at bounding box center [971, 28] width 57 height 33
click at [1021, 19] on button "Submit" at bounding box center [1055, 28] width 84 height 33
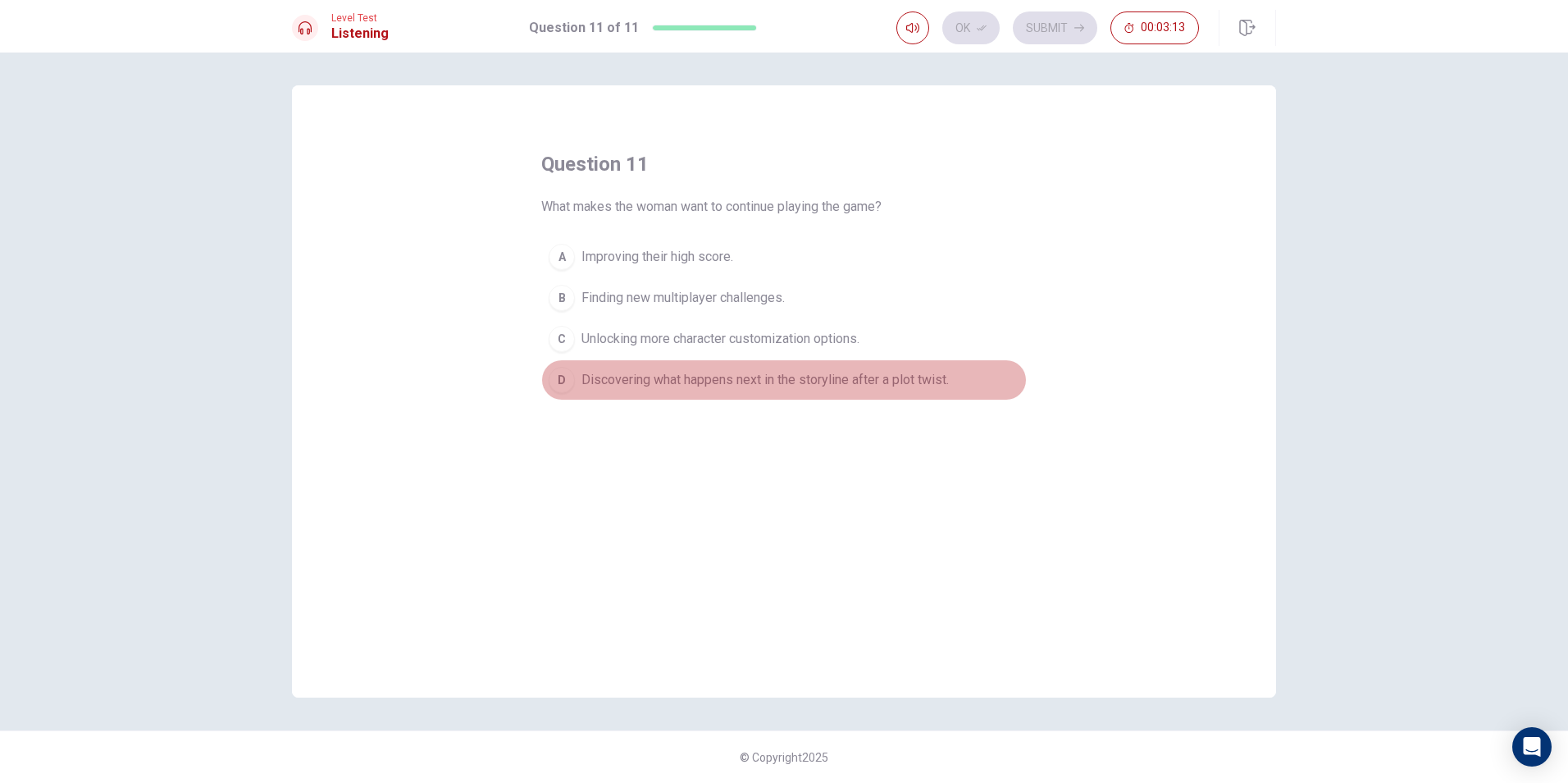
click at [723, 369] on button "D Discovering what happens next in the storyline after a plot twist." at bounding box center [784, 380] width 486 height 41
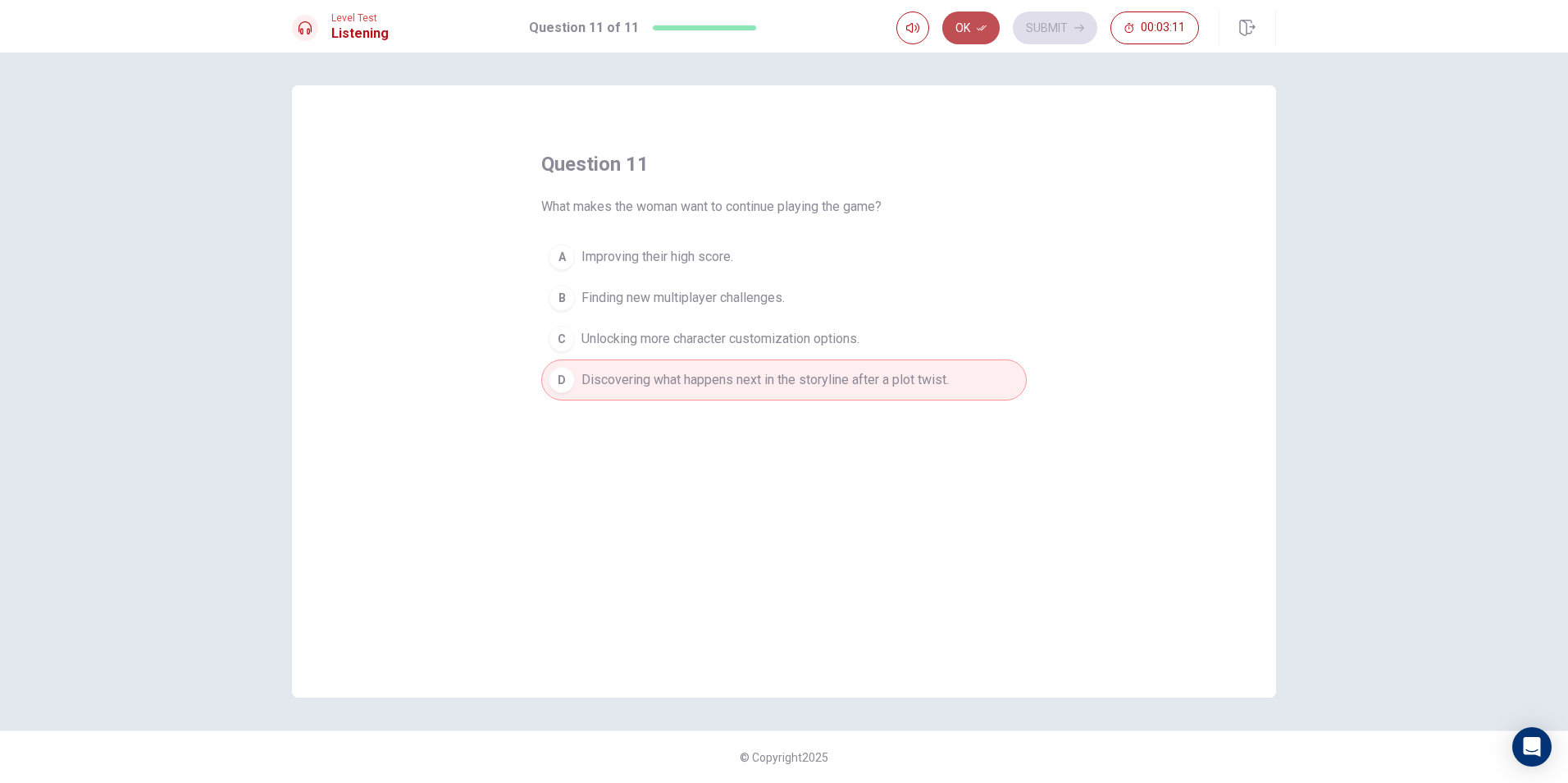
click at [978, 24] on icon "button" at bounding box center [982, 28] width 10 height 10
click at [1059, 24] on button "Submit" at bounding box center [1055, 28] width 84 height 33
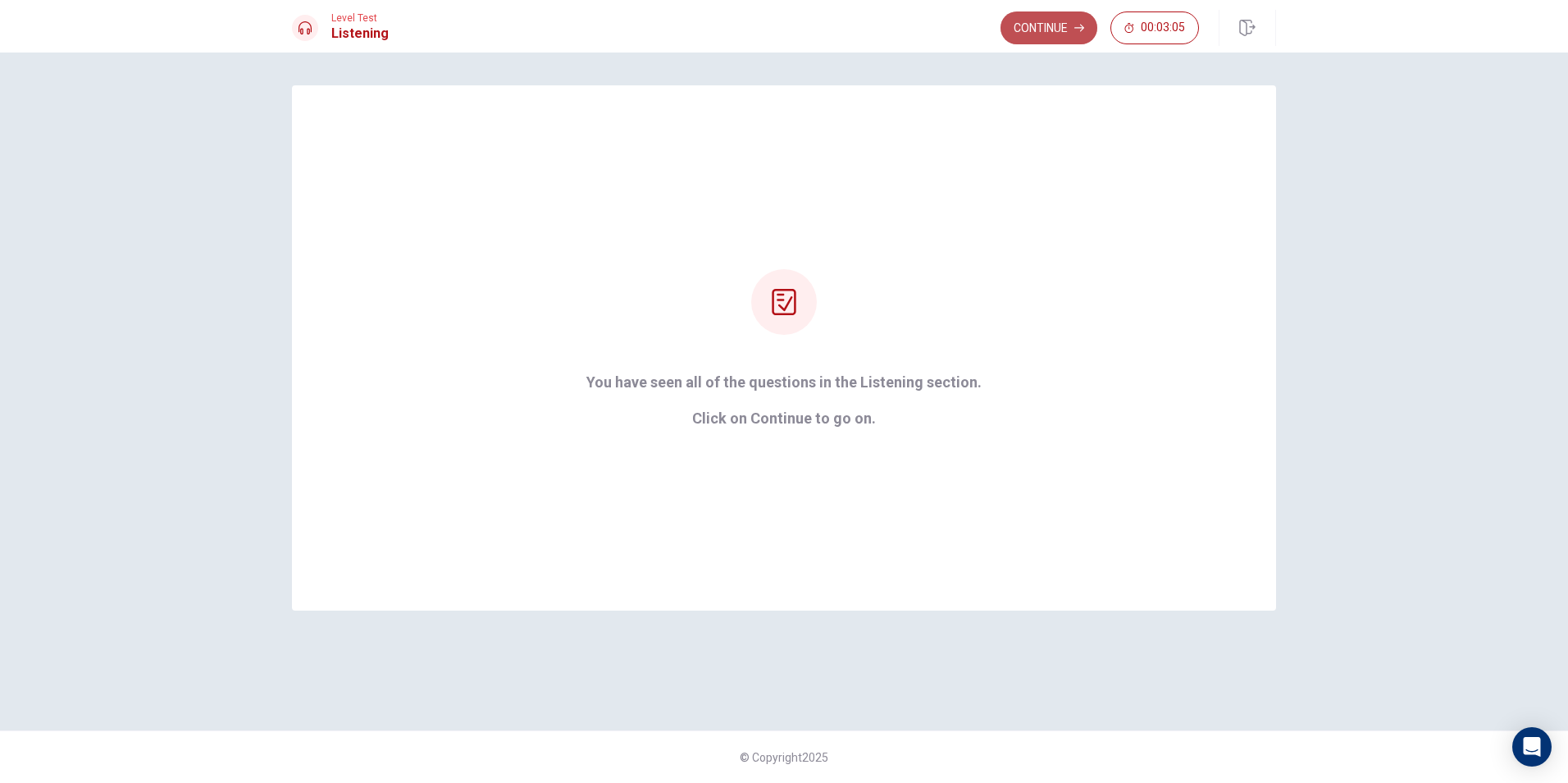
click at [1026, 26] on button "Continue" at bounding box center [1049, 28] width 97 height 33
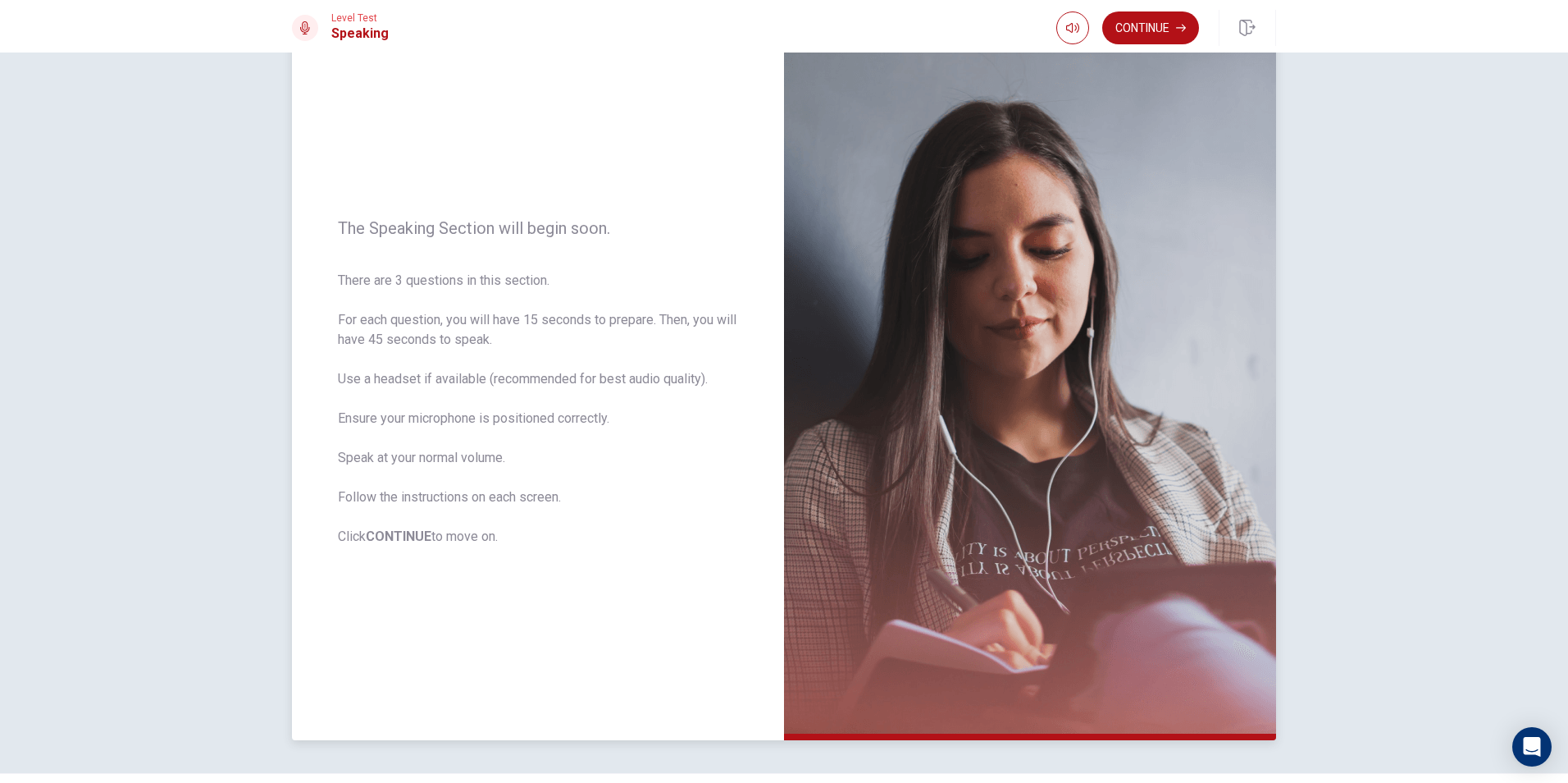
scroll to position [22, 0]
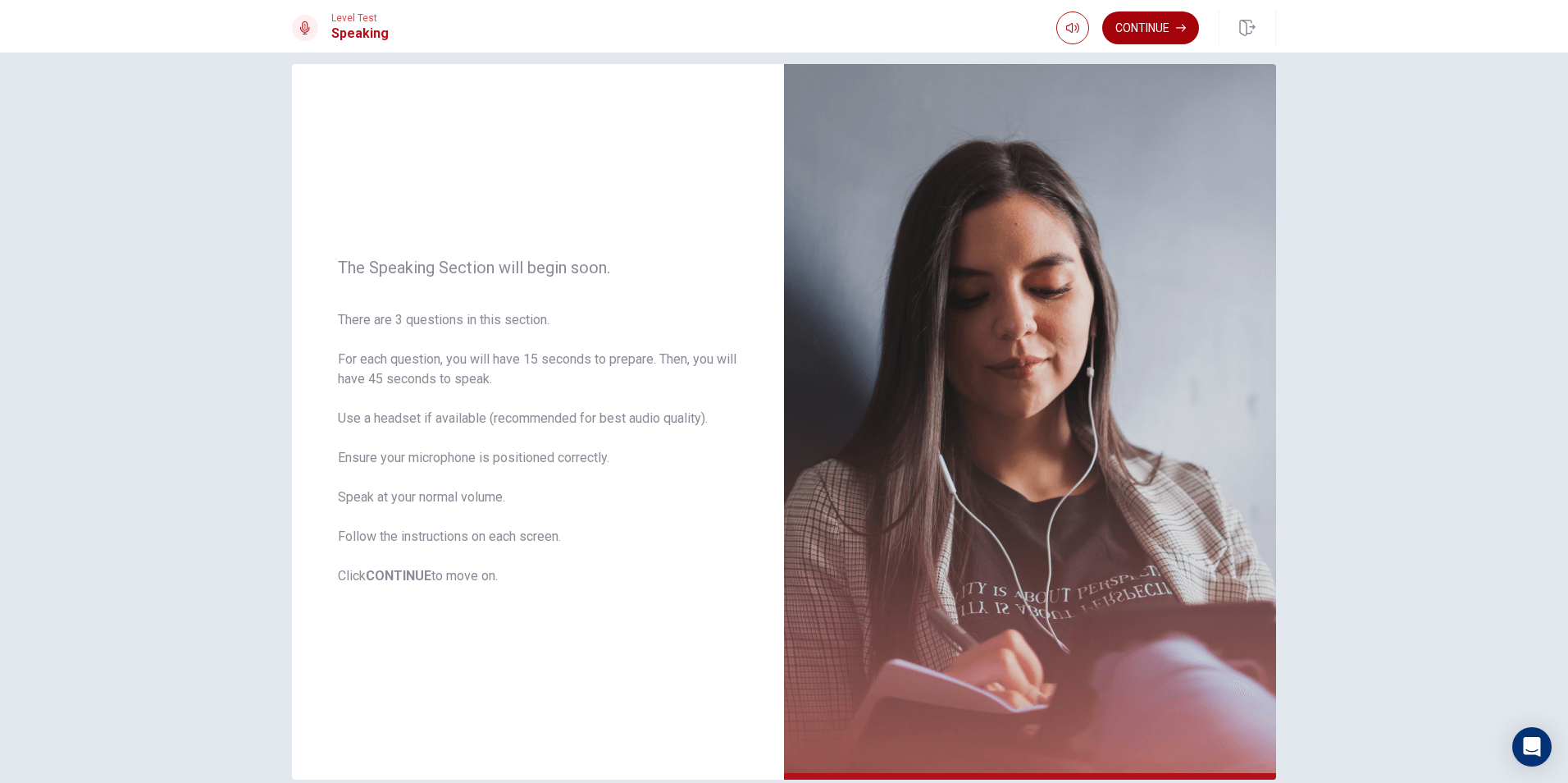
click at [1174, 31] on button "Continue" at bounding box center [1151, 28] width 97 height 33
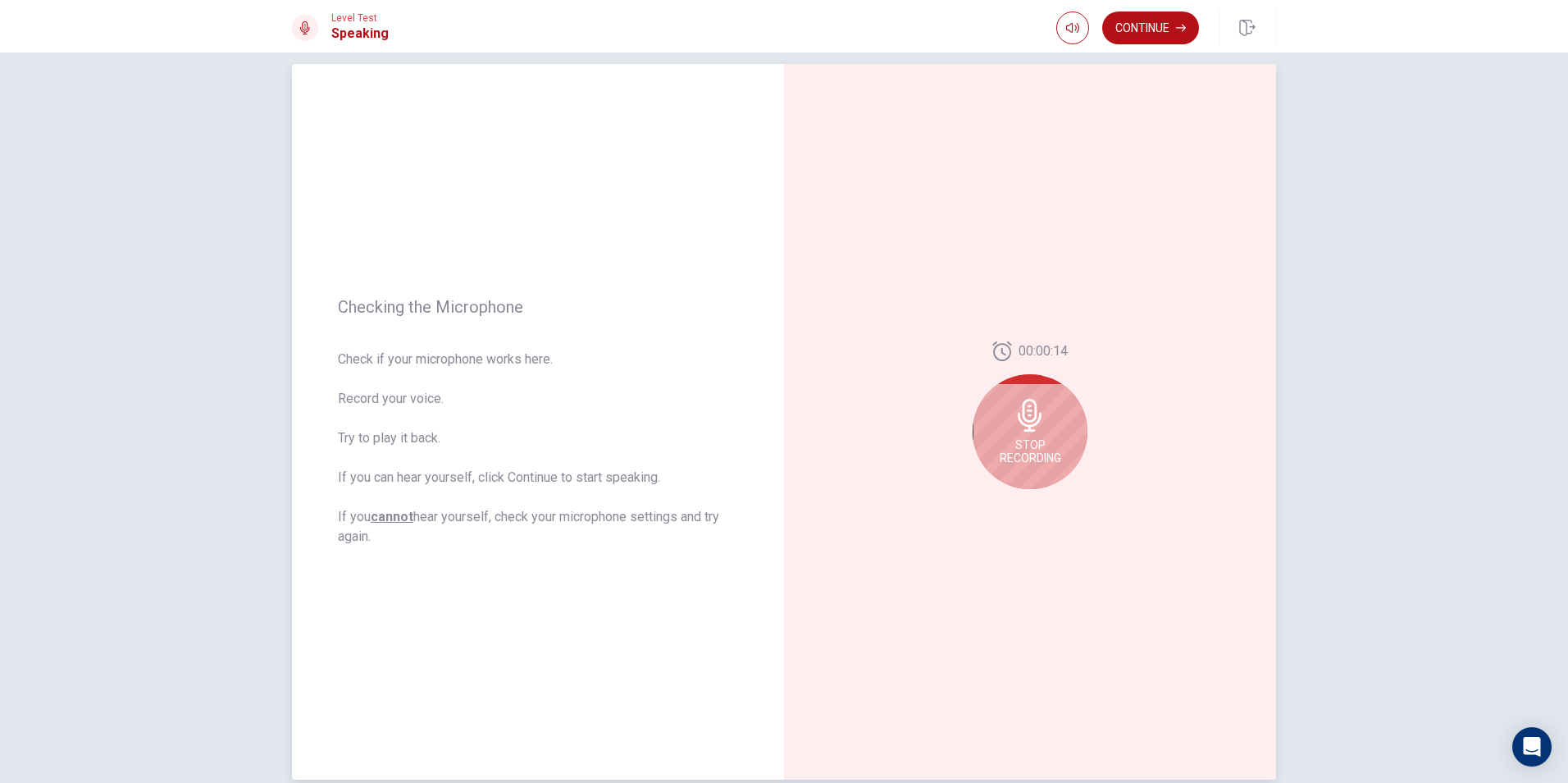
click at [1055, 426] on div "Stop Recording" at bounding box center [1030, 431] width 115 height 115
click at [1030, 426] on icon at bounding box center [1033, 420] width 33 height 33
click at [1001, 503] on button "Record Again" at bounding box center [1012, 502] width 23 height 23
click at [1035, 426] on icon at bounding box center [1030, 415] width 33 height 33
click at [1035, 426] on icon at bounding box center [1033, 420] width 33 height 33
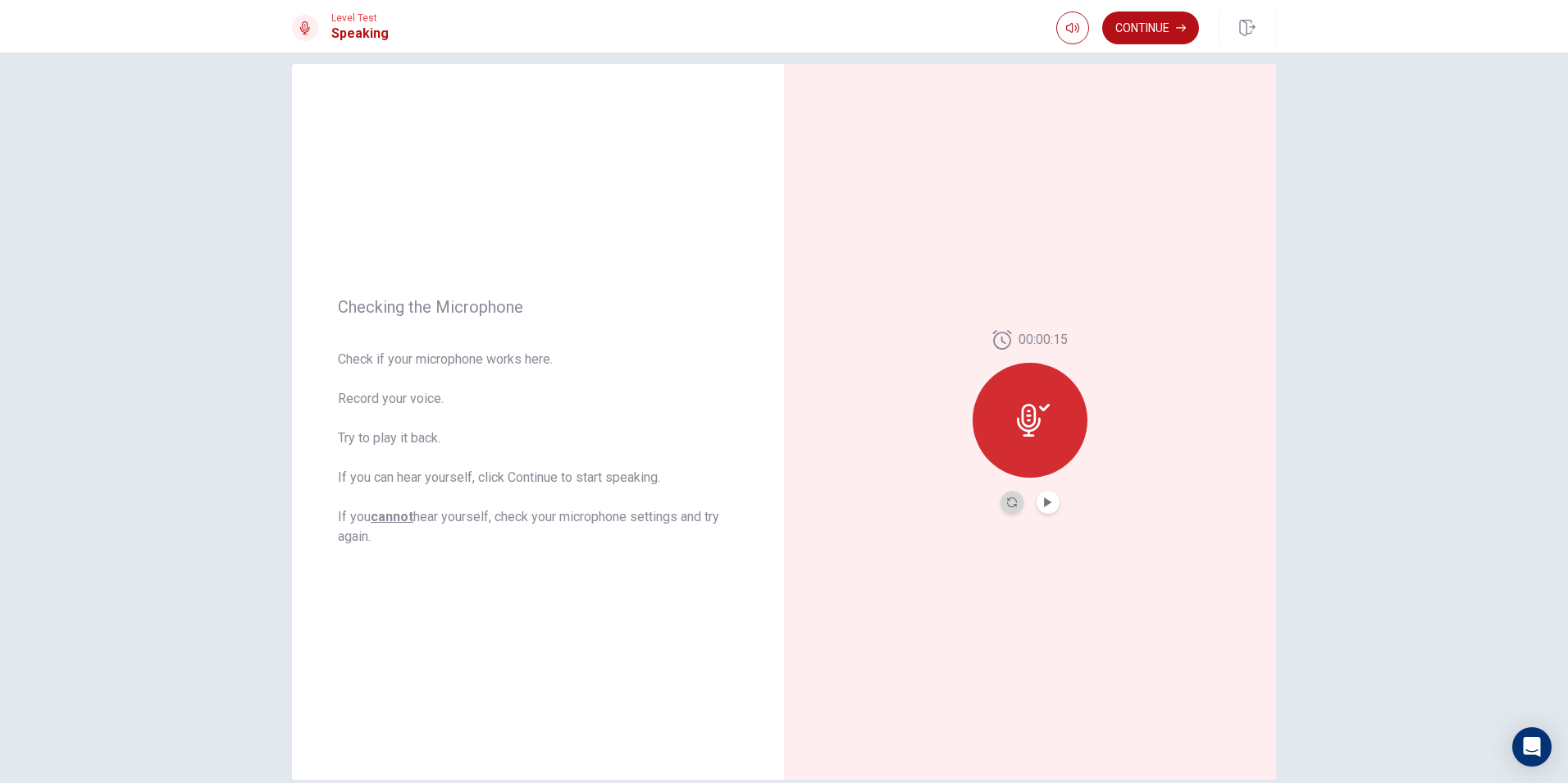
click at [1001, 500] on button "Record Again" at bounding box center [1012, 502] width 23 height 23
drag, startPoint x: 1017, startPoint y: 440, endPoint x: 1082, endPoint y: 465, distance: 69.6
click at [1026, 442] on span "Stop Recording" at bounding box center [1030, 451] width 62 height 26
click at [1036, 498] on button "Play Audio" at bounding box center [1048, 502] width 23 height 23
click at [1007, 507] on button "Record Again" at bounding box center [1012, 502] width 23 height 23
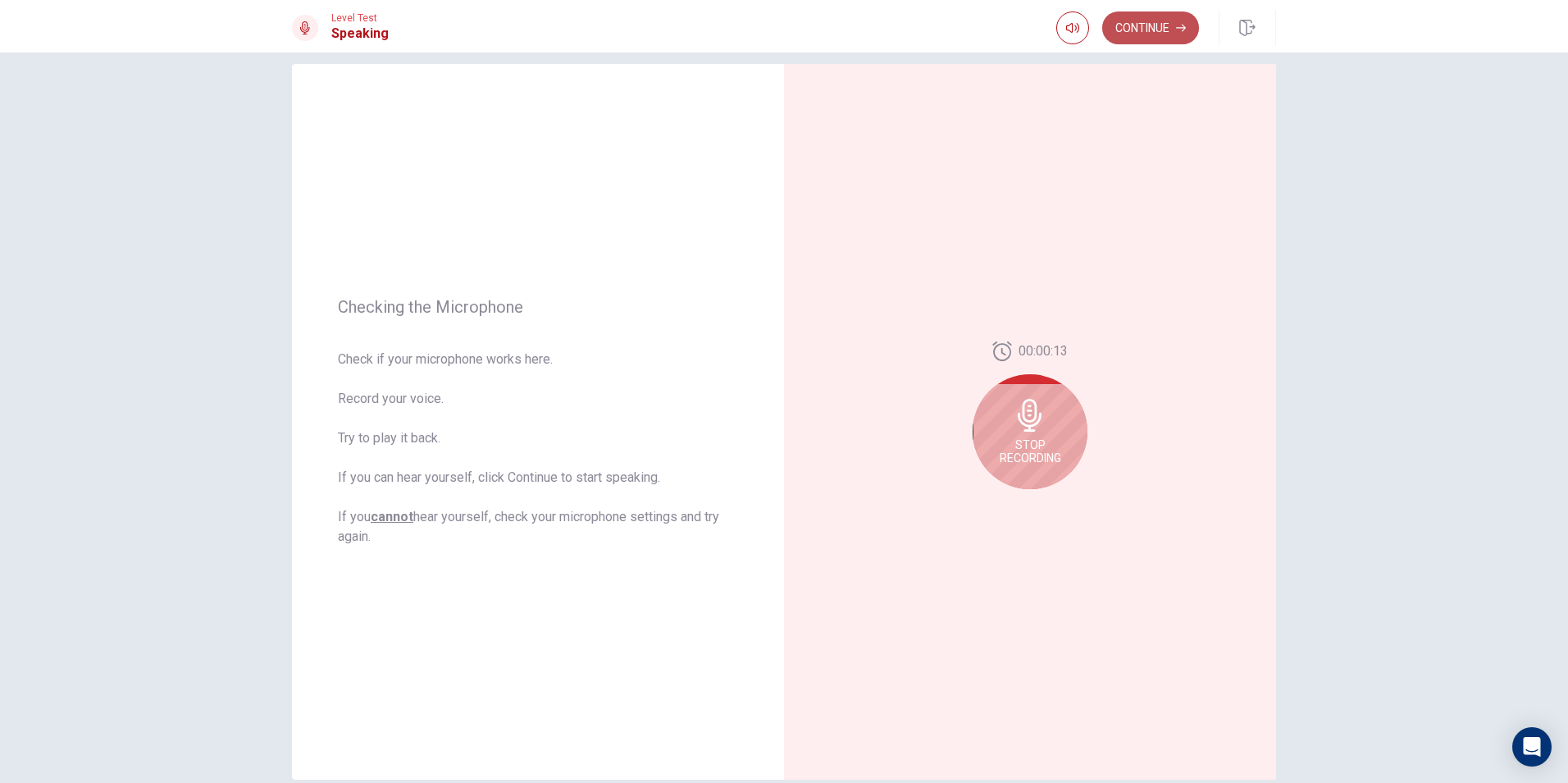
click at [1155, 30] on button "Continue" at bounding box center [1151, 28] width 97 height 33
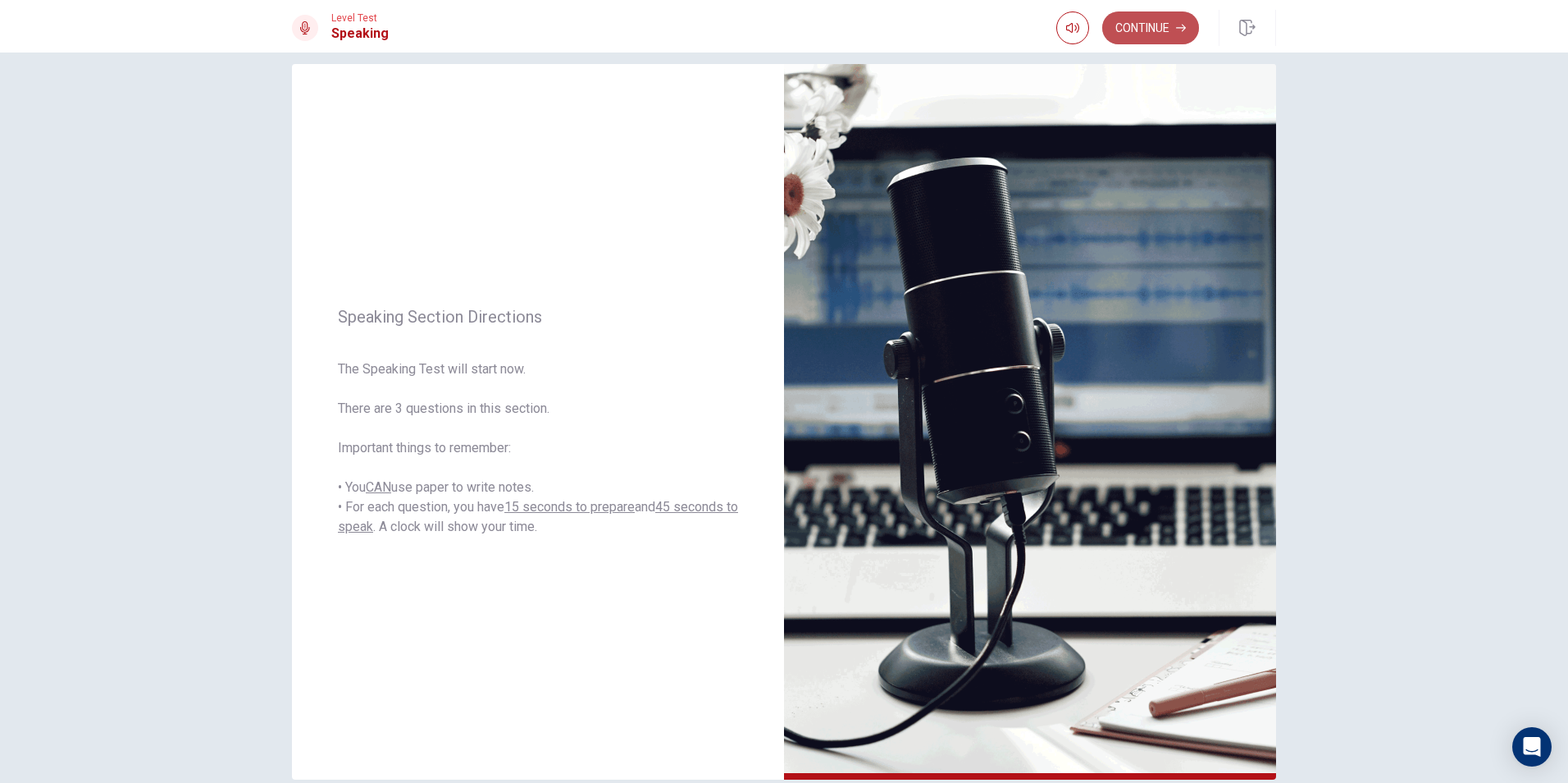
click at [1166, 21] on button "Continue" at bounding box center [1151, 28] width 97 height 33
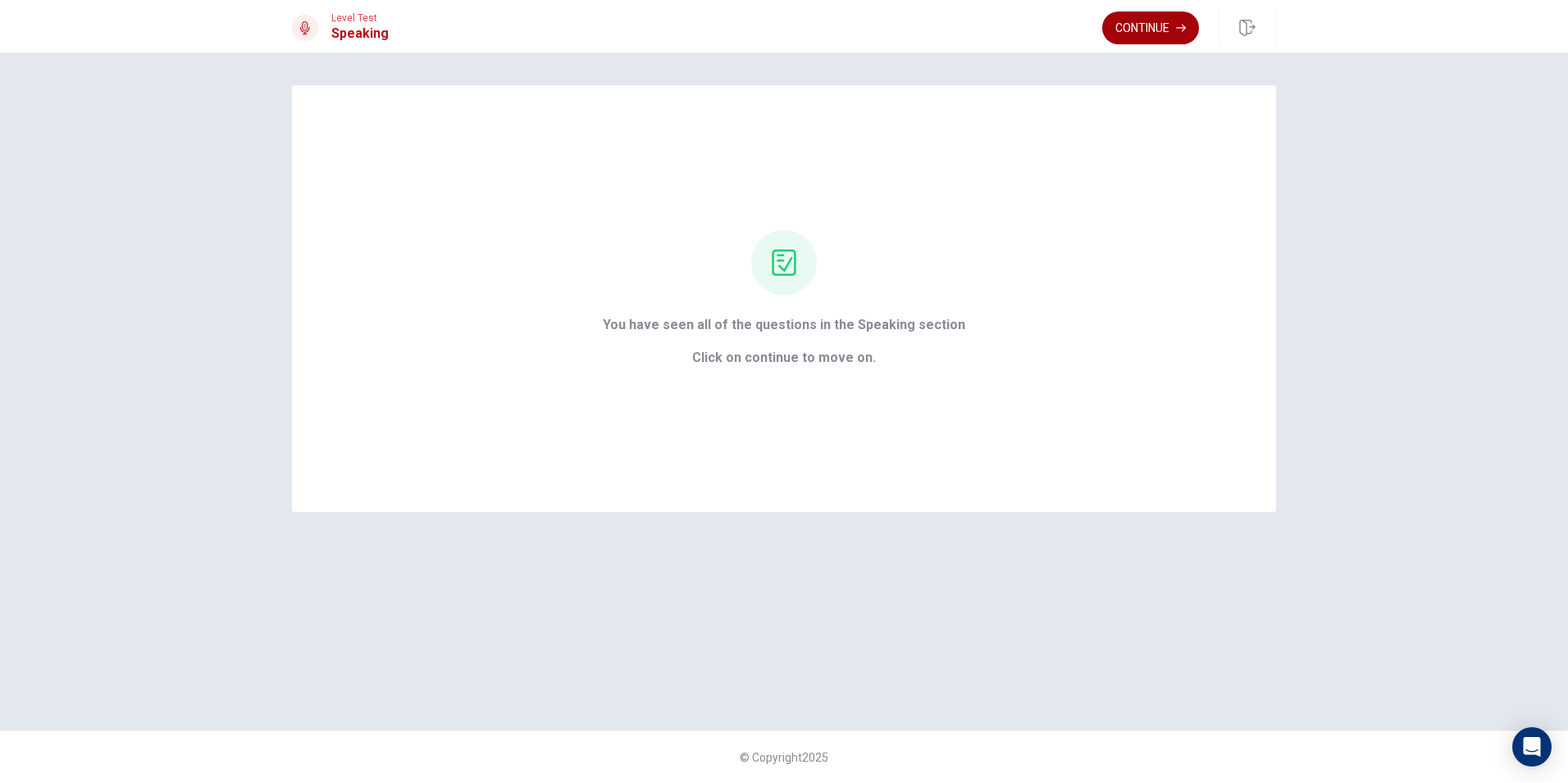
click at [1161, 32] on button "Continue" at bounding box center [1151, 28] width 97 height 33
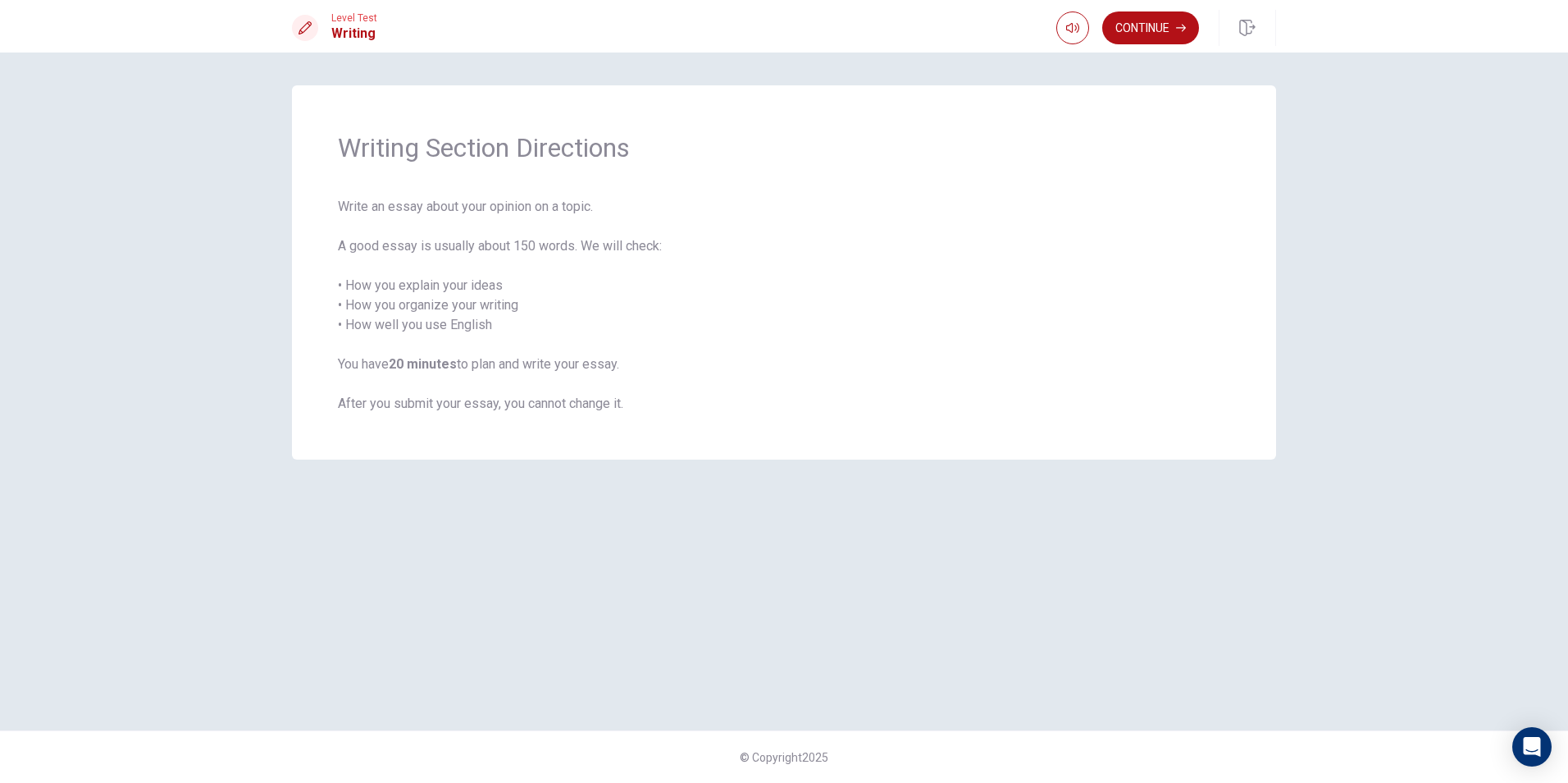
click at [187, 474] on div "Writing Section Directions Write an essay about your opinion on a topic. A good…" at bounding box center [784, 418] width 1568 height 730
click at [1147, 30] on button "Continue" at bounding box center [1151, 28] width 97 height 33
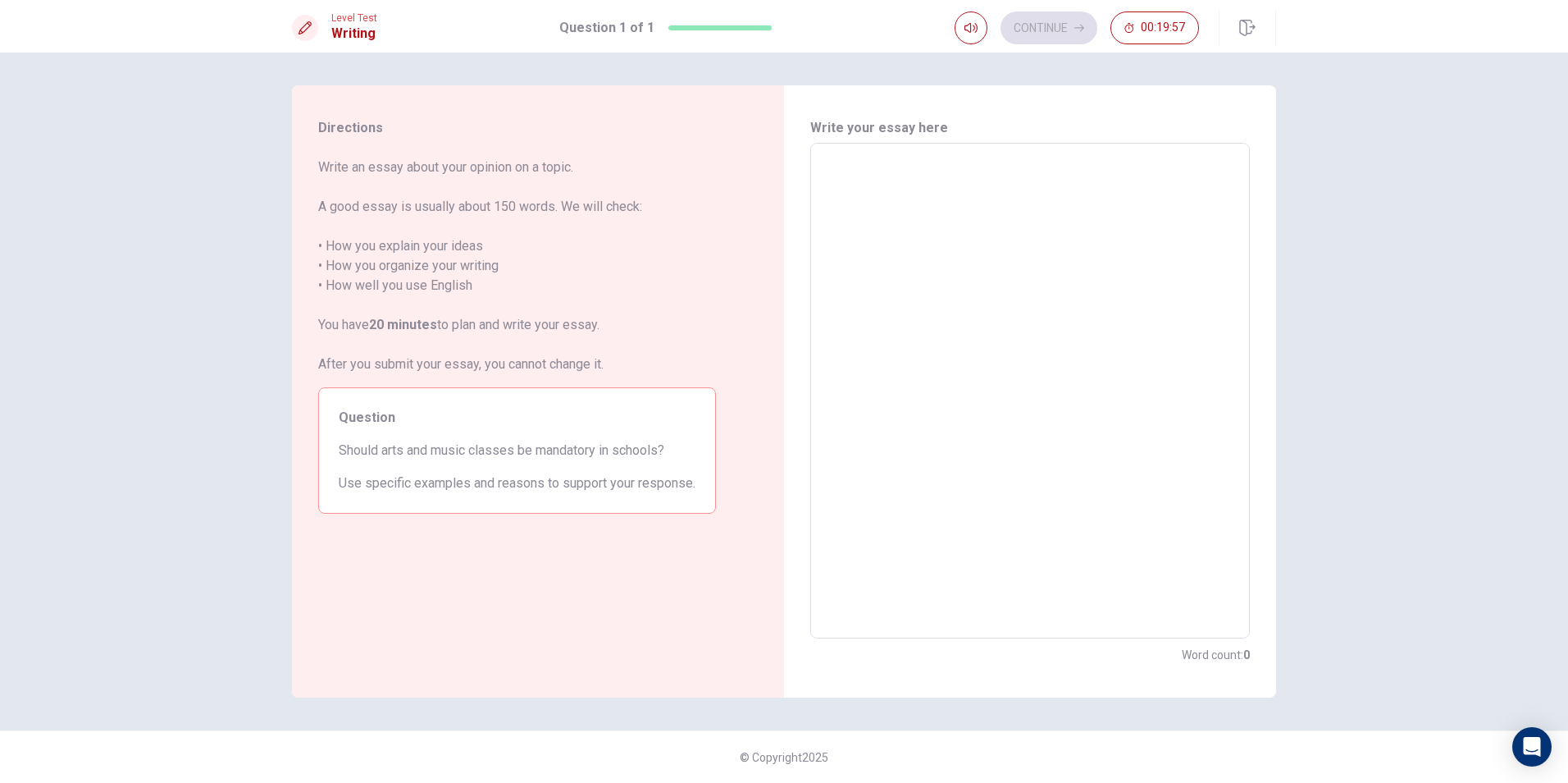
drag, startPoint x: 953, startPoint y: 296, endPoint x: 943, endPoint y: 239, distance: 57.9
click at [940, 246] on textarea at bounding box center [1030, 391] width 417 height 468
click at [201, 252] on div "Directions Write an essay about your opinion on a topic. A good essay is usuall…" at bounding box center [784, 418] width 1568 height 730
click at [857, 161] on textarea at bounding box center [1030, 391] width 417 height 468
click at [833, 170] on textarea at bounding box center [1030, 391] width 417 height 468
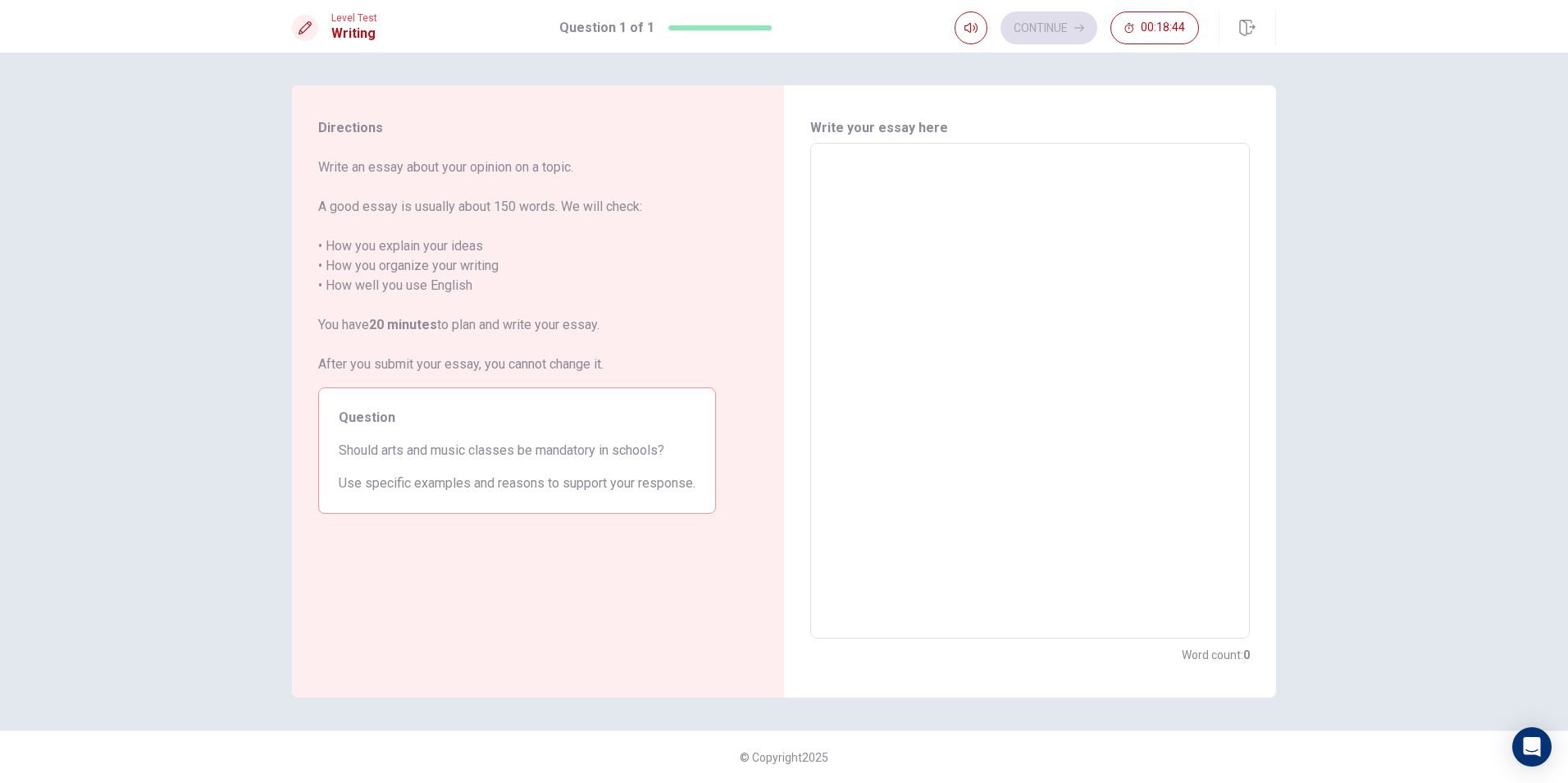
type textarea "y"
type textarea "x"
type textarea "Y"
type textarea "x"
type textarea "Ye"
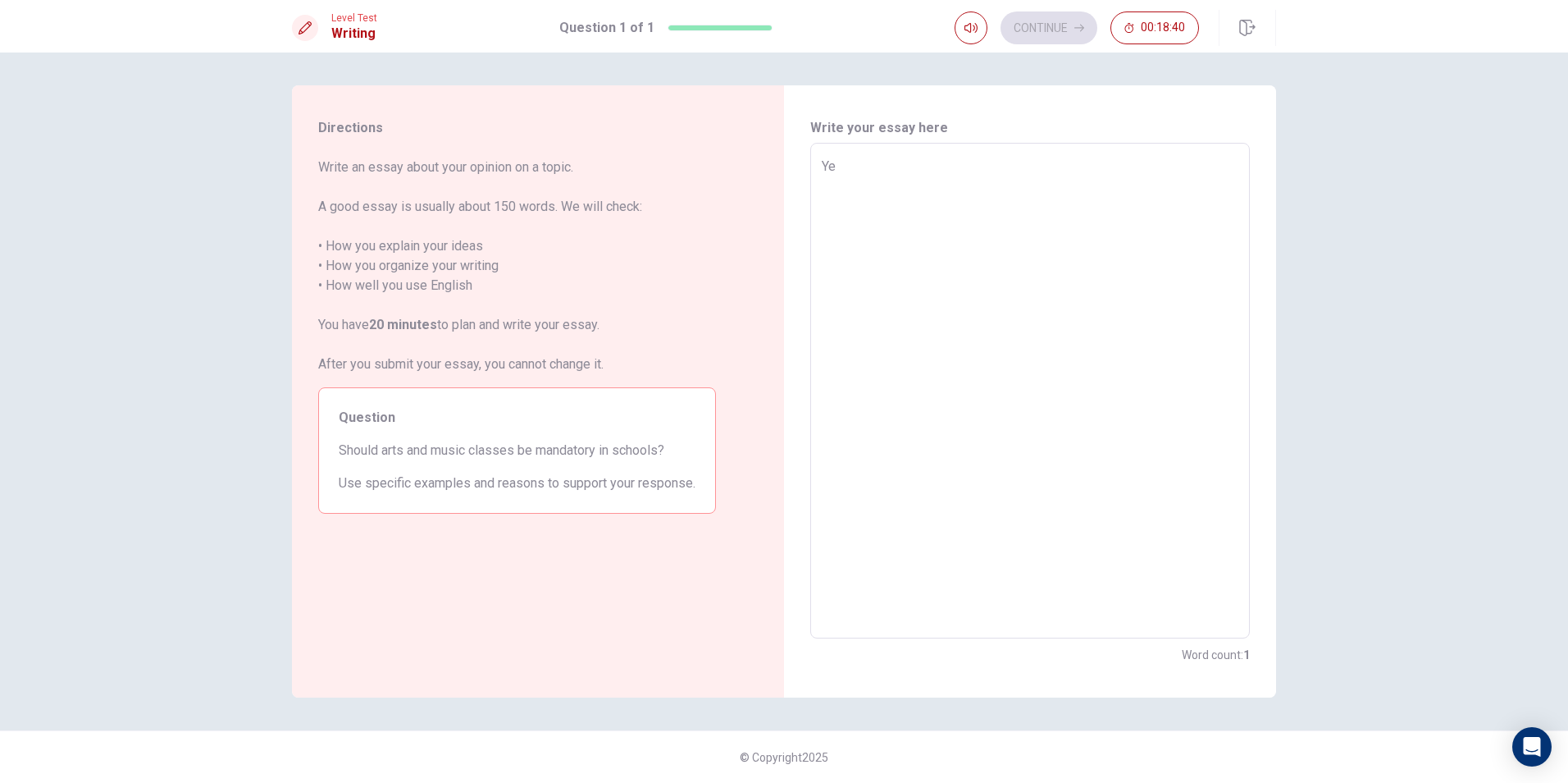
type textarea "x"
type textarea "Y"
type textarea "x"
type textarea "I"
type textarea "x"
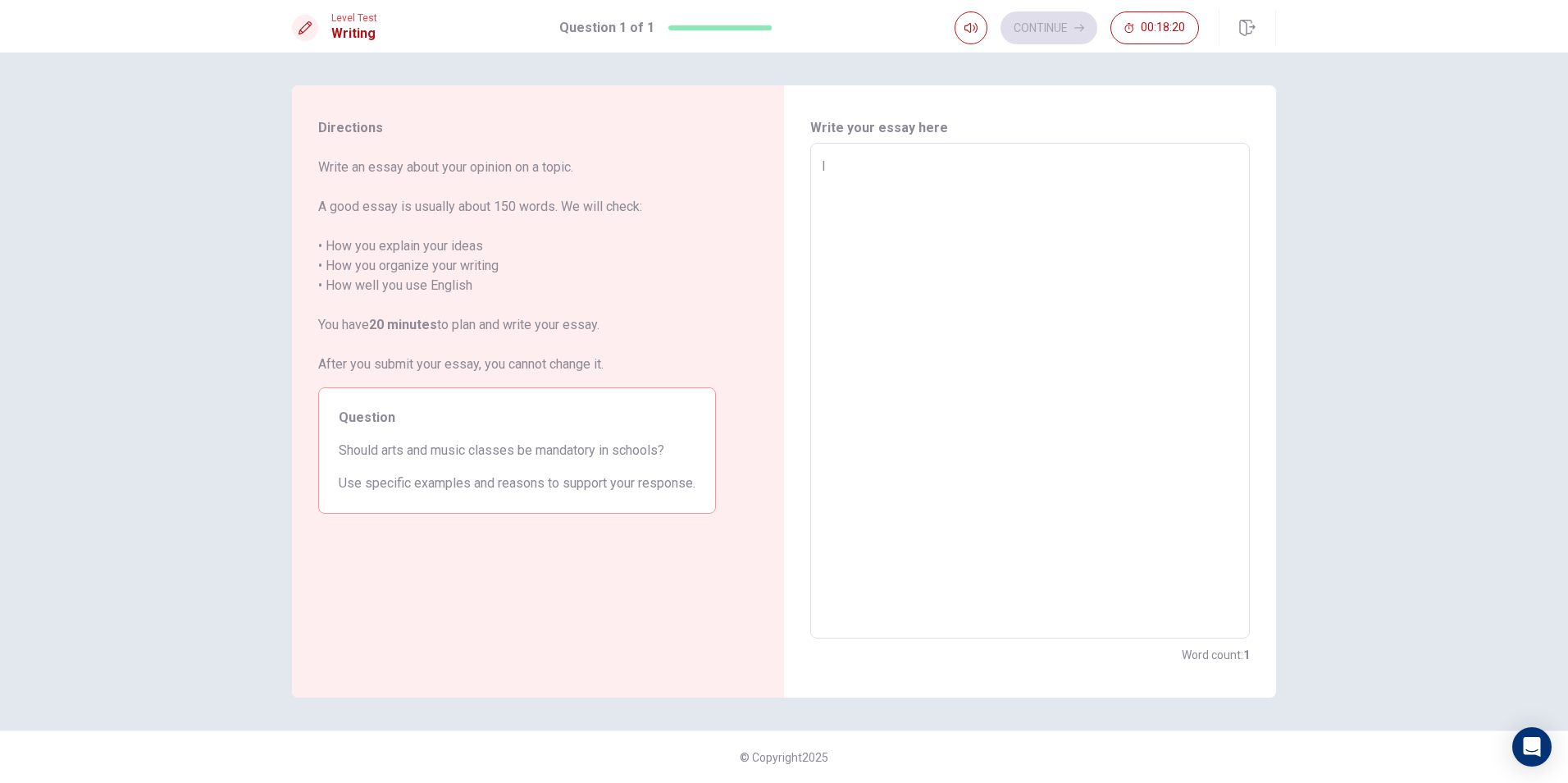
type textarea "I"
type textarea "x"
type textarea "I t"
type textarea "x"
type textarea "I th"
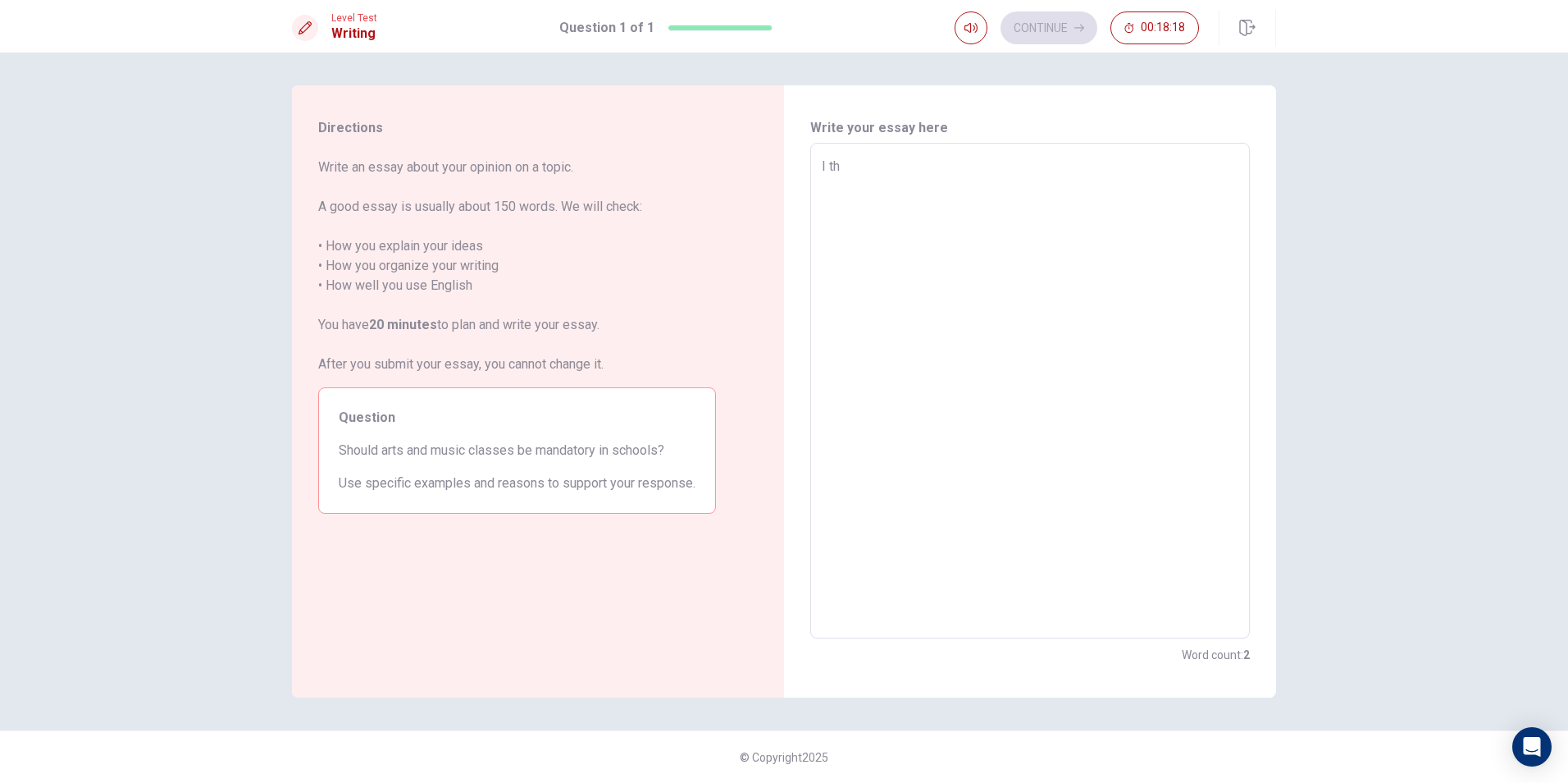
type textarea "x"
type textarea "I thi"
type textarea "x"
type textarea "I thin"
type textarea "x"
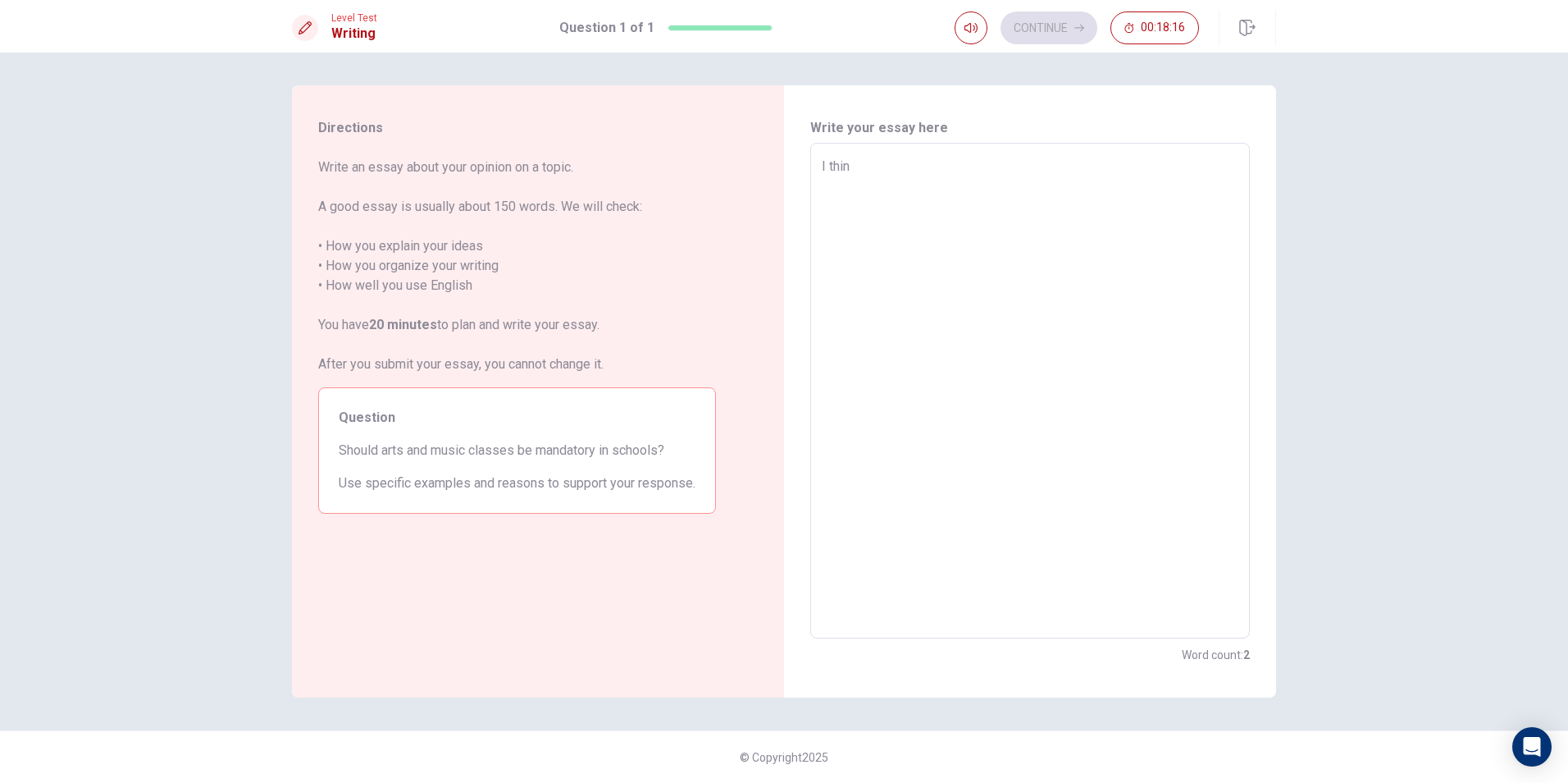
type textarea "I think"
type textarea "x"
type textarea "I think"
type textarea "x"
type textarea "I think i"
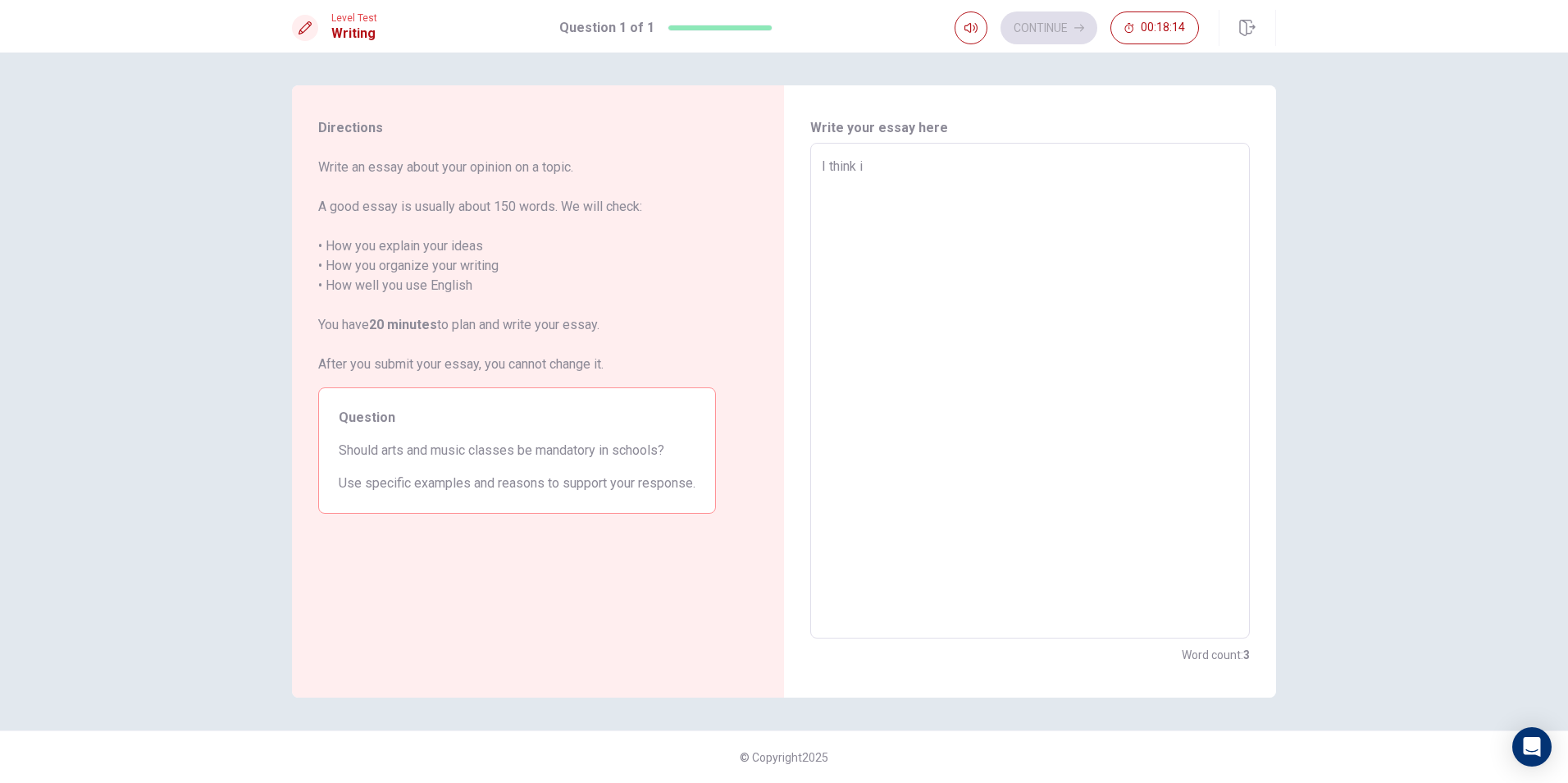
type textarea "x"
type textarea "I think it"
type textarea "x"
type textarea "I think it"
type textarea "x"
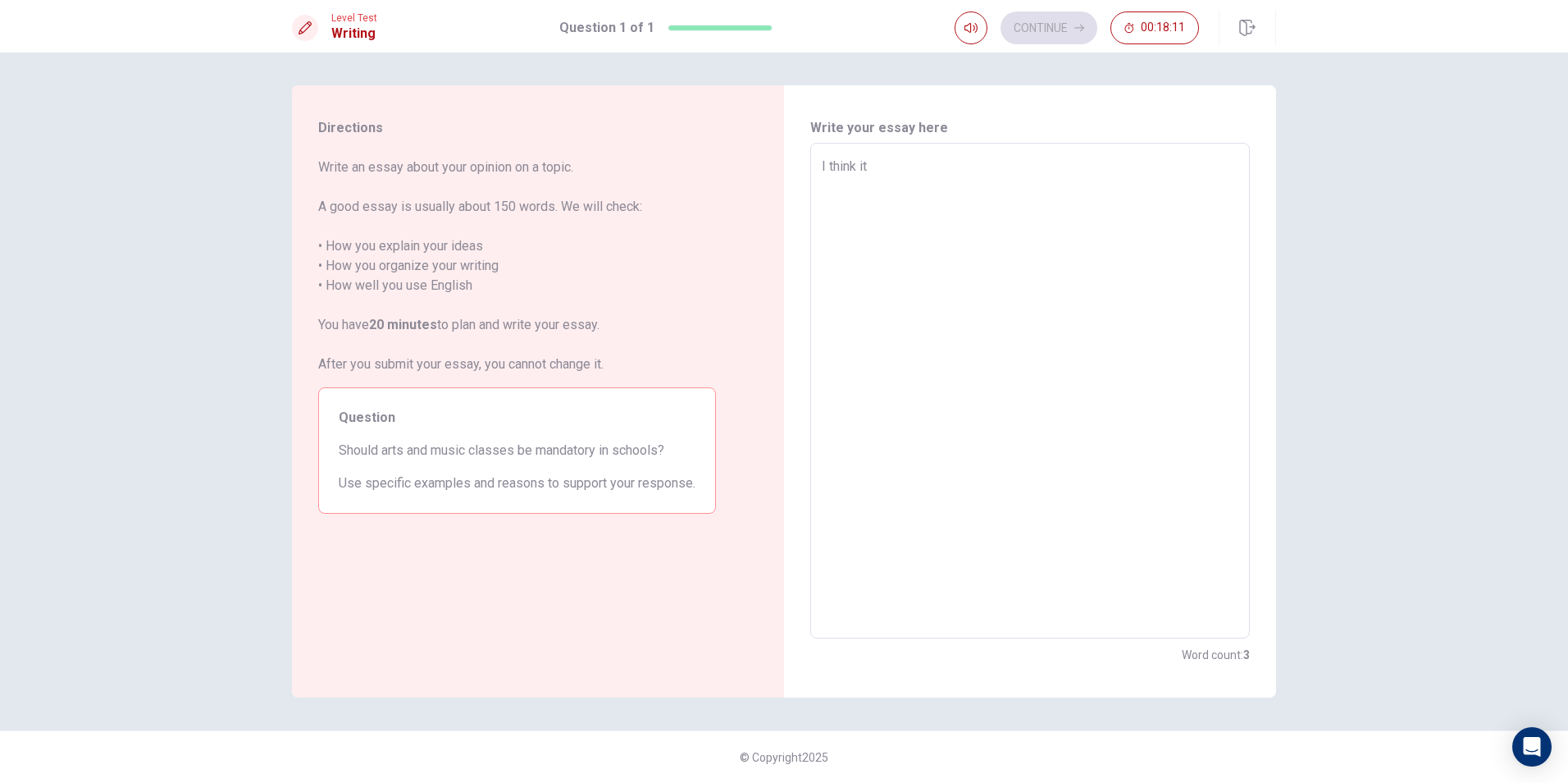
type textarea "I think it s"
type textarea "x"
type textarea "I think it sh"
type textarea "x"
type textarea "I think it sho"
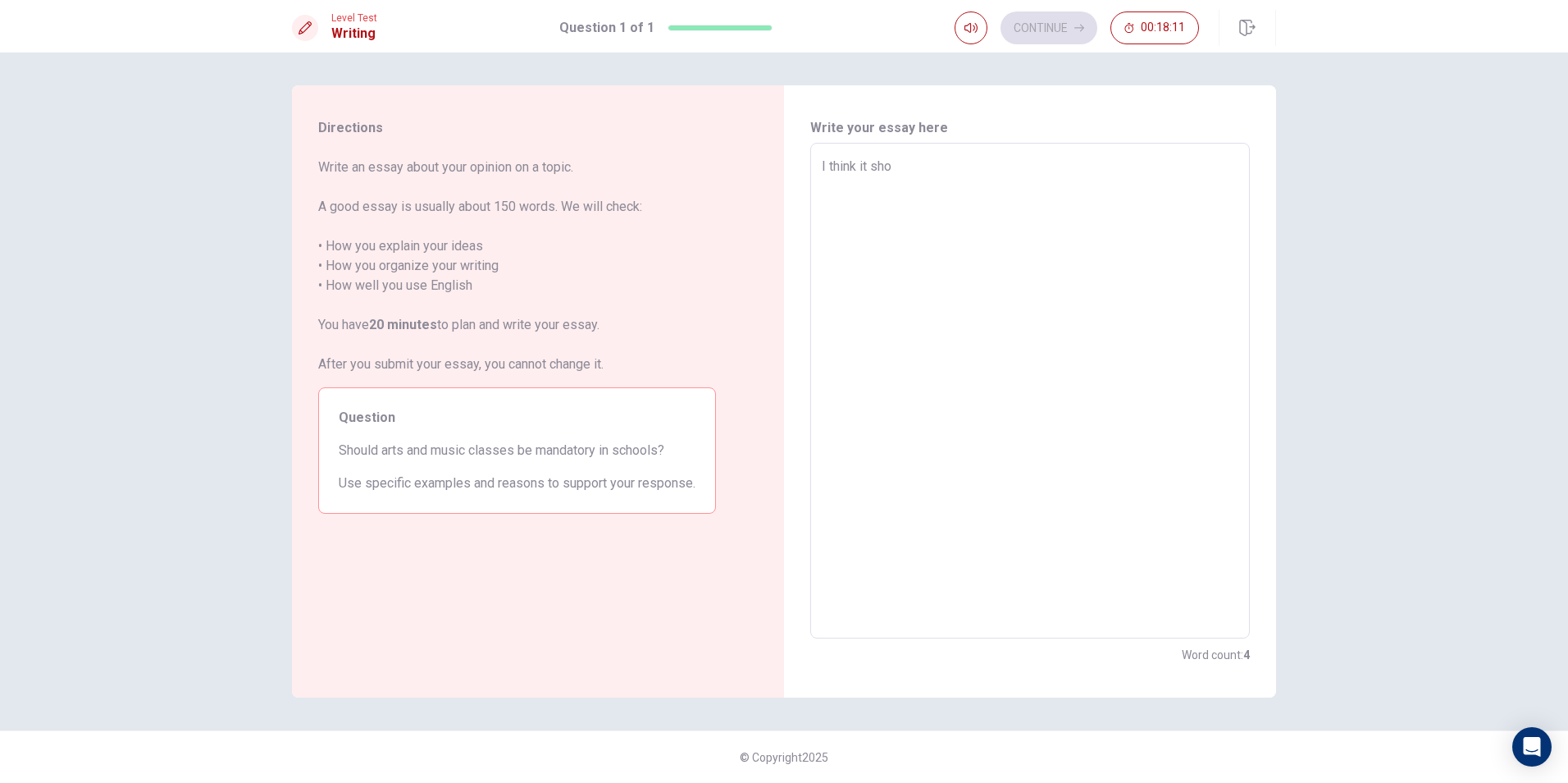
type textarea "x"
type textarea "I think it shou"
type textarea "x"
type textarea "I think it shoul"
type textarea "x"
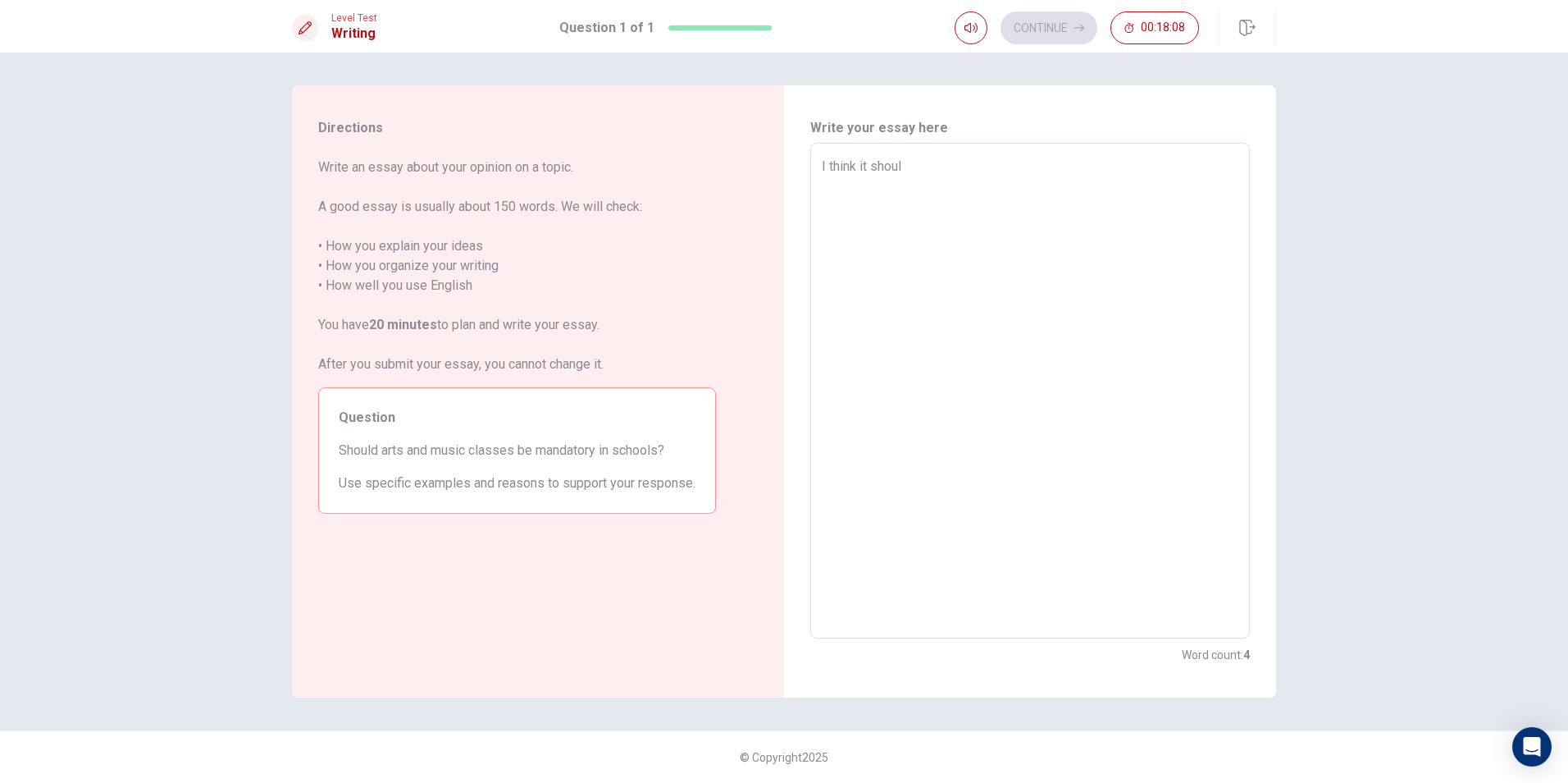
type textarea "I think it should"
type textarea "x"
type textarea "I think it should"
type textarea "x"
type textarea "I think it should b"
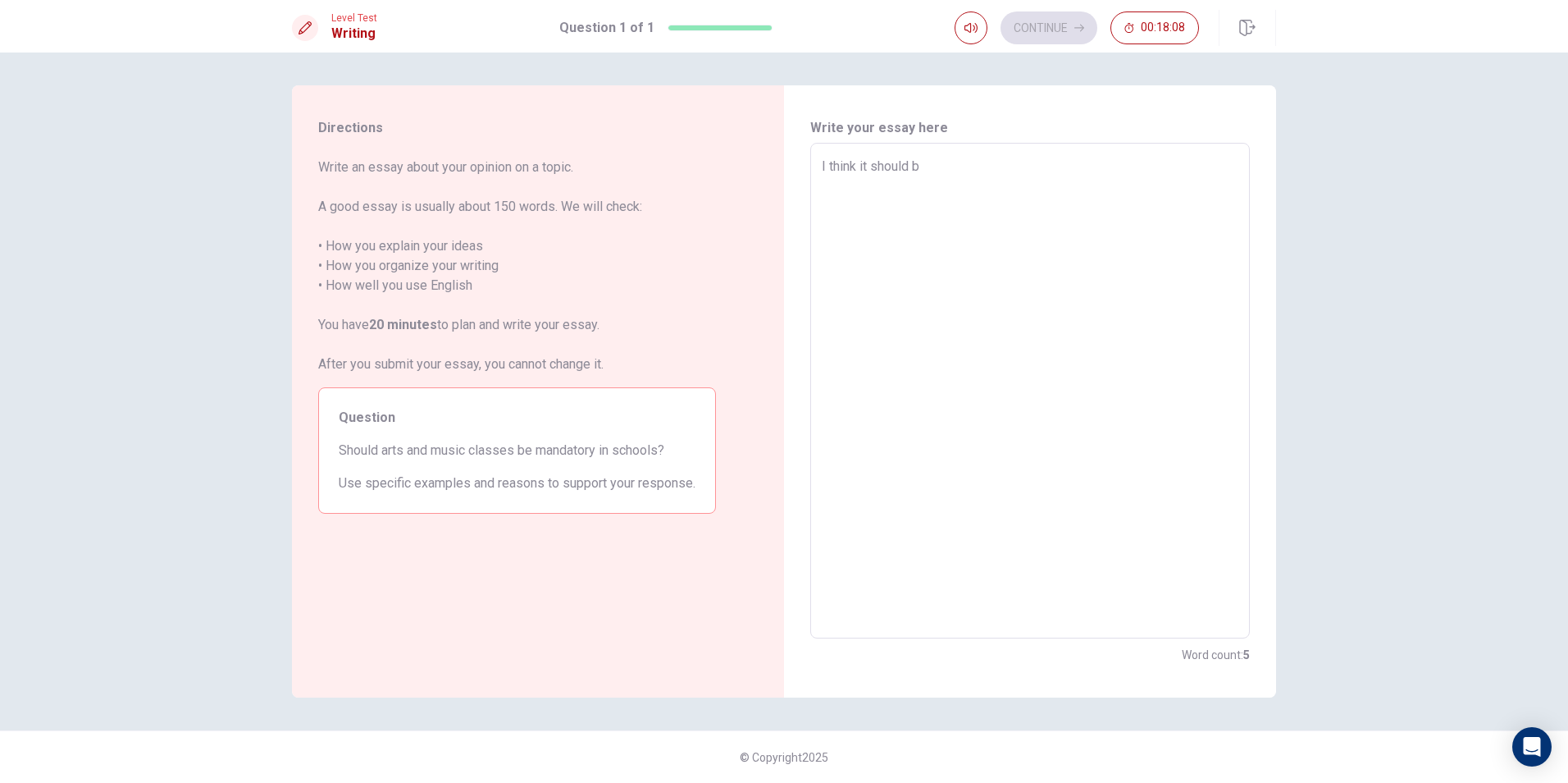
type textarea "x"
type textarea "I think it should be"
type textarea "x"
type textarea "I think it should be"
type textarea "x"
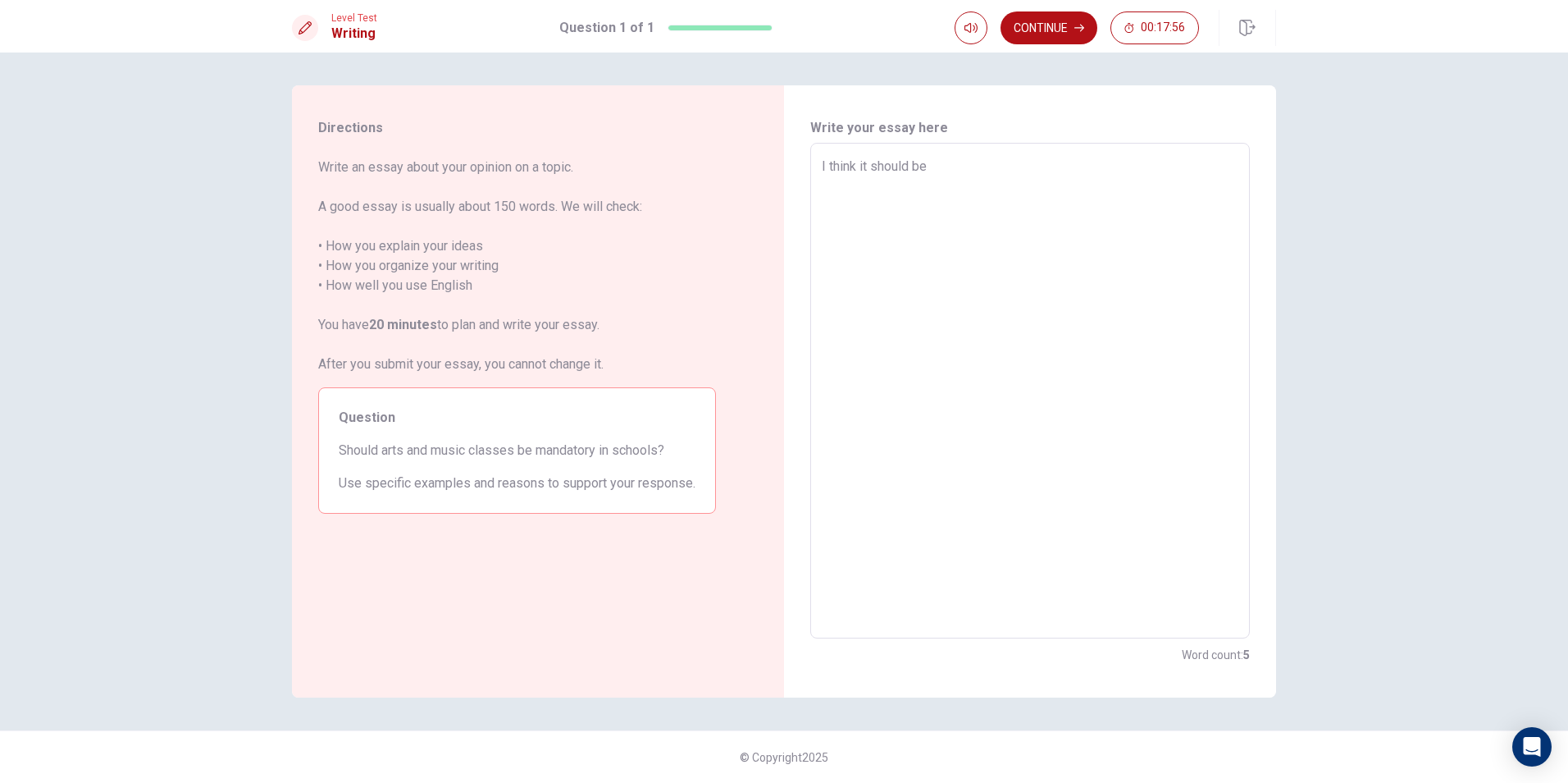
type textarea "I think it should be i"
type textarea "x"
type textarea "I think it should be in"
type textarea "x"
type textarea "I think it should be in"
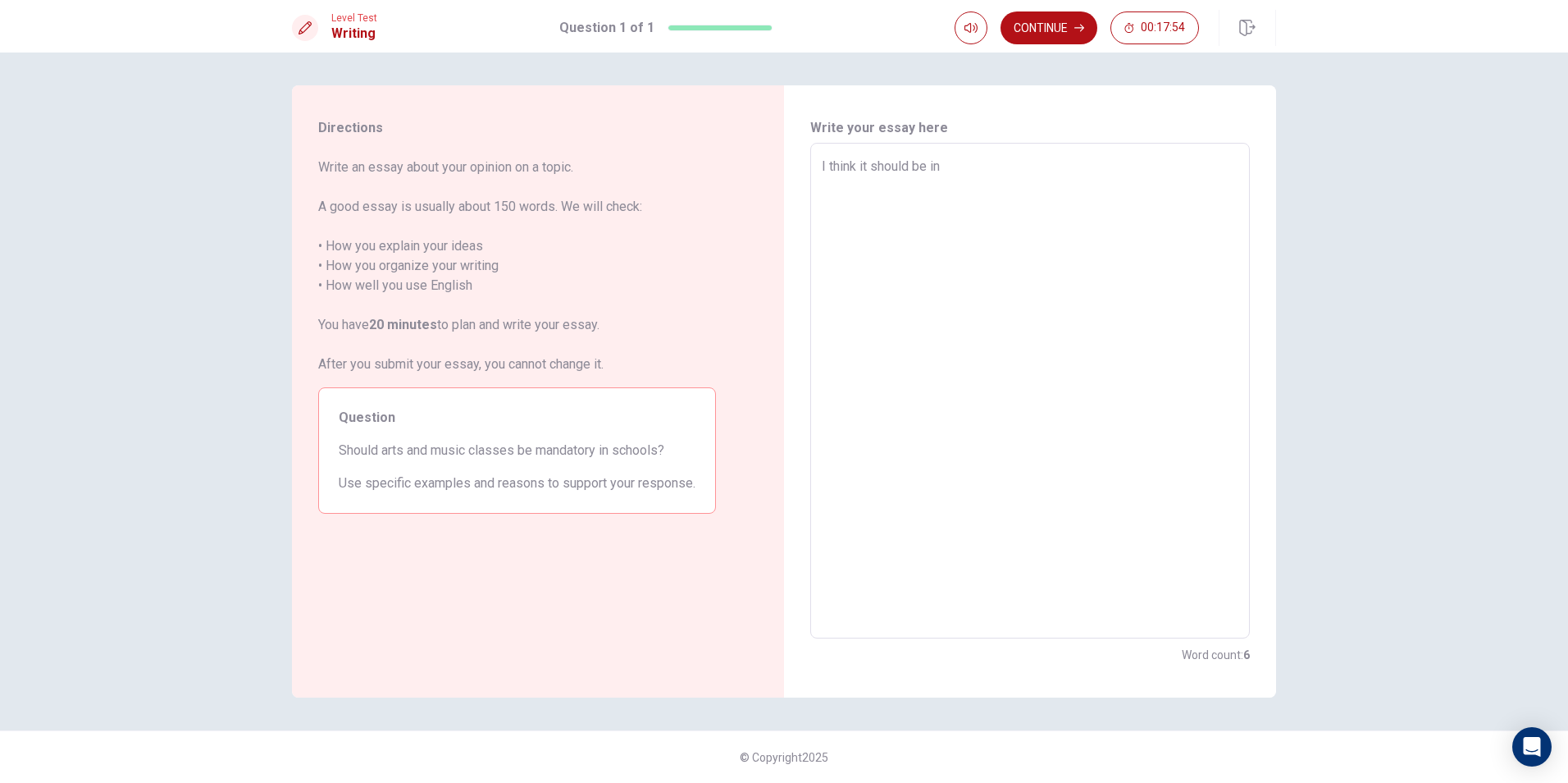
type textarea "x"
type textarea "I think it should be in c"
type textarea "x"
type textarea "I think it should be in cgh"
type textarea "x"
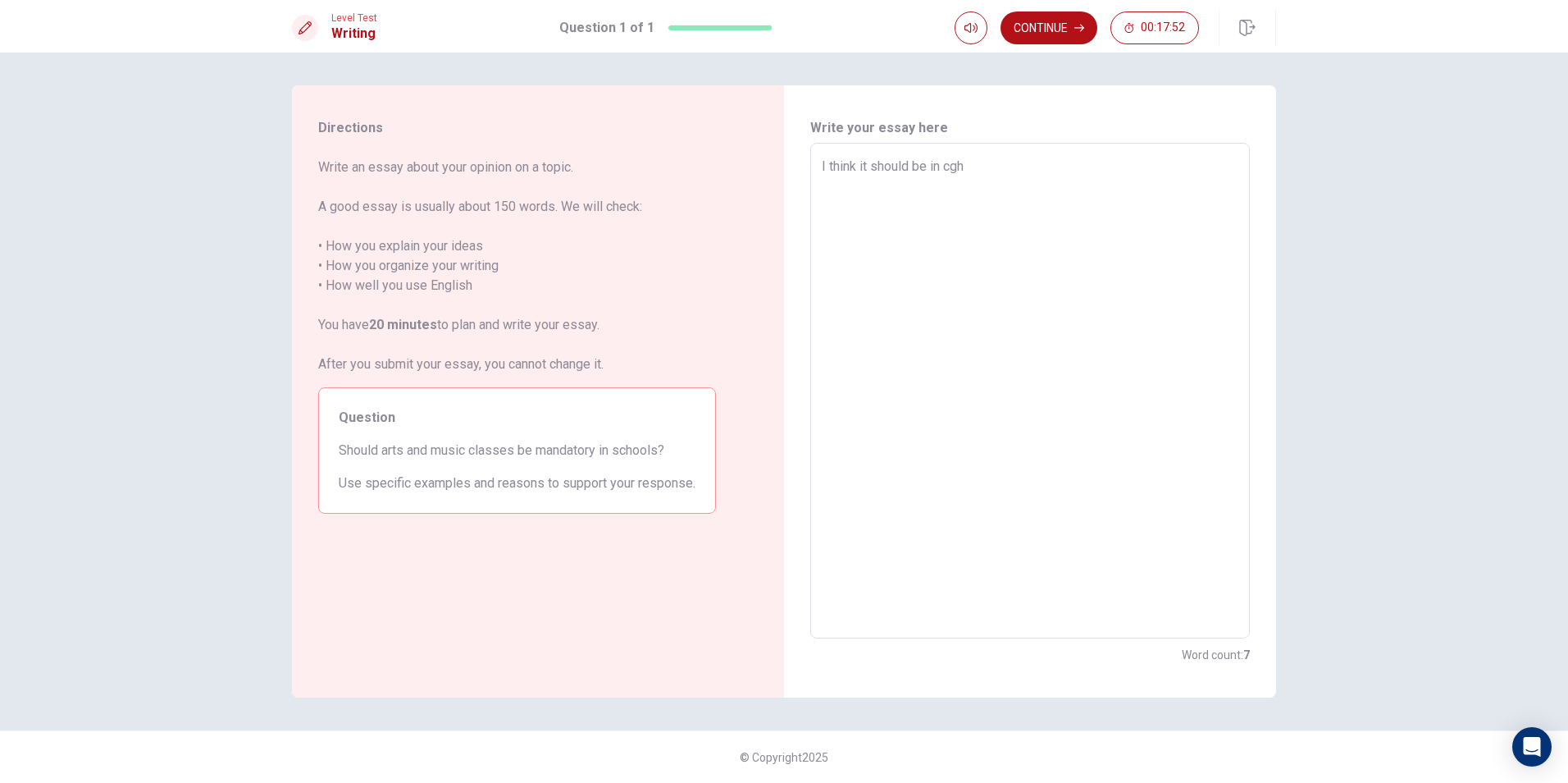
type textarea "I think it should be in cg"
type textarea "x"
type textarea "I think it should be in c"
type textarea "x"
type textarea "I think it should be in ch"
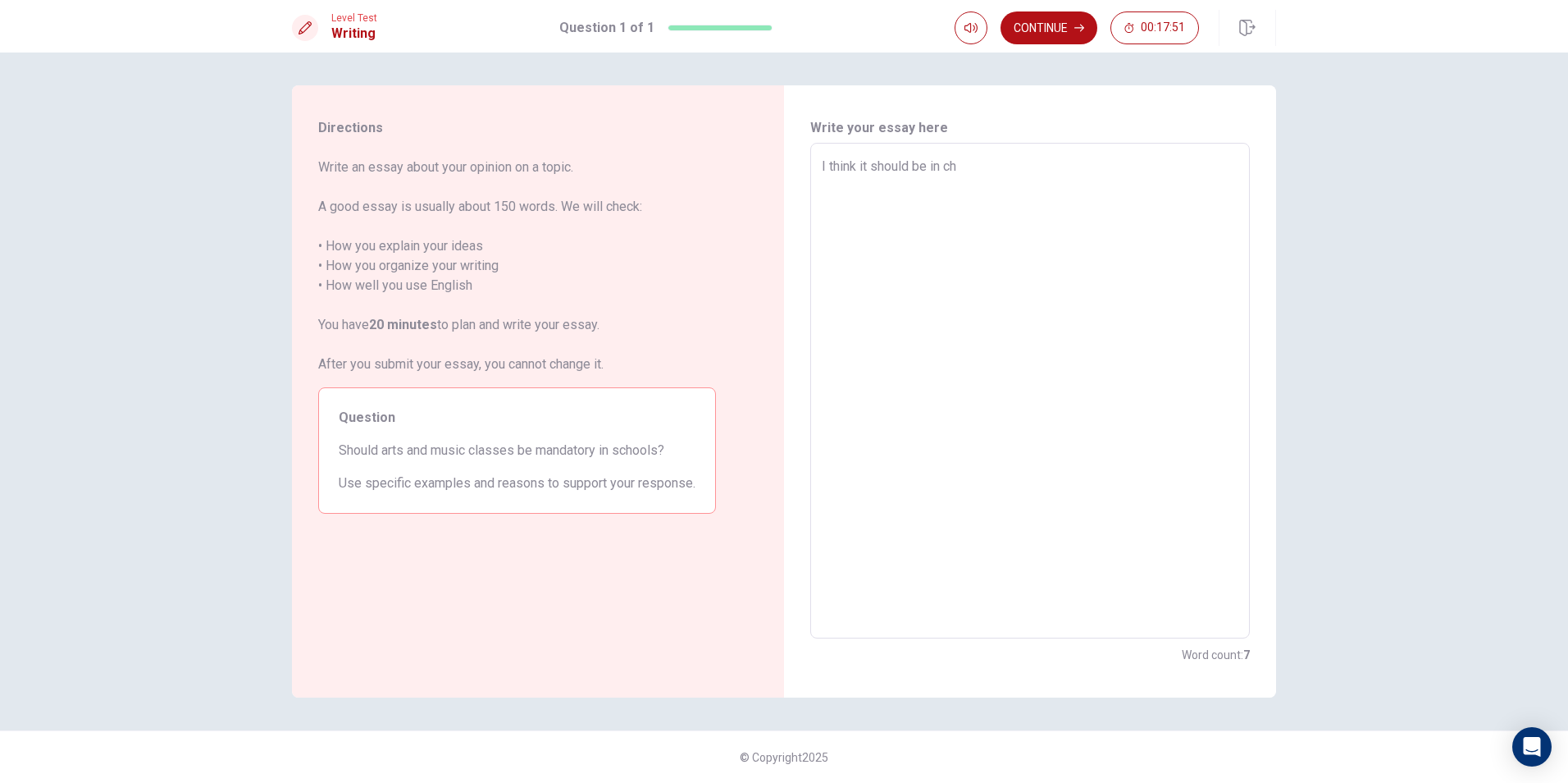
type textarea "x"
type textarea "I think it should be in cho"
type textarea "x"
type textarea "I think it should be in choo"
type textarea "x"
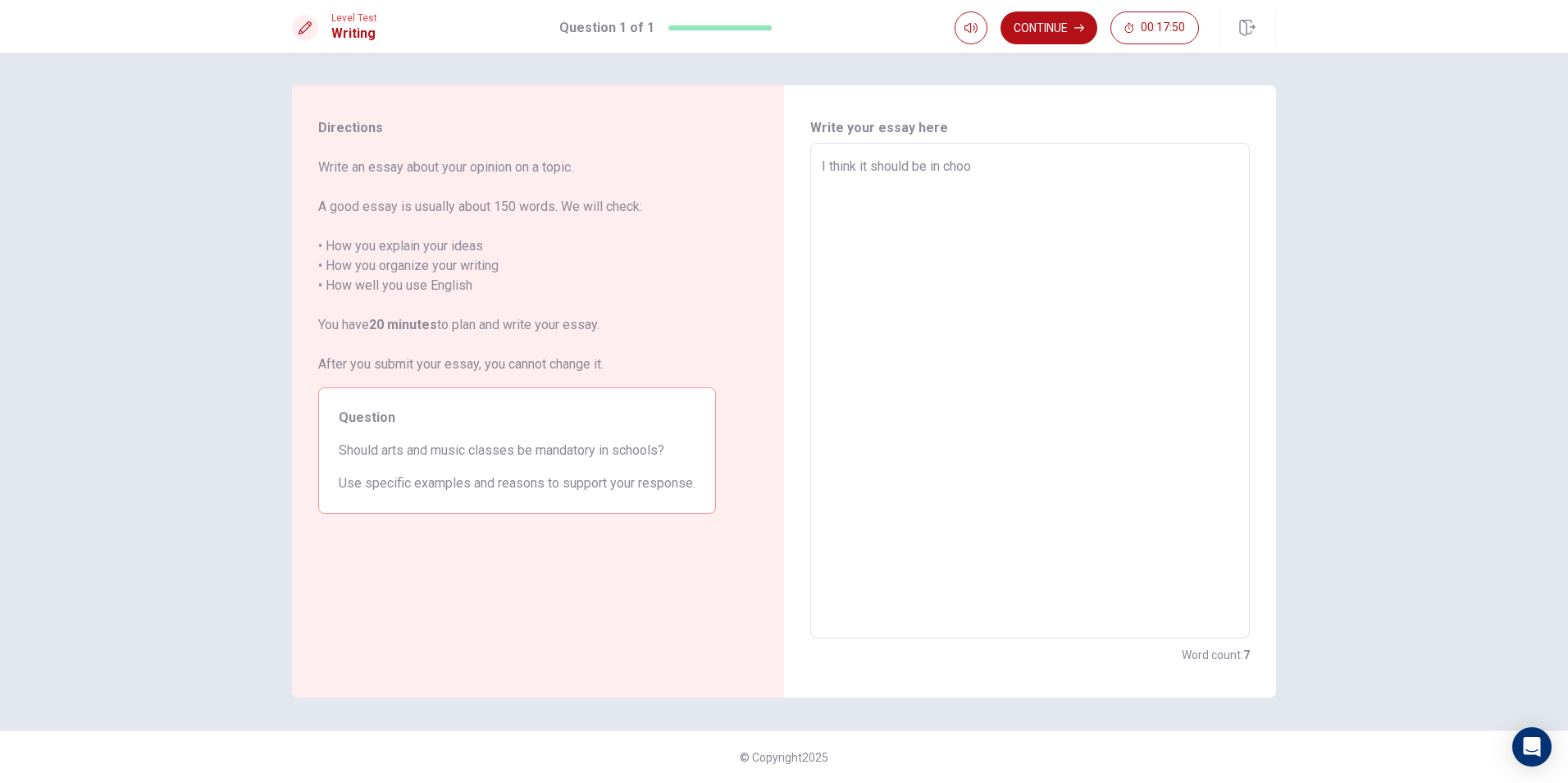
type textarea "I think it should be in [GEOGRAPHIC_DATA]"
type textarea "x"
type textarea "I think it should be in choose"
type textarea "x"
type textarea "I think it should be in choose"
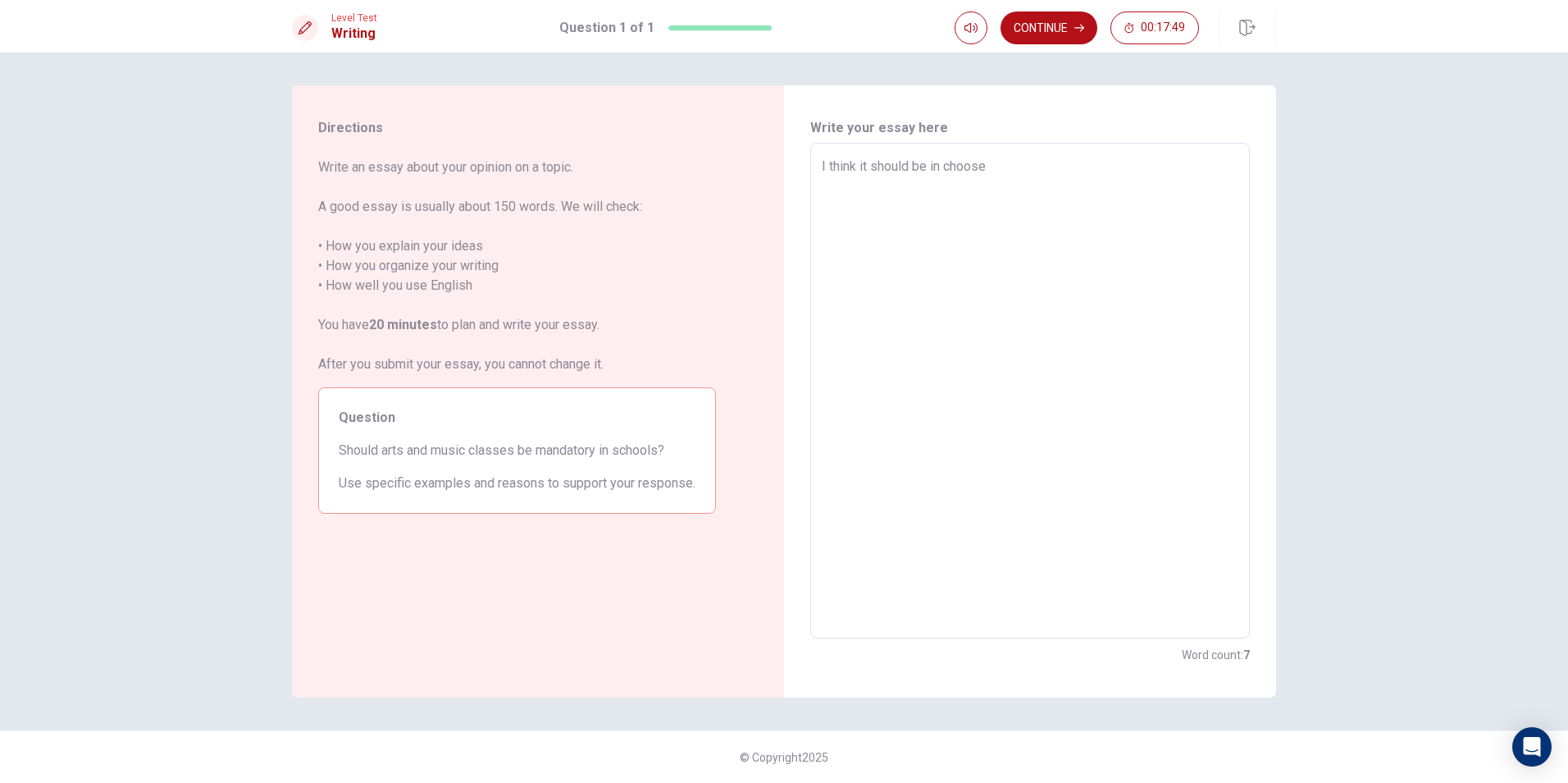
type textarea "x"
type textarea "I think it should be in choose s"
type textarea "x"
type textarea "I think it should be in choose su"
type textarea "x"
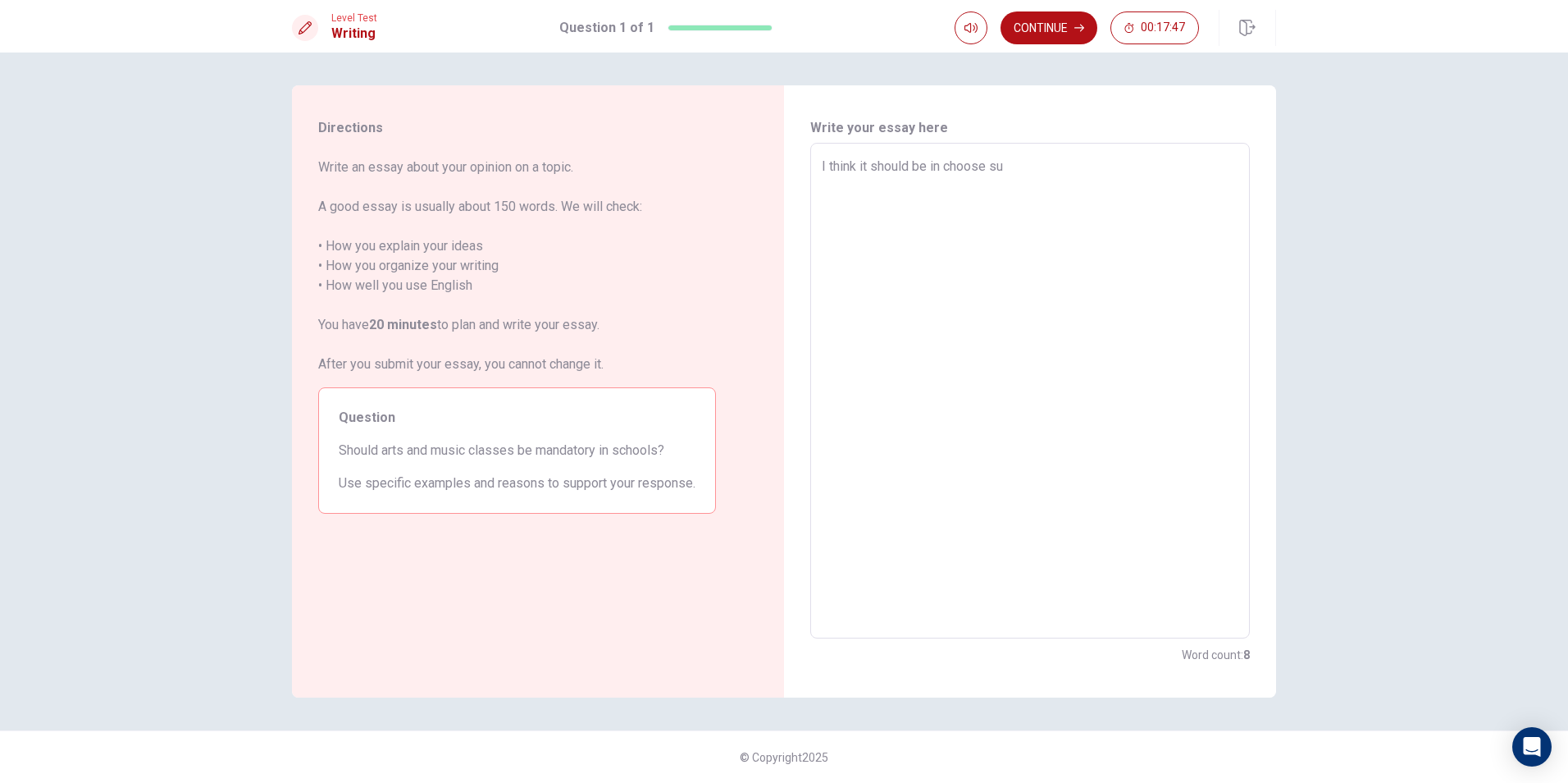
type textarea "I think it should be in choose sub"
type textarea "x"
type textarea "I think it should be in choose subj"
type textarea "x"
type textarea "I think it should be in choose subje"
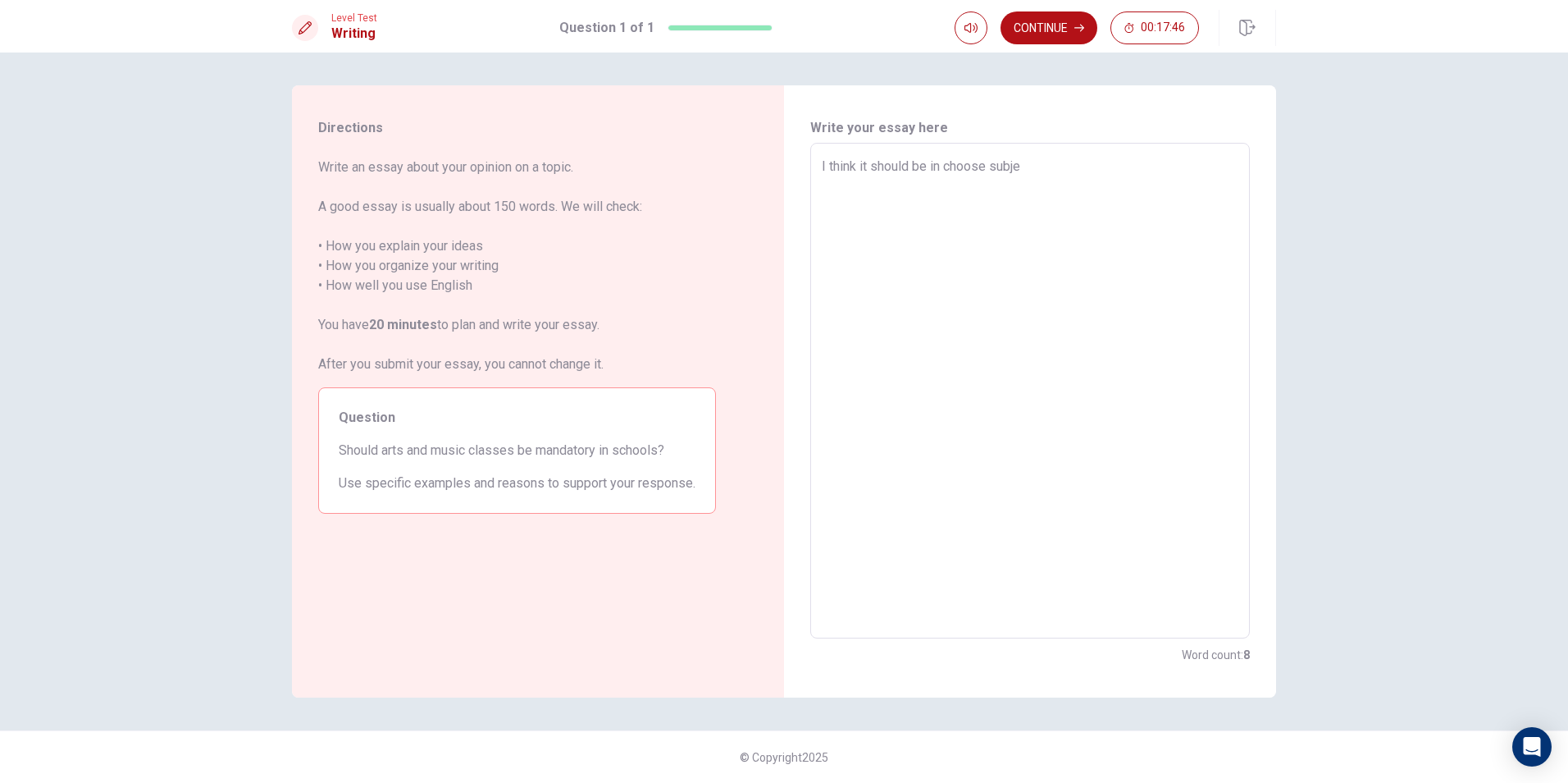
type textarea "x"
type textarea "I think it should be in choose subjes"
type textarea "x"
type textarea "I think it should be in choose subjest"
type textarea "x"
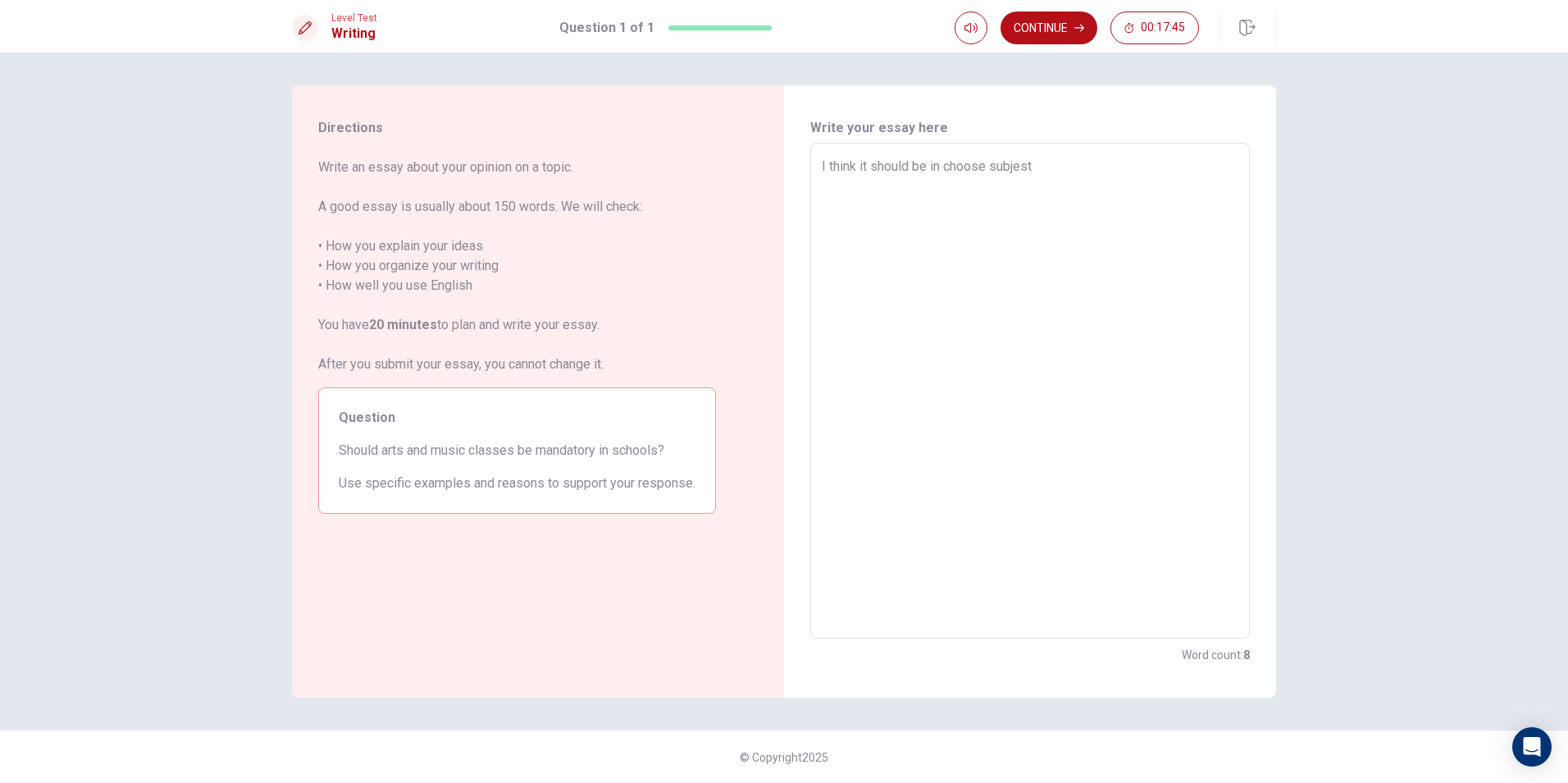
type textarea "I think it should be in choose subjest"
type textarea "x"
type textarea "I think it should be in choose subjest"
type textarea "x"
type textarea "I think it should be in choose subjes"
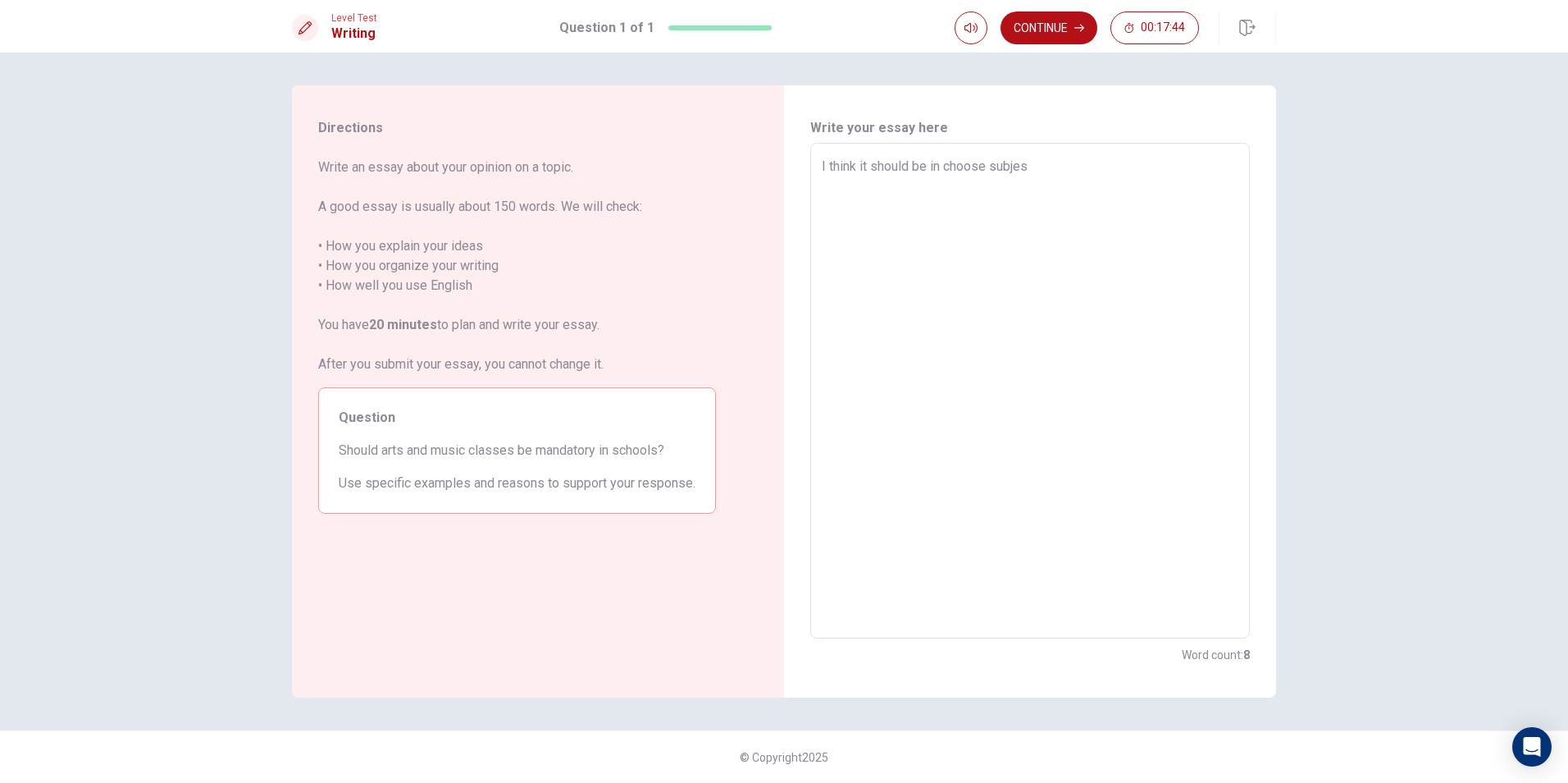
type textarea "x"
type textarea "I think it should be in choose subje"
type textarea "x"
type textarea "I think it should be in choose subjec"
type textarea "x"
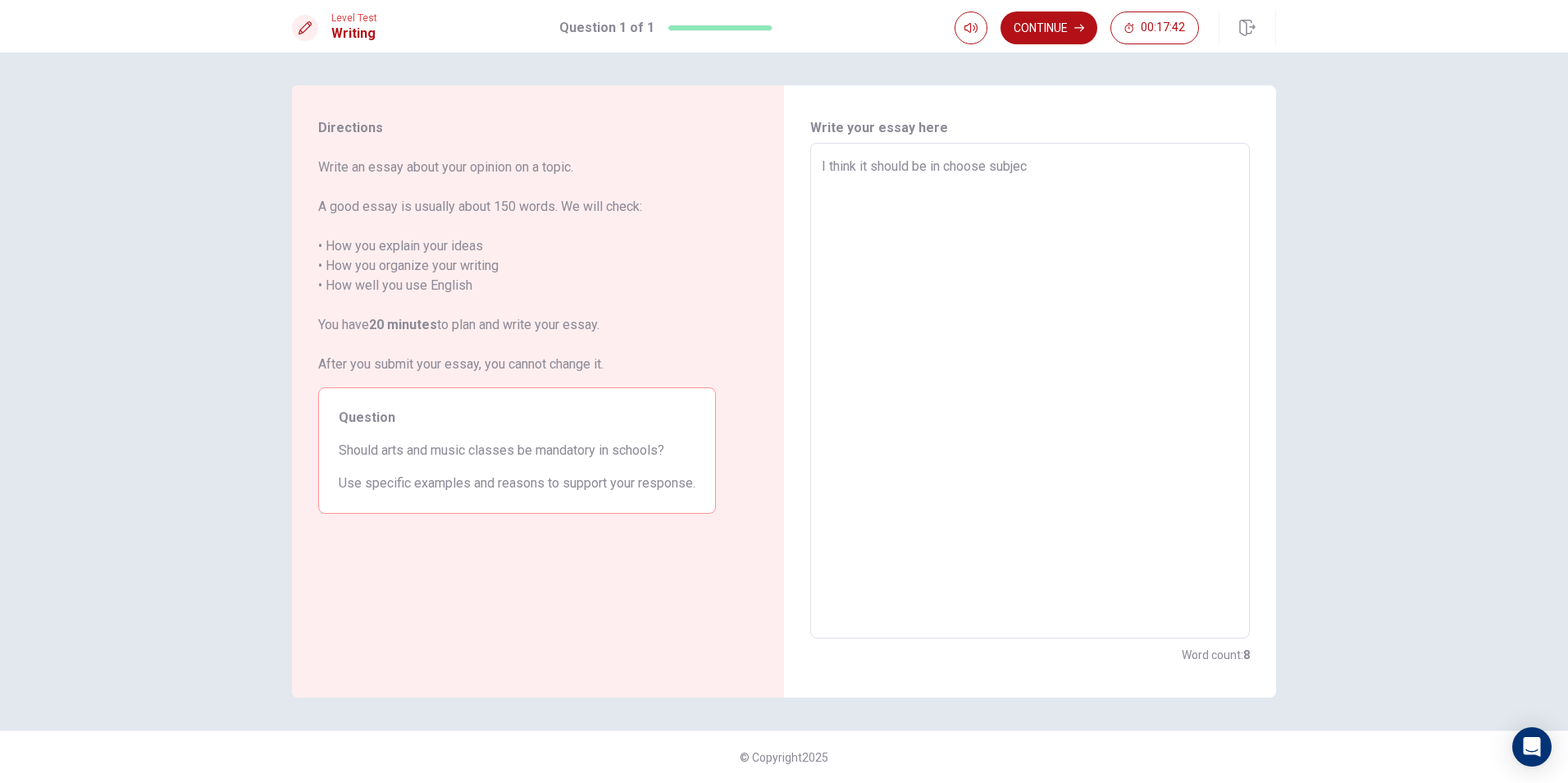
type textarea "I think it should be in choose subject"
type textarea "x"
type textarea "I think it should be in choose subject"
type textarea "x"
type textarea "I think it should be in choose subject"
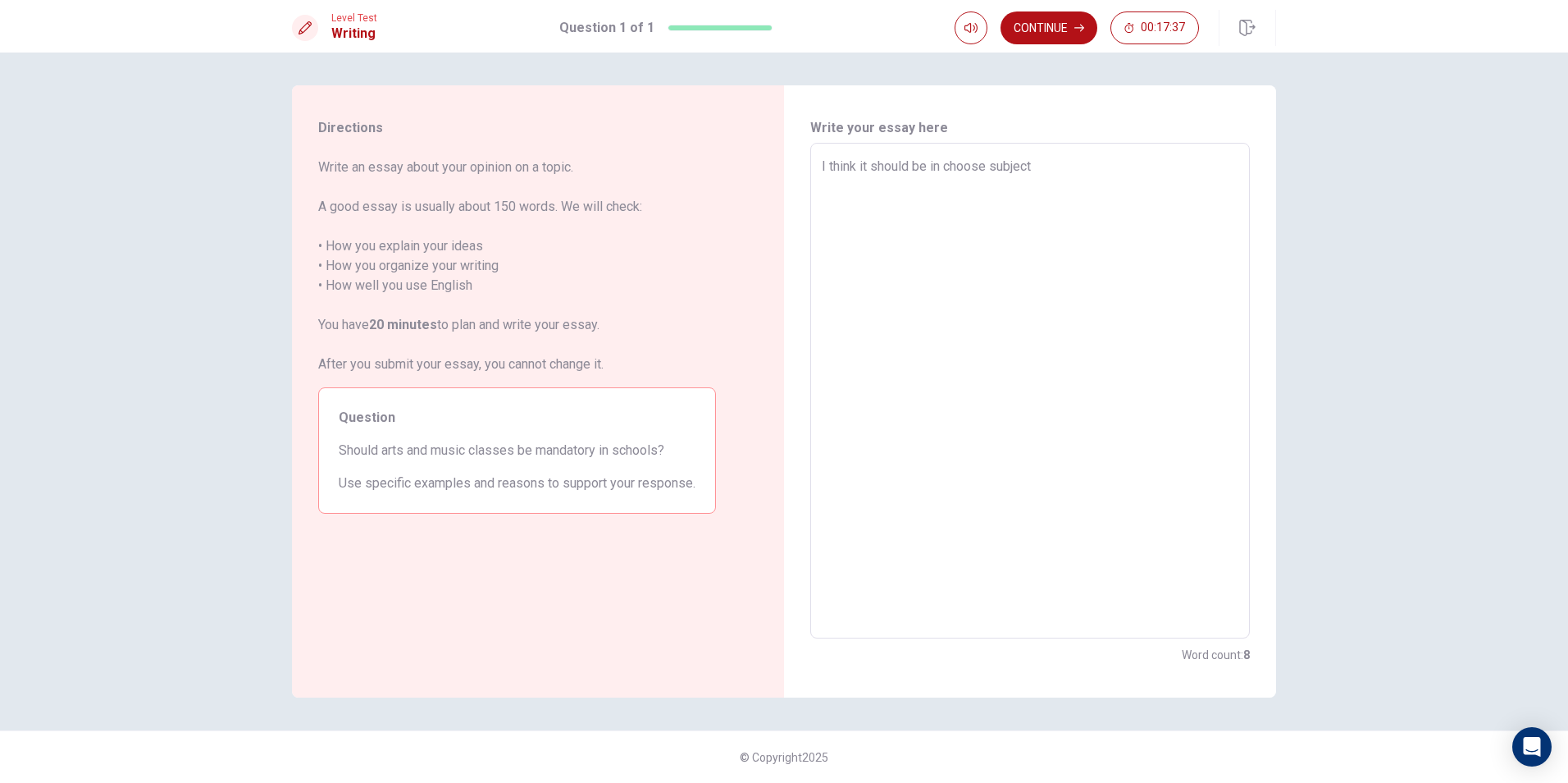
type textarea "x"
type textarea "I think it should be in choose subject"
type textarea "x"
type textarea "I think it should be in choose subject b"
type textarea "x"
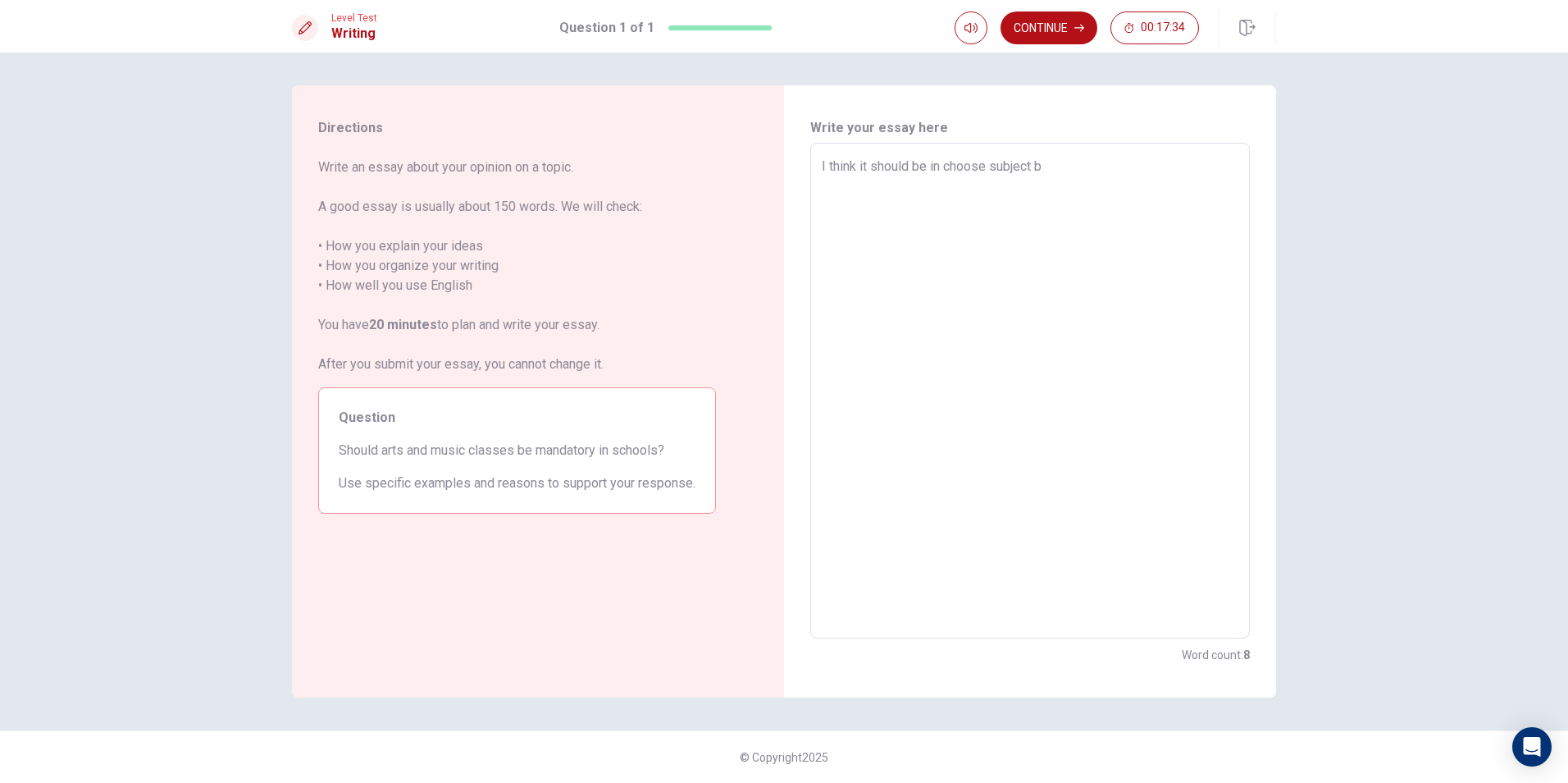
type textarea "I think it should be in choose subject be"
type textarea "x"
type textarea "I think it should be in choose subject bec"
type textarea "x"
type textarea "I think it should be in choose subject beca"
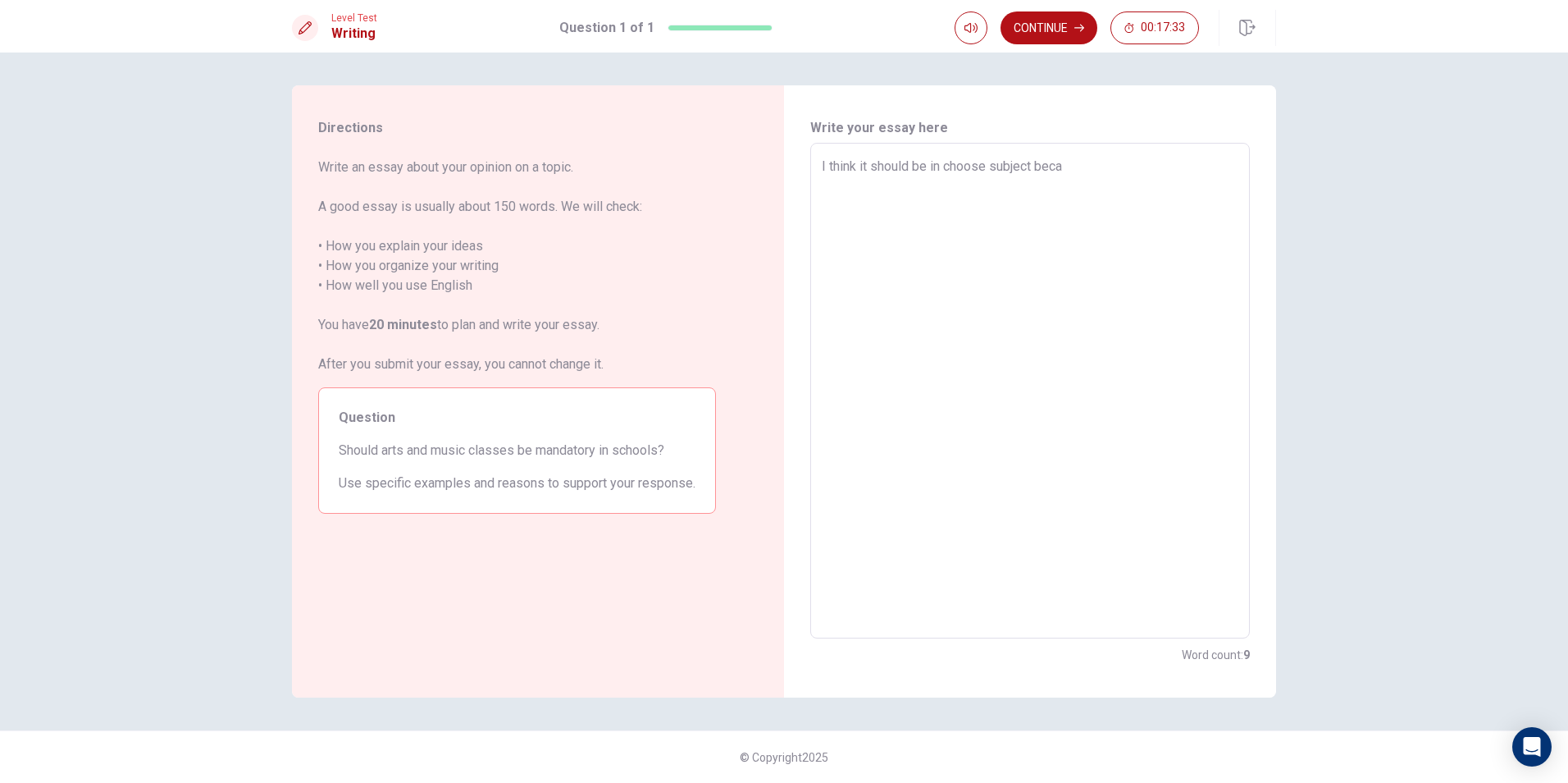
type textarea "x"
type textarea "I think it should be in choose subject becau"
type textarea "x"
type textarea "I think it should be in choose subject becaus"
type textarea "x"
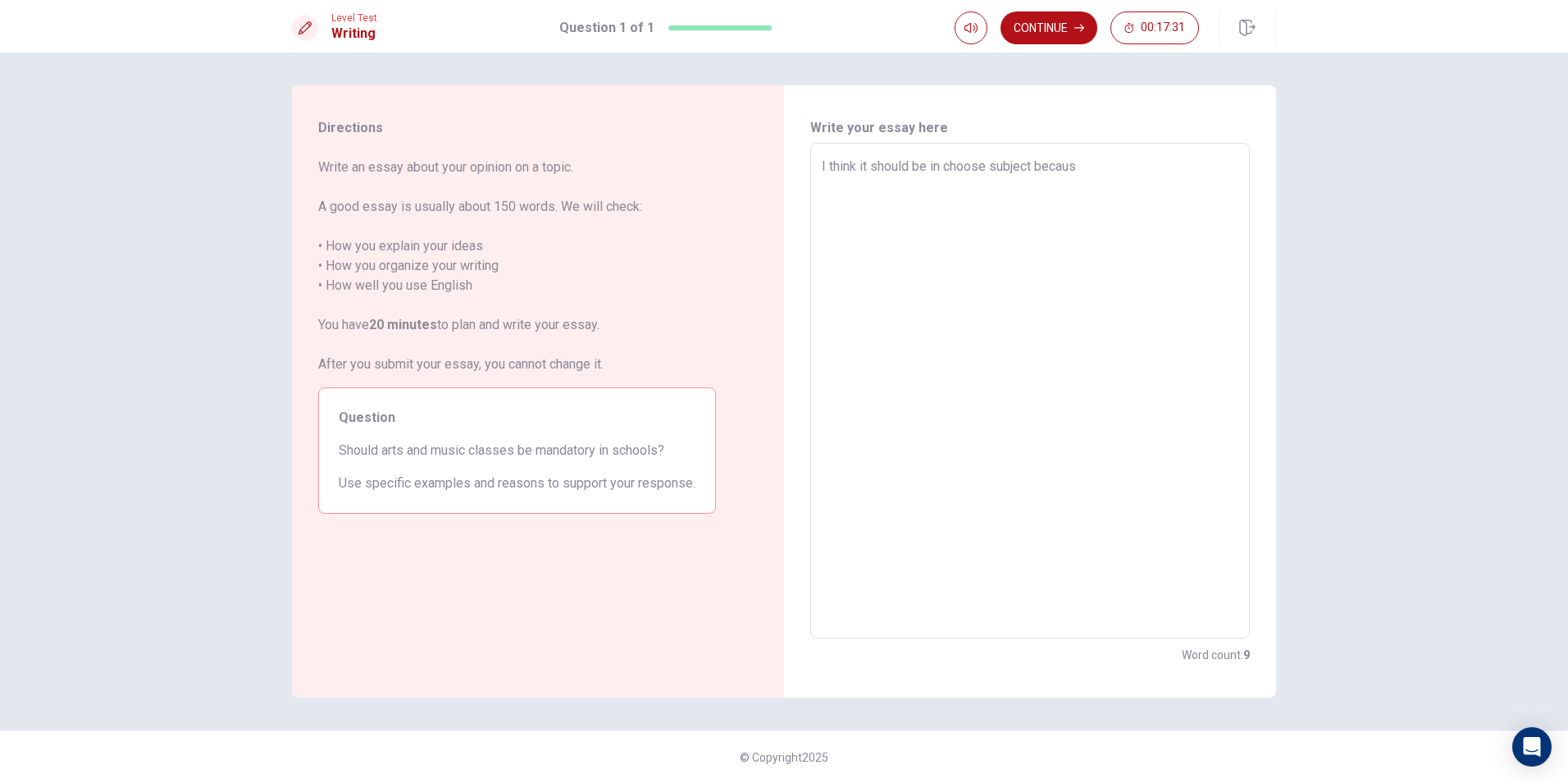
type textarea "I think it should be in choose subject because"
type textarea "x"
type textarea "I think it should be in choose subject because"
type textarea "x"
type textarea "I think it should be in choose subject because w"
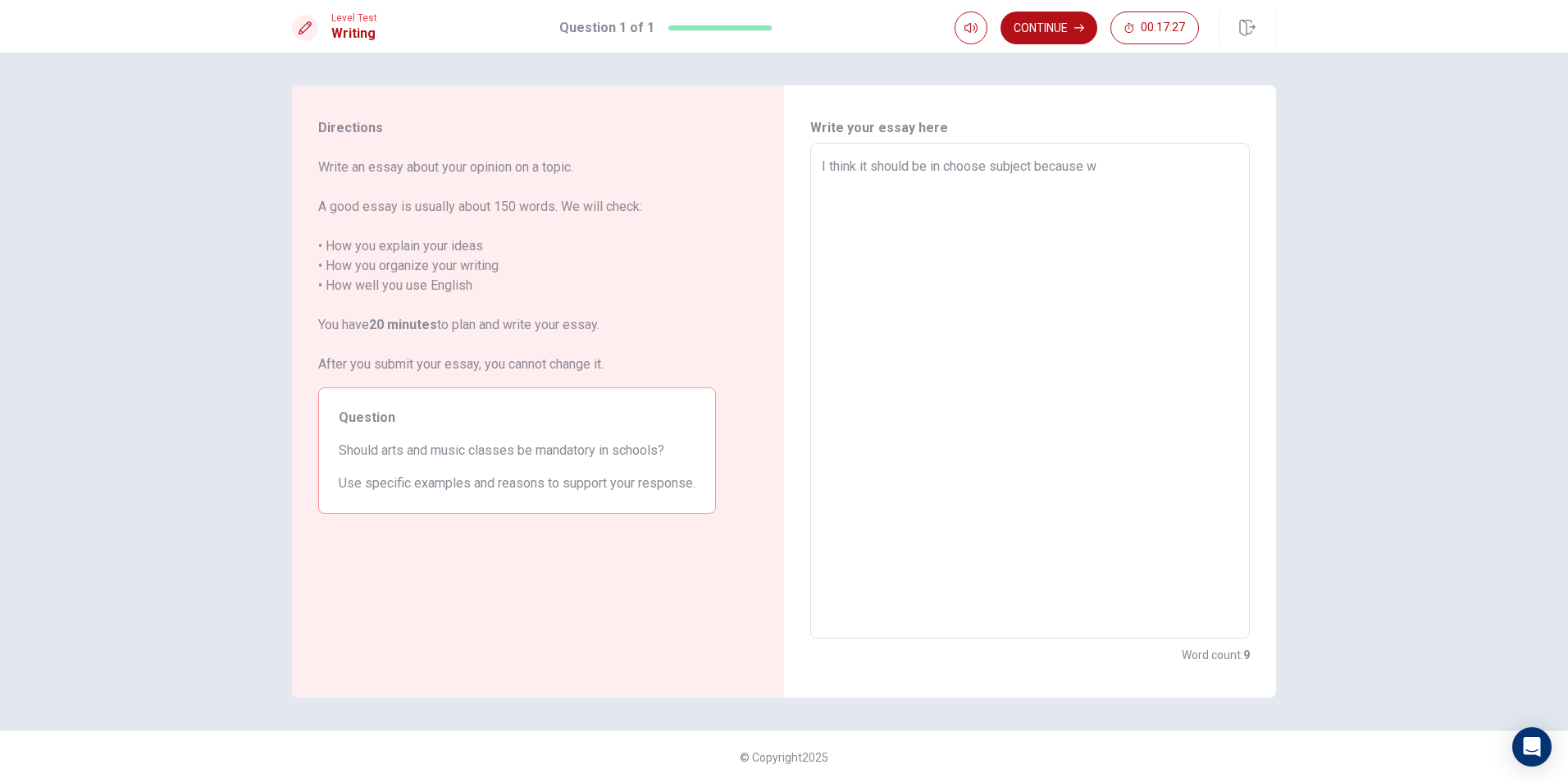
type textarea "x"
type textarea "I think it should be in choose subject because we"
type textarea "x"
type textarea "I think it should be in choose subject because we"
type textarea "x"
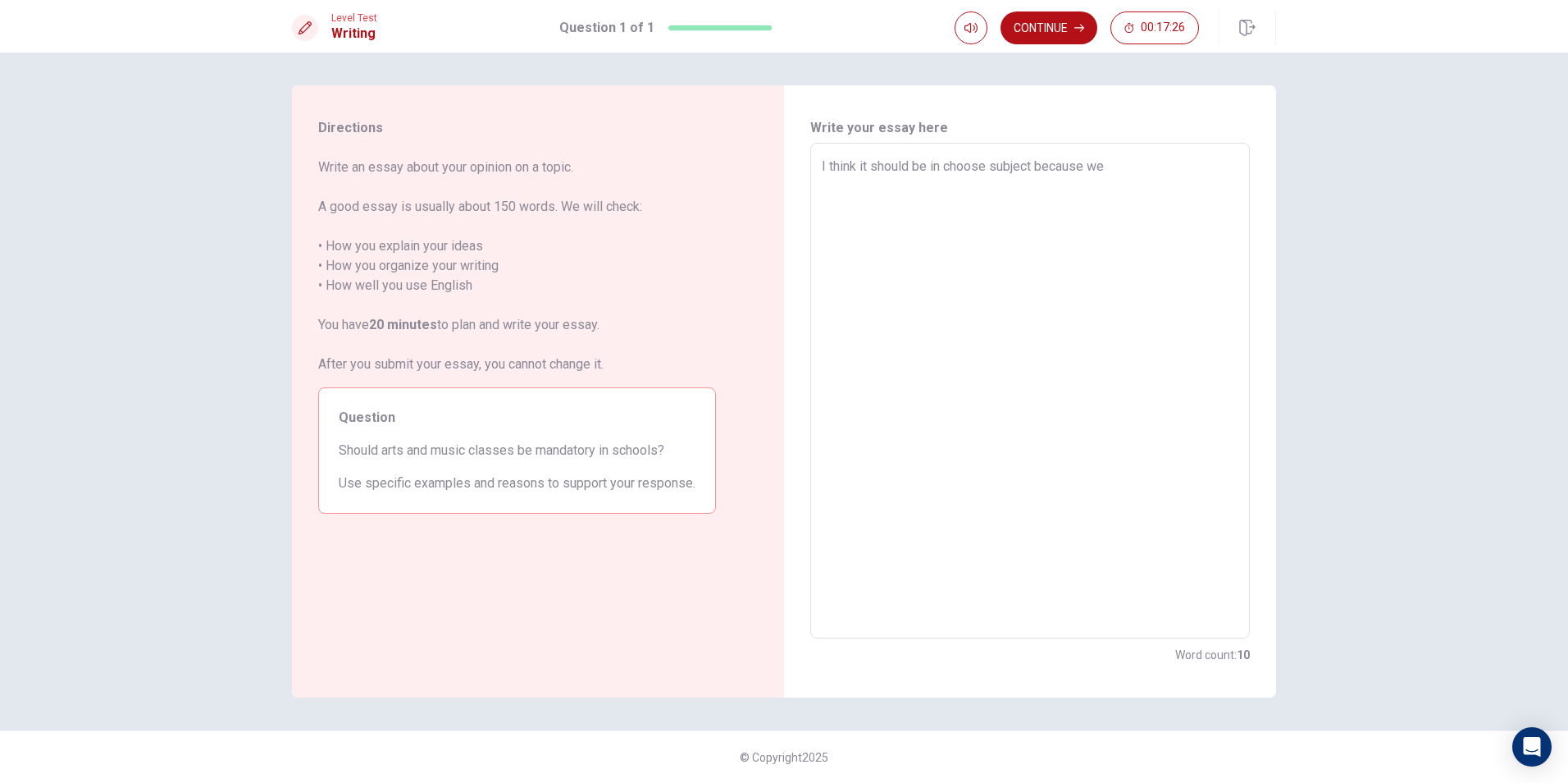
type textarea "I think it should be in choose subject because we a"
type textarea "x"
type textarea "I think it should be in choose subject because we al"
type textarea "x"
type textarea "I think it should be in choose subject because we all"
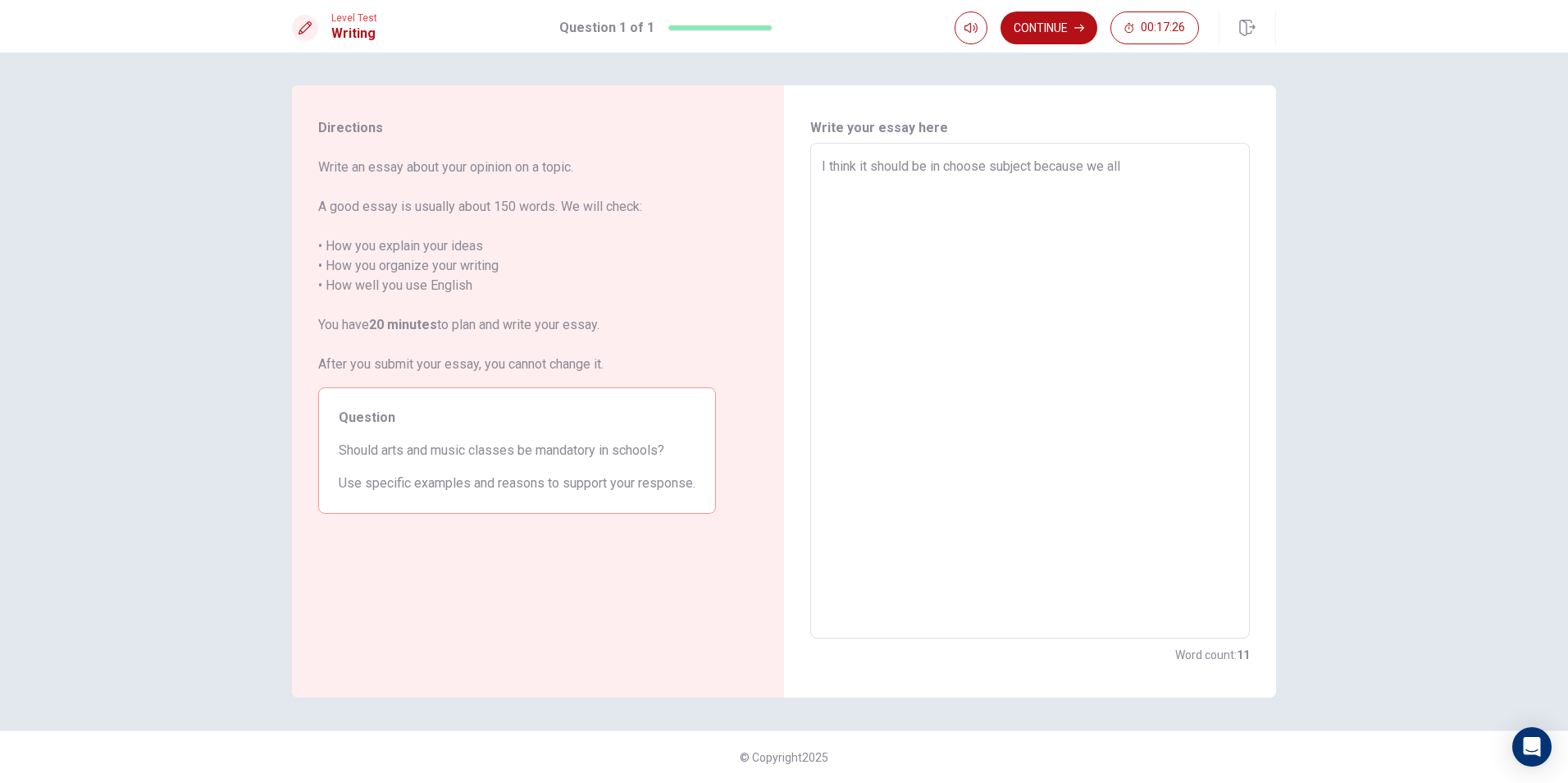
type textarea "x"
type textarea "I think it should be in choose subject because we all"
type textarea "x"
type textarea "I think it should be in choose subject because we all h"
type textarea "x"
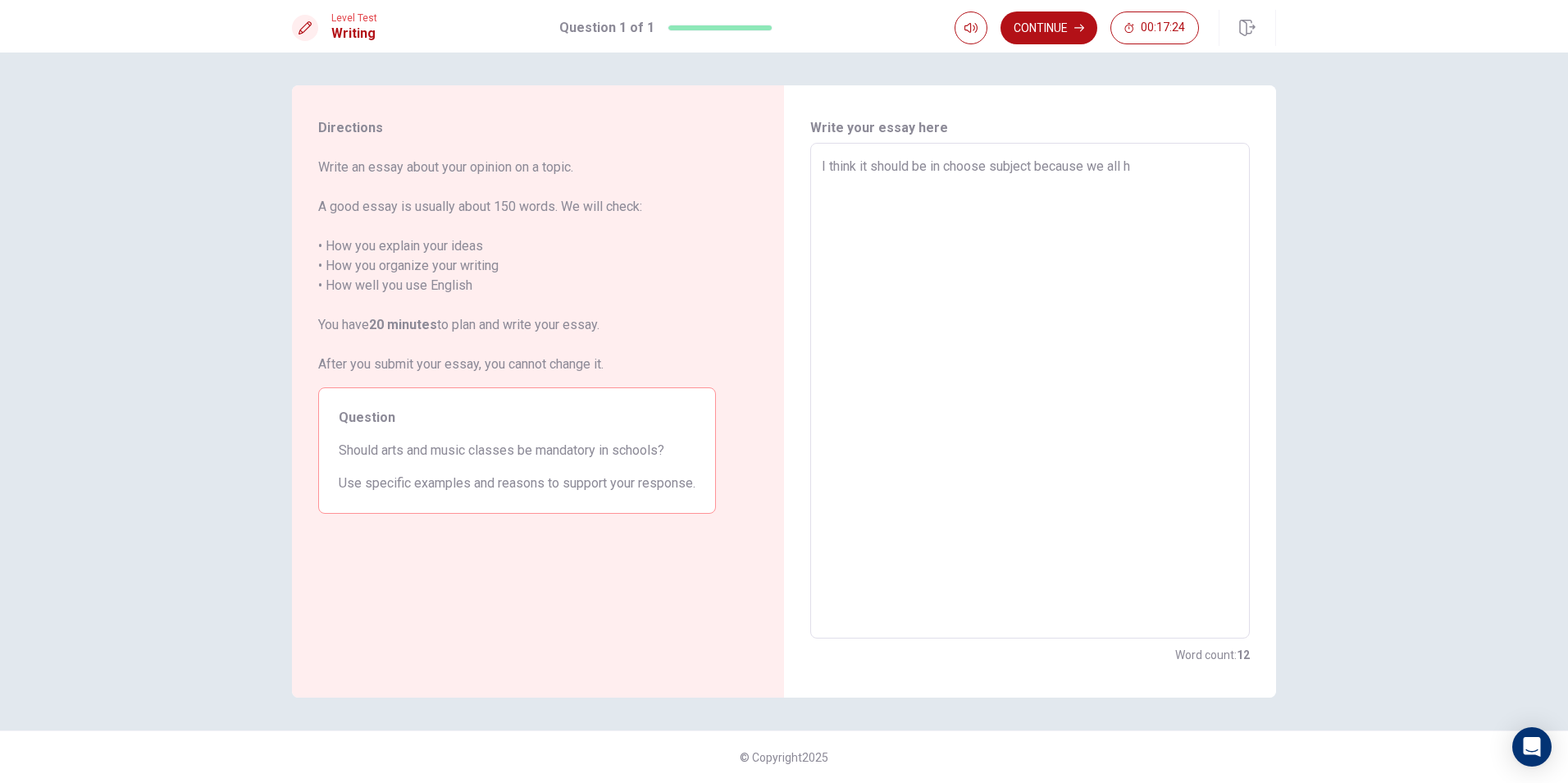
type textarea "I think it should be in choose subject because we all ha"
type textarea "x"
type textarea "I think it should be in choose subject because we all hav"
type textarea "x"
type textarea "I think it should be in choose subject because we all have"
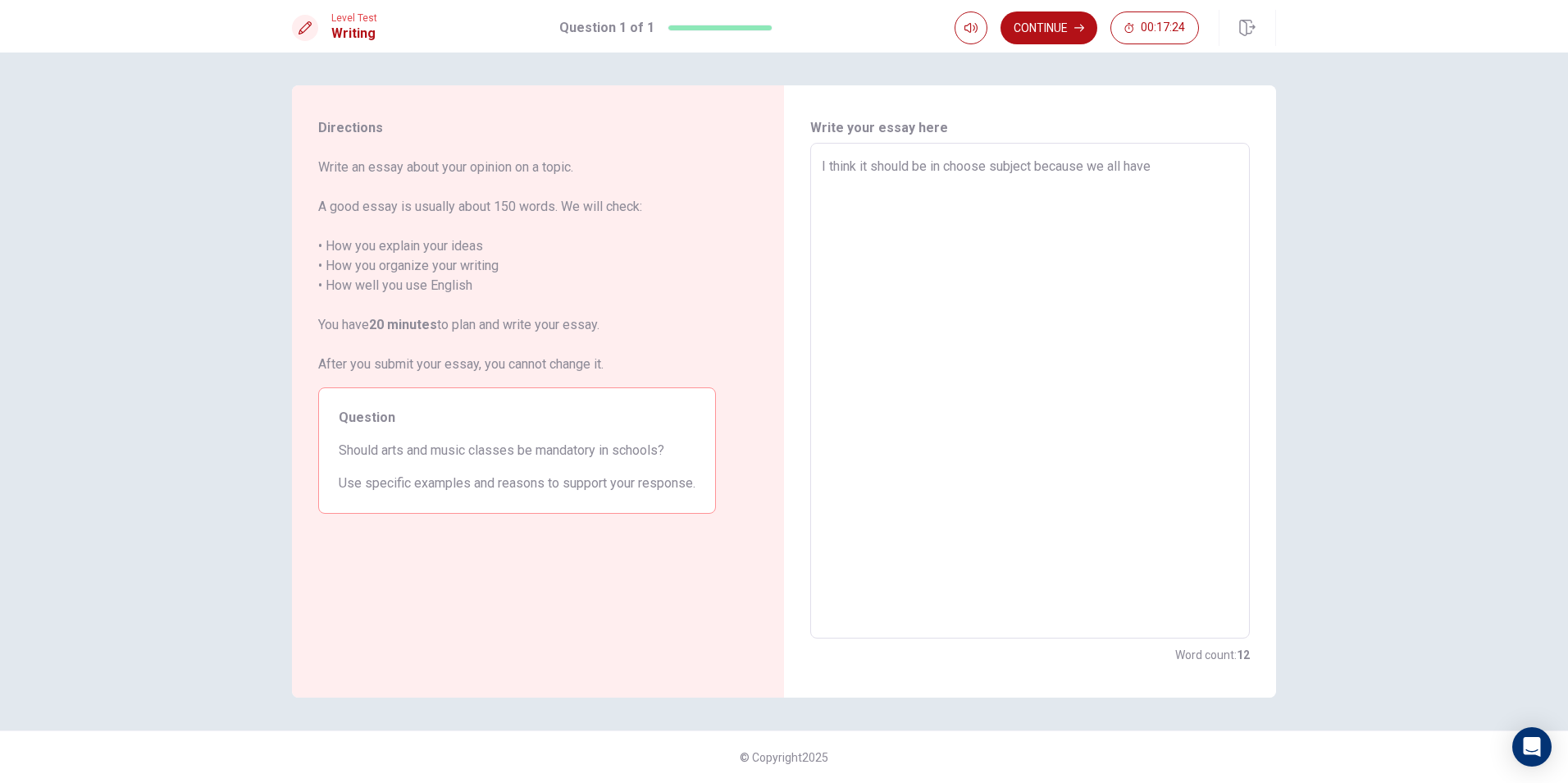
type textarea "x"
type textarea "I think it should be in choose subject because we all have"
type textarea "x"
type textarea "I think it should be in choose subject because we all have"
type textarea "x"
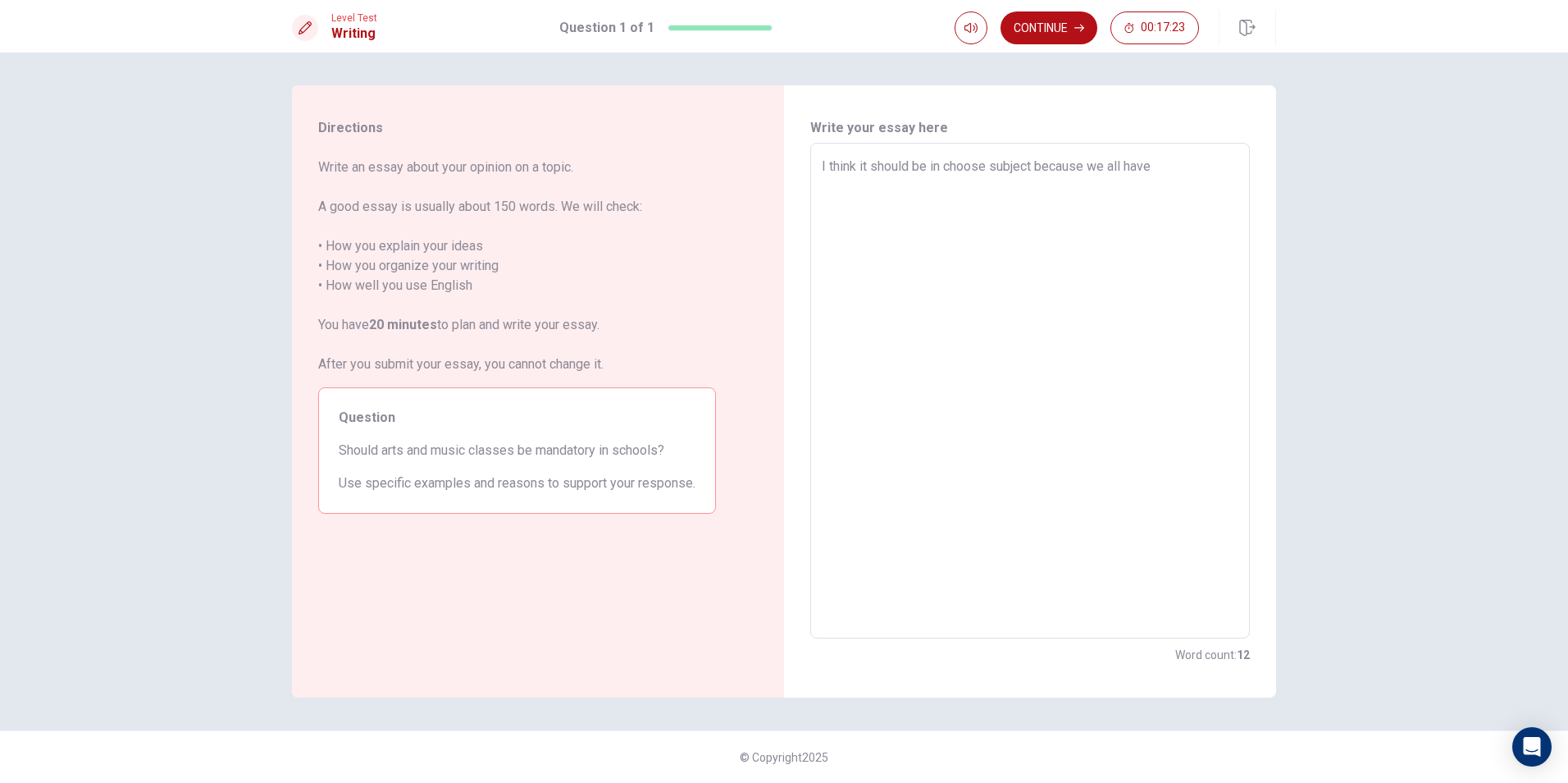
type textarea "I think it should be in choose subject because we all have d"
type textarea "x"
type textarea "I think it should be in choose subject because we all have do"
type textarea "x"
type textarea "I think it should be in choose subject because we all have d"
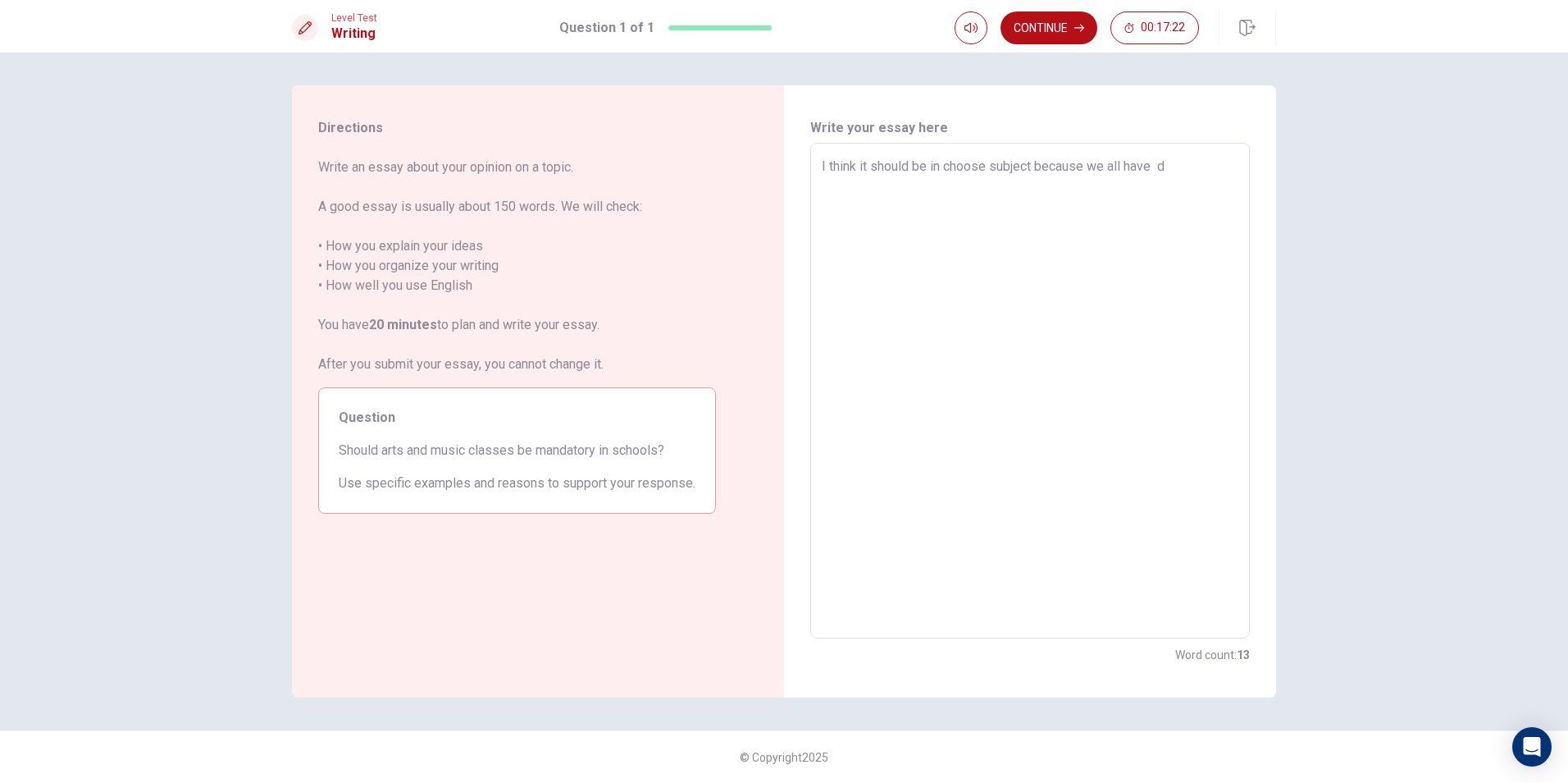
type textarea "x"
type textarea "I think it should be in choose subject because we all have di"
type textarea "x"
type textarea "I think it should be in choose subject because we all have dif"
type textarea "x"
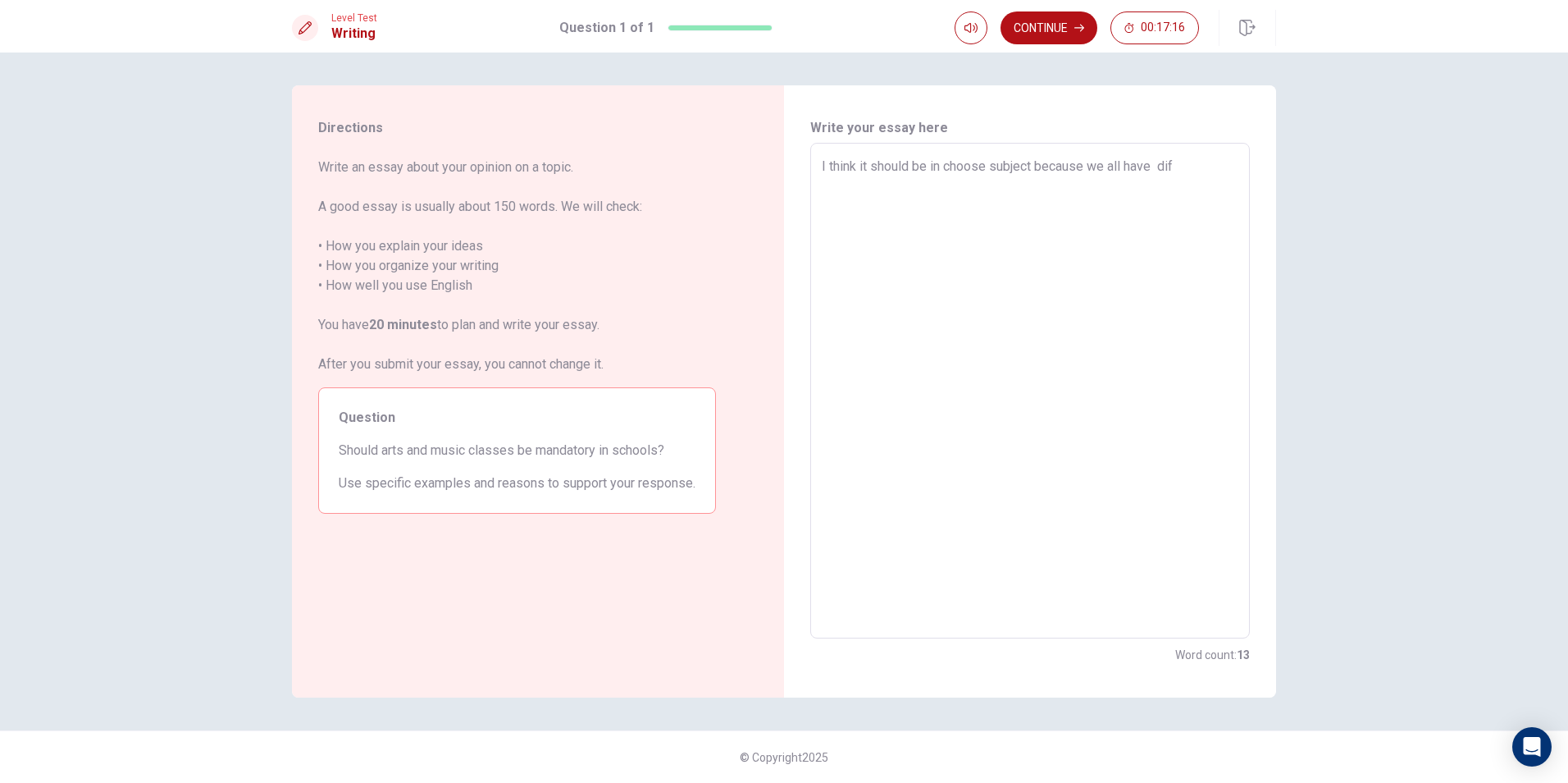
type textarea "I think it should be in choose subject because we all have dife"
type textarea "x"
type textarea "I think it should be in choose subject because we all have difer"
type textarea "x"
type textarea "I think it should be in choose subject because we all have diferr"
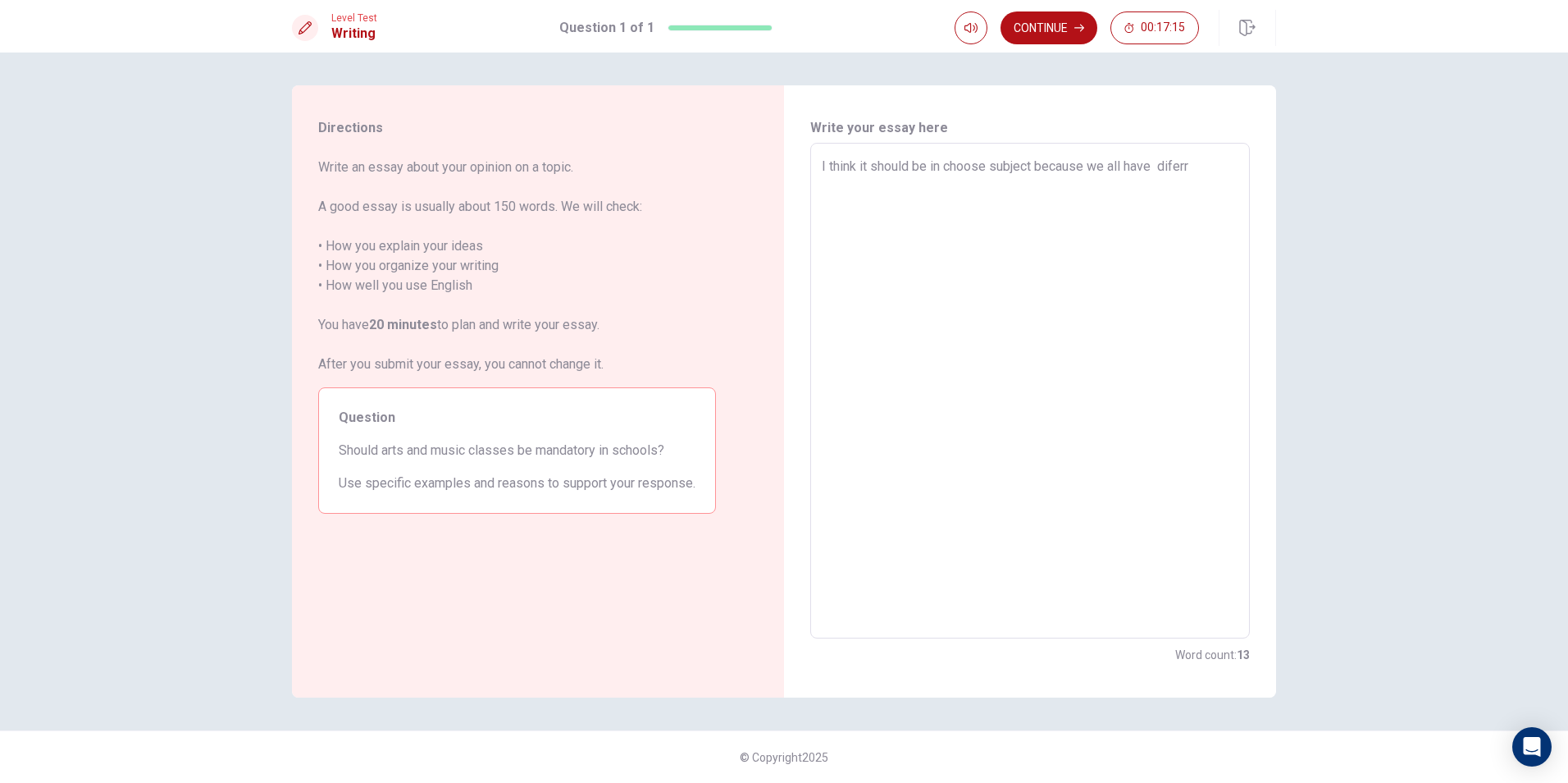
type textarea "x"
type textarea "I think it should be in choose subject because we all have diferre"
type textarea "x"
type textarea "I think it should be in choose subject because we all have diferren"
type textarea "x"
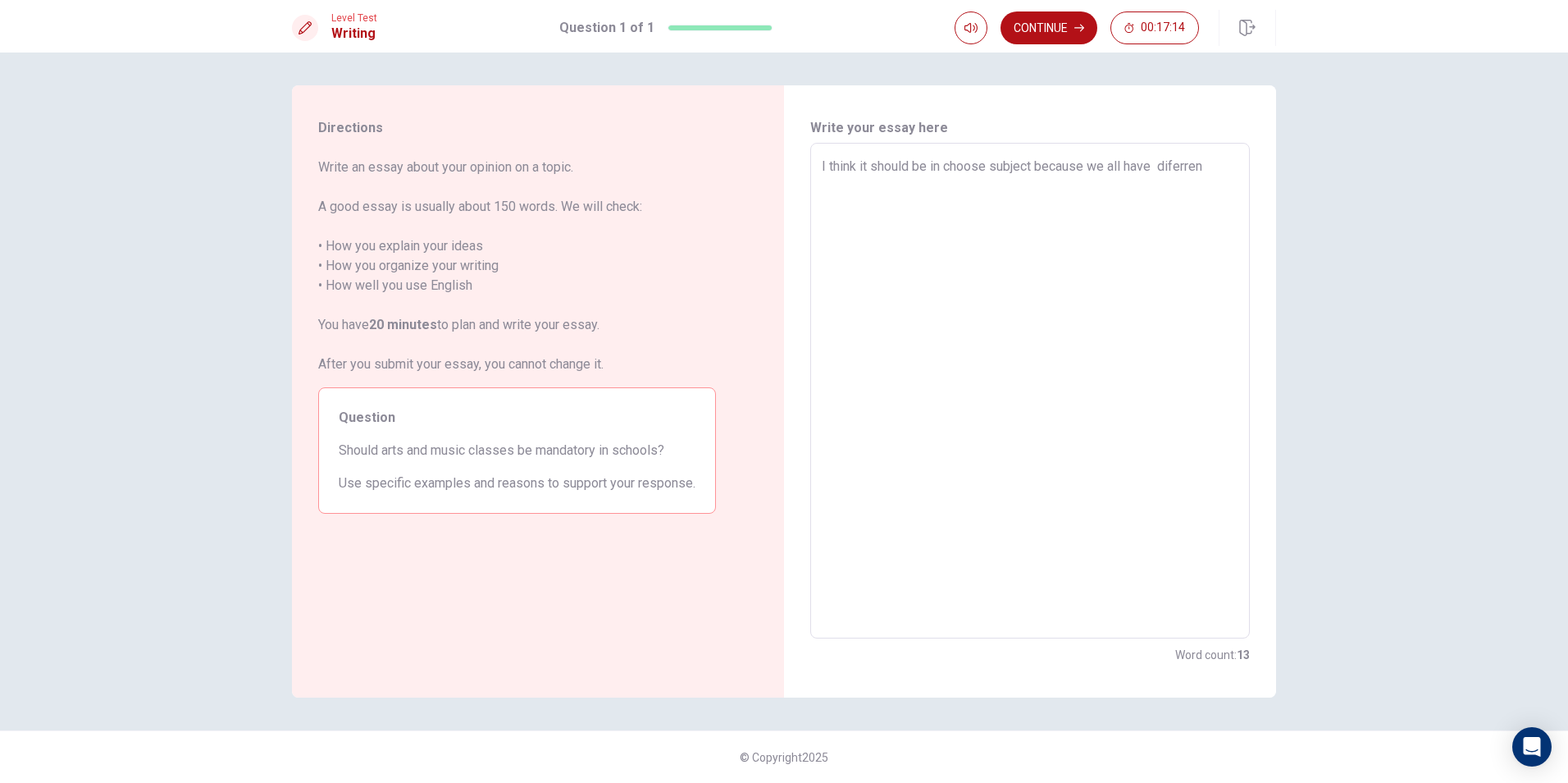
type textarea "I think it should be in choose subject because we all have diferrent"
type textarea "x"
type textarea "I think it should be in choose subject because we all have diferrent"
click at [1160, 173] on textarea "I think it should be in choose subject because we all have diferrent" at bounding box center [1030, 391] width 417 height 468
type textarea "x"
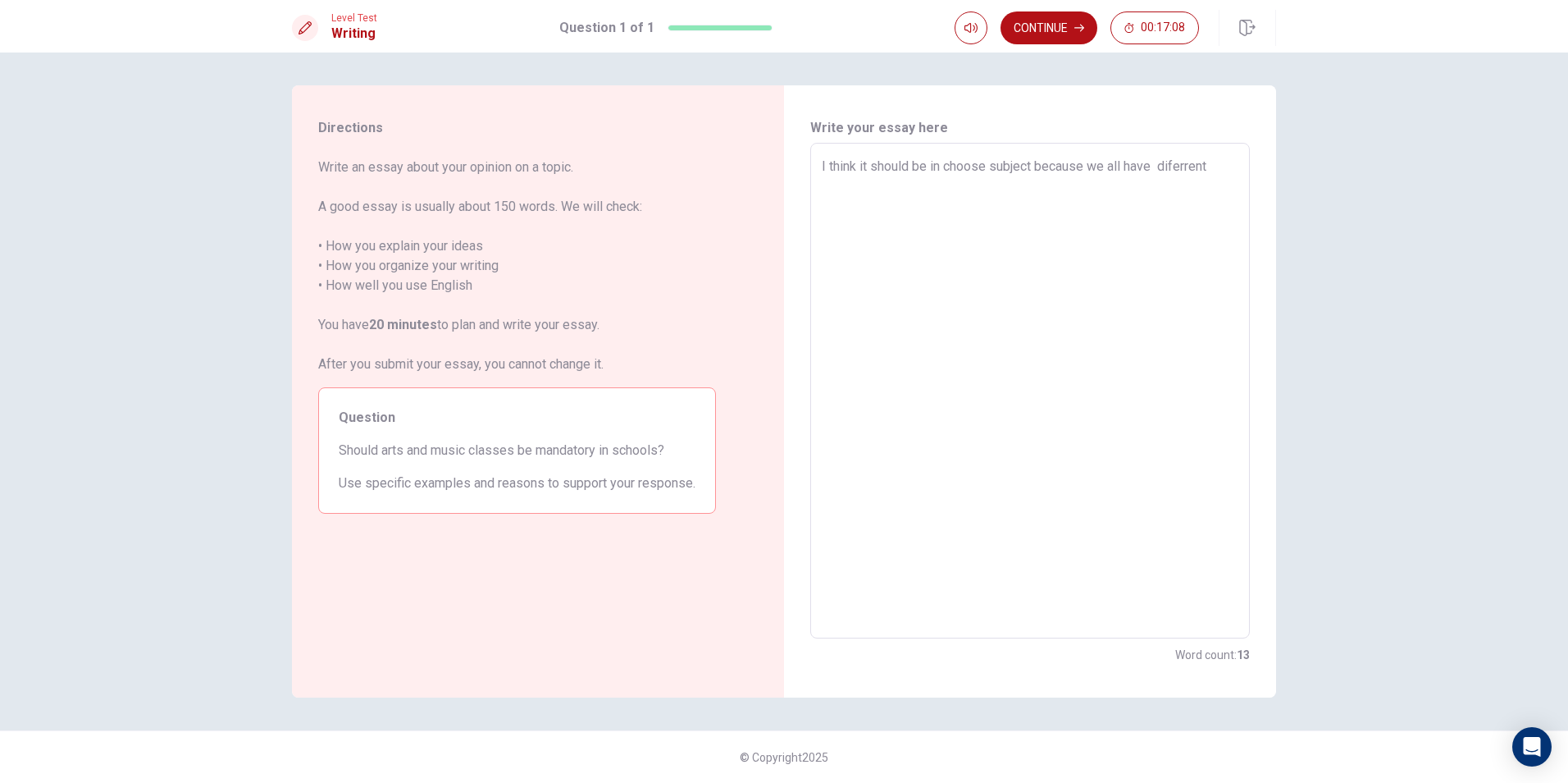
type textarea "I think it should be in choose subject because we all have diferrent"
type textarea "x"
drag, startPoint x: 1208, startPoint y: 161, endPoint x: 1236, endPoint y: 170, distance: 29.4
click at [1211, 161] on textarea "I think it should be in choose subject because we all have diferrent" at bounding box center [1030, 391] width 417 height 468
type textarea "I think it should be in choose subject because we all have diferrent"
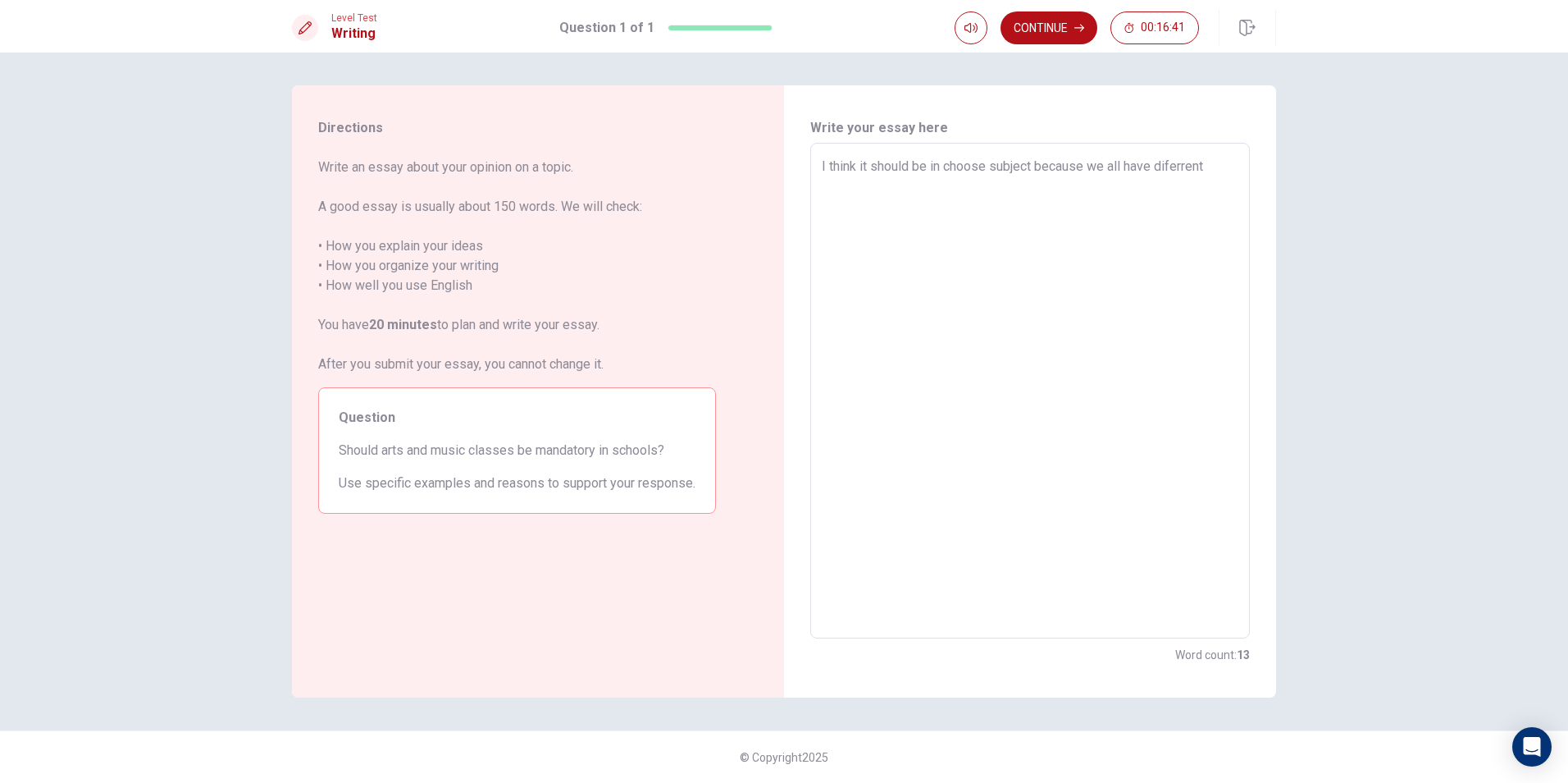
click at [939, 168] on textarea "I think it should be in choose subject because we all have diferrent" at bounding box center [1030, 391] width 417 height 468
drag, startPoint x: 1028, startPoint y: 163, endPoint x: 1050, endPoint y: 166, distance: 22.2
click at [1033, 163] on textarea "I think it should be in choose subject because we all have diferrent" at bounding box center [1030, 391] width 417 height 468
click at [1061, 207] on textarea "I think it should be in choose subject because we all have diferrent" at bounding box center [1030, 391] width 417 height 468
click at [1208, 168] on textarea "I think it should be in choose subject because we all have diferrent" at bounding box center [1030, 391] width 417 height 468
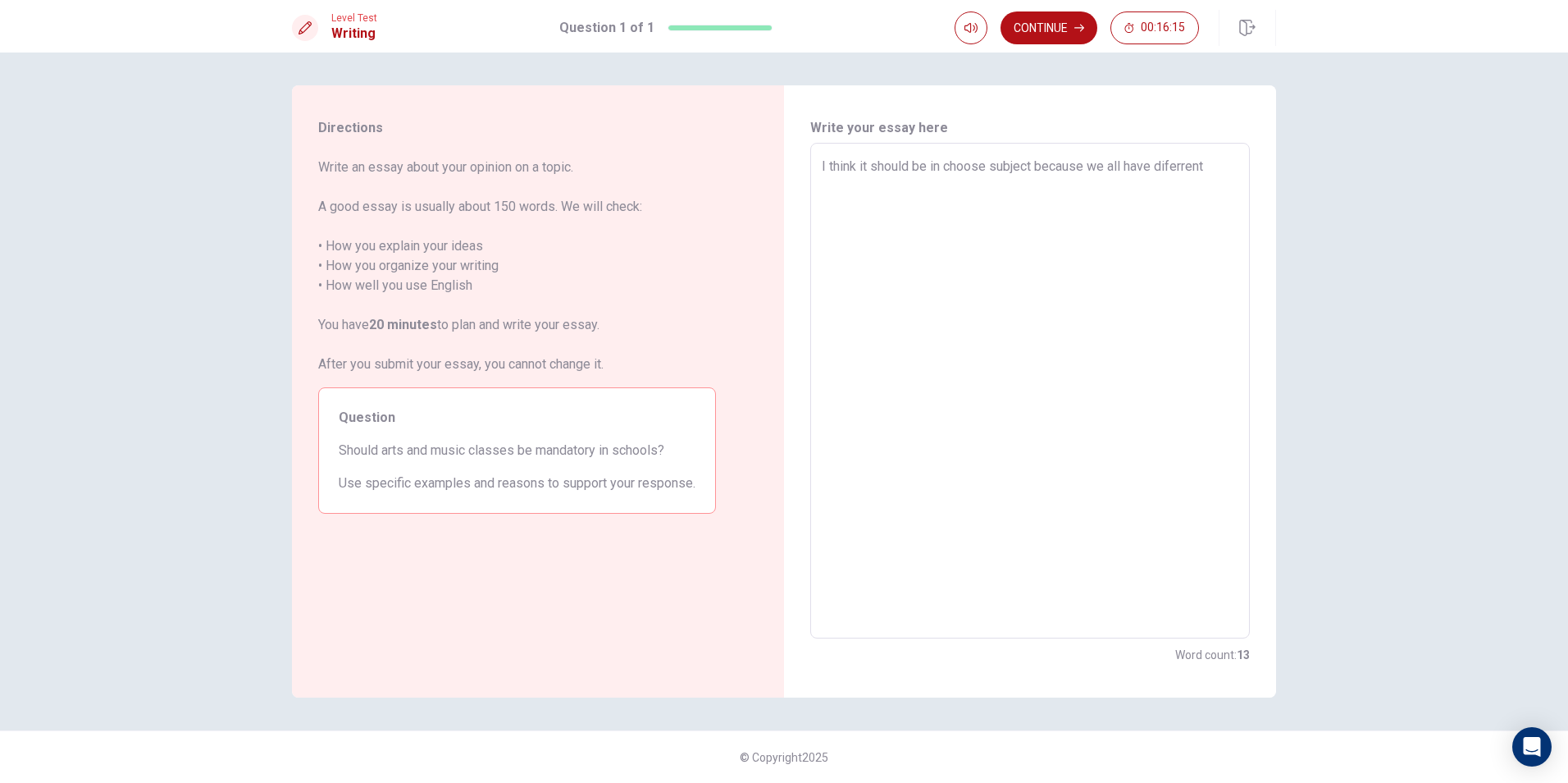
type textarea "x"
type textarea "I think it should be in choose subject because we all have diferren"
type textarea "x"
type textarea "I think it should be in choose subject because we all have diferre"
type textarea "x"
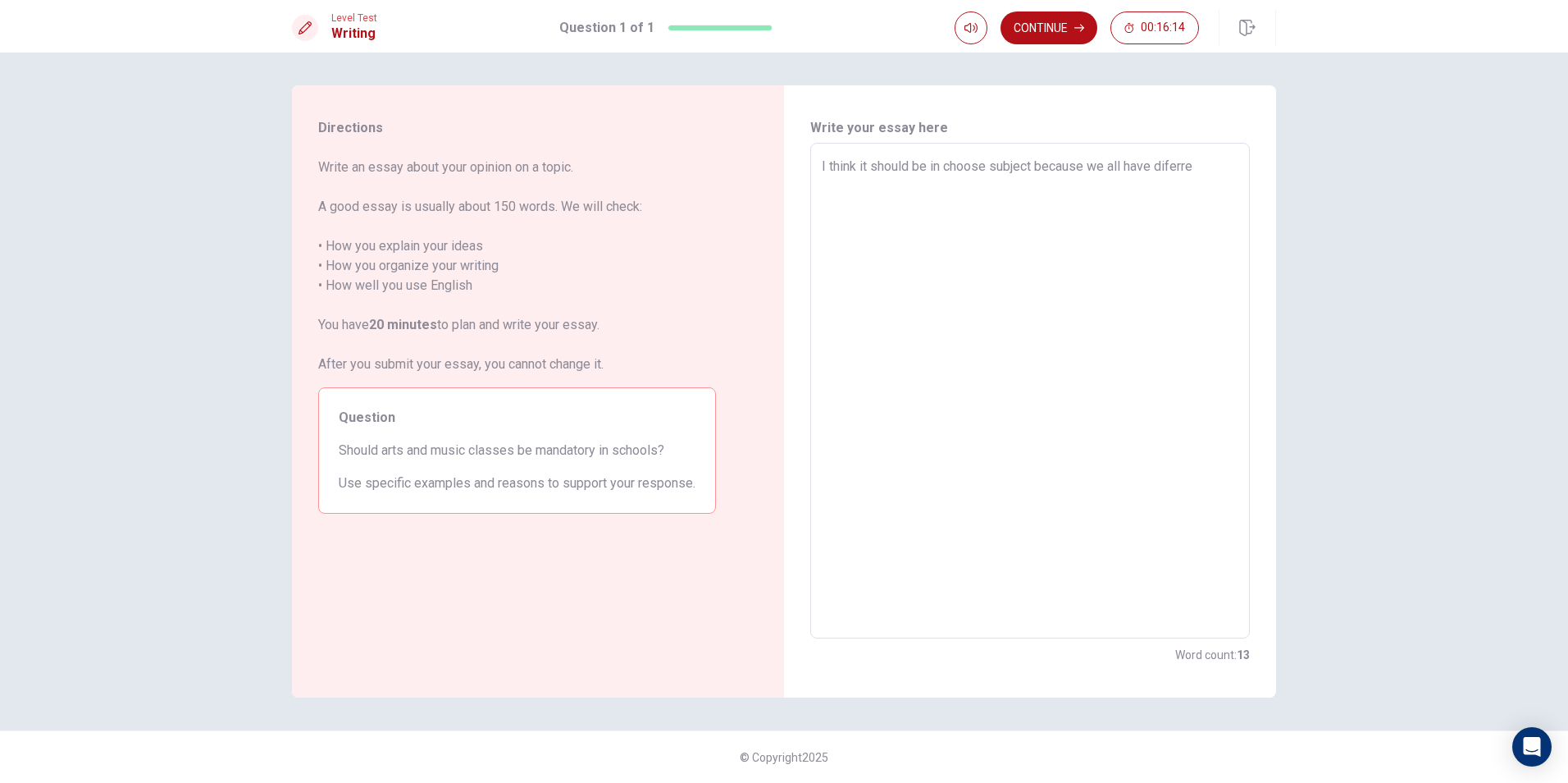
type textarea "I think it should be in choose subject because we all have diferr"
type textarea "x"
type textarea "I think it should be in choose subject because we all have difer"
type textarea "x"
type textarea "I think it should be in choose subject because we all have dife"
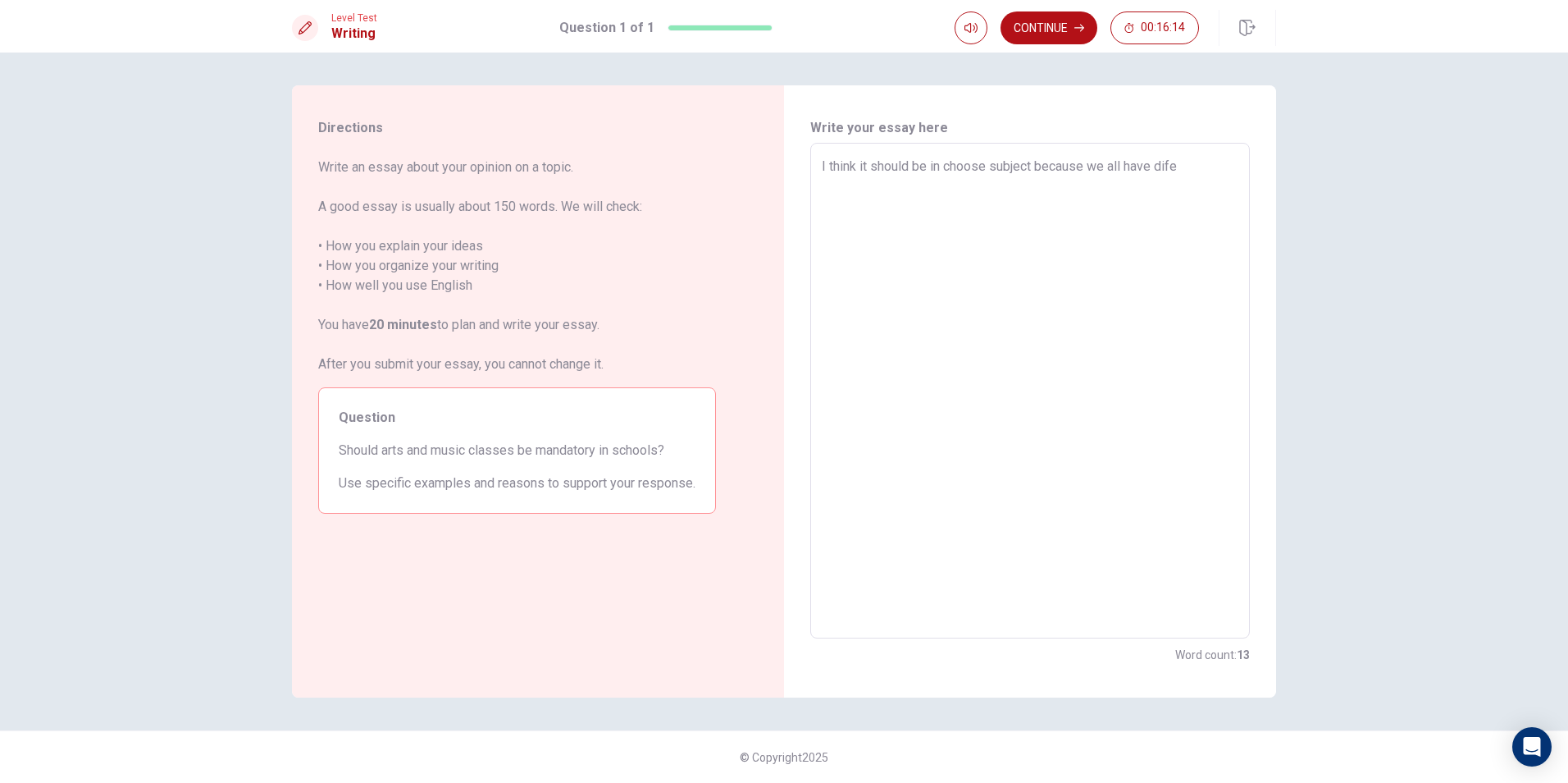
type textarea "x"
type textarea "I think it should be in choose subject because we all have dif"
type textarea "x"
type textarea "I think it should be in choose subject because we all have di"
type textarea "x"
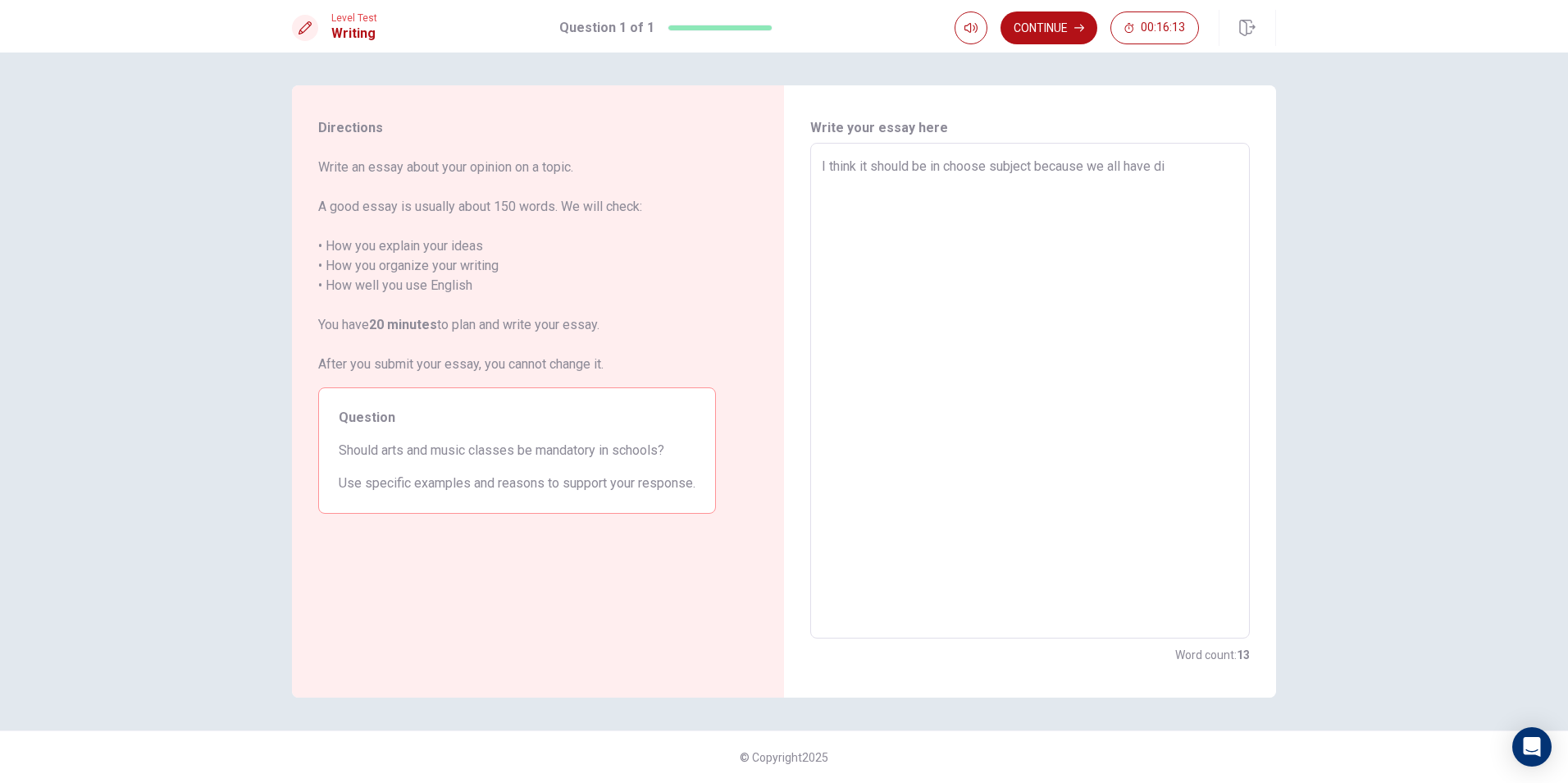
type textarea "I think it should be in choose subject because we all have d"
type textarea "x"
type textarea "I think it should be in choose subject because we all have"
type textarea "x"
type textarea "I think it should be in choose subject because we all have p"
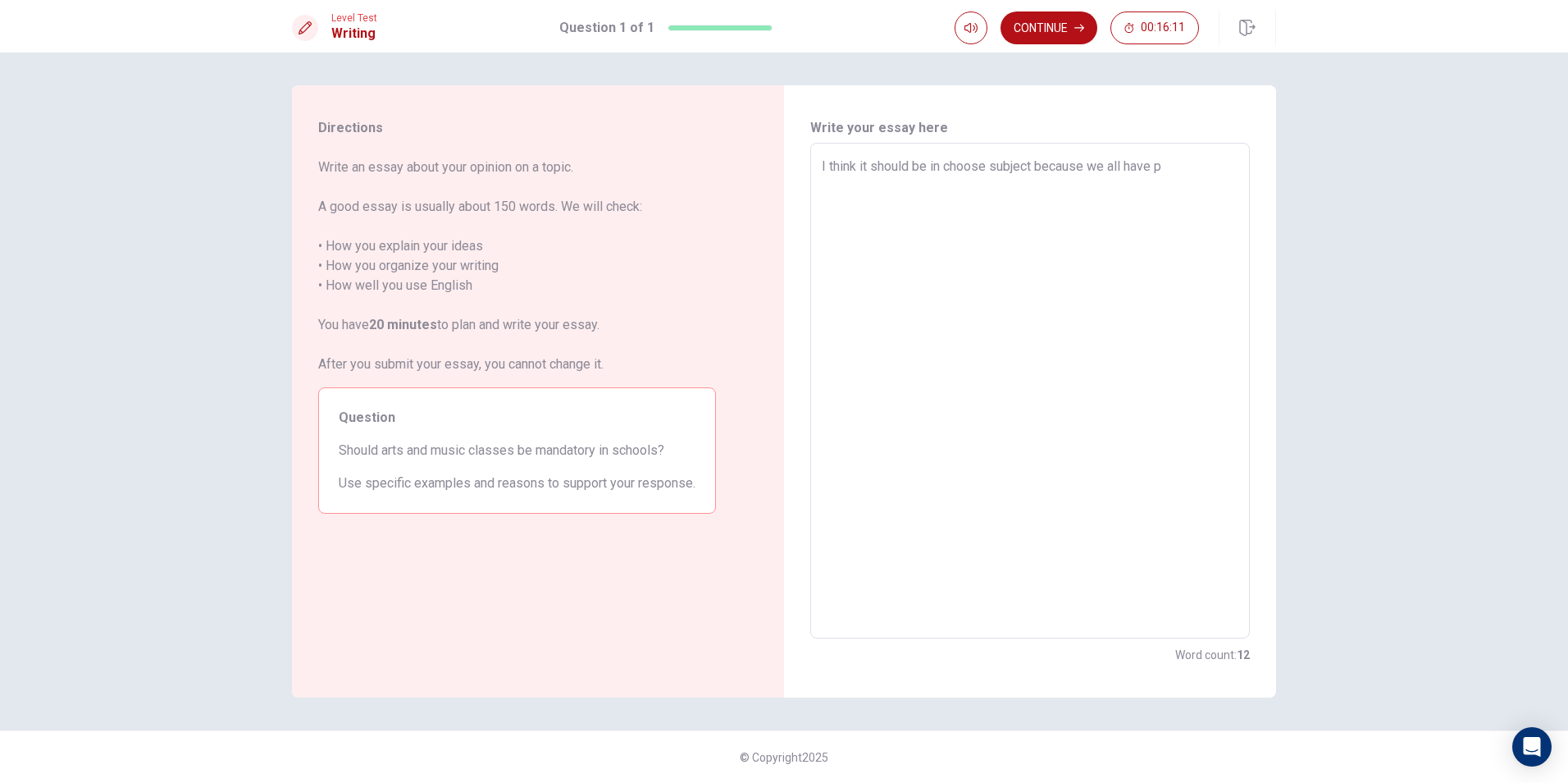
type textarea "x"
type textarea "I think it should be in choose subject because we all have pe"
drag, startPoint x: 1031, startPoint y: 166, endPoint x: 932, endPoint y: 152, distance: 100.0
click at [932, 152] on div "I think it should be in choose subject because we all have personal preference …" at bounding box center [1030, 390] width 439 height 496
click at [934, 165] on textarea "I think it should be t because we all have personal preference" at bounding box center [1030, 391] width 417 height 468
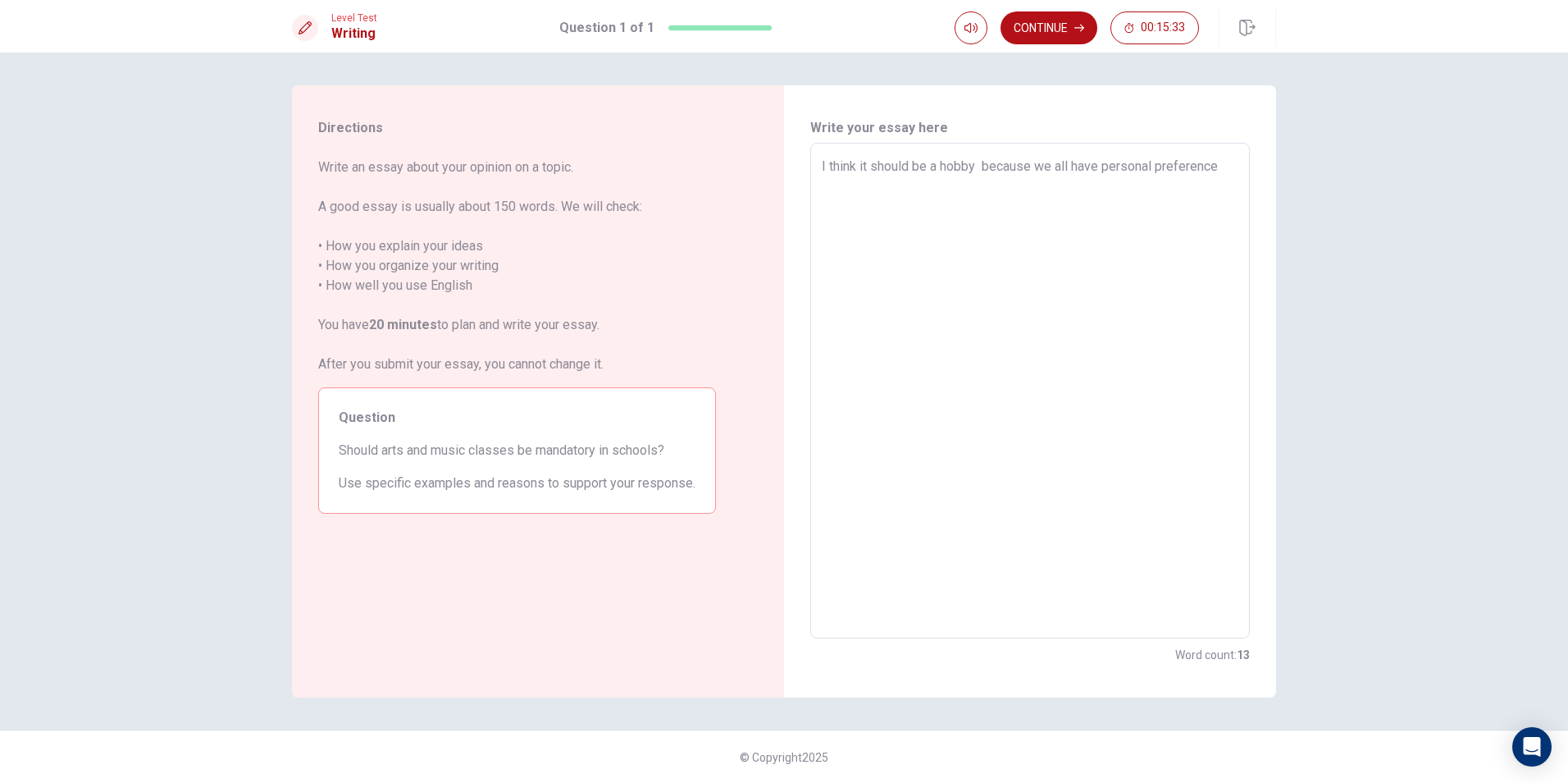
click at [1232, 161] on textarea "I think it should be a hobby because we all have personal preference" at bounding box center [1030, 391] width 417 height 468
click at [980, 162] on textarea "I think it should be a hobby because we all have personal preference" at bounding box center [1030, 391] width 417 height 468
click at [1235, 170] on textarea "I think it should be a hobby because we all have personal preference" at bounding box center [1030, 391] width 417 height 468
click at [820, 163] on div "I think it should be a hobby because we all have personal preference x ​" at bounding box center [1030, 390] width 439 height 496
drag, startPoint x: 816, startPoint y: 156, endPoint x: 819, endPoint y: 164, distance: 8.5
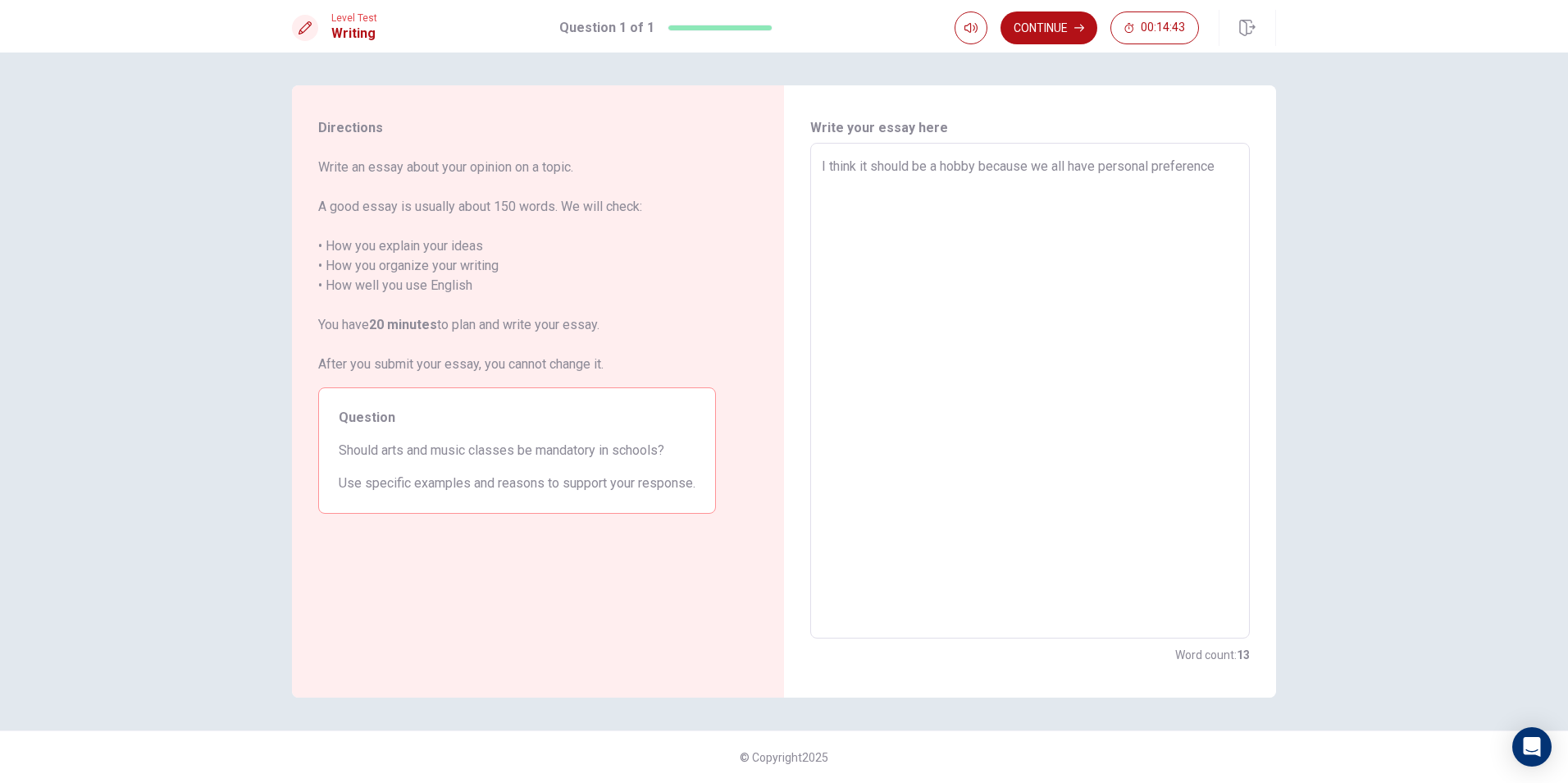
click at [816, 157] on div "I think it should be a hobby because we all have personal preference x ​" at bounding box center [1030, 390] width 439 height 496
click at [815, 165] on div "I think it should be a hobby because we all have personal preference x ​" at bounding box center [1030, 390] width 439 height 496
drag, startPoint x: 815, startPoint y: 165, endPoint x: 831, endPoint y: 163, distance: 16.1
click at [824, 165] on div "I think it should be a hobby because we all have personal preference x ​" at bounding box center [1030, 390] width 439 height 496
click at [818, 168] on div "I think it should be a hobby because we all have personal preference x ​" at bounding box center [1030, 390] width 439 height 496
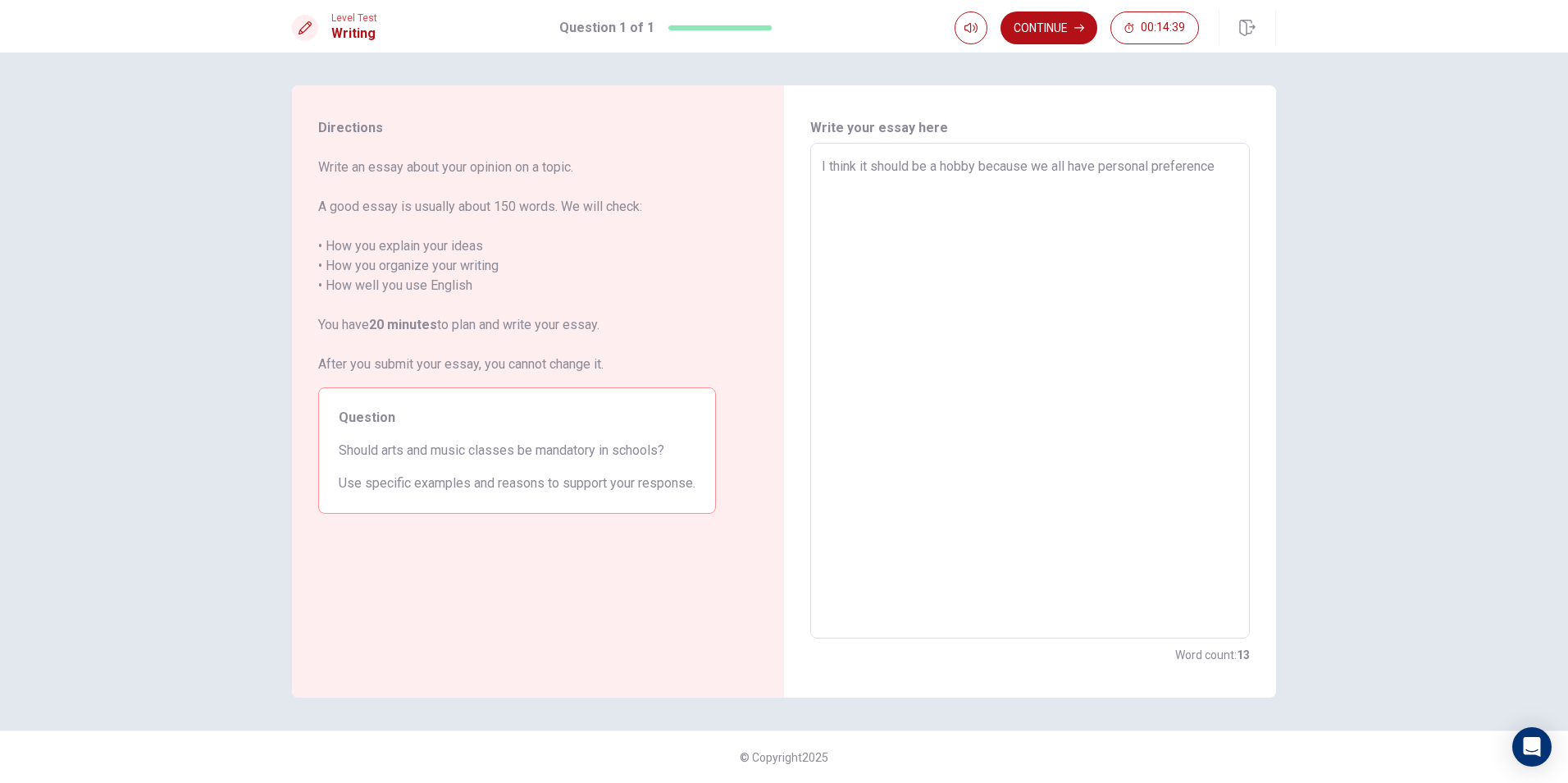
click at [818, 168] on div "I think it should be a hobby because we all have personal preference x ​" at bounding box center [1030, 390] width 439 height 496
click at [820, 161] on div "I think it should be a hobby because we all have personal preference x ​" at bounding box center [1030, 390] width 439 height 496
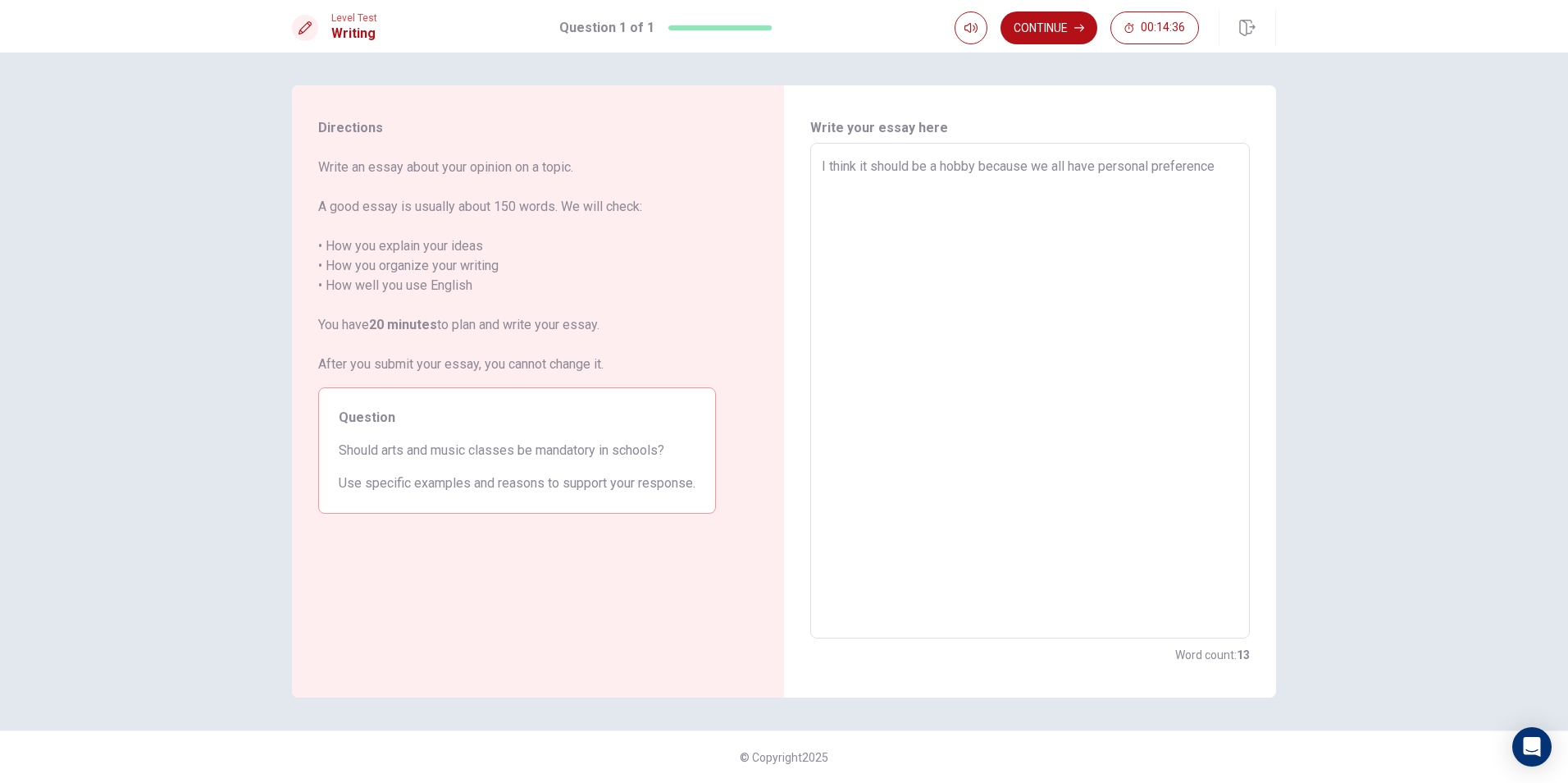
drag, startPoint x: 1221, startPoint y: 164, endPoint x: 794, endPoint y: 194, distance: 428.1
click at [794, 194] on div "Write your essay here I think it should be a hobby because we all have personal…" at bounding box center [1030, 391] width 492 height 612
click at [932, 194] on textarea "I think it should be a hobby because we all have personal preference" at bounding box center [1030, 391] width 417 height 468
drag, startPoint x: 816, startPoint y: 161, endPoint x: 832, endPoint y: 163, distance: 16.1
click at [825, 161] on div "I think it should be a hobby because we all have personal preference x ​" at bounding box center [1030, 390] width 439 height 496
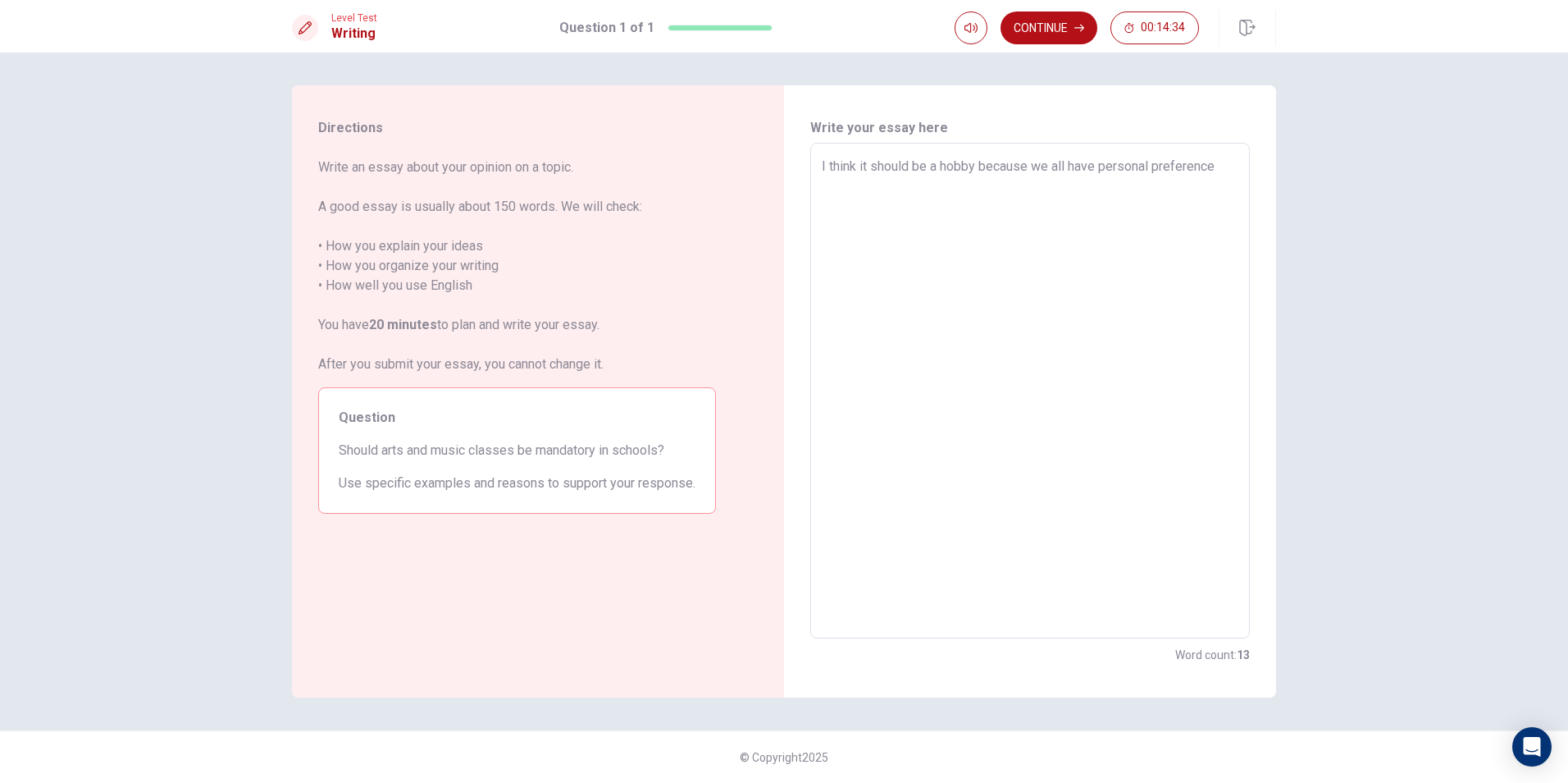
click at [822, 169] on textarea "I think it should be a hobby because we all have personal preference" at bounding box center [1030, 391] width 417 height 468
click at [833, 166] on textarea "I think it should be a hobby because we all have personal preference" at bounding box center [1030, 391] width 417 height 468
click at [815, 169] on div "I think it should be a hobby because we all have personal preference x ​" at bounding box center [1030, 390] width 439 height 496
click at [819, 161] on div "I think it should be a hobby because we all have personal preference x ​" at bounding box center [1030, 390] width 439 height 496
click at [819, 161] on div "I think it should be a hobby because we all have personal preference x ​" at bounding box center [1030, 390] width 439 height 496
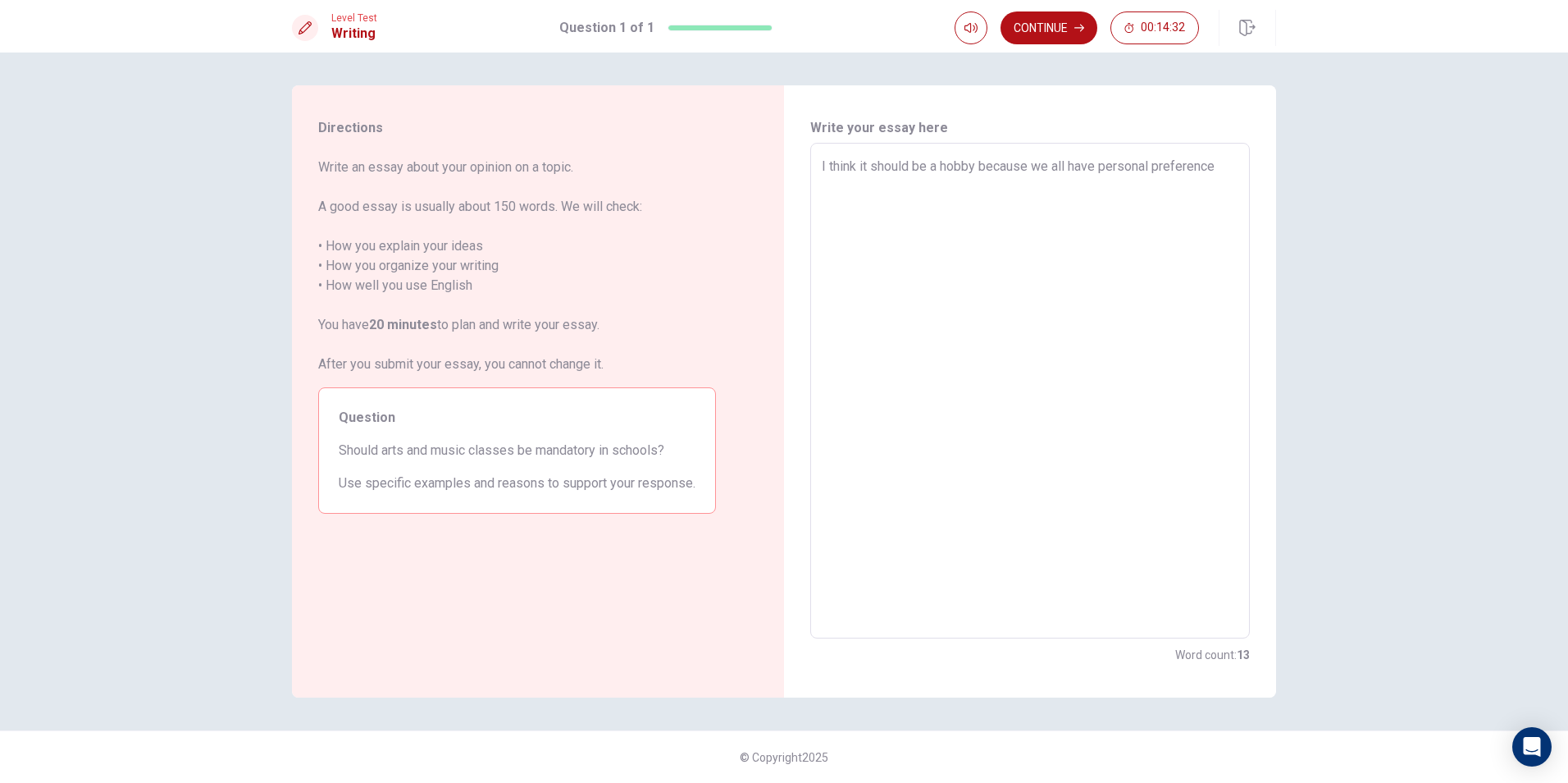
drag, startPoint x: 819, startPoint y: 161, endPoint x: 819, endPoint y: 170, distance: 9.0
click at [820, 162] on div "I think it should be a hobby because we all have personal preference x ​" at bounding box center [1030, 390] width 439 height 496
click at [822, 166] on textarea "I think it should be a hobby because we all have personal preference" at bounding box center [1030, 391] width 417 height 468
click at [851, 196] on textarea "I think it should be a hobby because we all have personal preference" at bounding box center [1030, 391] width 417 height 468
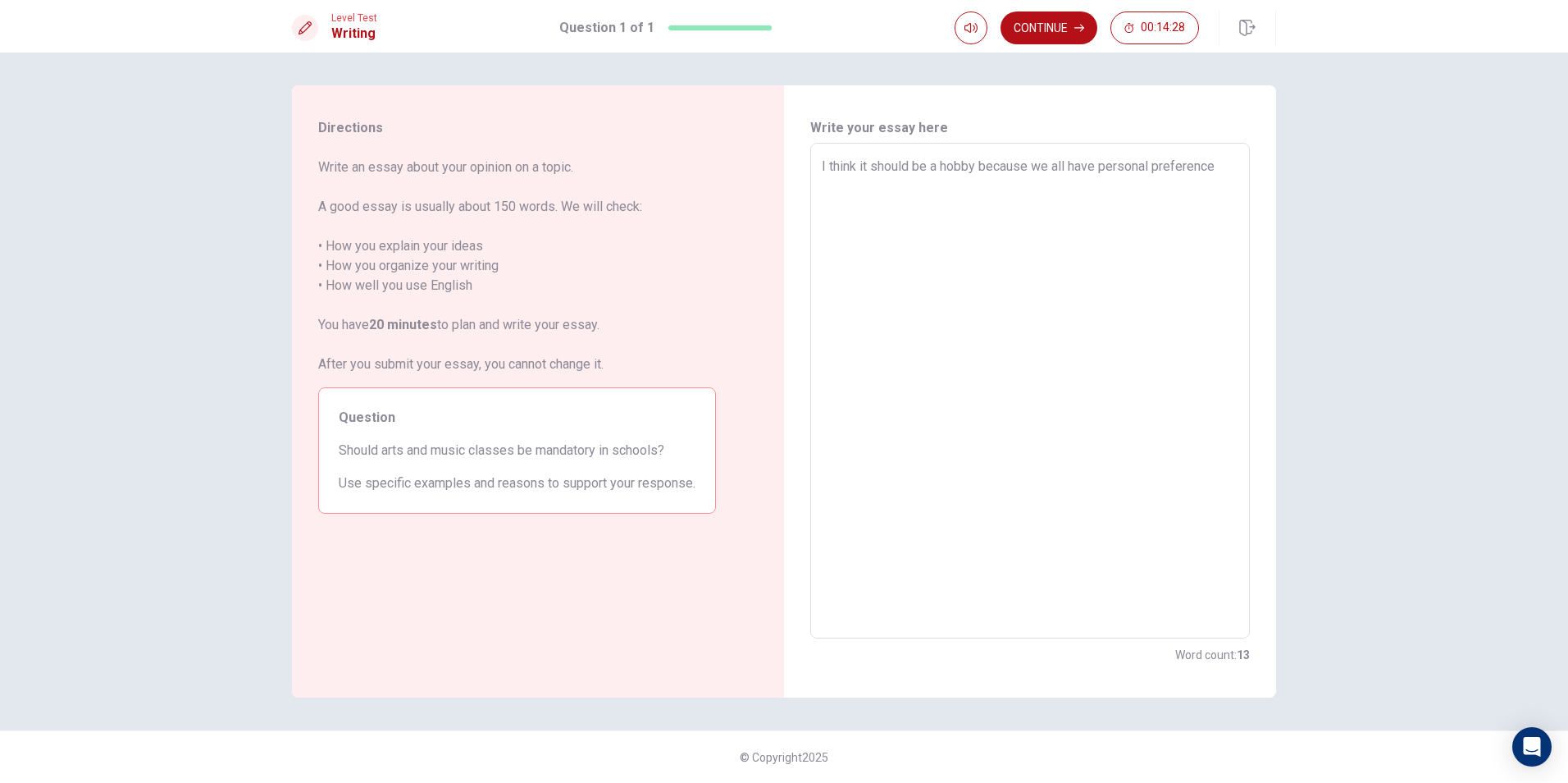
click at [817, 167] on div "I think it should be a hobby because we all have personal preference x ​" at bounding box center [1030, 390] width 439 height 496
click at [819, 161] on div "I think it should be a hobby because we all have personal preference x ​" at bounding box center [1030, 390] width 439 height 496
click at [819, 162] on div "I think it should be a hobby because we all have personal preference x ​" at bounding box center [1030, 390] width 439 height 496
click at [824, 169] on textarea "I think it should be a hobby because we all have personal preference" at bounding box center [1030, 391] width 417 height 468
click at [920, 187] on textarea "No , I think it should be a hobby because we all have personal preference" at bounding box center [1030, 391] width 417 height 468
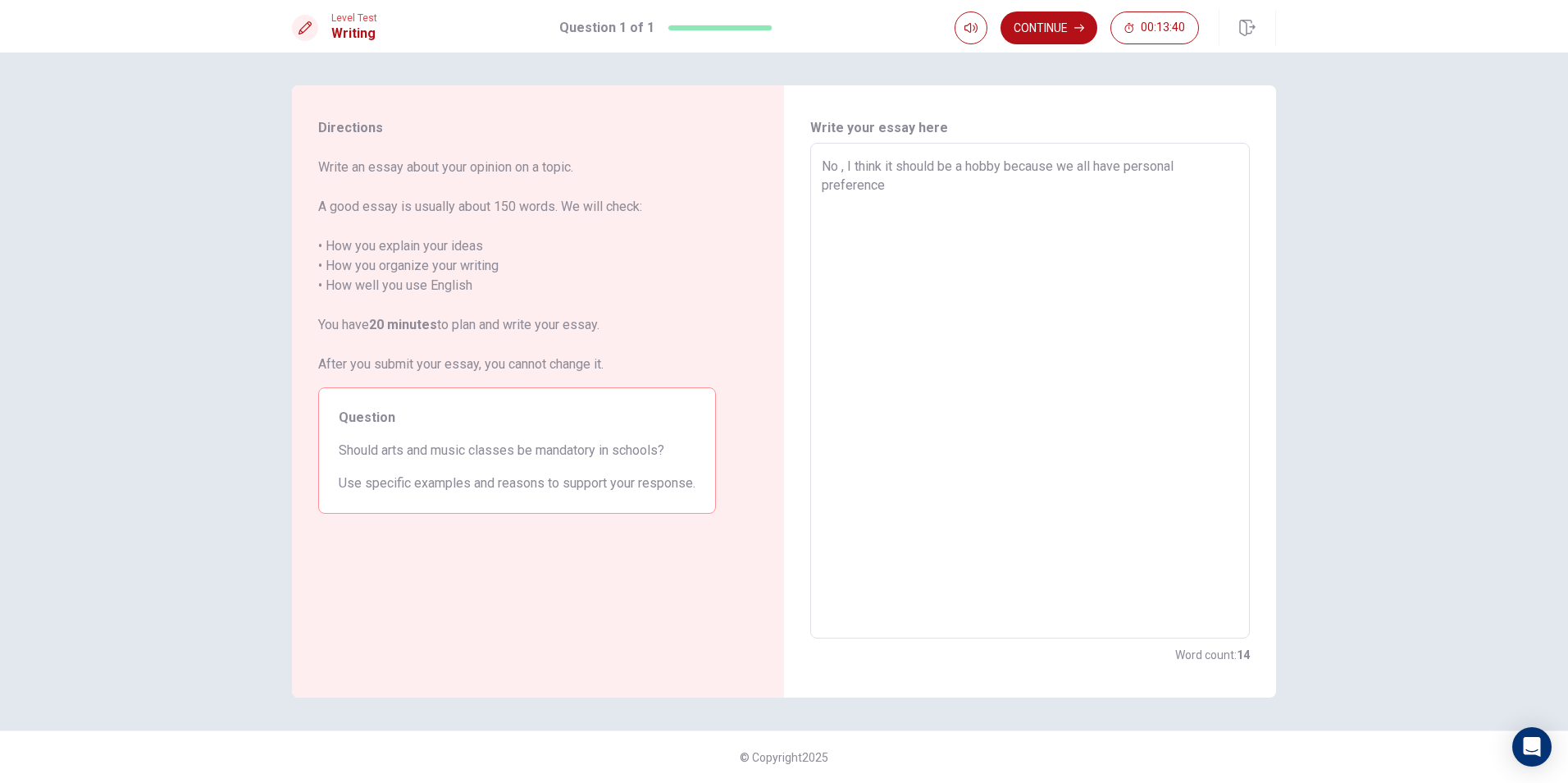
click at [840, 166] on textarea "No , I think it should be a hobby because we all have personal preference" at bounding box center [1030, 391] width 417 height 468
click at [848, 164] on textarea "No arts and music classes , I think it should be a hobby because we all have pe…" at bounding box center [1030, 391] width 417 height 468
drag, startPoint x: 848, startPoint y: 164, endPoint x: 805, endPoint y: 156, distance: 43.7
click at [805, 156] on div "Write your essay here No arts and music classes , I think it should be a hobby …" at bounding box center [1030, 391] width 492 height 612
click at [962, 170] on textarea "Arts and music classes , I think it should be a hobby because we all have perso…" at bounding box center [1030, 391] width 417 height 468
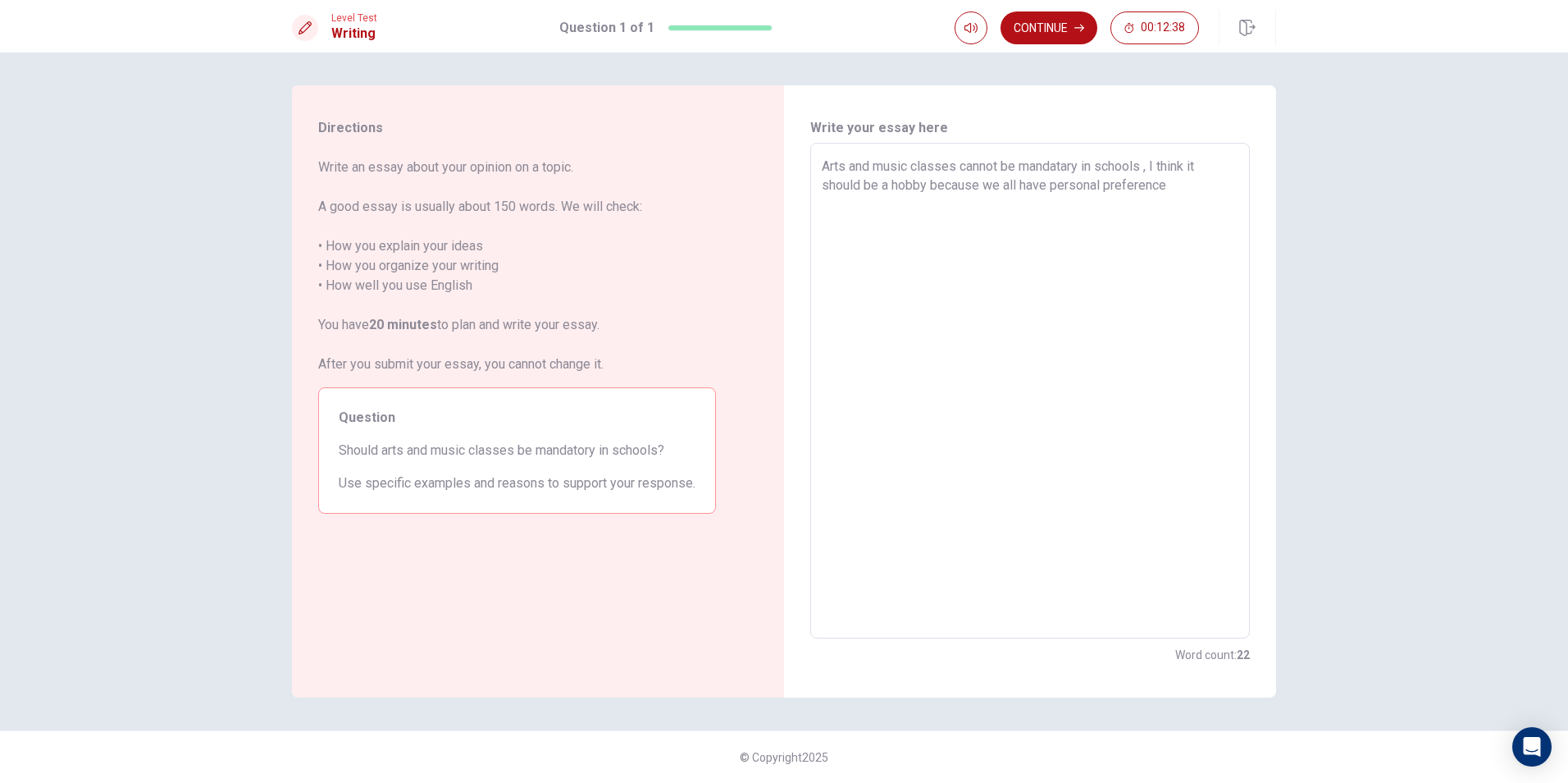
click at [1157, 166] on textarea "Arts and music classes cannot be mandatary in schools , I think it should be a …" at bounding box center [1030, 391] width 417 height 468
click at [1180, 186] on textarea "Arts and music classes cannot be mandatary in schools.I think it should be a ho…" at bounding box center [1030, 391] width 417 height 468
click at [968, 205] on textarea "Arts and music classes cannot be mandatary in schools.I think it should be a ho…" at bounding box center [1030, 391] width 417 height 468
click at [1125, 231] on textarea "Arts and music classes cannot be mandatary in schools.I think it should be a ho…" at bounding box center [1030, 391] width 417 height 468
click at [1035, 21] on button "Continue" at bounding box center [1049, 28] width 97 height 33
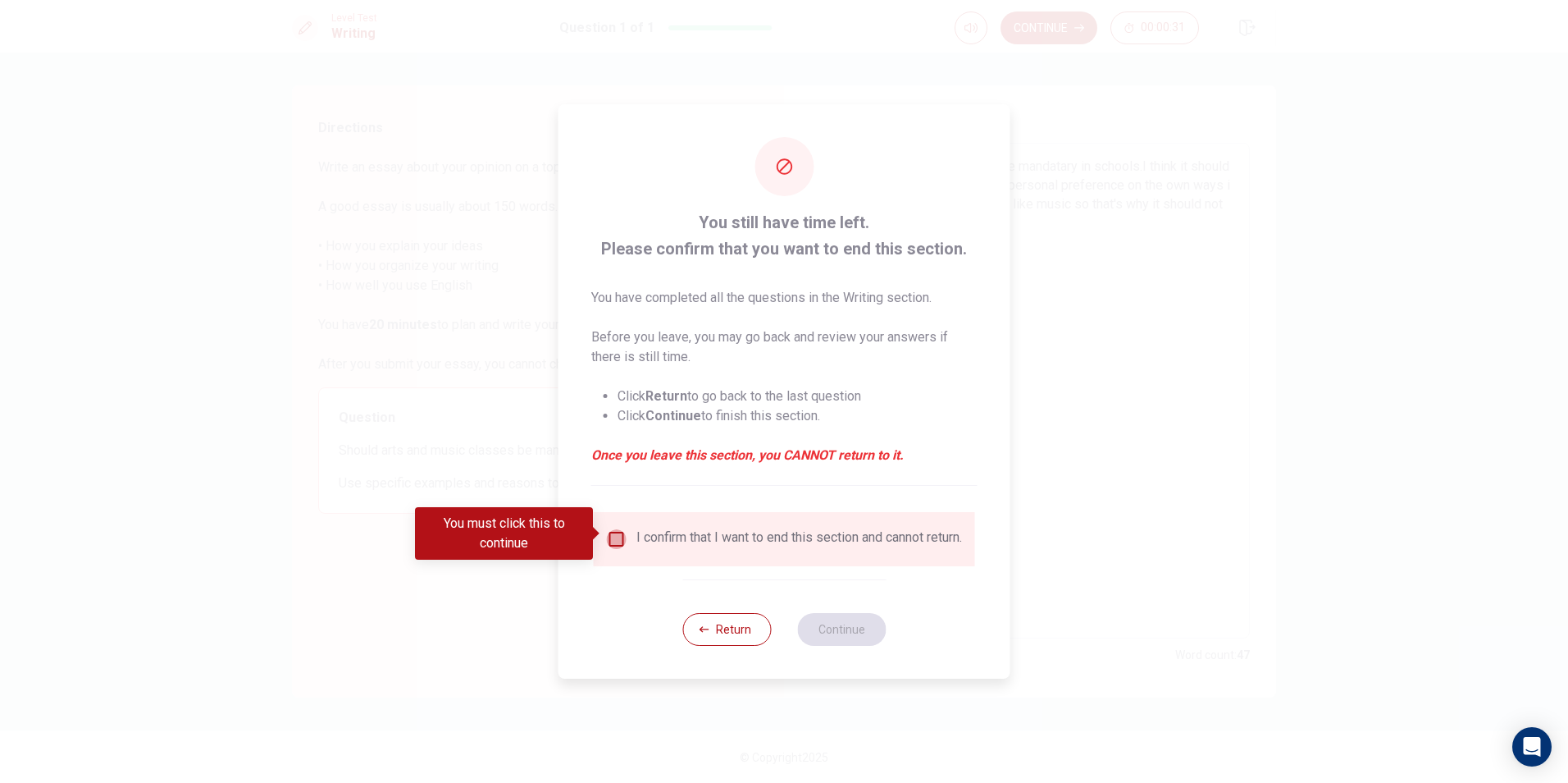
click at [611, 534] on input "You must click this to continue" at bounding box center [617, 539] width 20 height 20
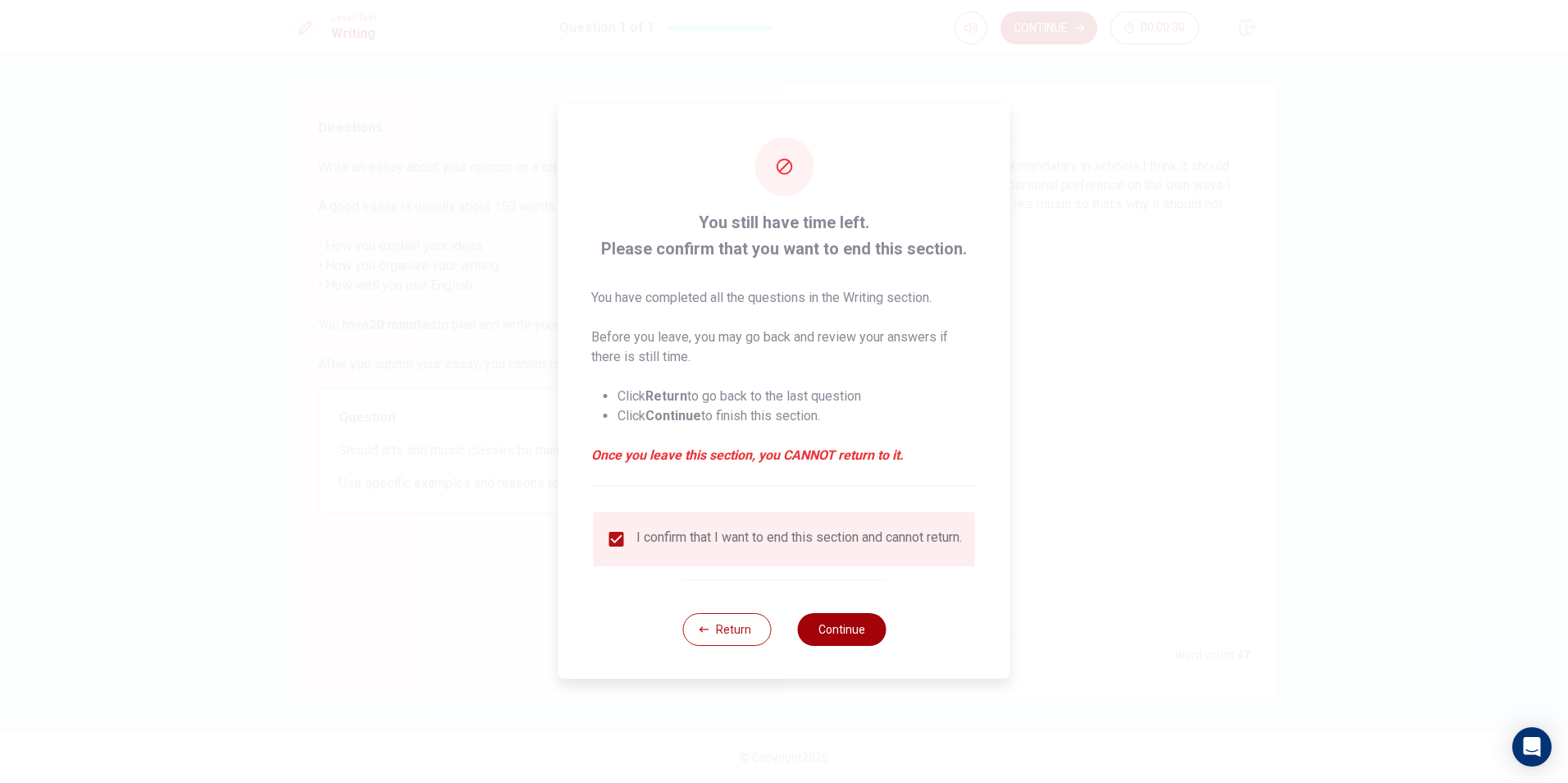
click at [853, 628] on button "Continue" at bounding box center [841, 629] width 89 height 33
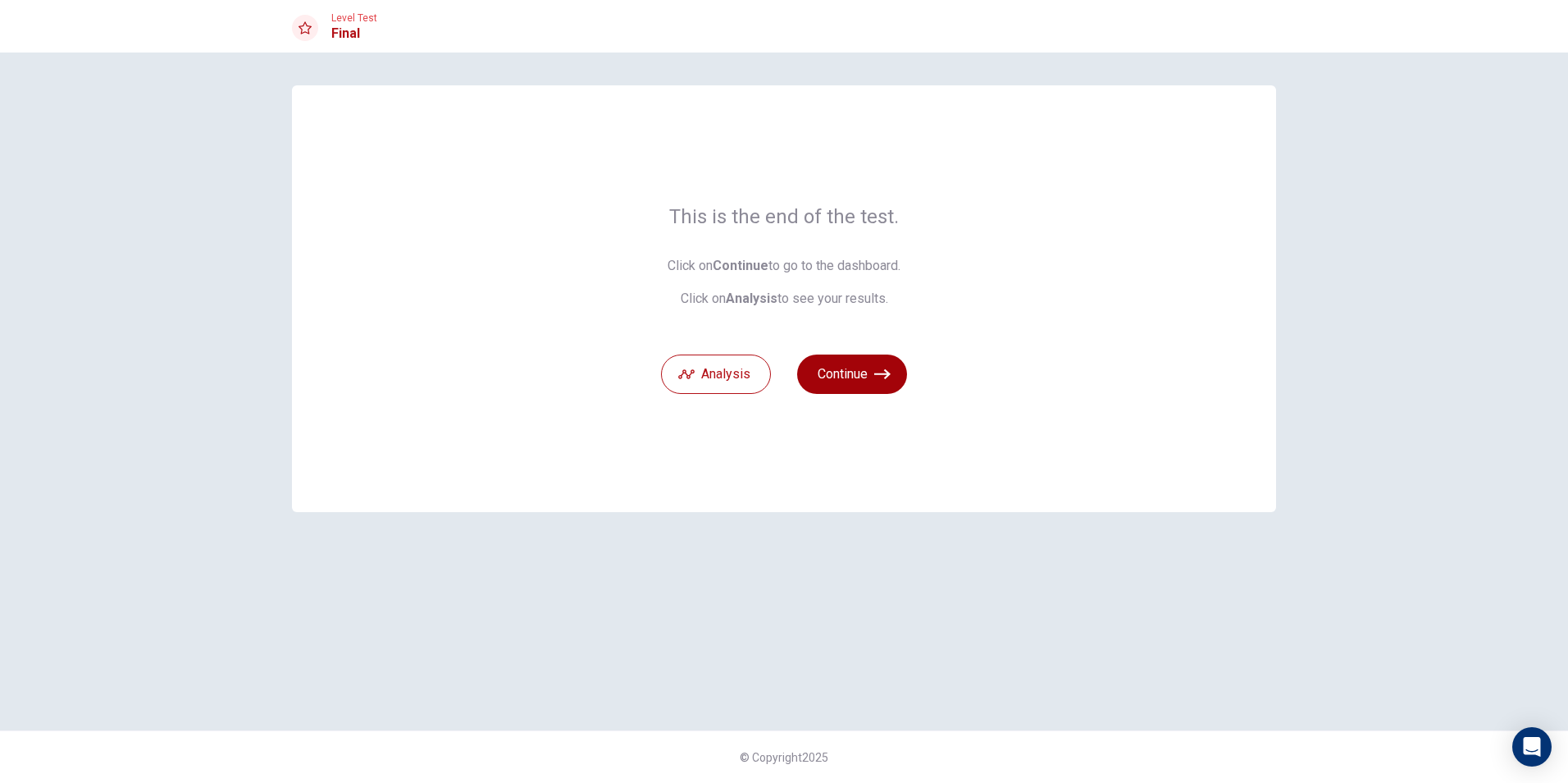
click at [853, 378] on button "Continue" at bounding box center [852, 374] width 110 height 39
